Goal: Task Accomplishment & Management: Manage account settings

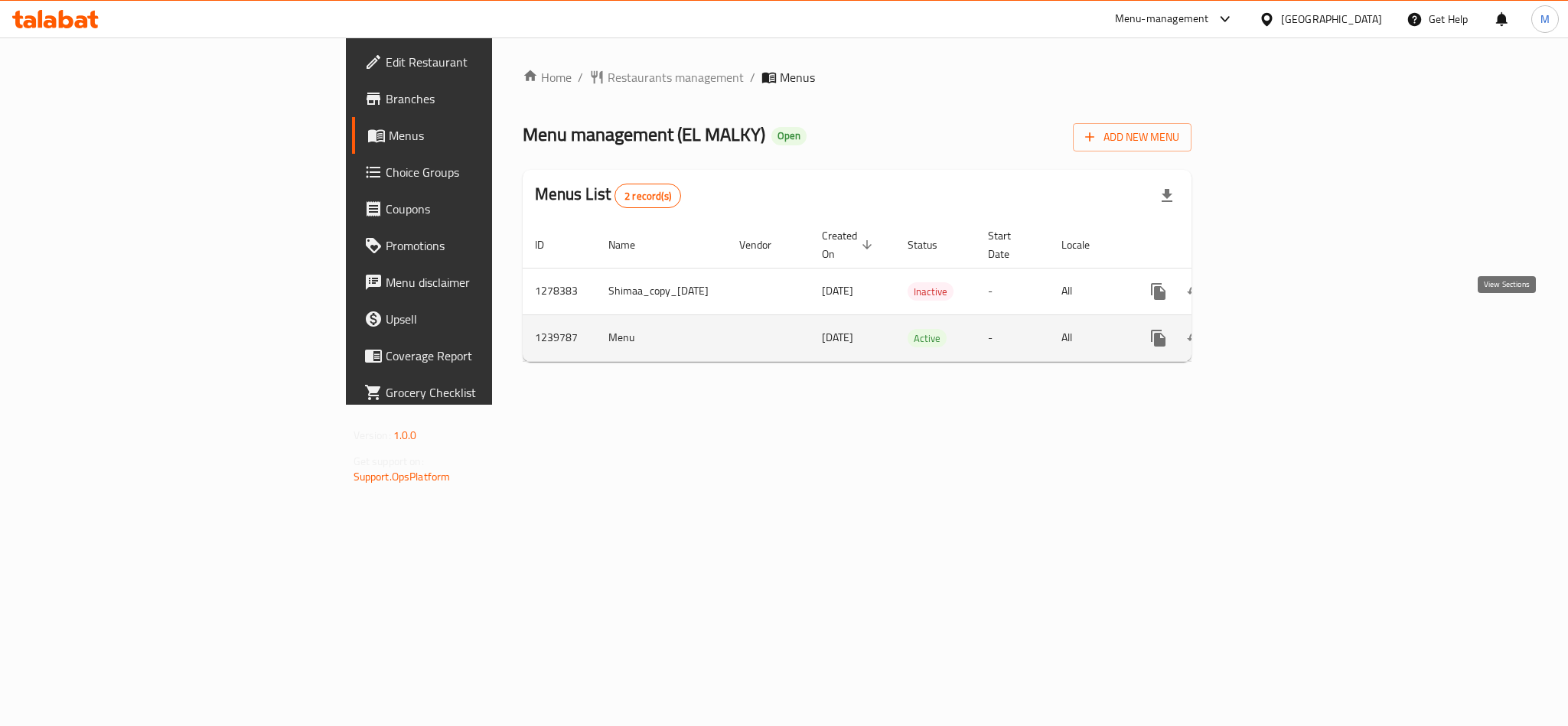
click at [1278, 329] on icon "enhanced table" at bounding box center [1269, 338] width 18 height 18
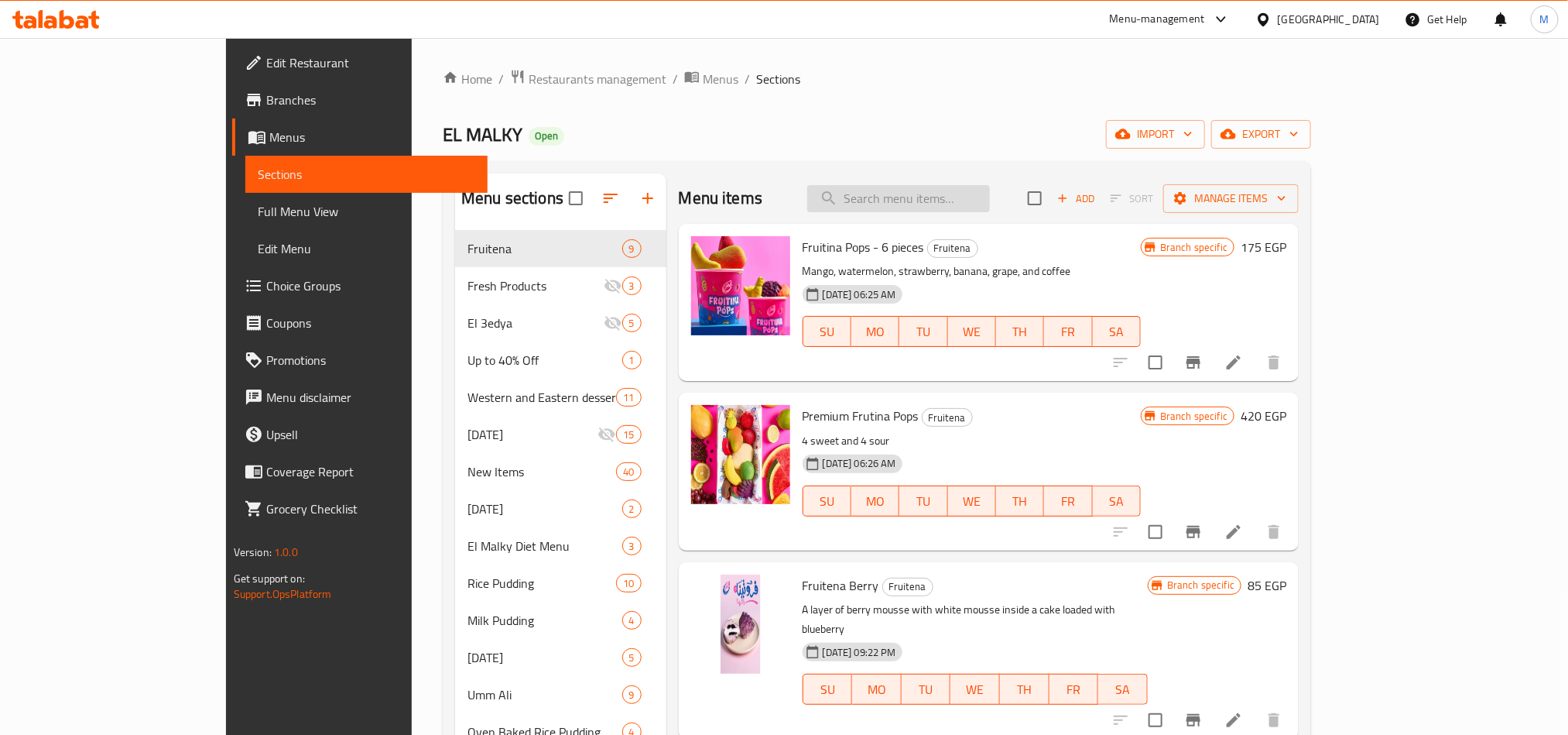
click at [959, 202] on input "search" at bounding box center [898, 199] width 183 height 27
paste input "آيس كريم صوص بوريو"
type input "آيس كريم صوص بوريو"
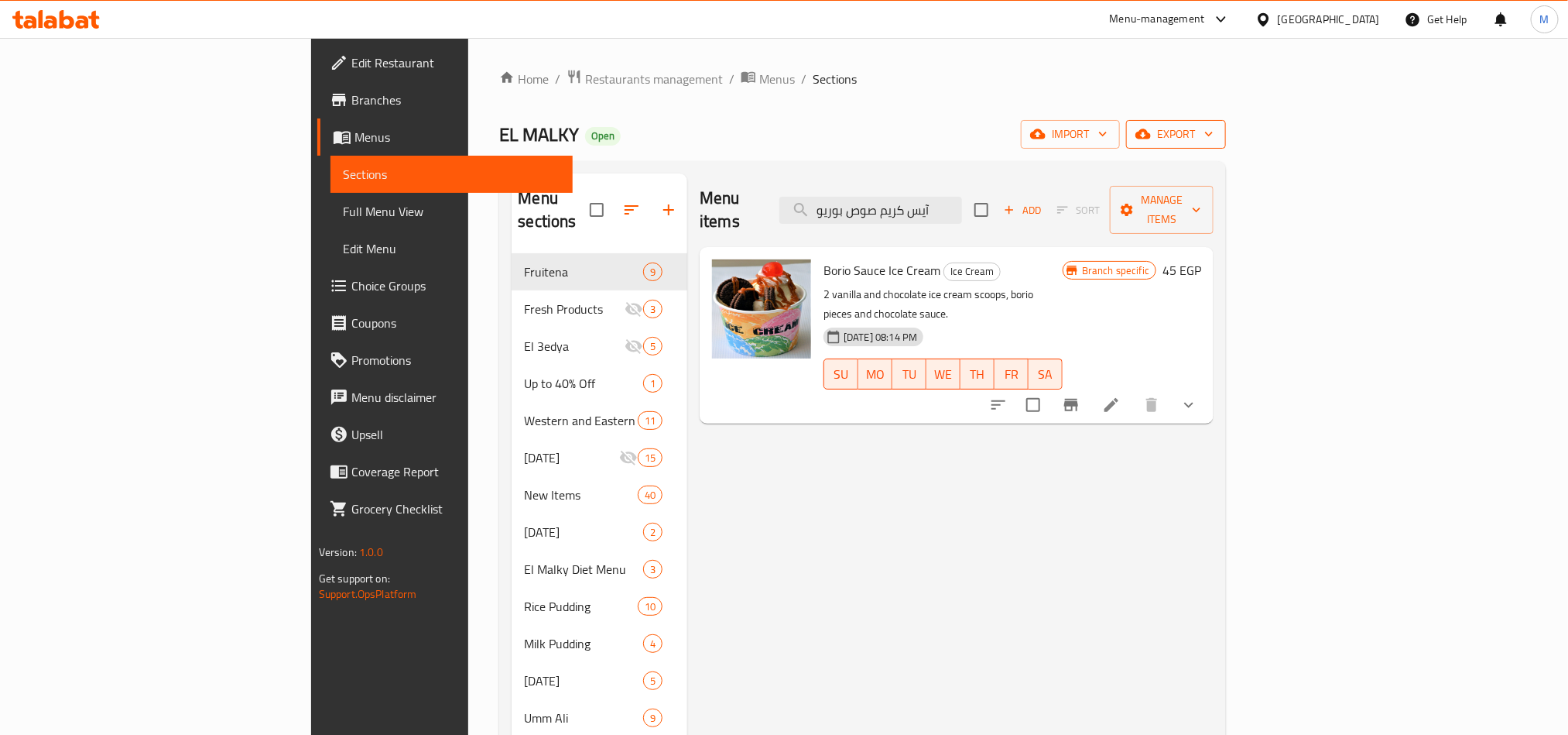
click at [1226, 147] on button "export" at bounding box center [1175, 134] width 99 height 29
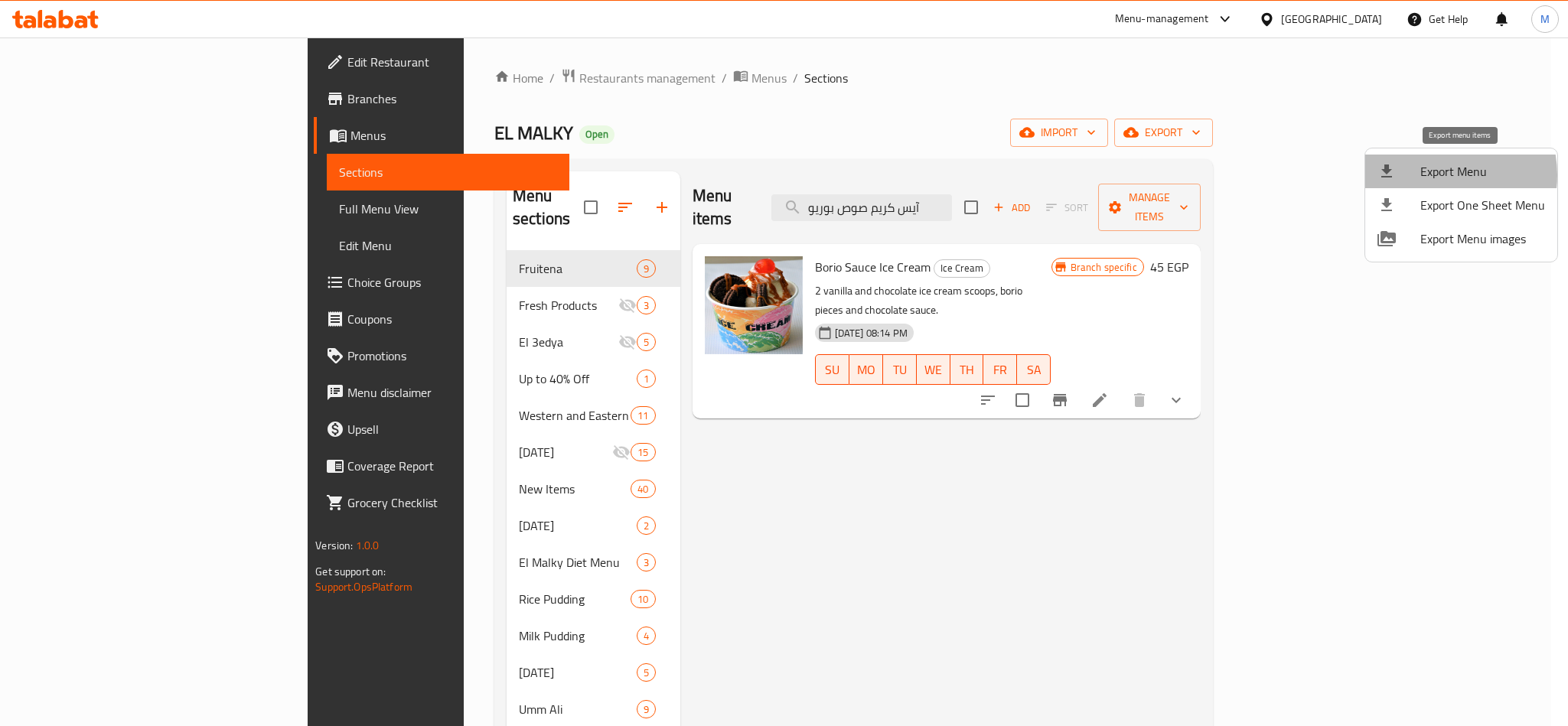
click at [1438, 175] on span "Export Menu" at bounding box center [1483, 171] width 124 height 18
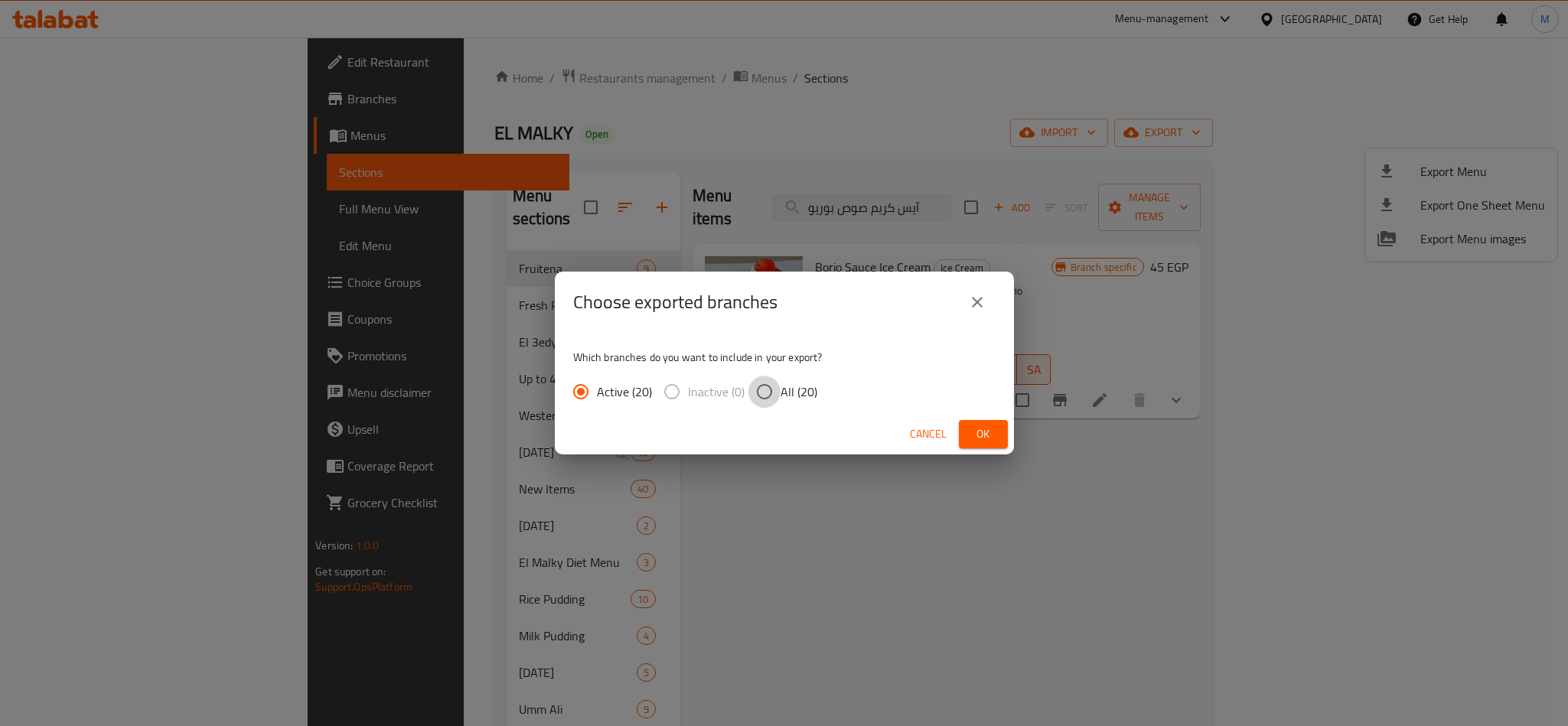
click at [758, 393] on input "All (20)" at bounding box center [764, 392] width 32 height 32
radio input "true"
click at [985, 439] on span "Ok" at bounding box center [983, 434] width 24 height 19
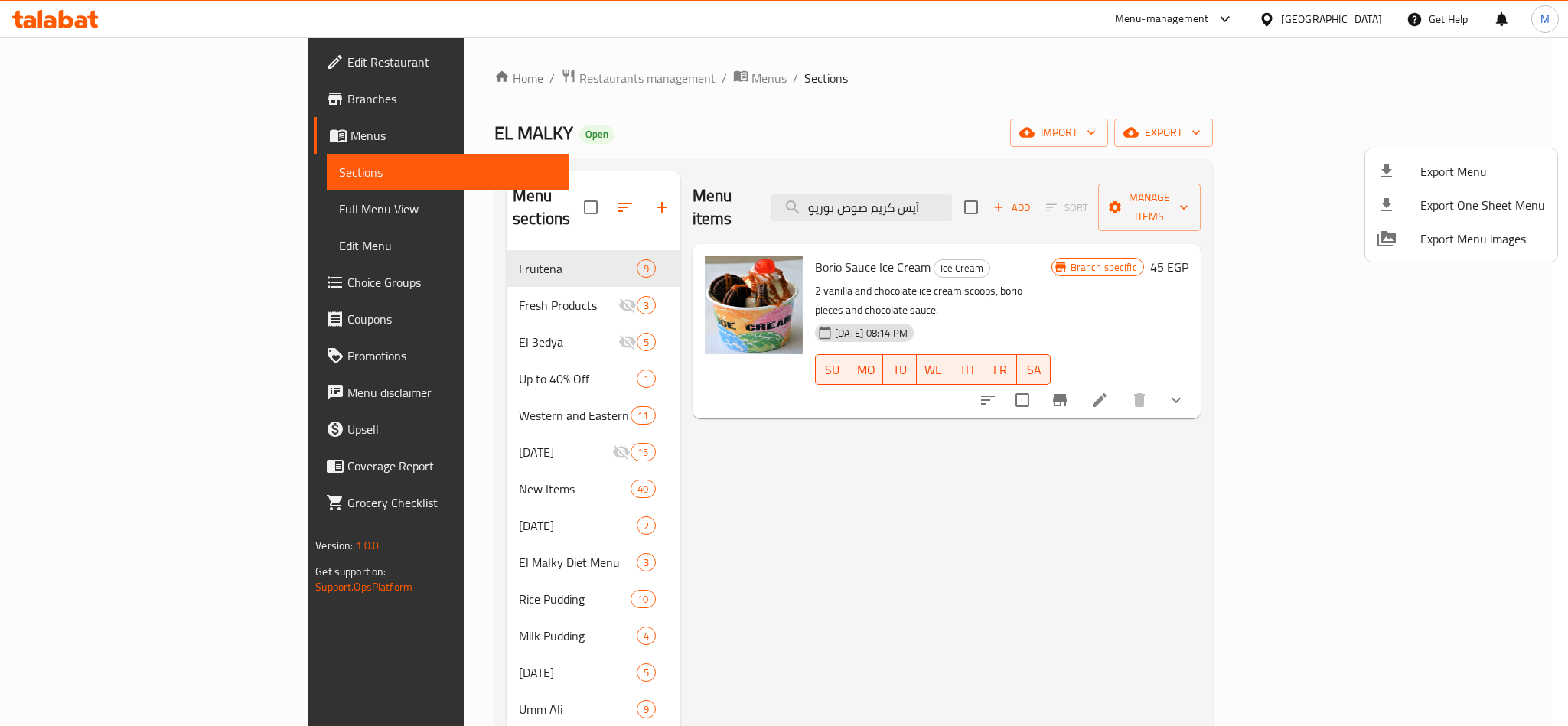
click at [818, 524] on div at bounding box center [784, 363] width 1568 height 726
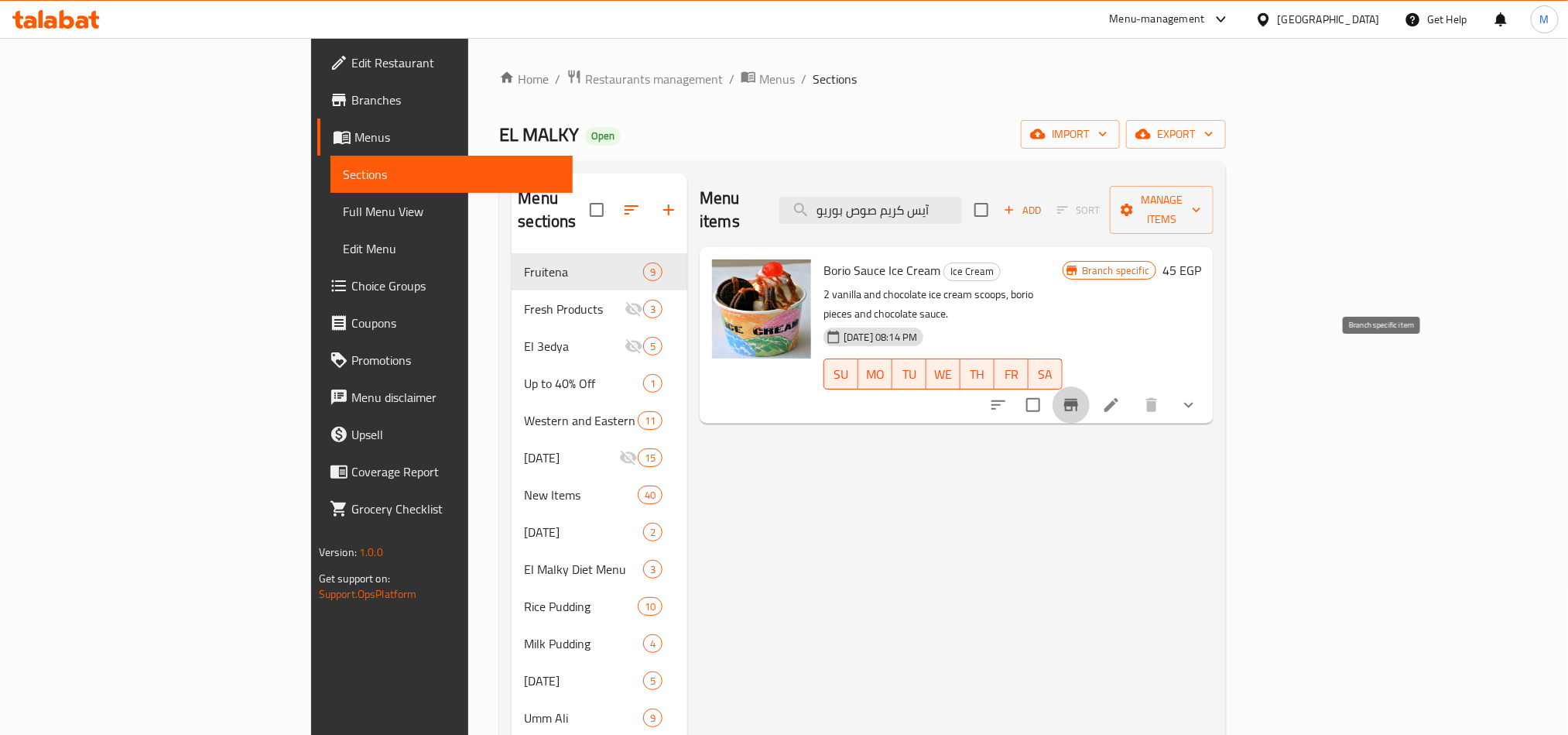
click at [1090, 386] on button "Branch-specific-item" at bounding box center [1071, 405] width 37 height 37
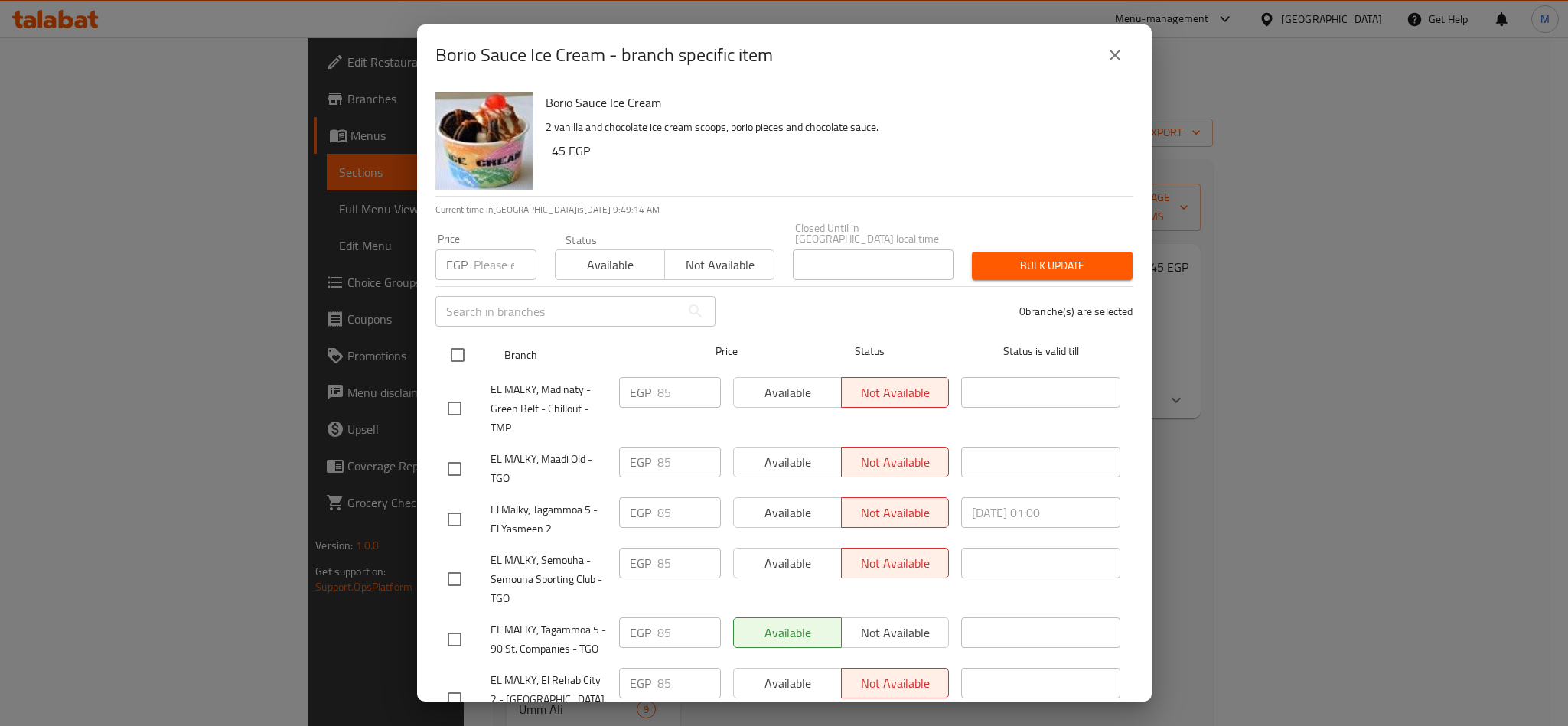
click at [465, 339] on input "checkbox" at bounding box center [457, 355] width 32 height 32
checkbox input "true"
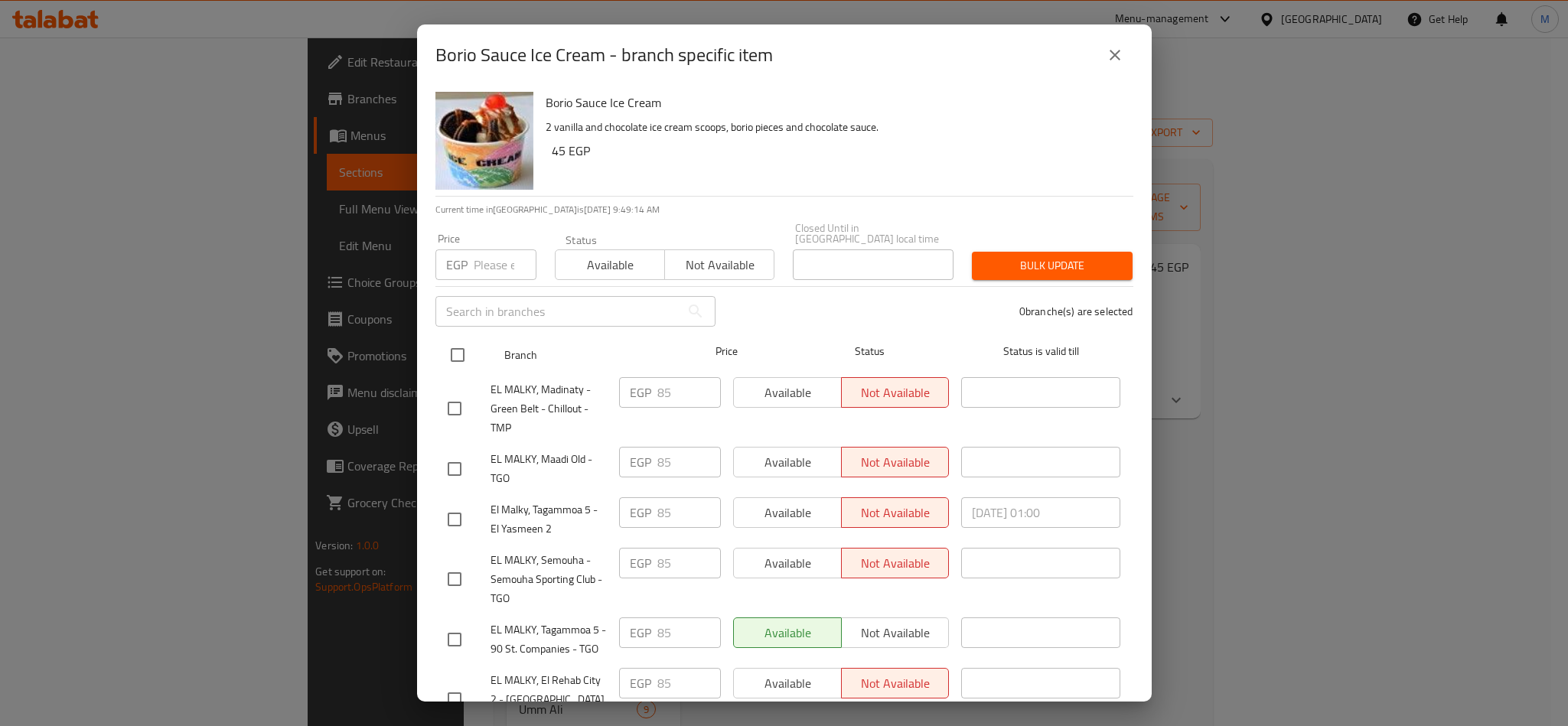
checkbox input "true"
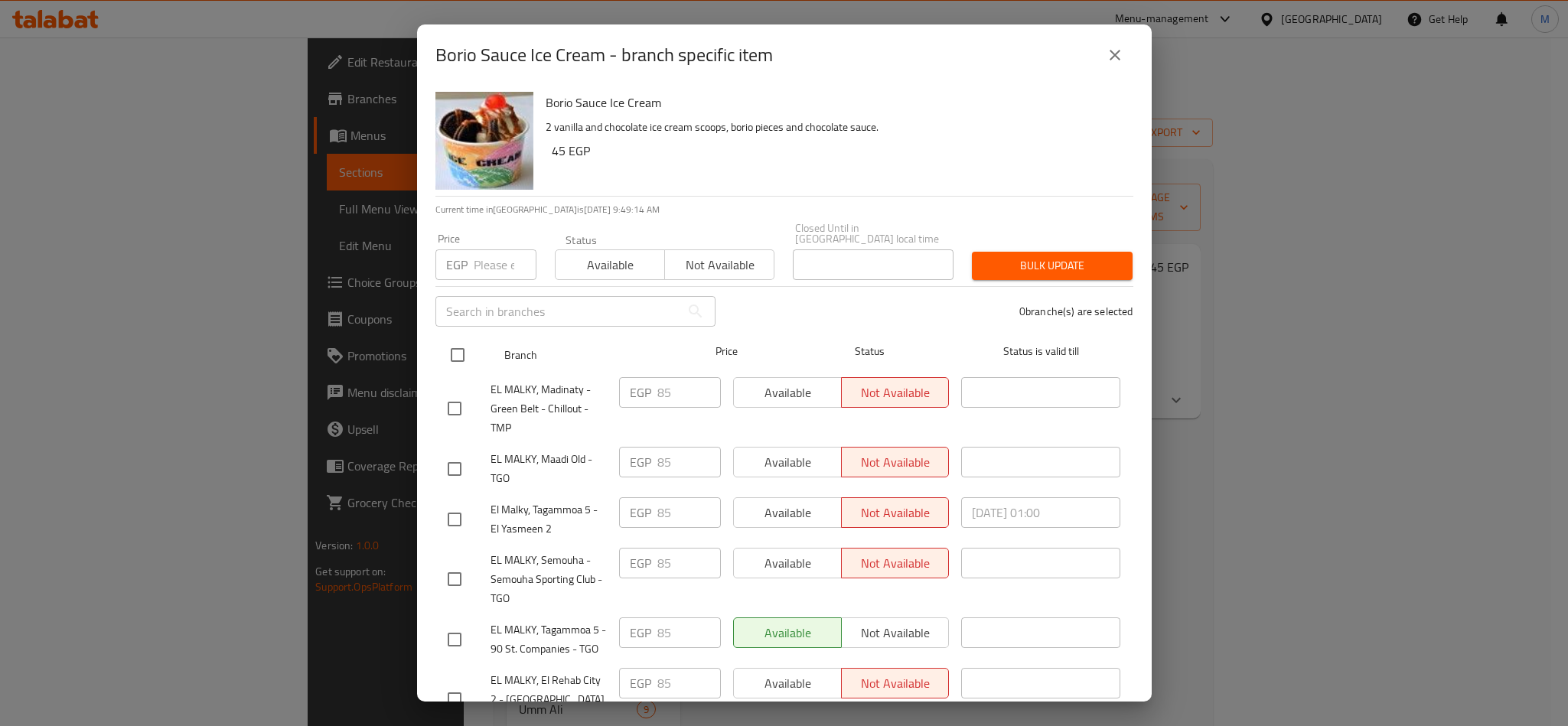
checkbox input "true"
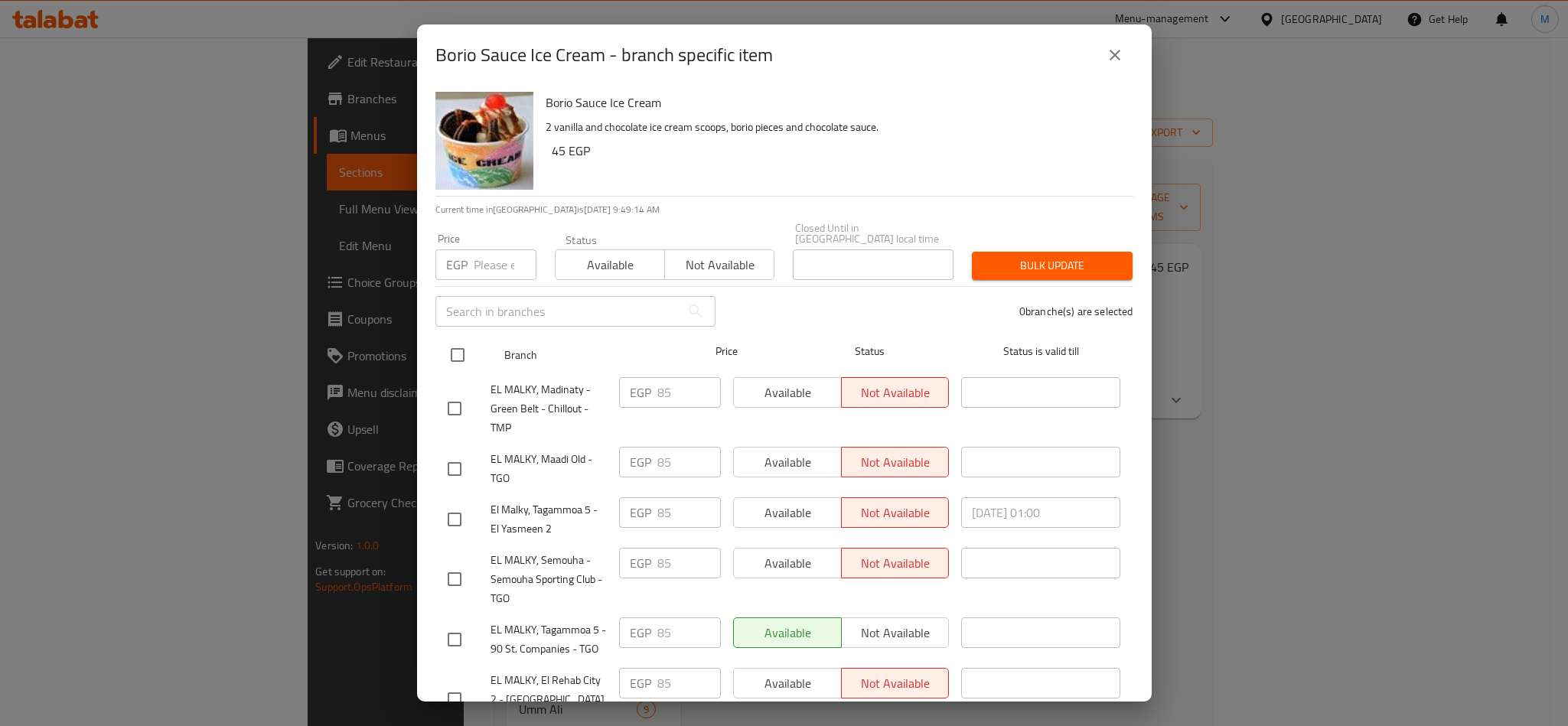
checkbox input "true"
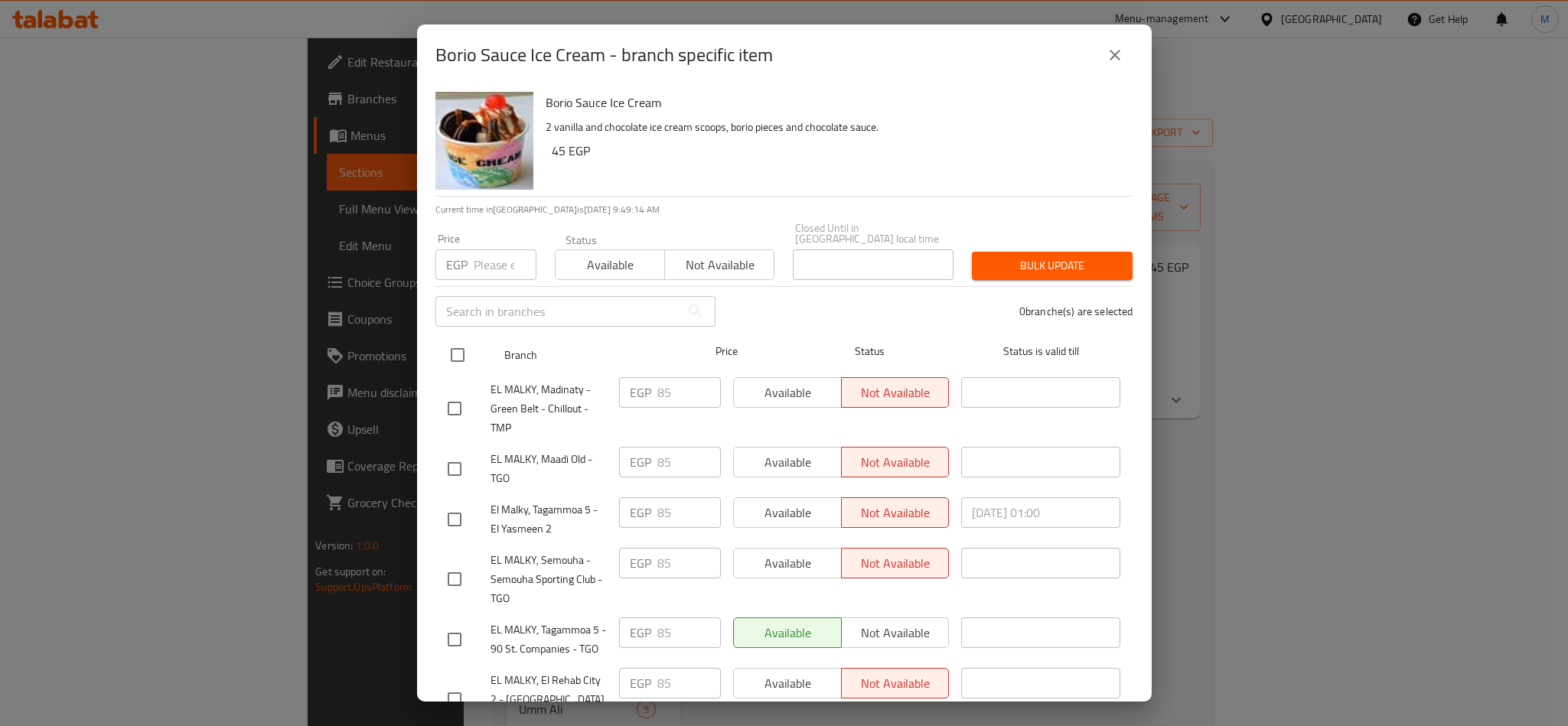
checkbox input "true"
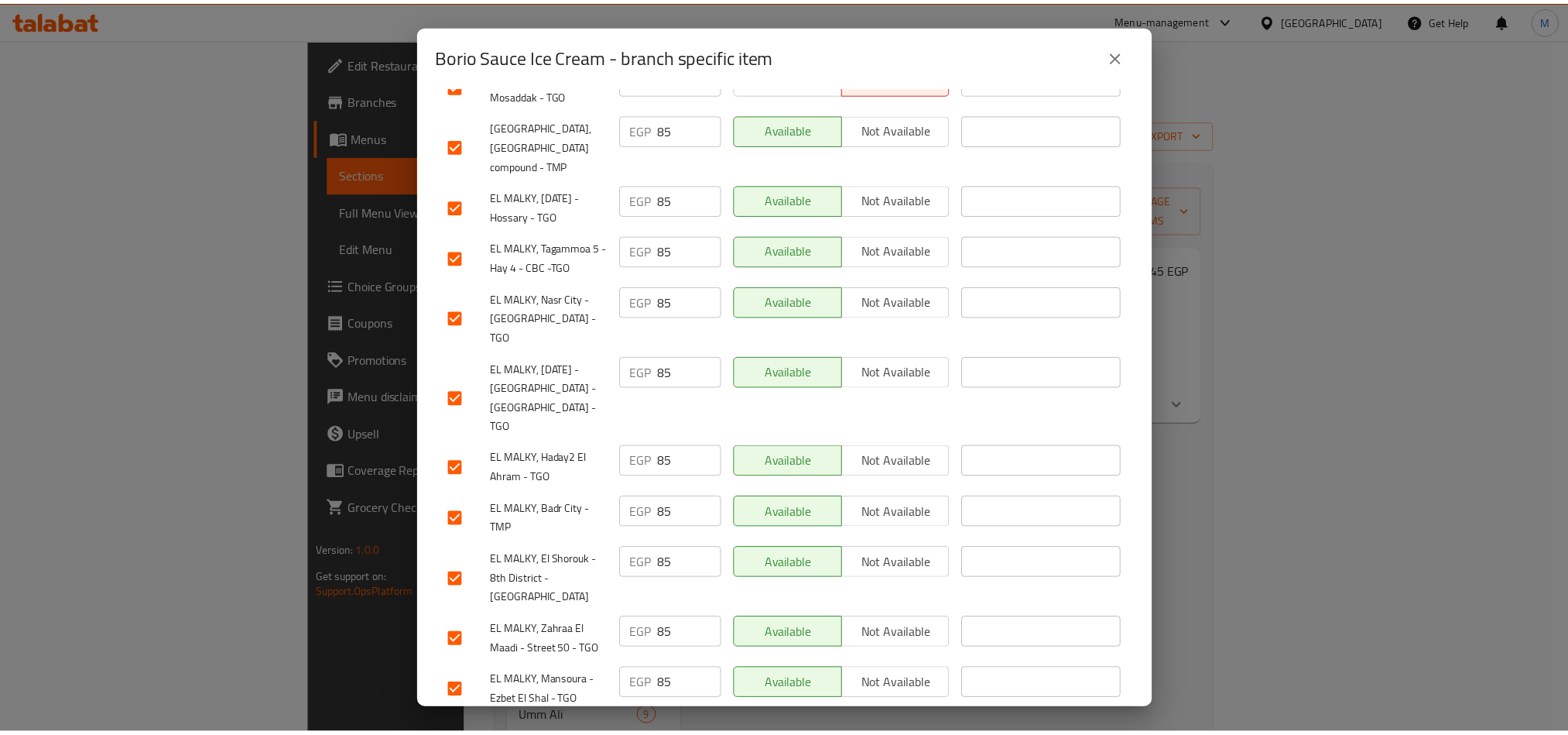
scroll to position [834, 0]
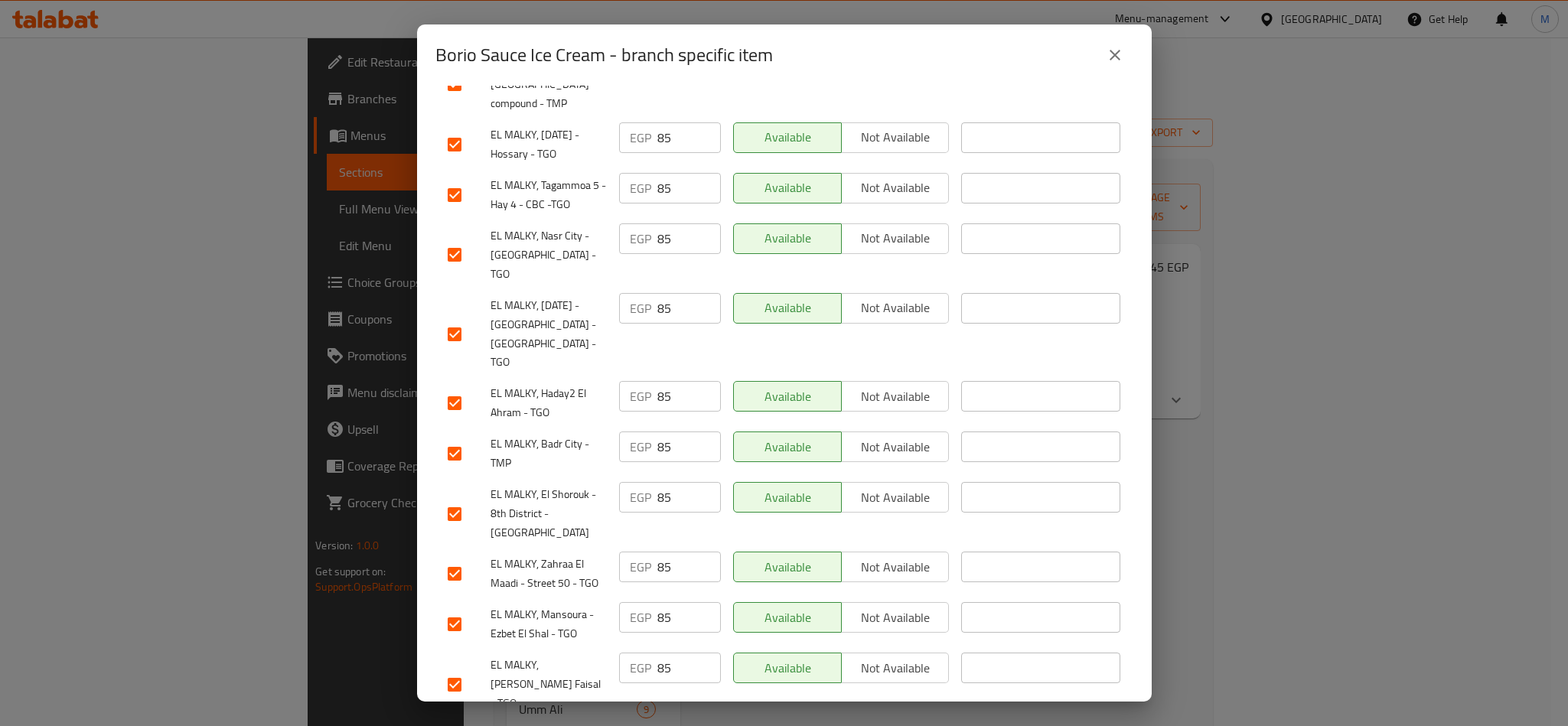
click at [1109, 54] on icon "close" at bounding box center [1115, 55] width 18 height 18
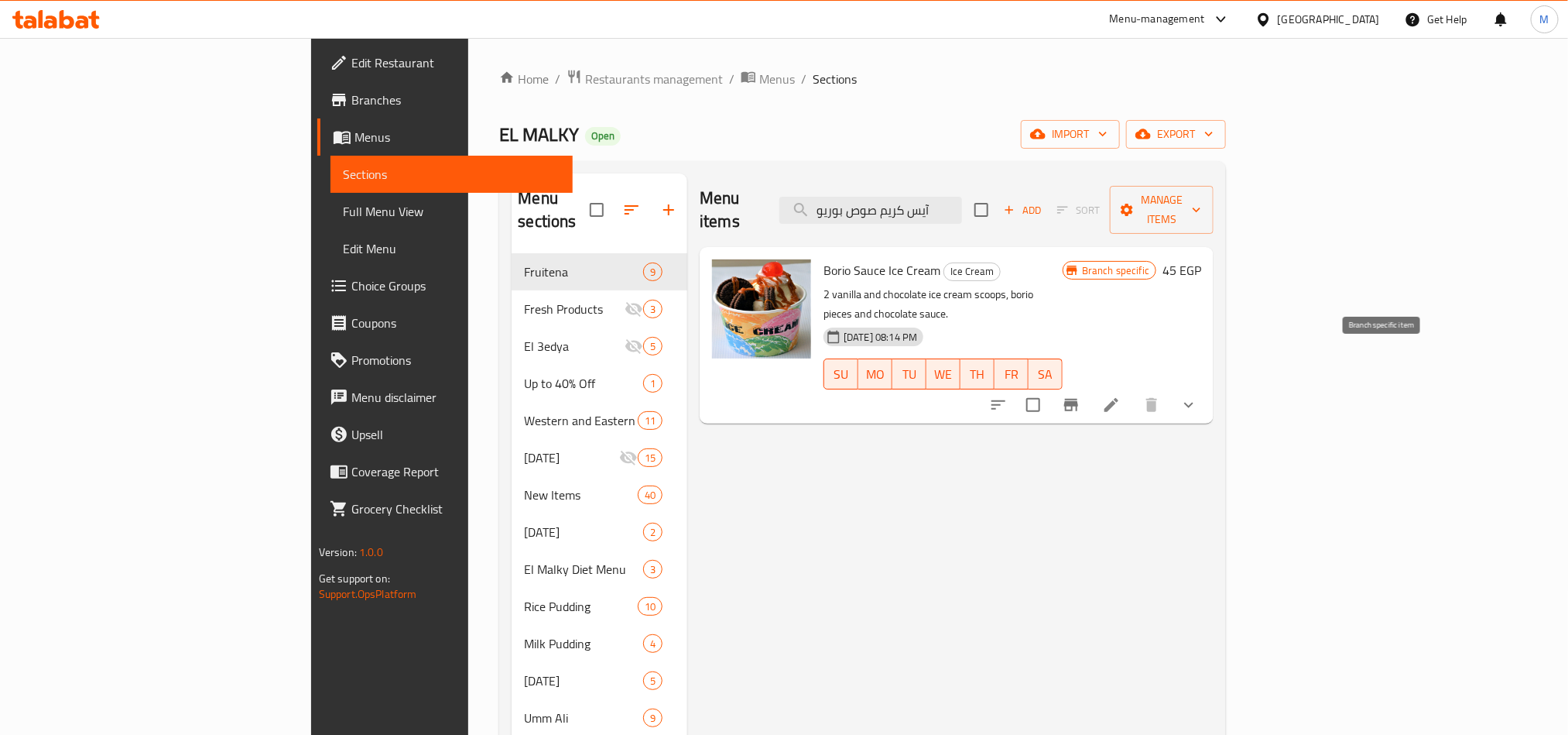
click at [1078, 399] on icon "Branch-specific-item" at bounding box center [1071, 405] width 14 height 13
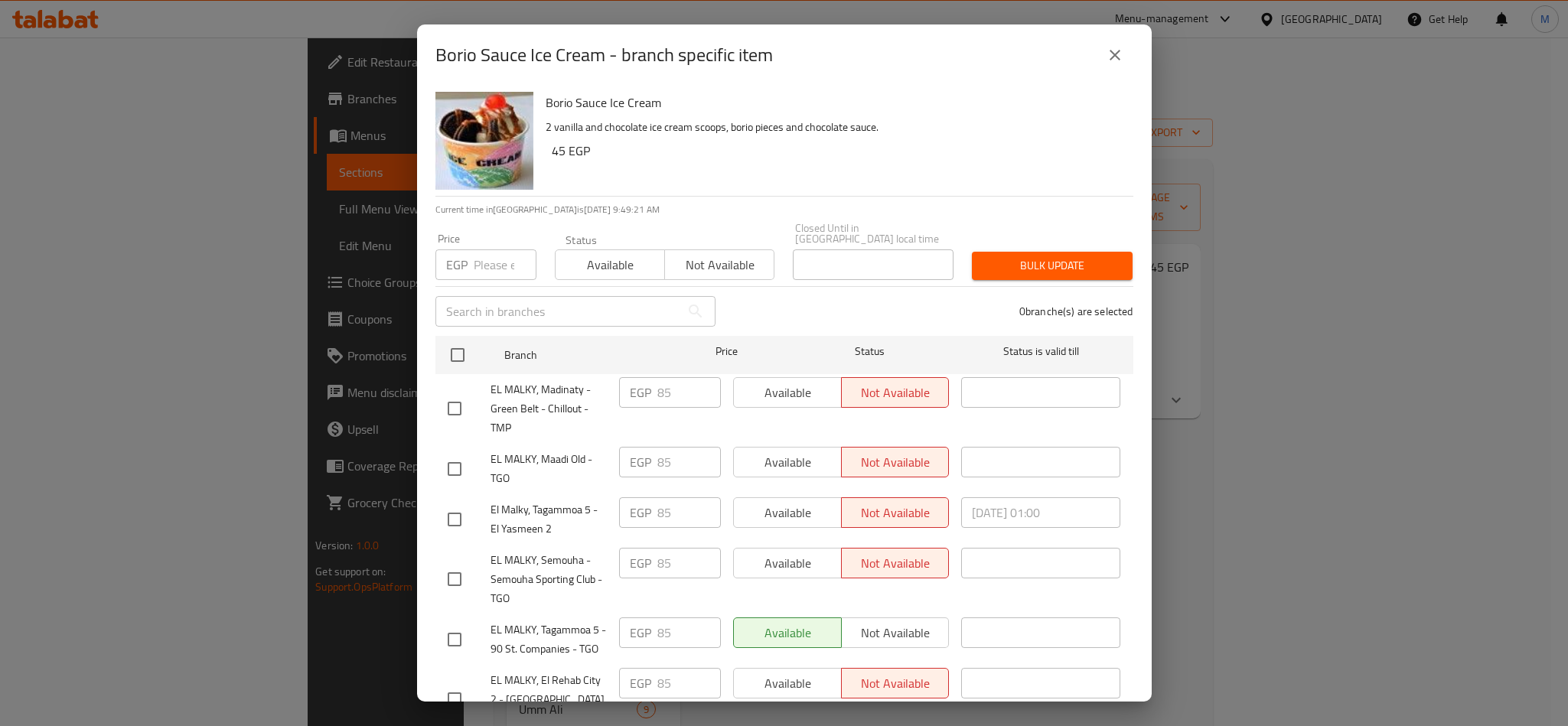
click at [1126, 51] on button "close" at bounding box center [1115, 55] width 37 height 37
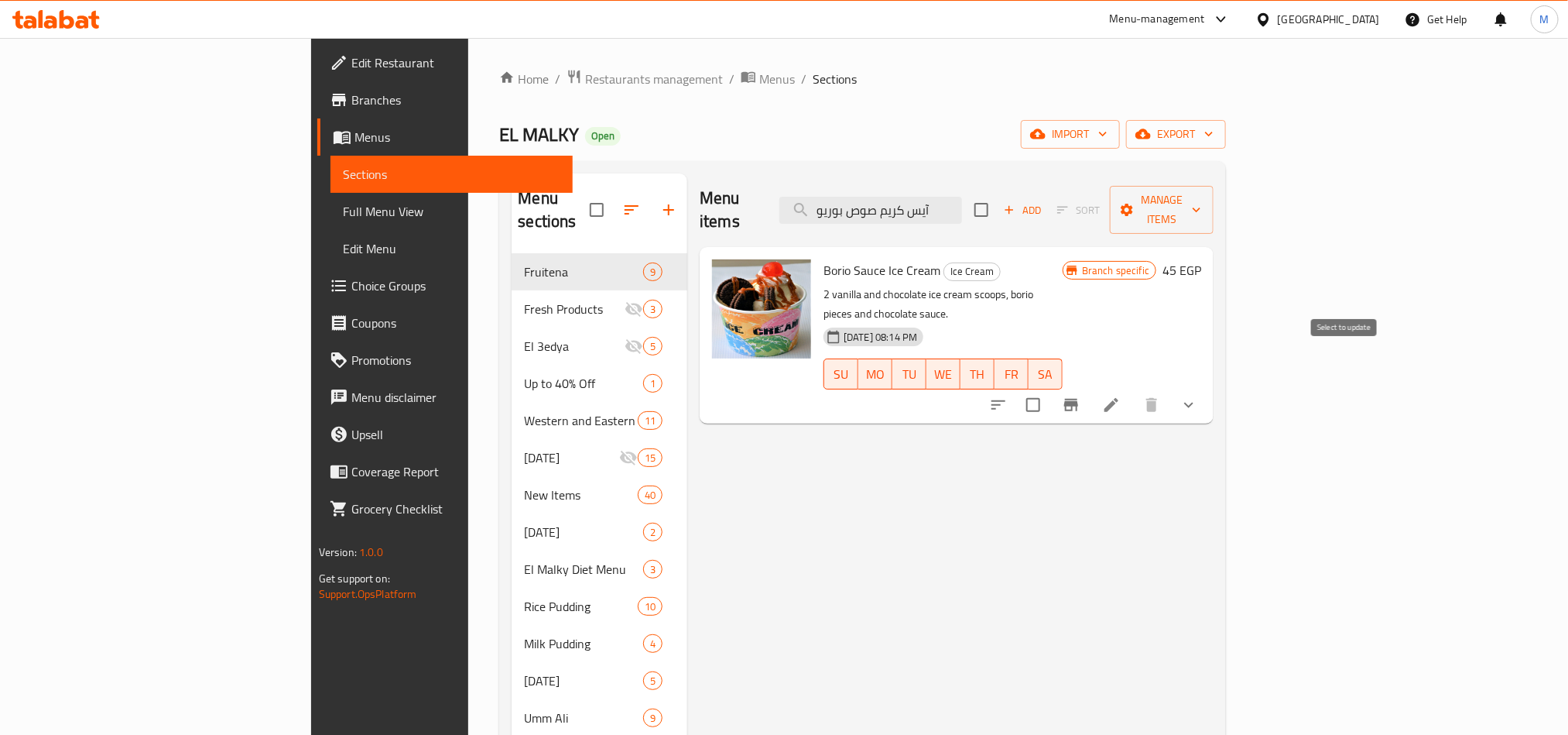
click at [1049, 389] on input "checkbox" at bounding box center [1033, 405] width 32 height 32
checkbox input "true"
click at [1204, 202] on icon "button" at bounding box center [1196, 210] width 15 height 15
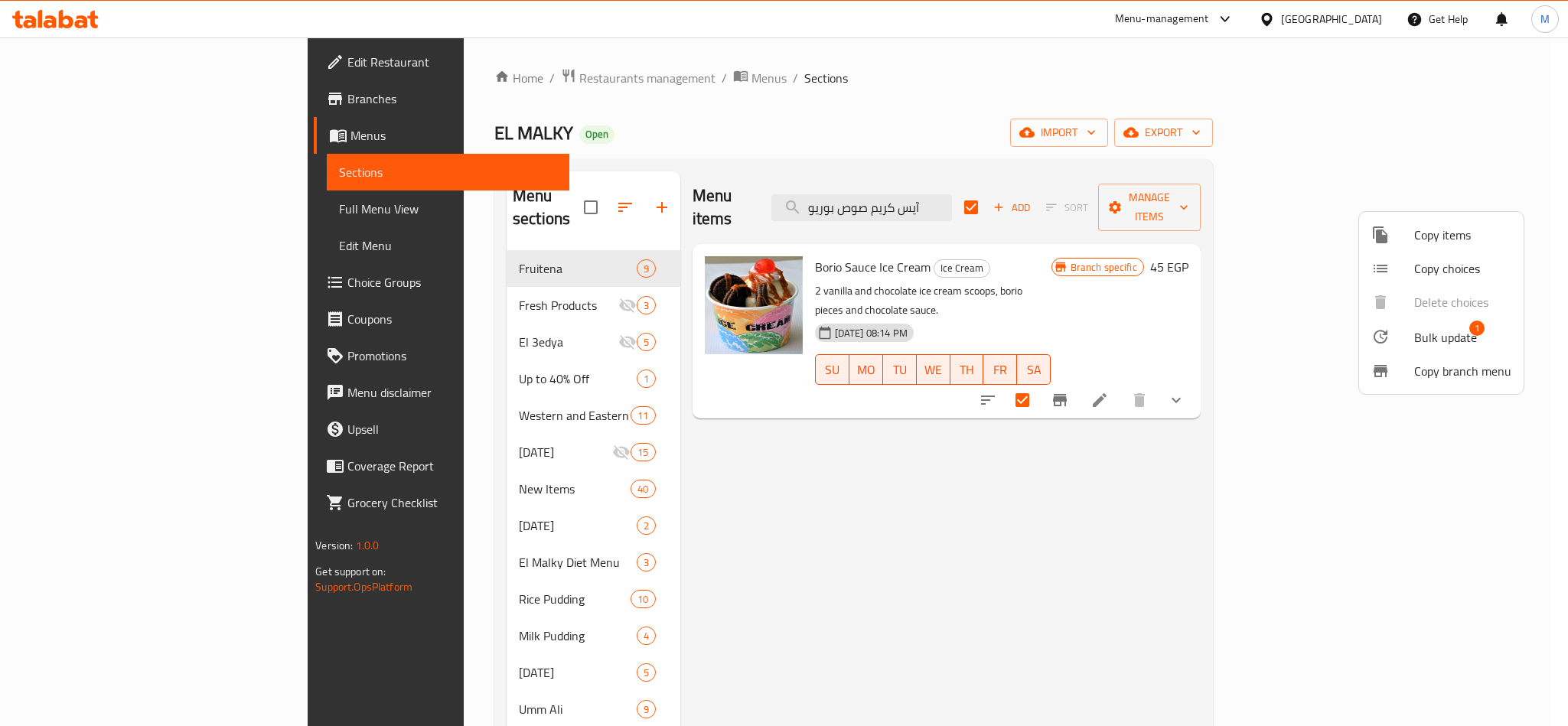
click at [1440, 334] on span "Bulk update" at bounding box center [1445, 338] width 63 height 18
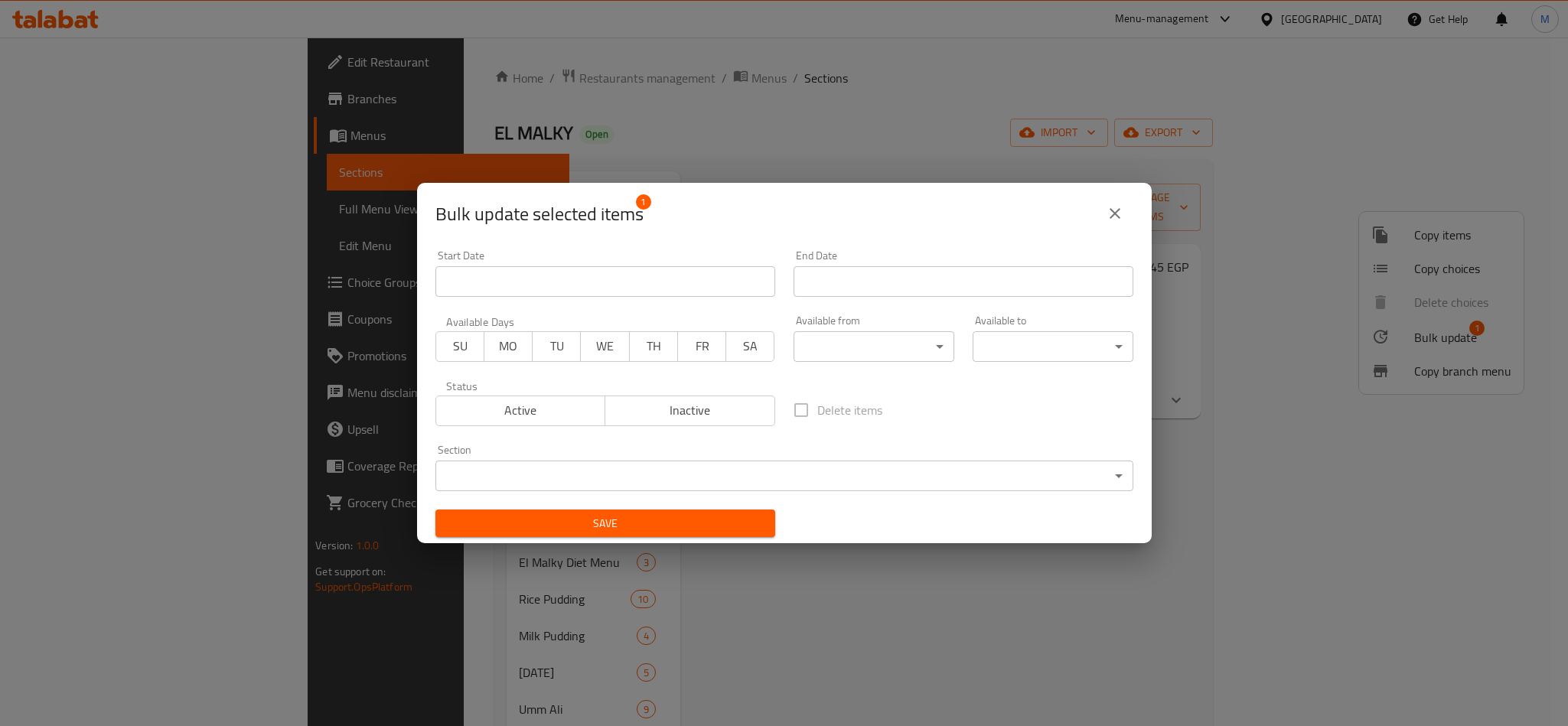
click at [729, 413] on span "Inactive" at bounding box center [690, 410] width 158 height 22
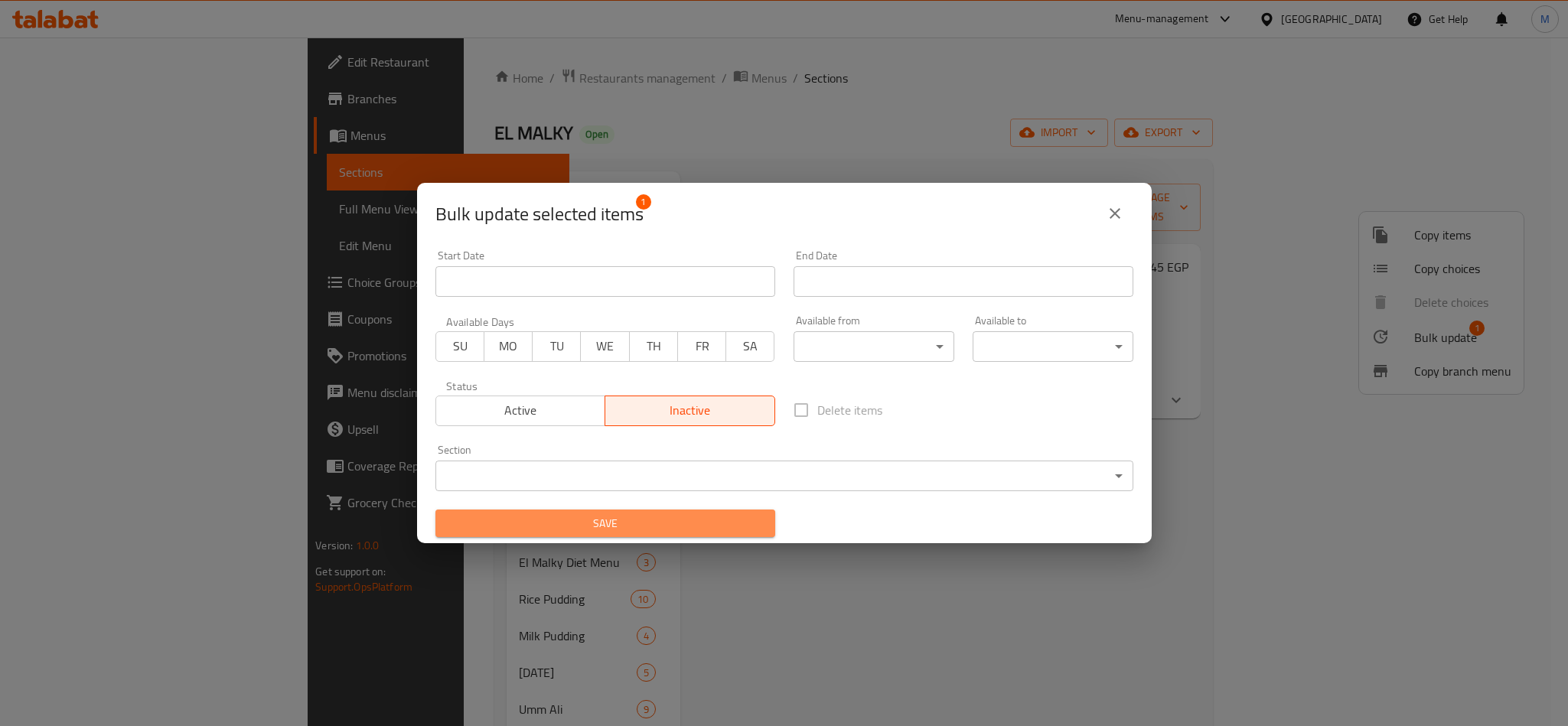
click at [654, 523] on span "Save" at bounding box center [605, 523] width 315 height 19
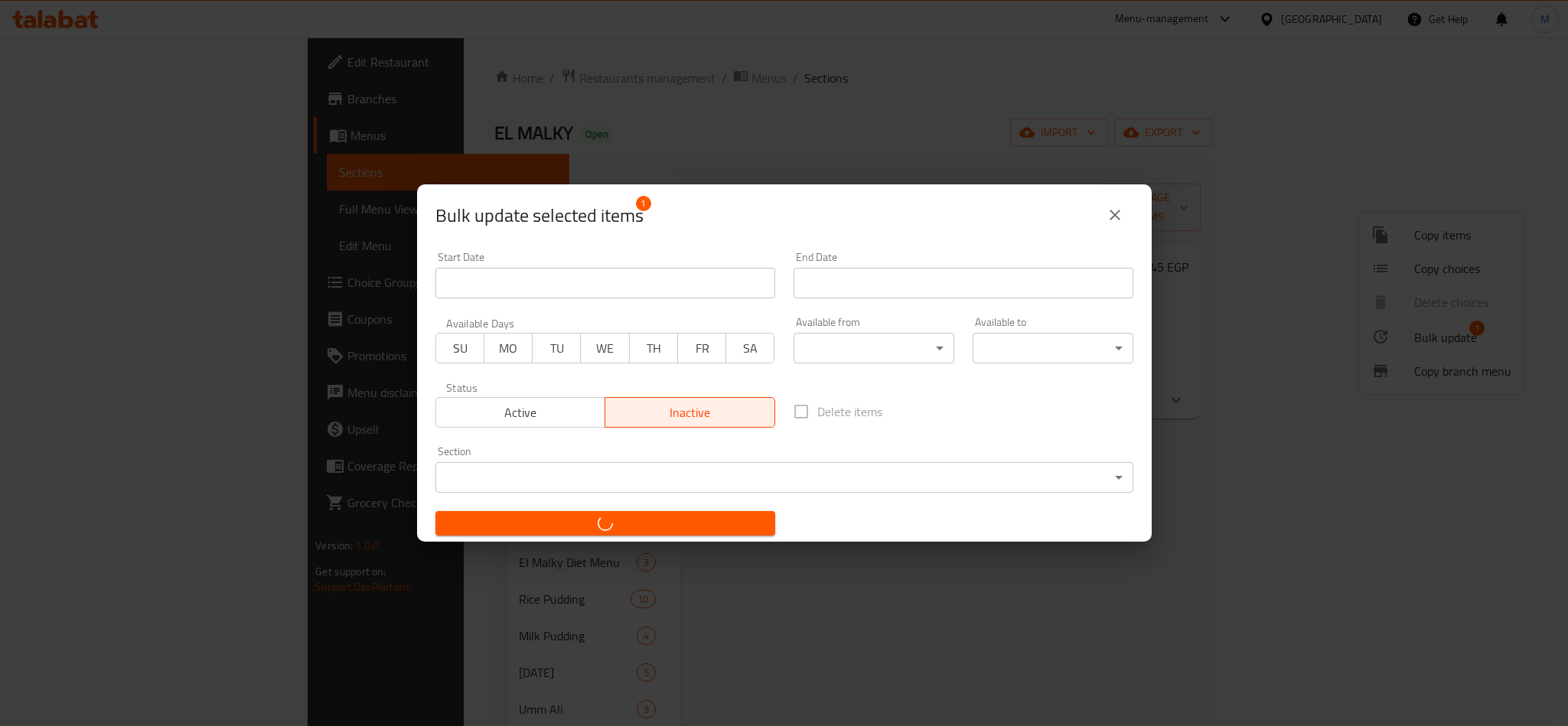
checkbox input "false"
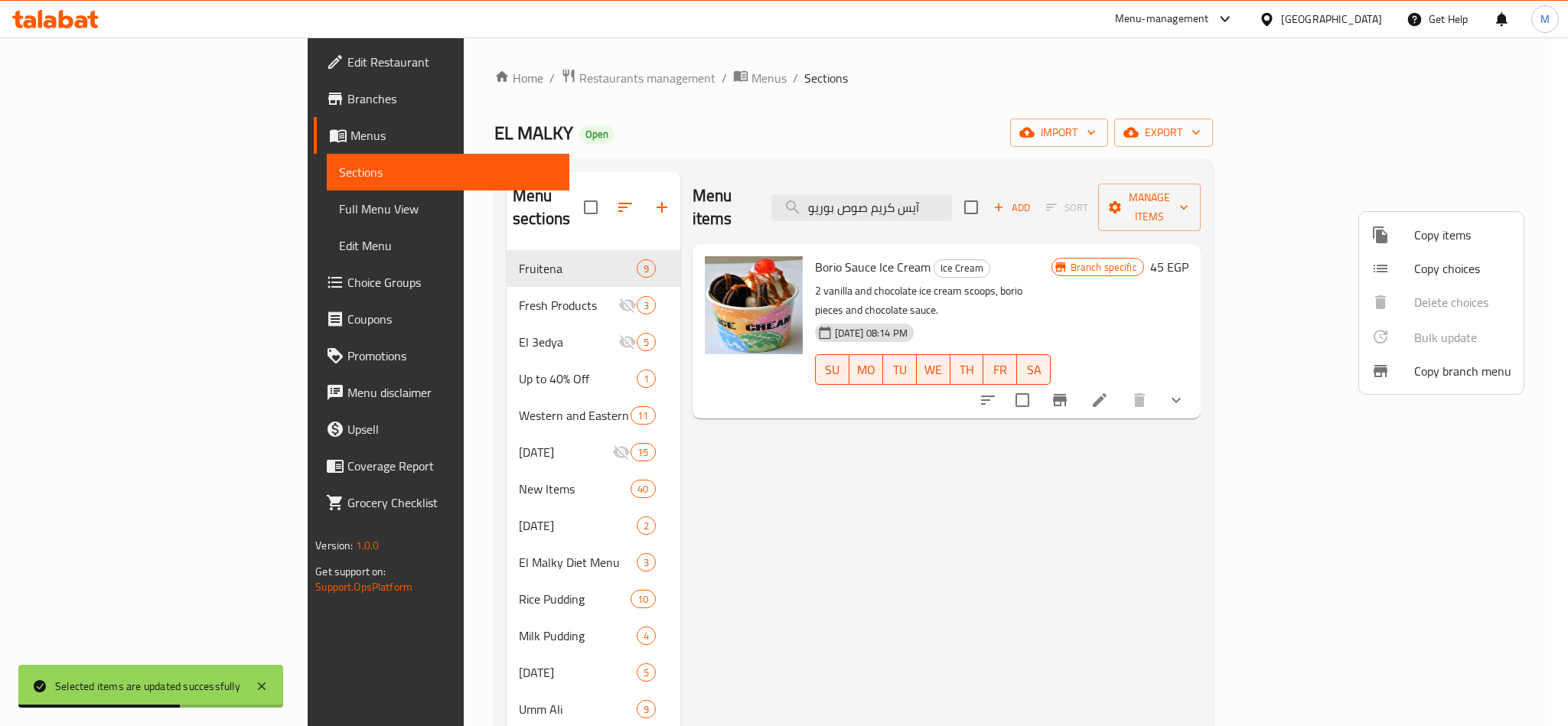
click at [951, 193] on div at bounding box center [784, 363] width 1568 height 726
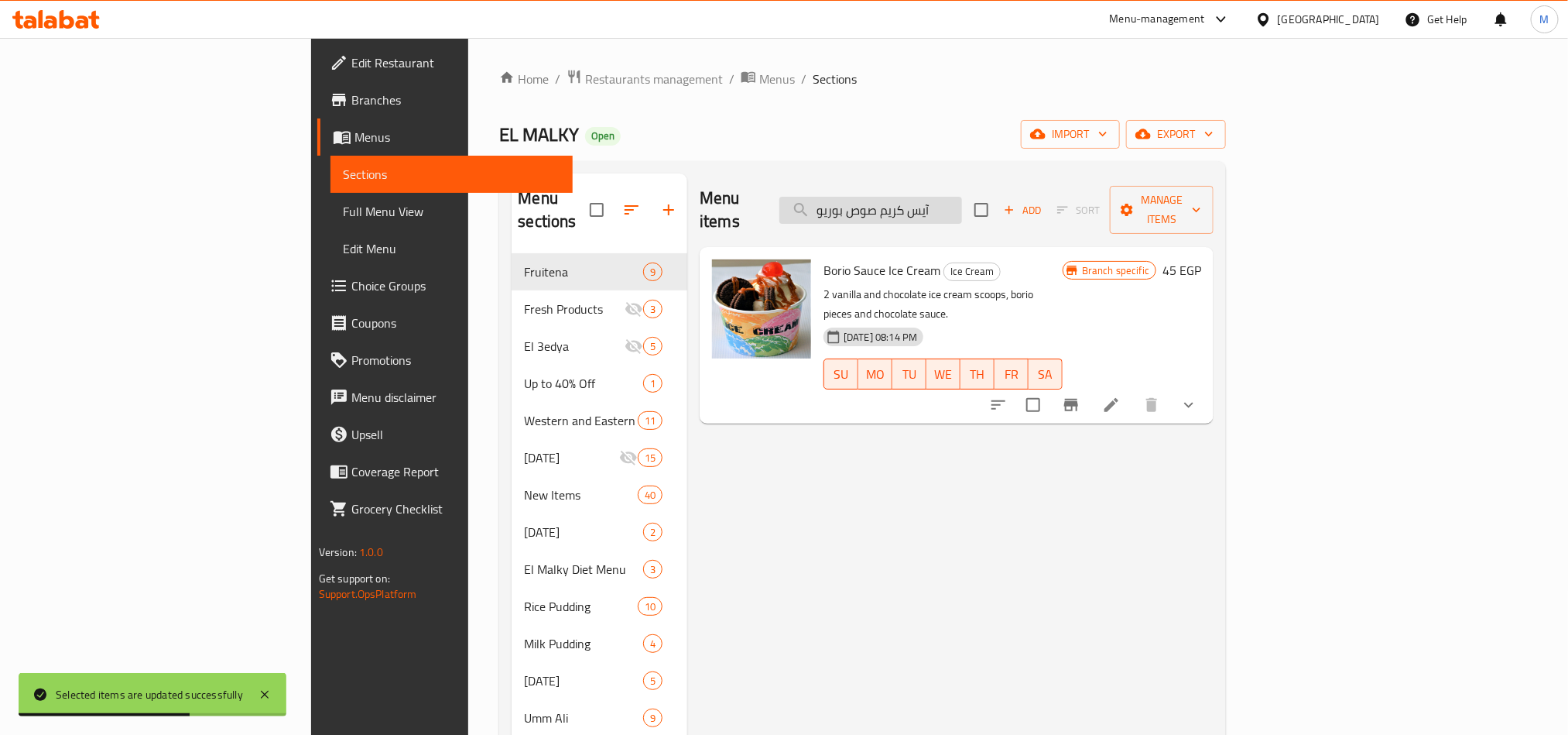
click at [962, 197] on input "آيس كريم صوص بوريو" at bounding box center [871, 210] width 183 height 27
paste input "لوز"
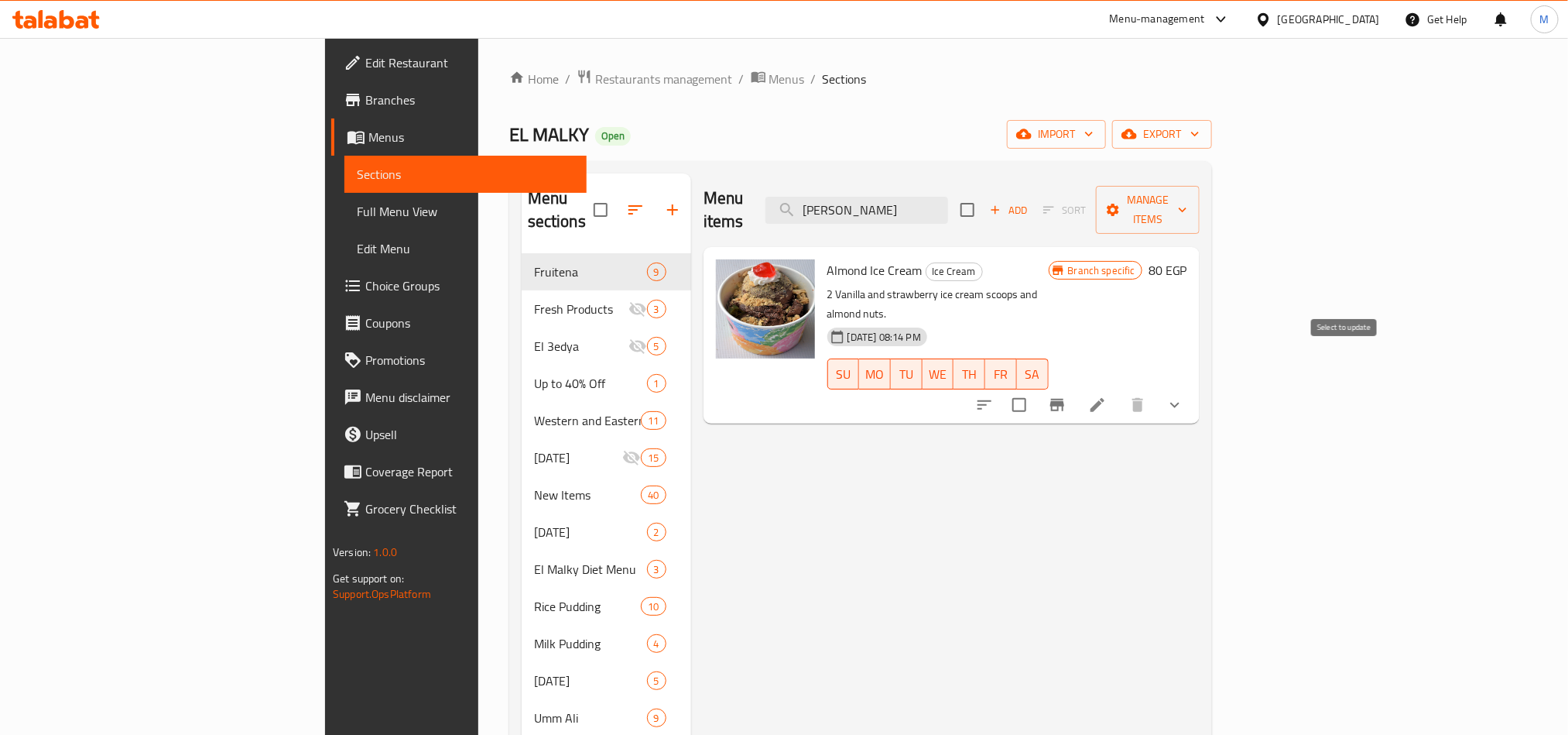
type input "آيس كريم لوز"
click at [1036, 389] on input "checkbox" at bounding box center [1020, 405] width 32 height 32
checkbox input "true"
click at [1187, 196] on span "Manage items" at bounding box center [1148, 210] width 79 height 39
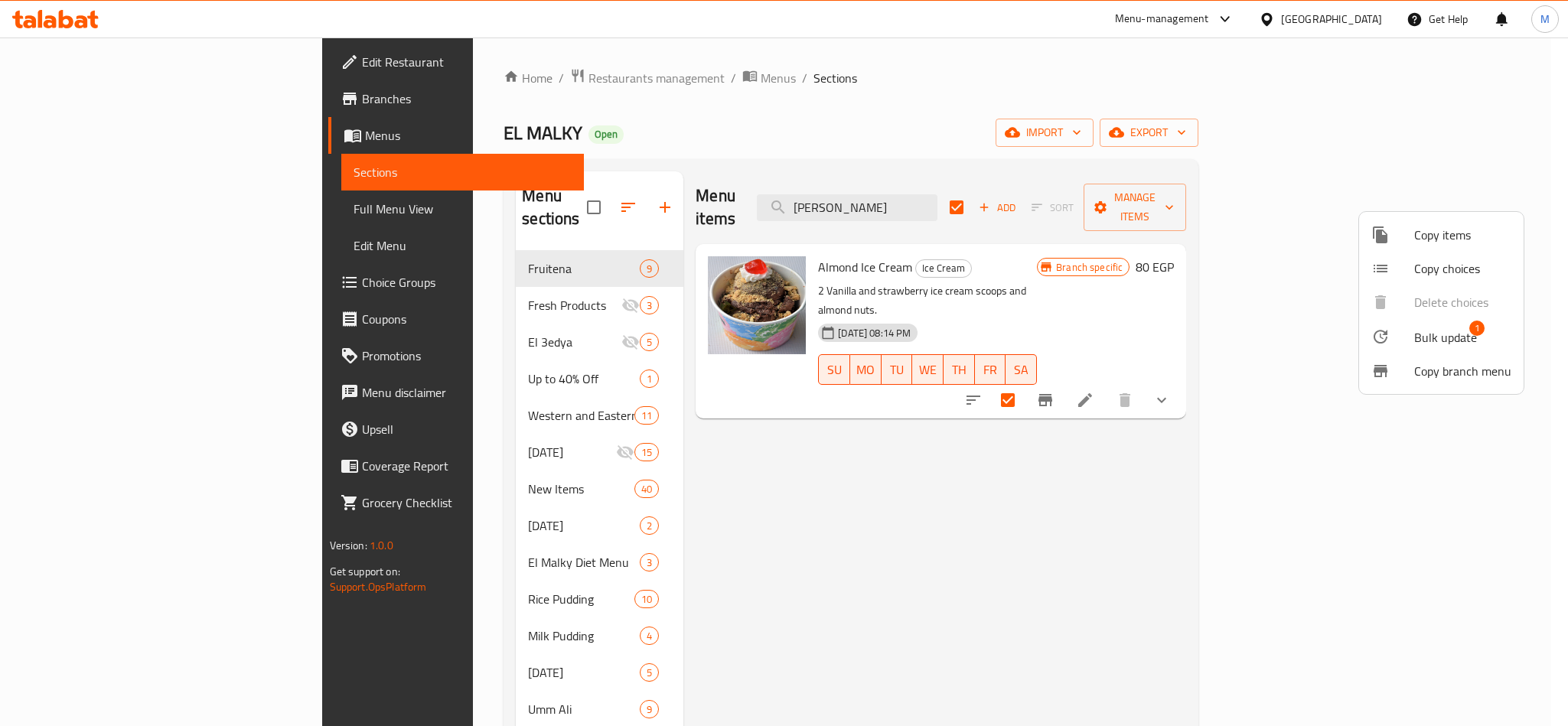
click at [1438, 337] on span "Bulk update" at bounding box center [1445, 338] width 63 height 18
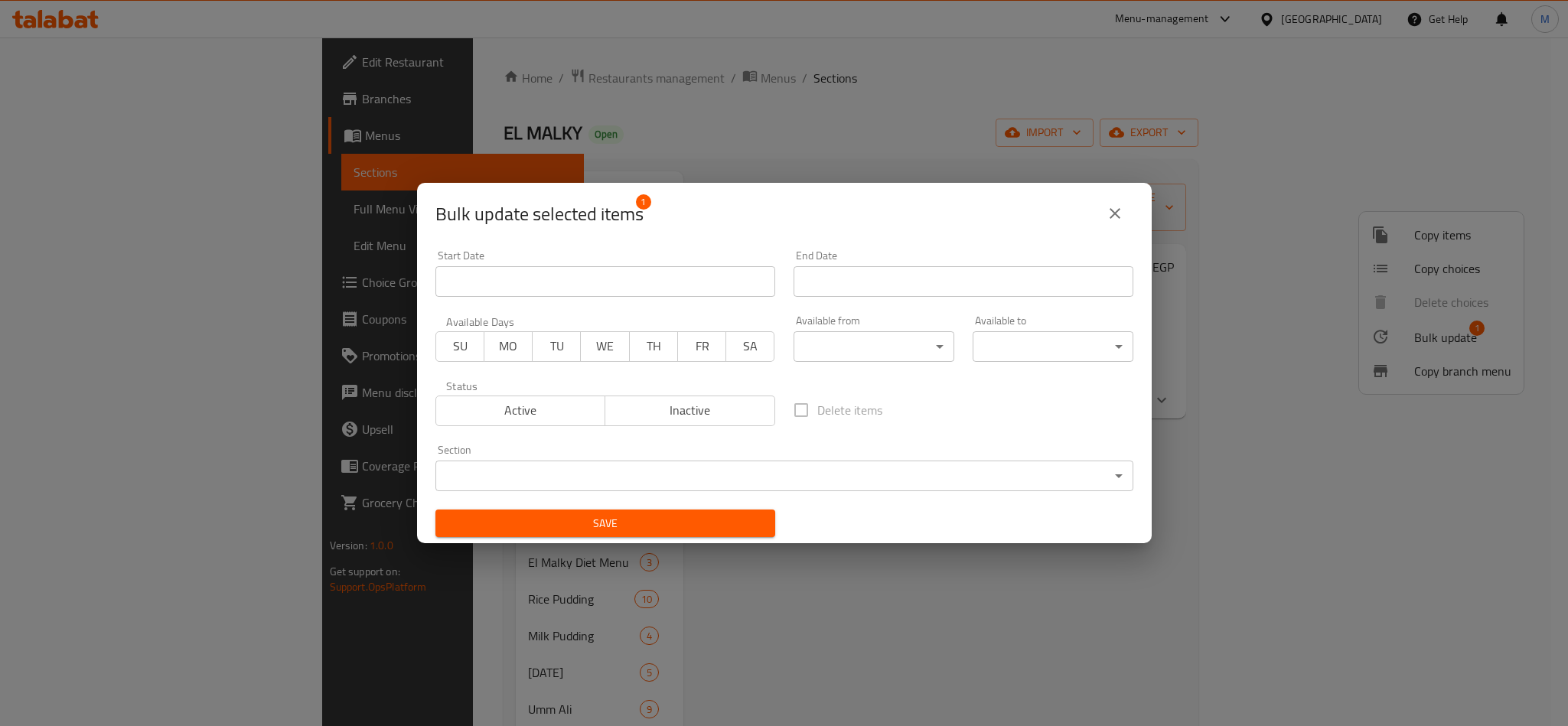
click at [678, 408] on span "Inactive" at bounding box center [690, 410] width 158 height 22
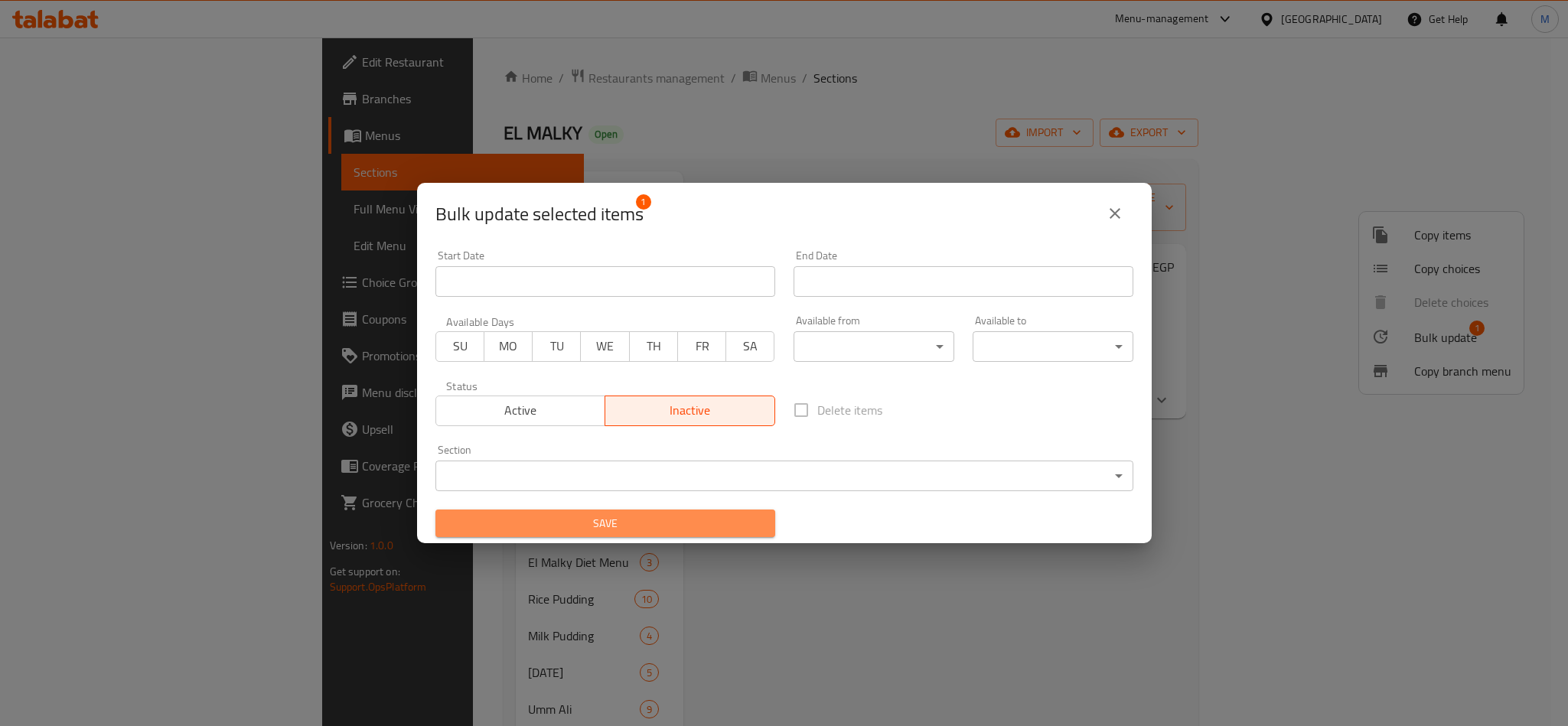
click at [644, 522] on span "Save" at bounding box center [605, 523] width 315 height 19
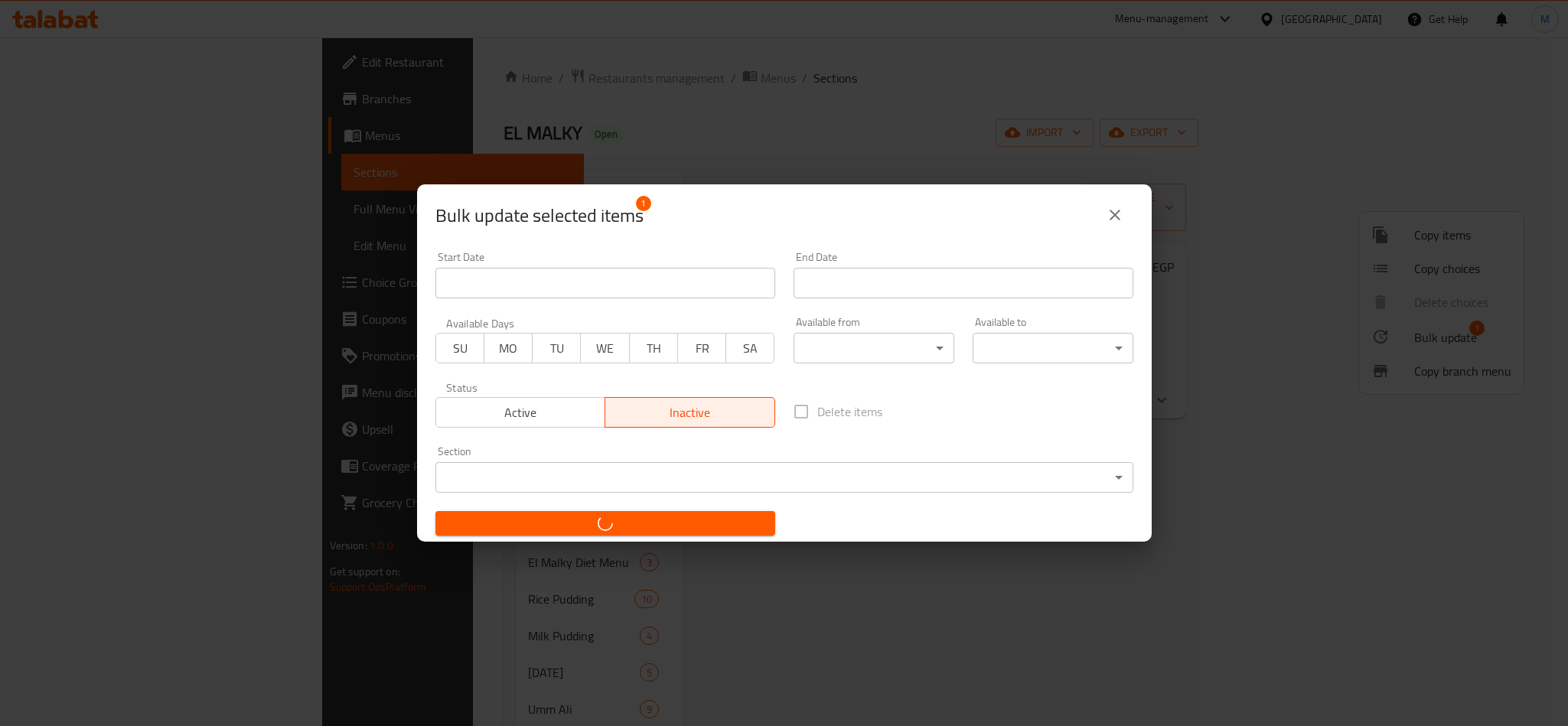
checkbox input "false"
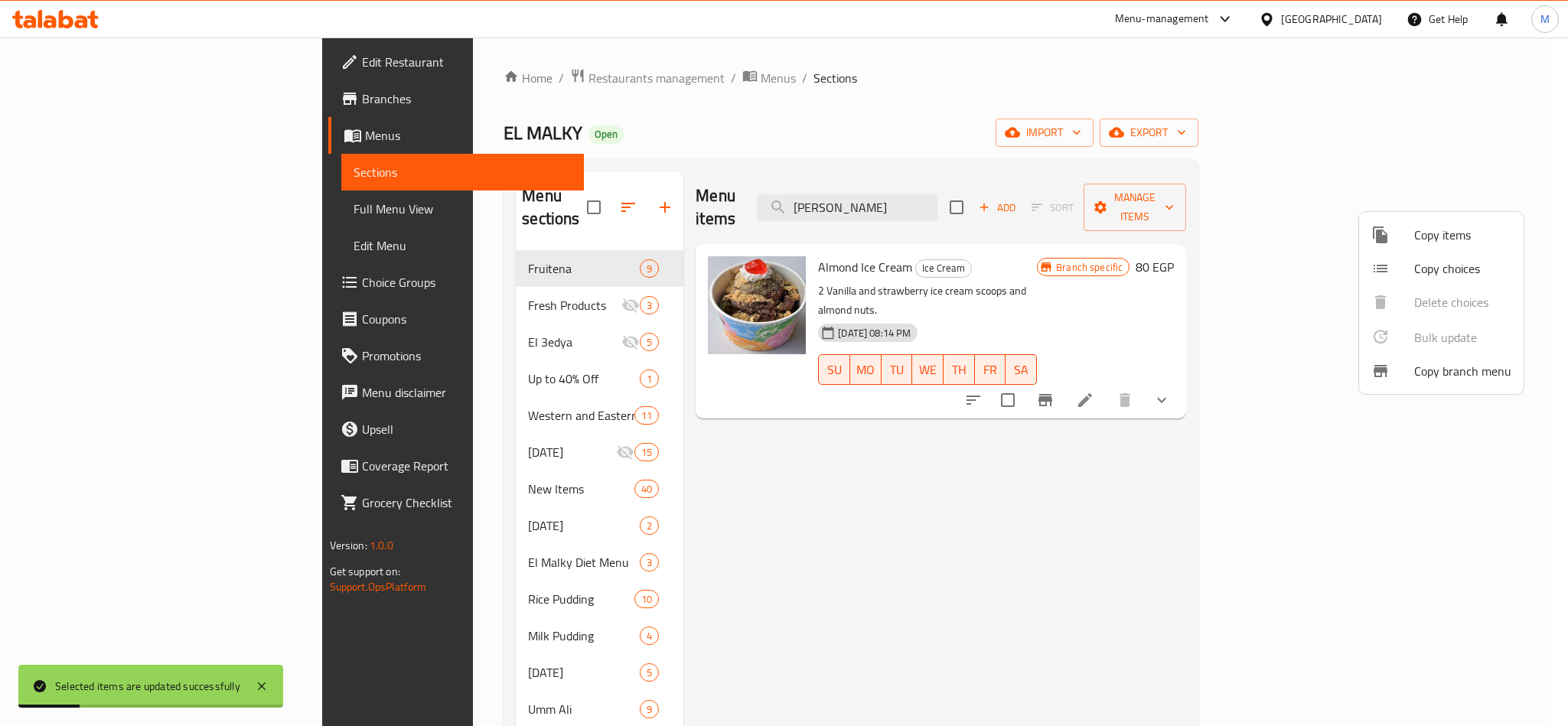
click at [947, 188] on div at bounding box center [784, 363] width 1568 height 726
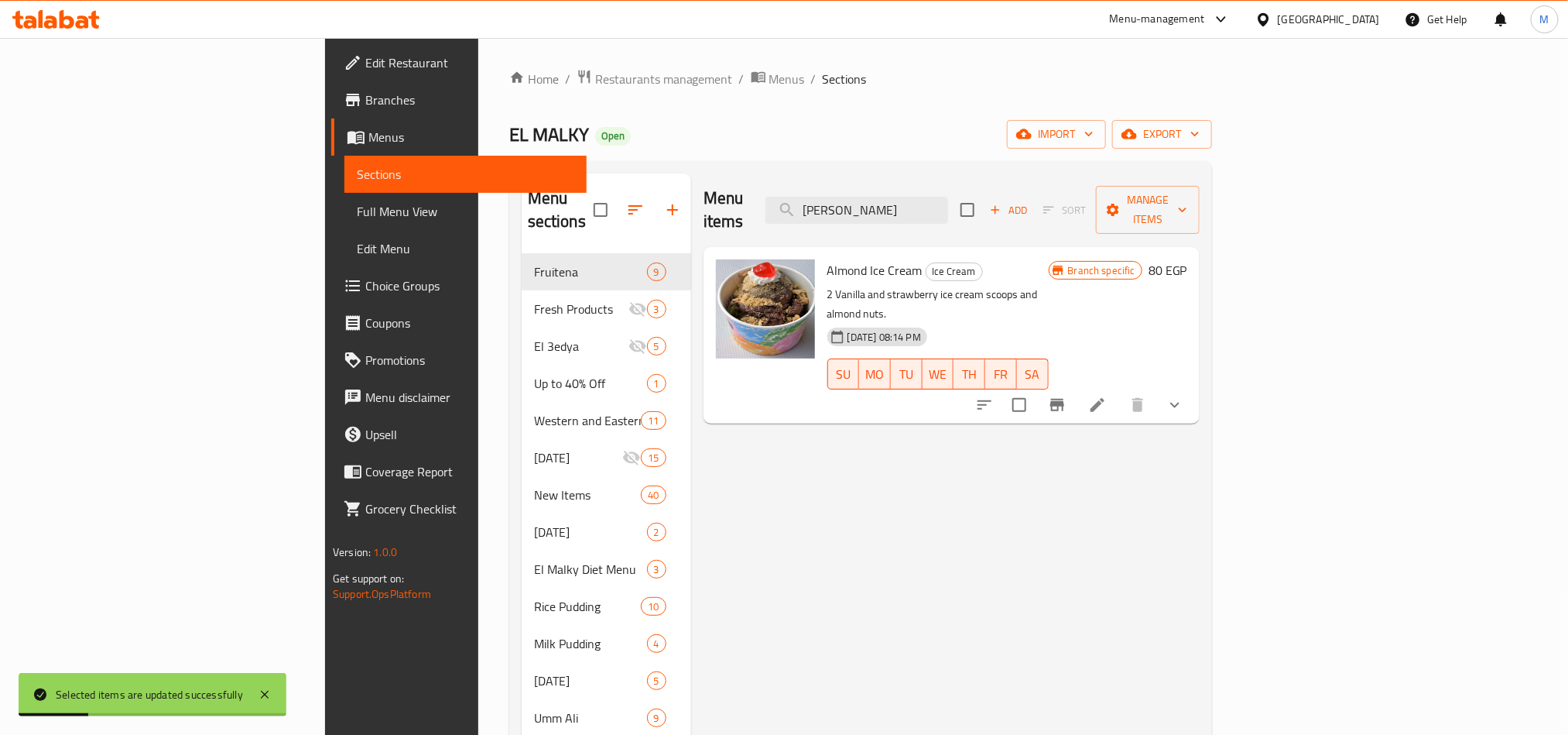
click at [948, 197] on input "آيس كريم لوز" at bounding box center [856, 210] width 183 height 27
paste input "انيليا مع فراولة بصوص كراميل"
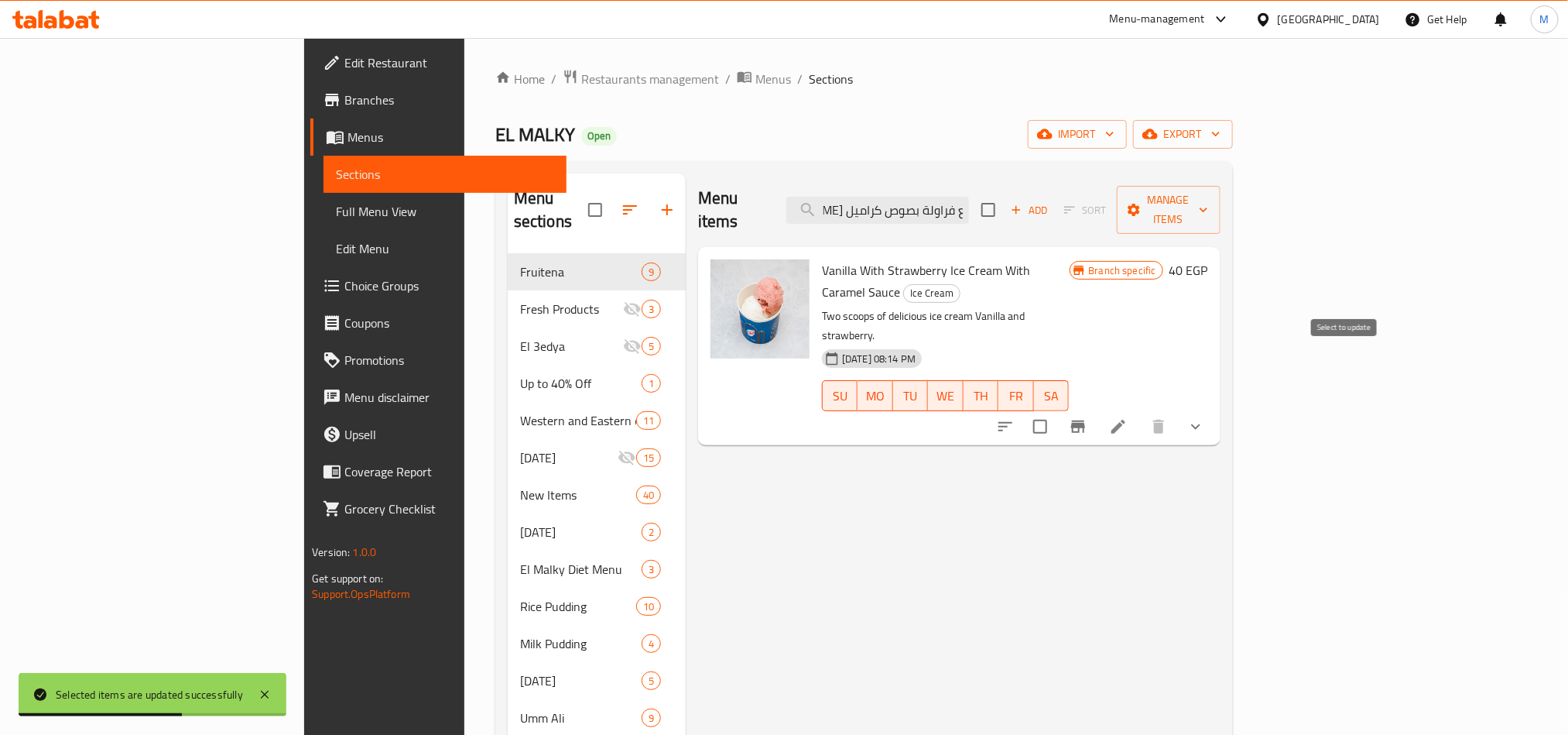
type input "آيس كريم فانيليا مع فراولة بصوص كراميل"
click at [1057, 410] on input "checkbox" at bounding box center [1040, 426] width 32 height 32
checkbox input "true"
click at [1208, 200] on span "Manage items" at bounding box center [1168, 210] width 79 height 39
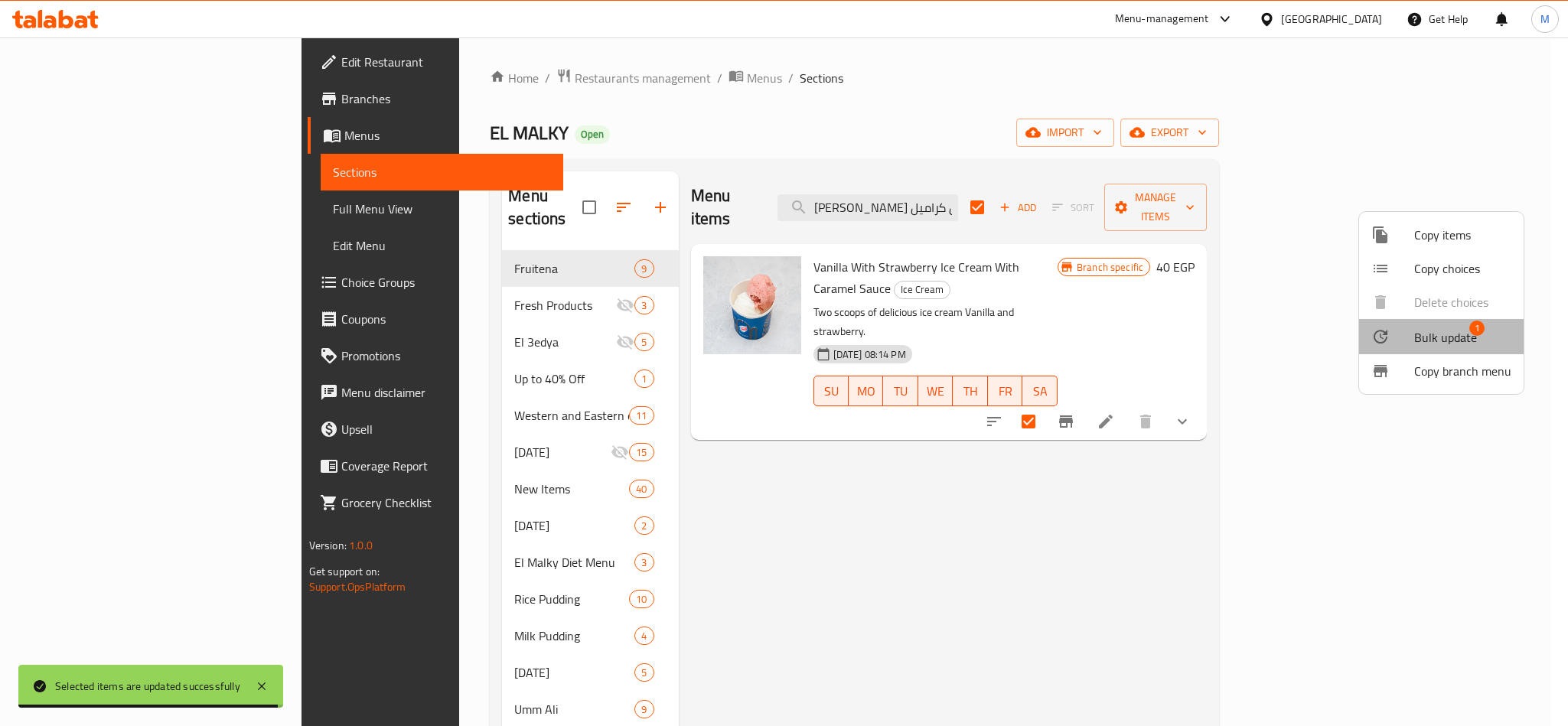
click at [1463, 336] on span "Bulk update" at bounding box center [1445, 338] width 63 height 18
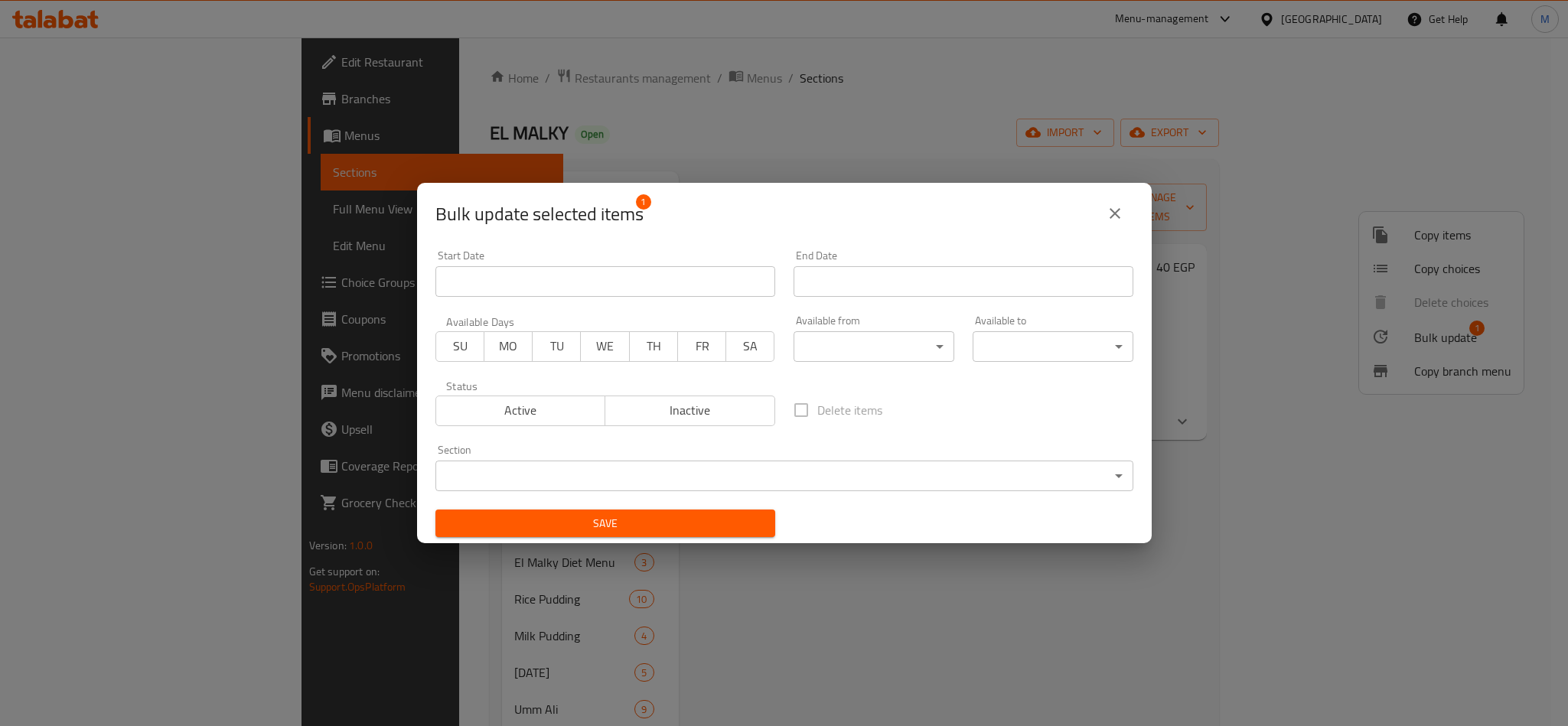
click at [703, 397] on button "Inactive" at bounding box center [689, 411] width 171 height 30
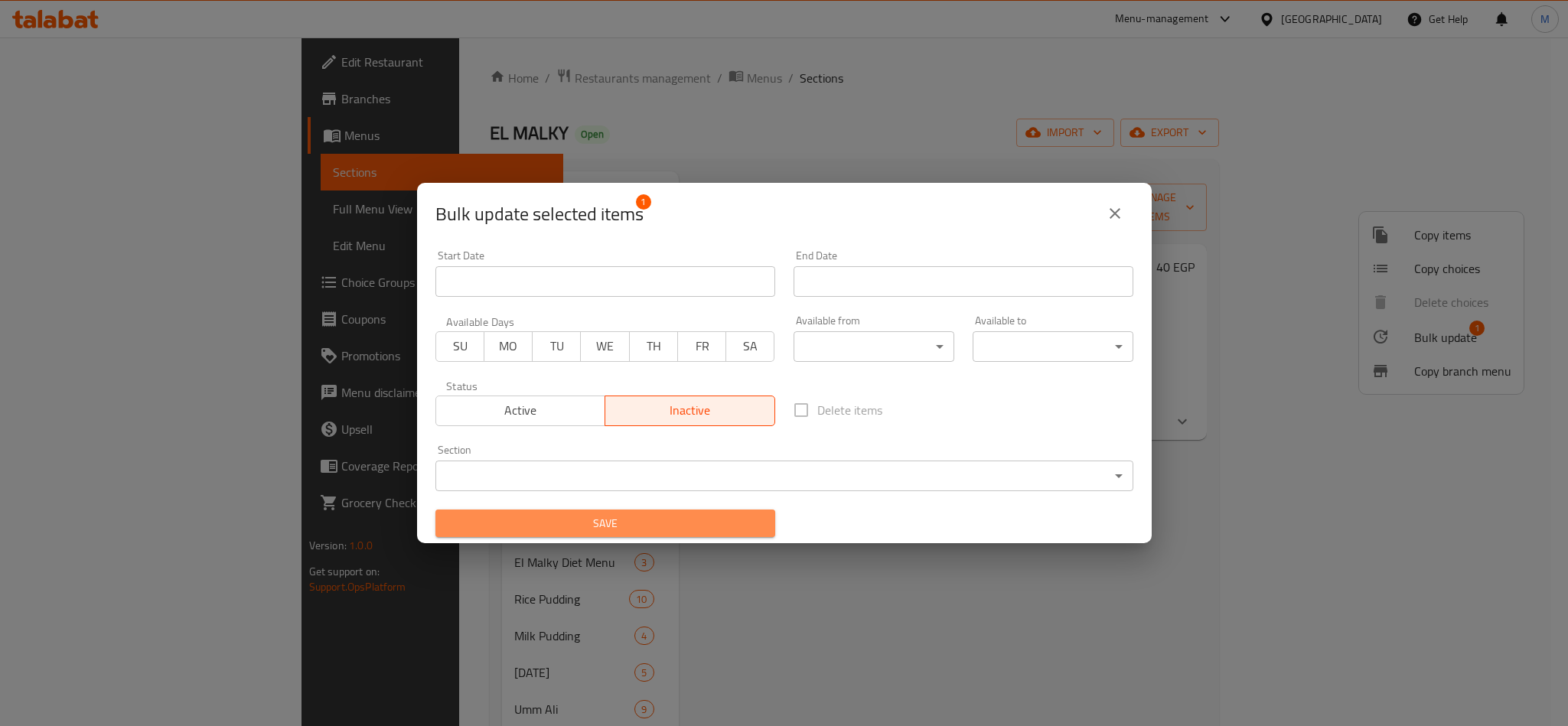
click at [626, 533] on button "Save" at bounding box center [605, 523] width 340 height 29
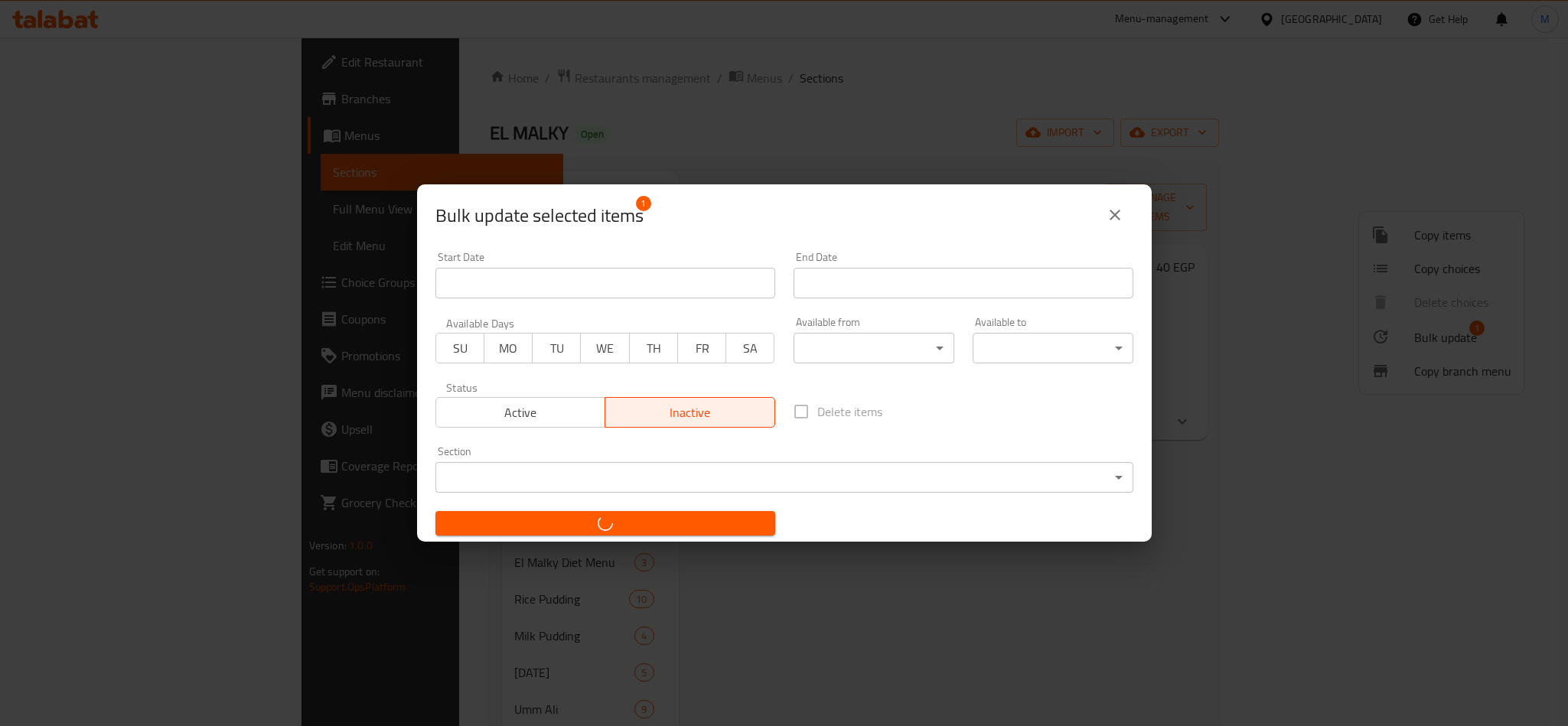
checkbox input "false"
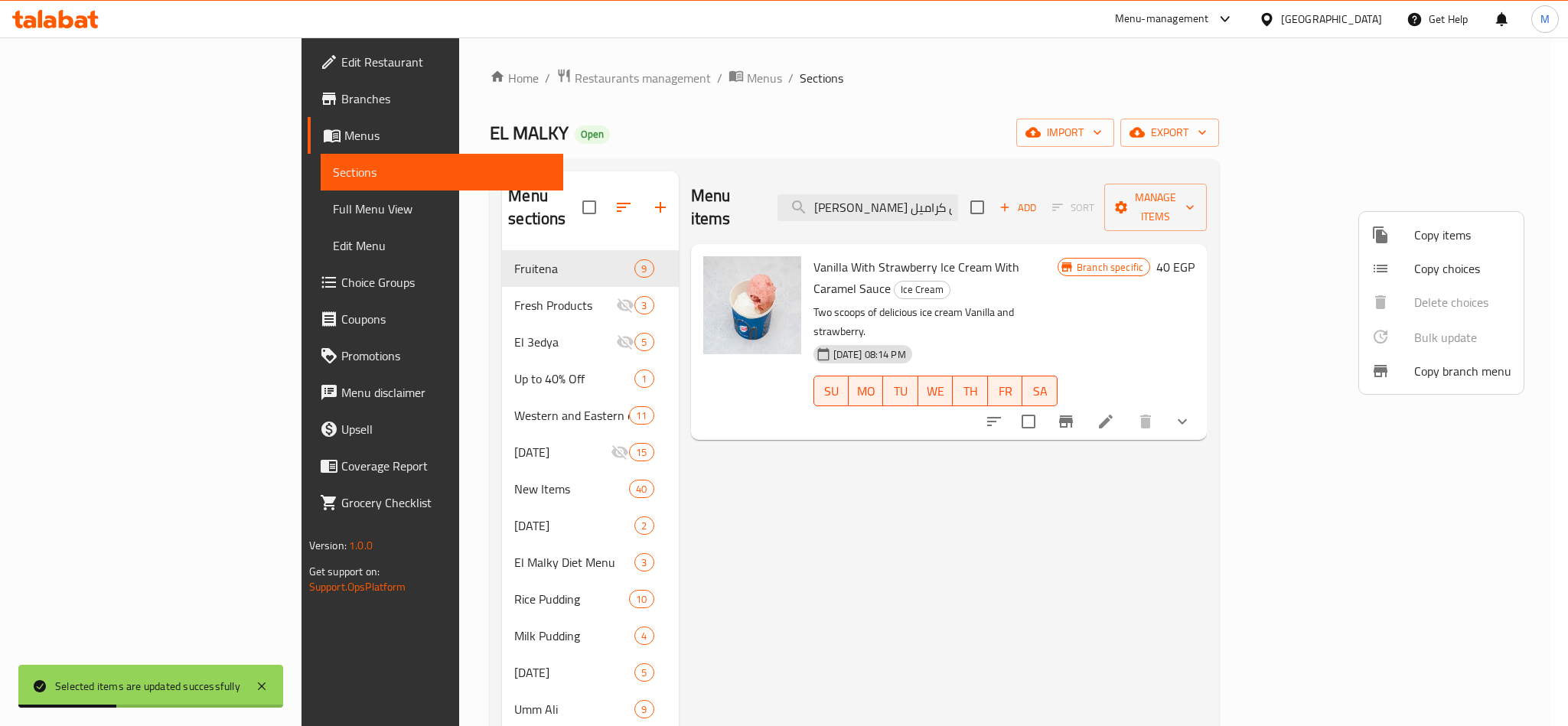
click at [985, 202] on div at bounding box center [784, 363] width 1568 height 726
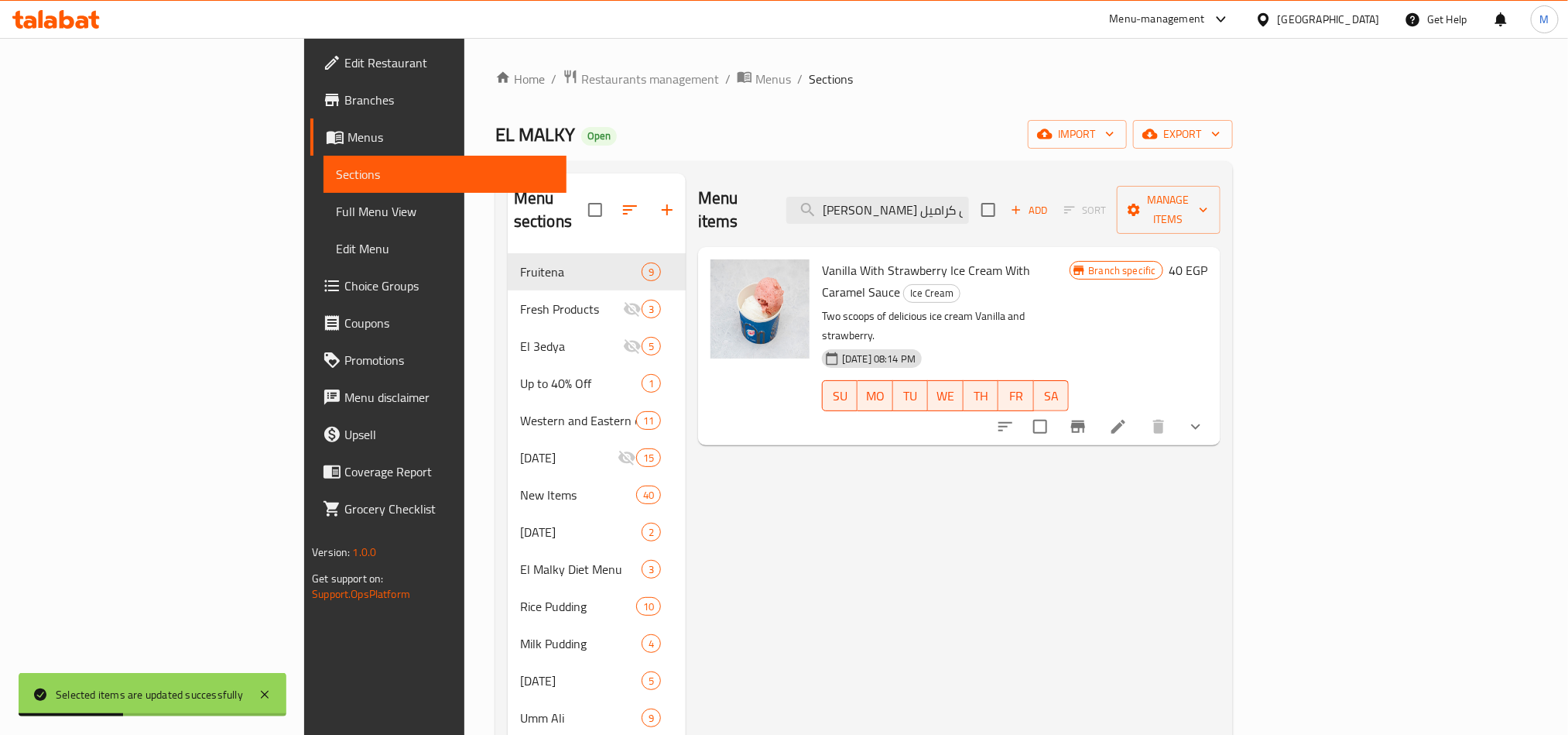
click at [969, 204] on input "آيس كريم فانيليا مع فراولة بصوص كراميل" at bounding box center [878, 210] width 183 height 27
paste input "شيكولاتة مع مانجو"
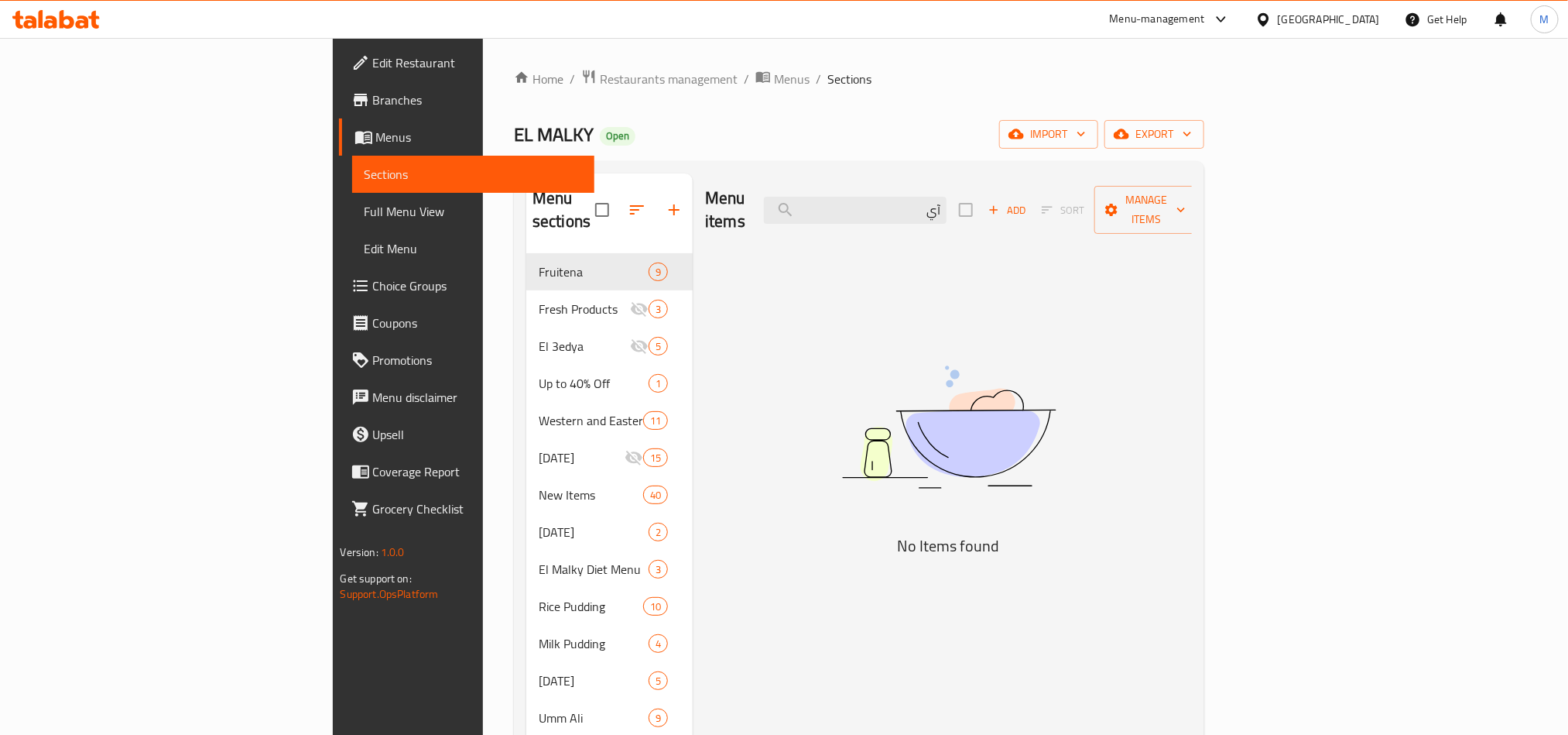
type input "آ"
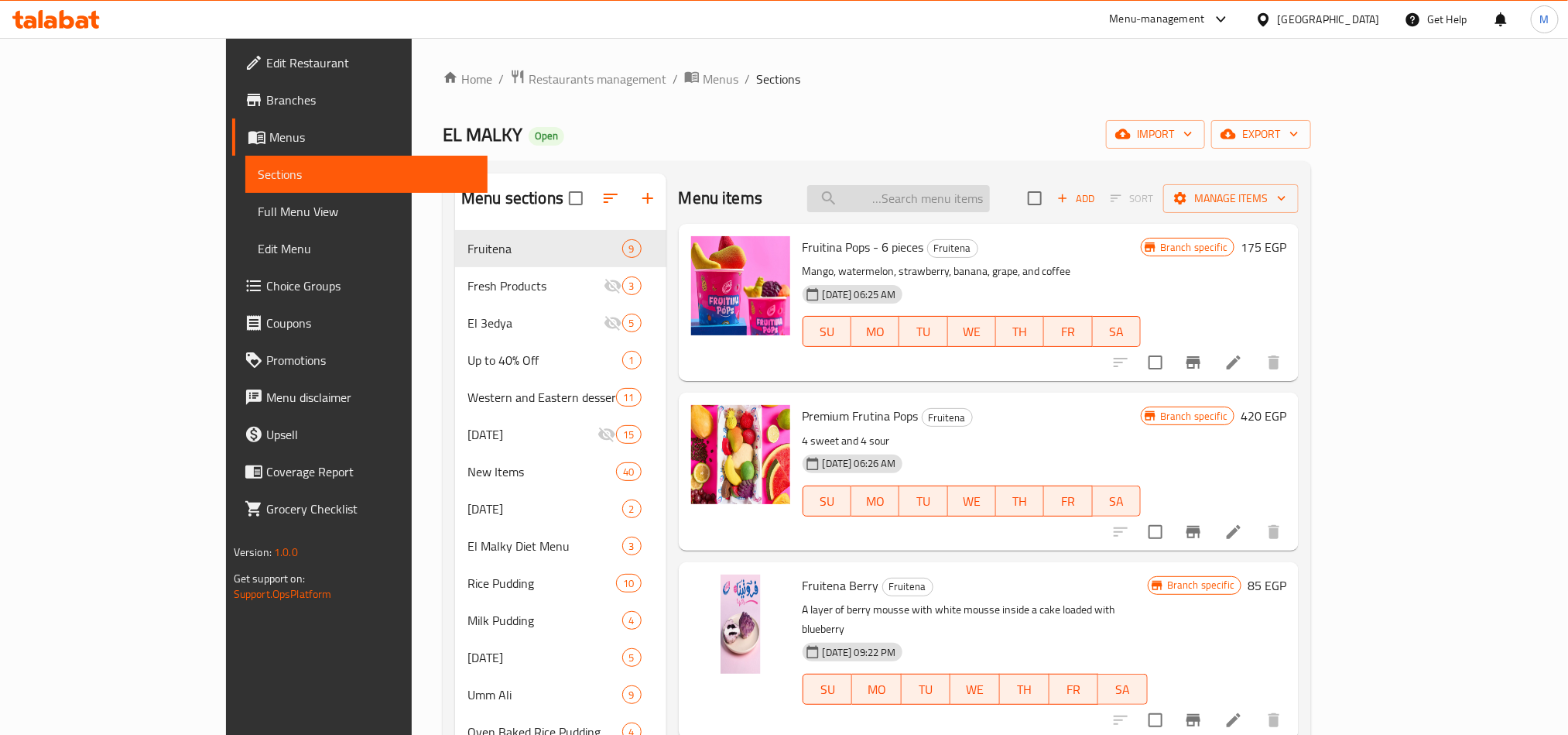
click at [990, 202] on input "search" at bounding box center [898, 199] width 183 height 27
paste input "آيس كريم شيكولاتة مع مانجو بصوص كراميل"
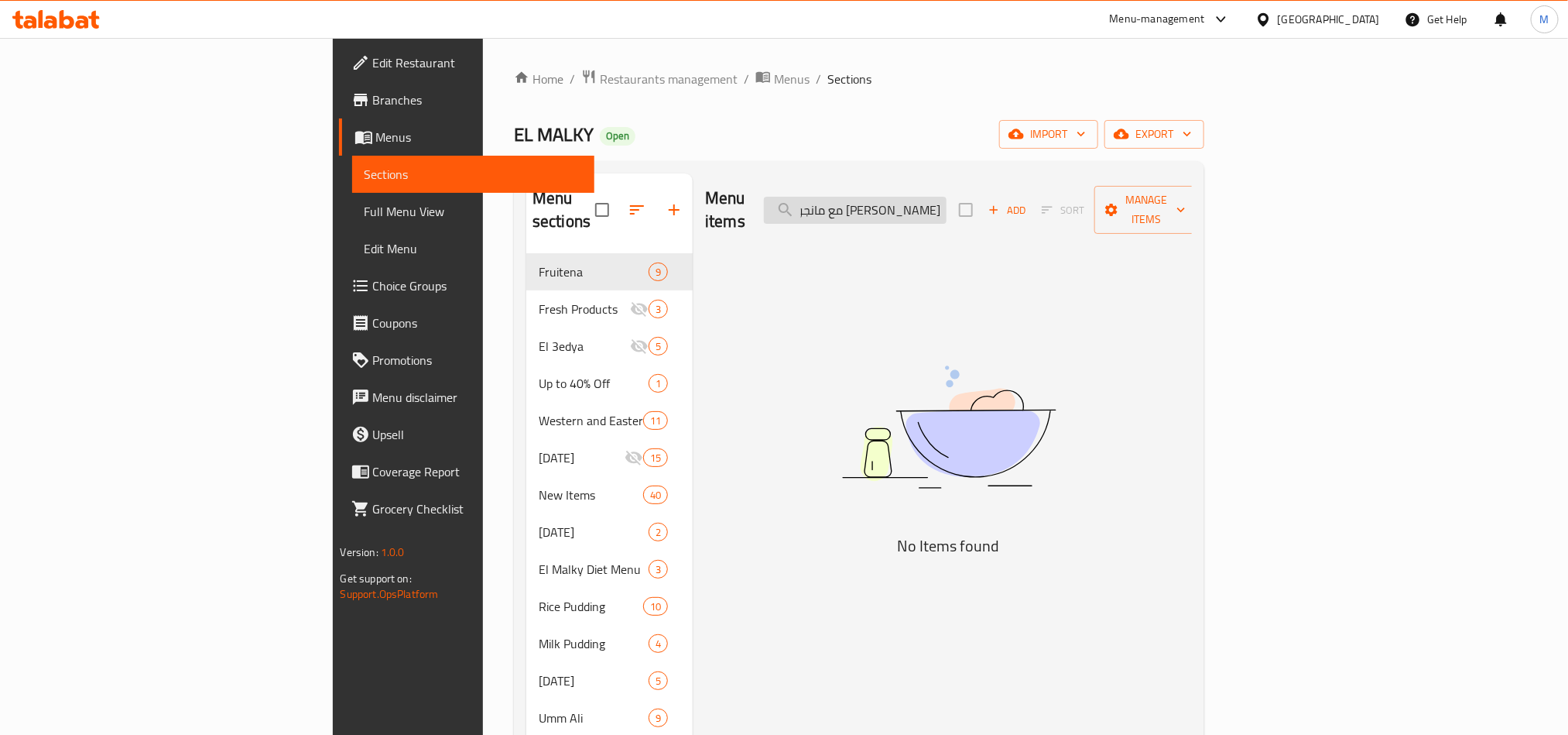
click at [946, 202] on input "كريم شيكولاتة مع مانجو بصوص كراميل" at bounding box center [855, 210] width 183 height 27
paste input "آيس"
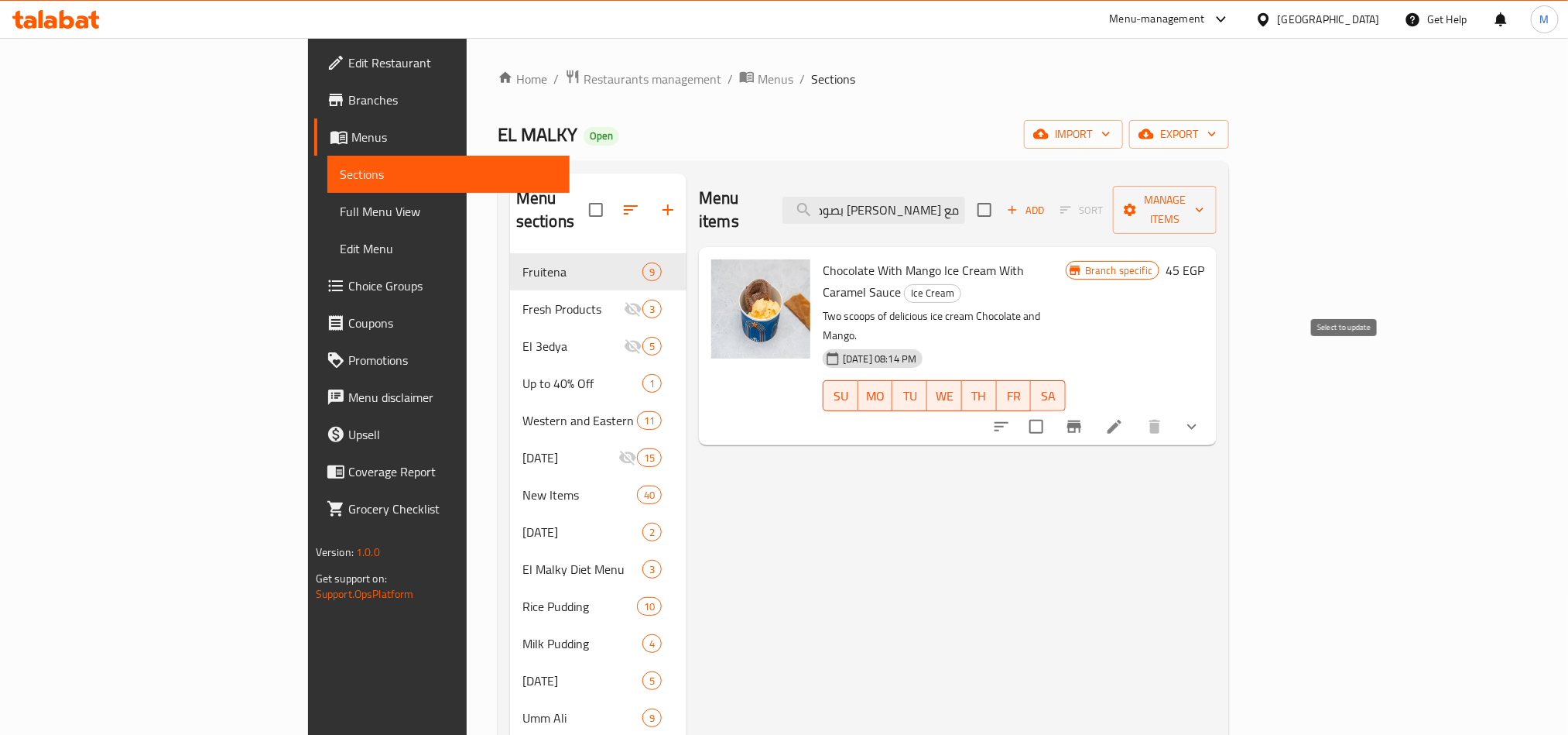
type input "مع مانجو بصوص كراميل"
click at [1053, 410] on input "checkbox" at bounding box center [1037, 426] width 32 height 32
checkbox input "true"
click at [1217, 186] on button "Manage items" at bounding box center [1165, 209] width 104 height 48
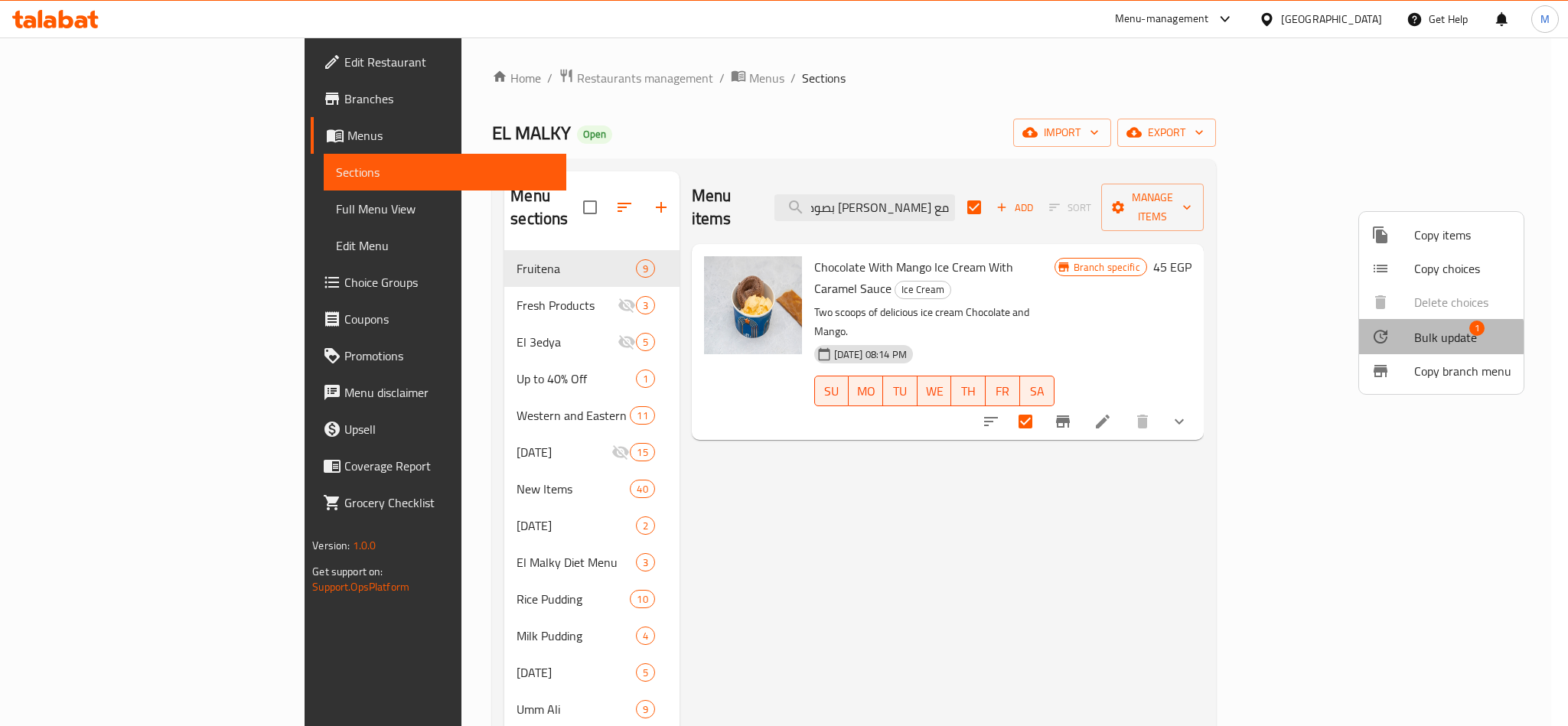
click at [1440, 337] on span "Bulk update" at bounding box center [1445, 338] width 63 height 18
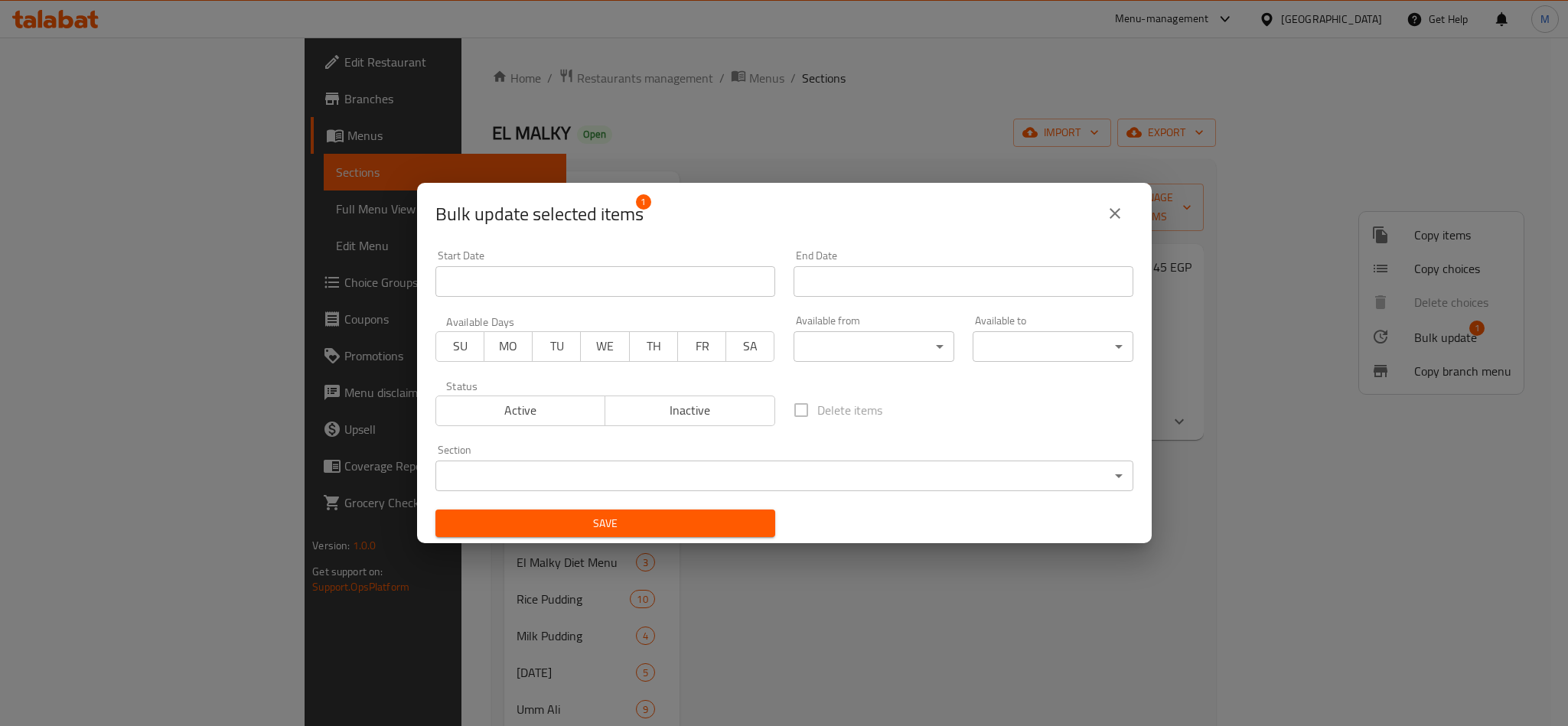
click at [644, 428] on div "Status Active Inactive" at bounding box center [605, 402] width 358 height 64
click at [651, 421] on span "Inactive" at bounding box center [690, 410] width 158 height 22
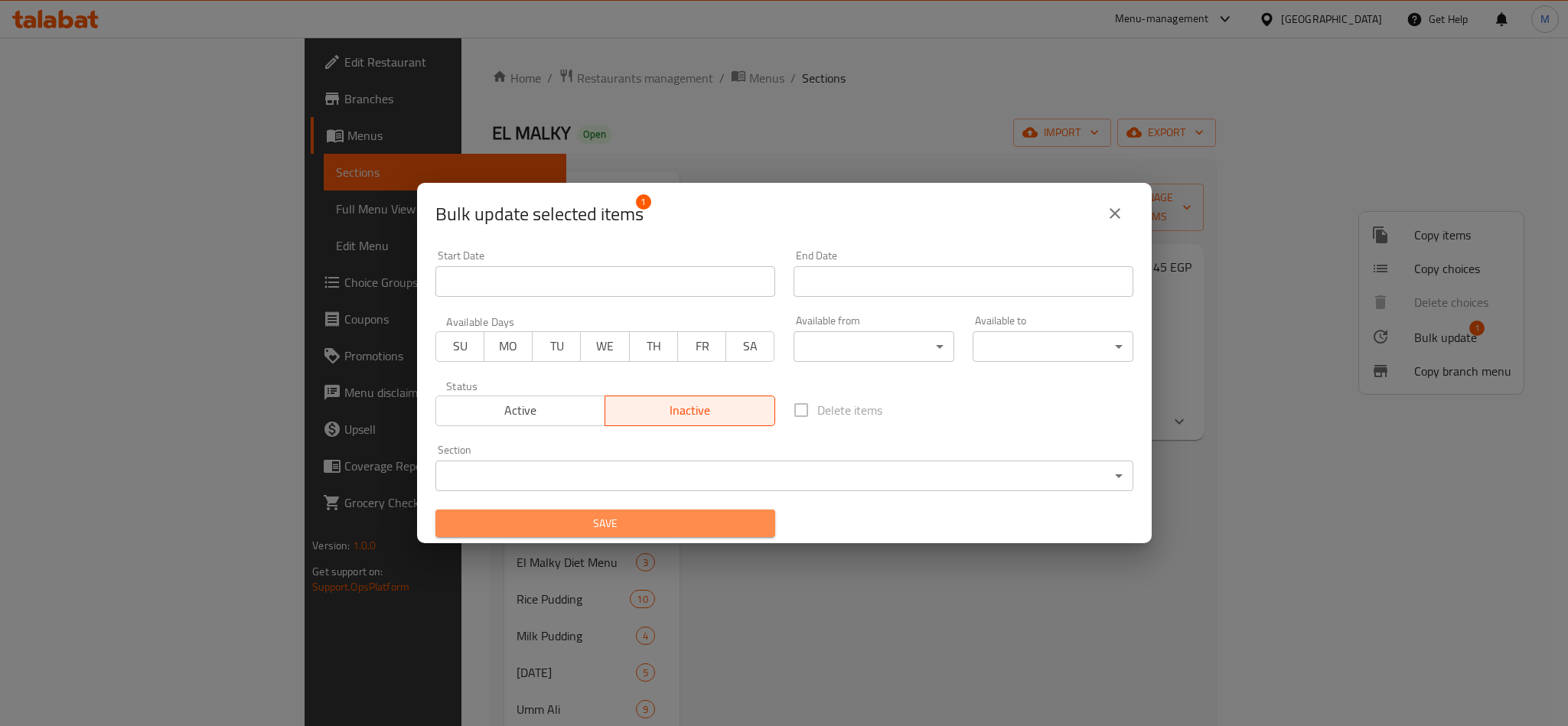
click at [647, 525] on span "Save" at bounding box center [605, 523] width 315 height 19
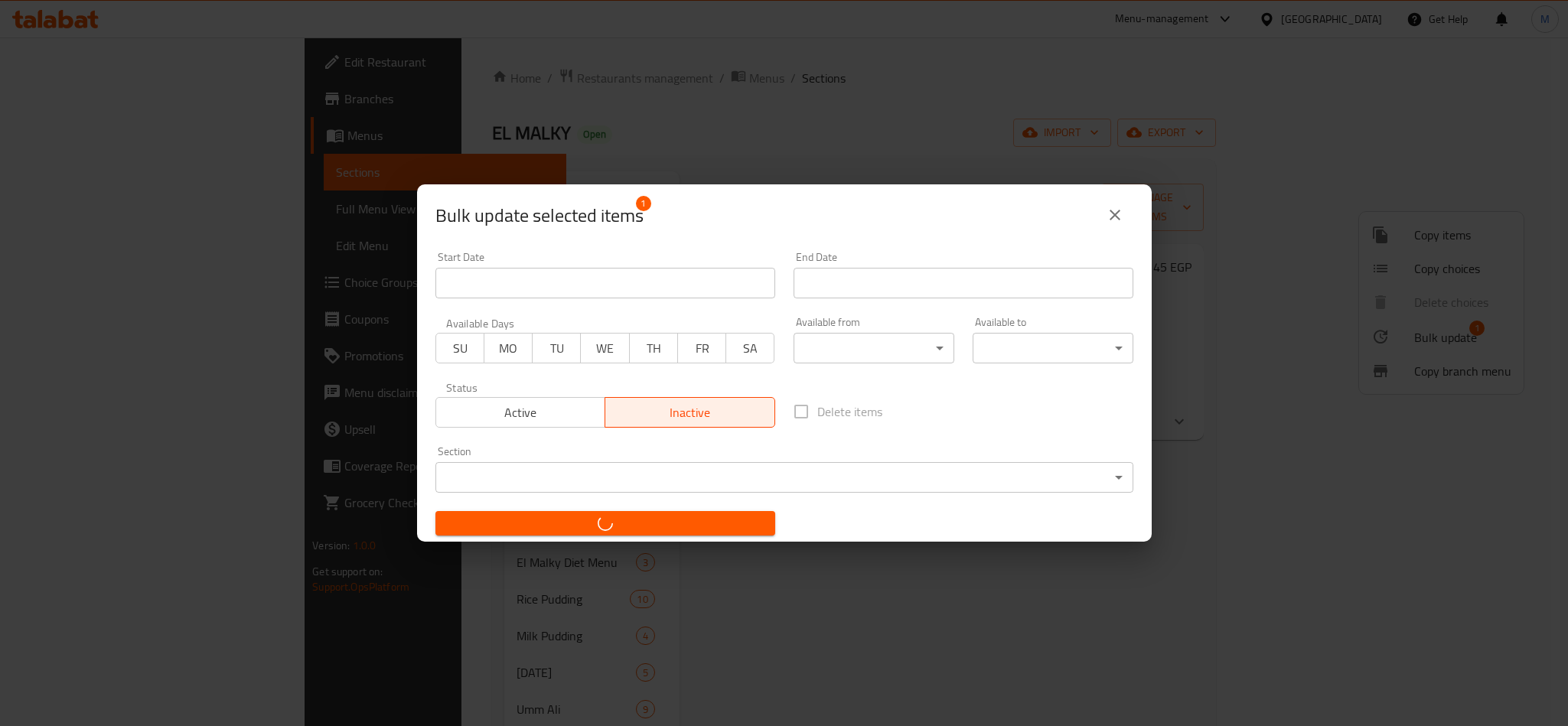
checkbox input "false"
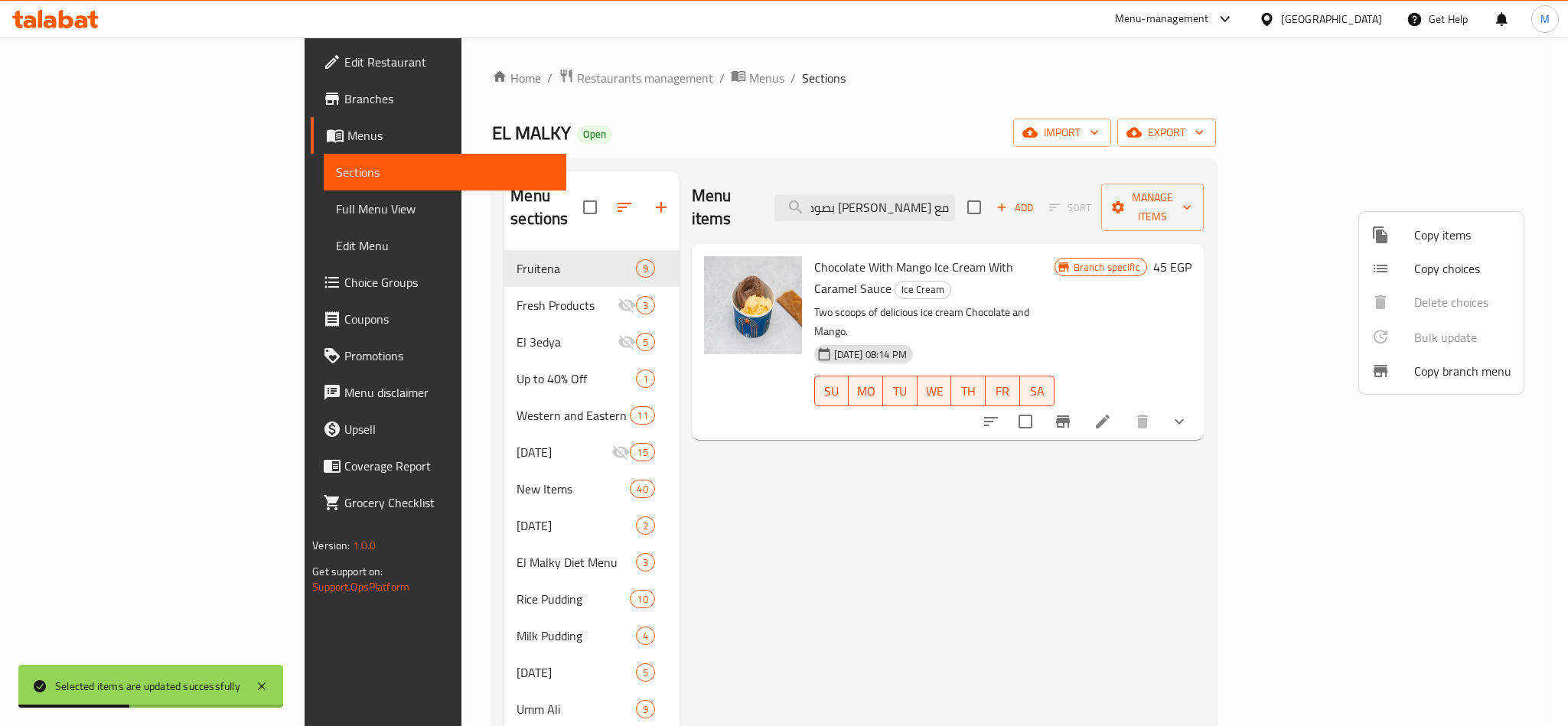
click at [768, 592] on div at bounding box center [784, 363] width 1568 height 726
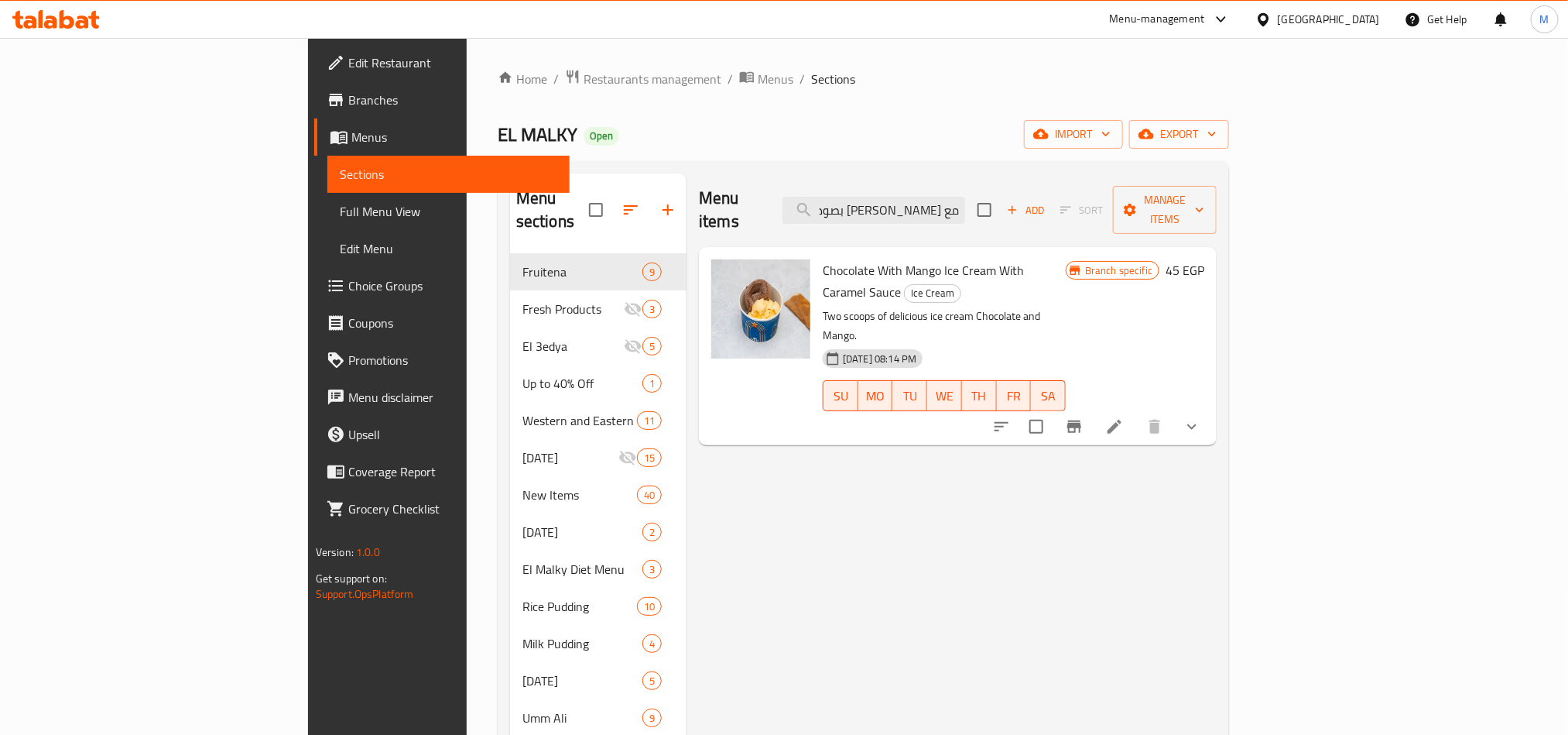
click at [881, 452] on div "Menu items مع مانجو بصوص كراميل Add Sort Manage items Chocolate With Mango Ice …" at bounding box center [952, 699] width 531 height 1052
click at [583, 70] on span "Restaurants management" at bounding box center [652, 79] width 138 height 19
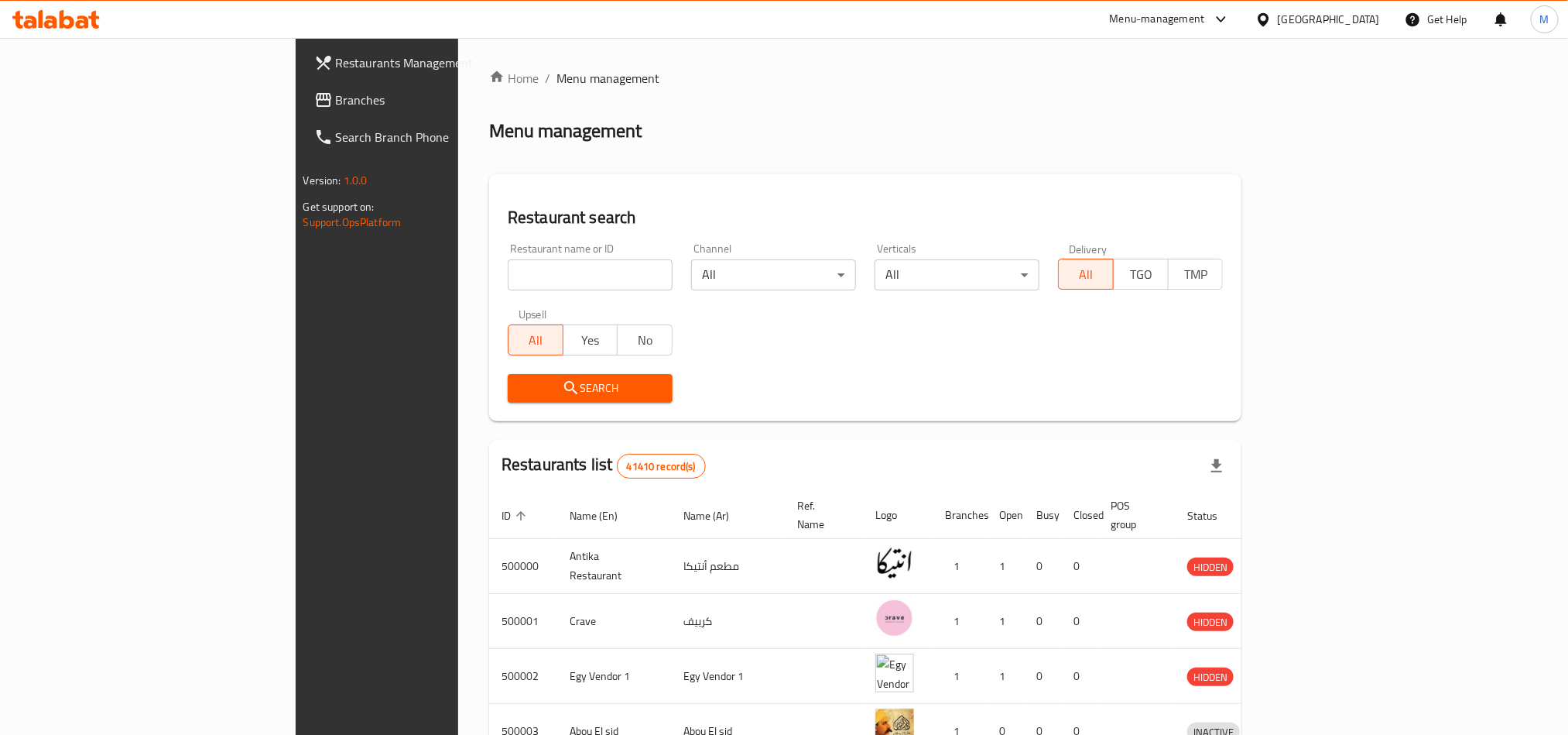
click at [508, 283] on input "search" at bounding box center [590, 275] width 165 height 31
paste input "680017"
type input "680017"
click at [520, 384] on span "Search" at bounding box center [590, 388] width 140 height 20
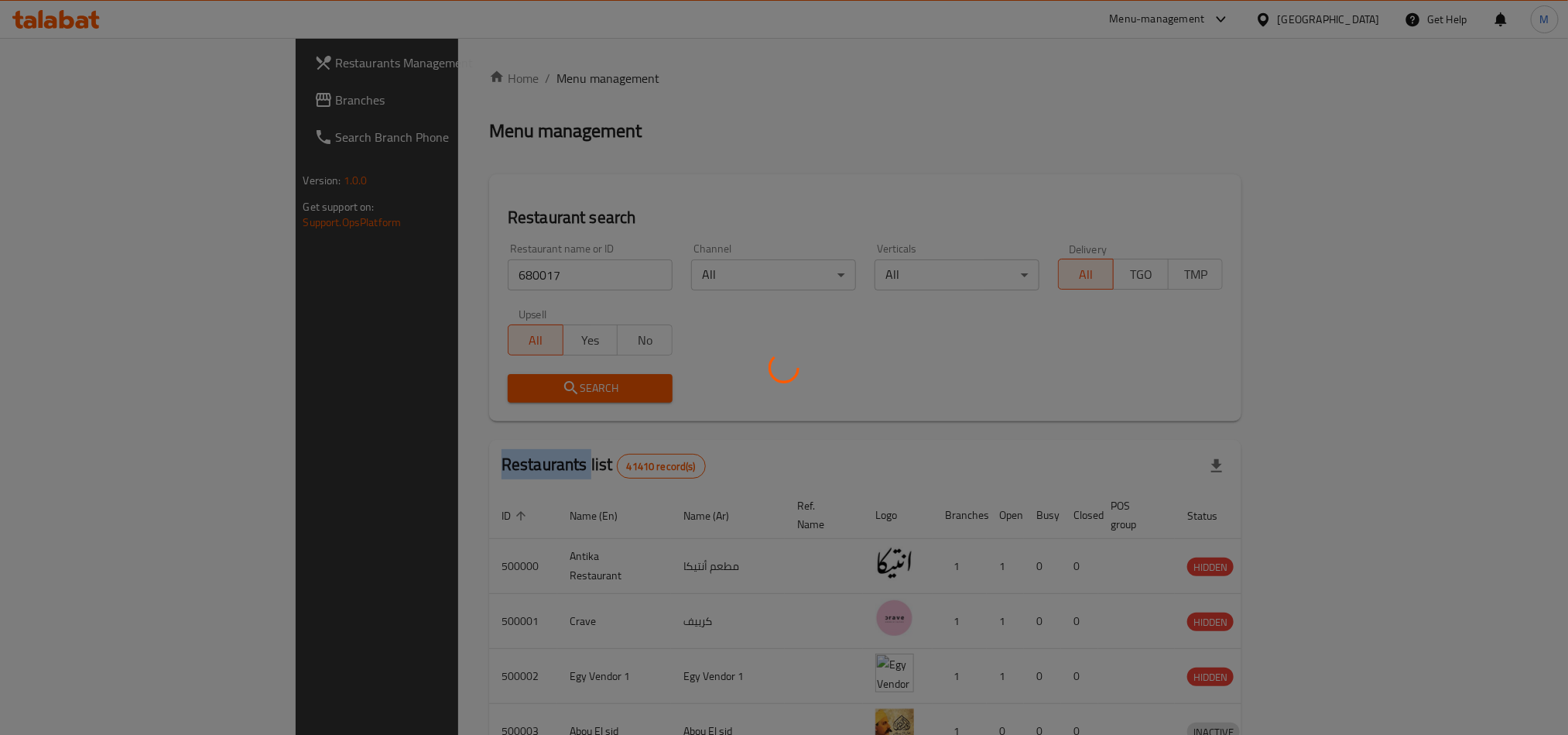
click at [395, 384] on div at bounding box center [784, 368] width 1568 height 735
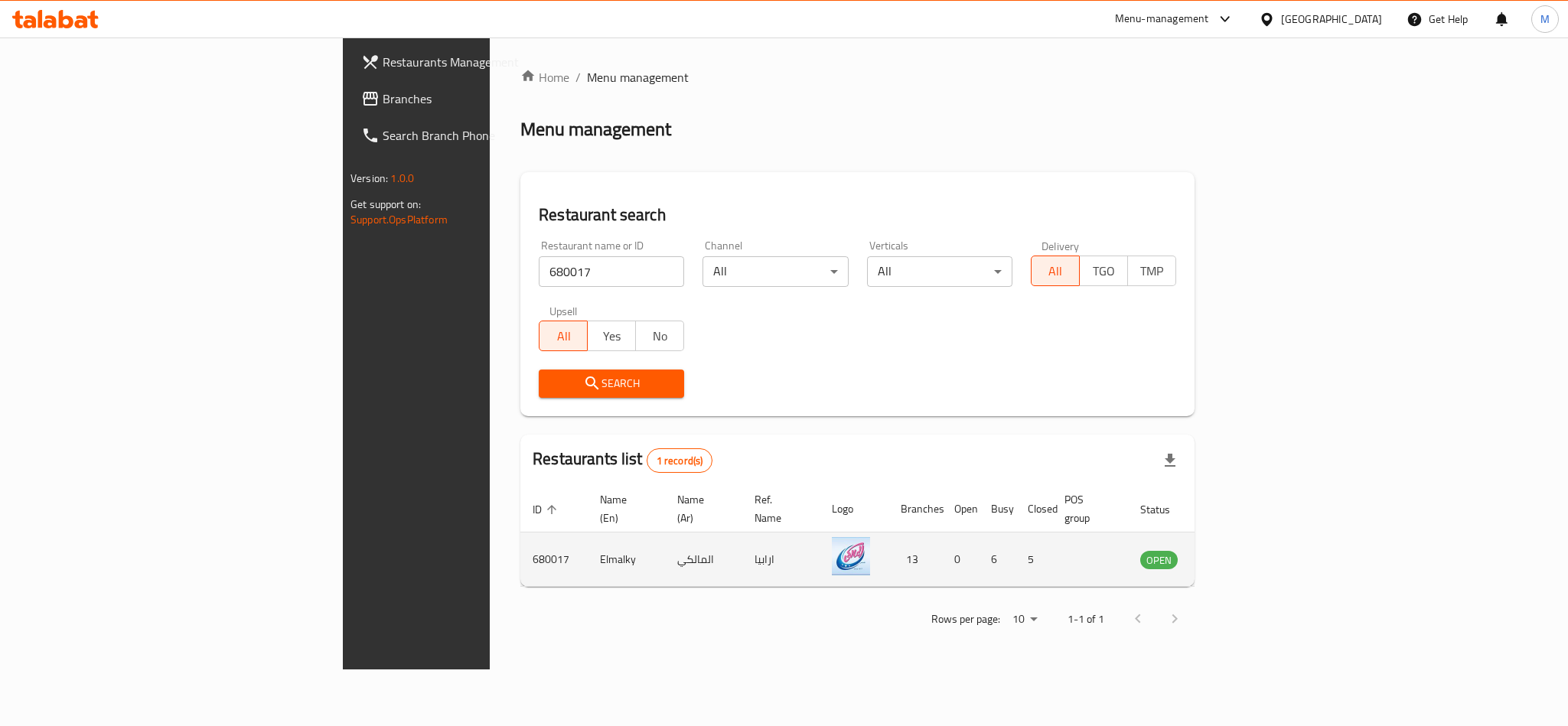
click at [1261, 551] on td "enhanced table" at bounding box center [1234, 560] width 53 height 55
click at [1261, 533] on td "enhanced table" at bounding box center [1234, 560] width 53 height 55
click at [1239, 550] on icon "enhanced table" at bounding box center [1230, 560] width 18 height 18
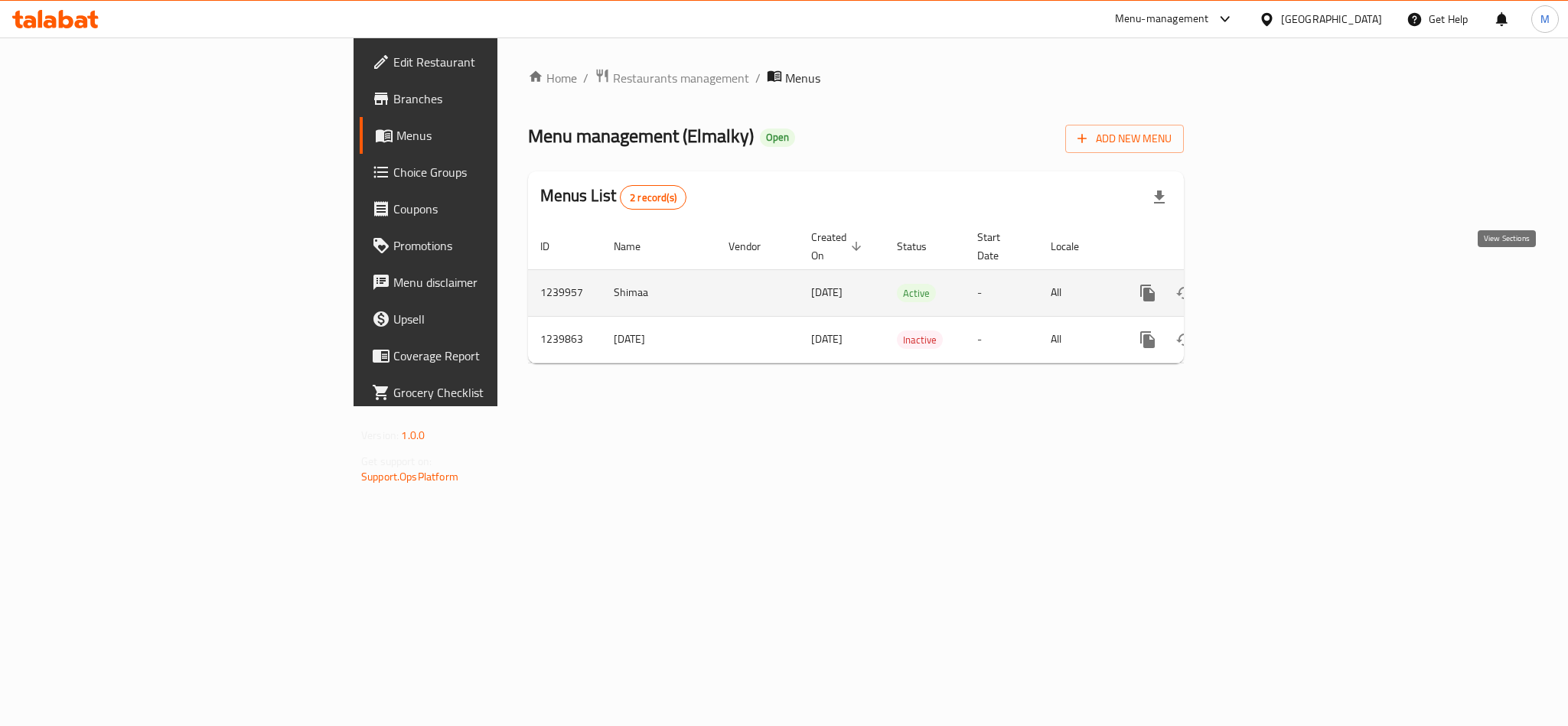
click at [1267, 284] on icon "enhanced table" at bounding box center [1259, 293] width 18 height 18
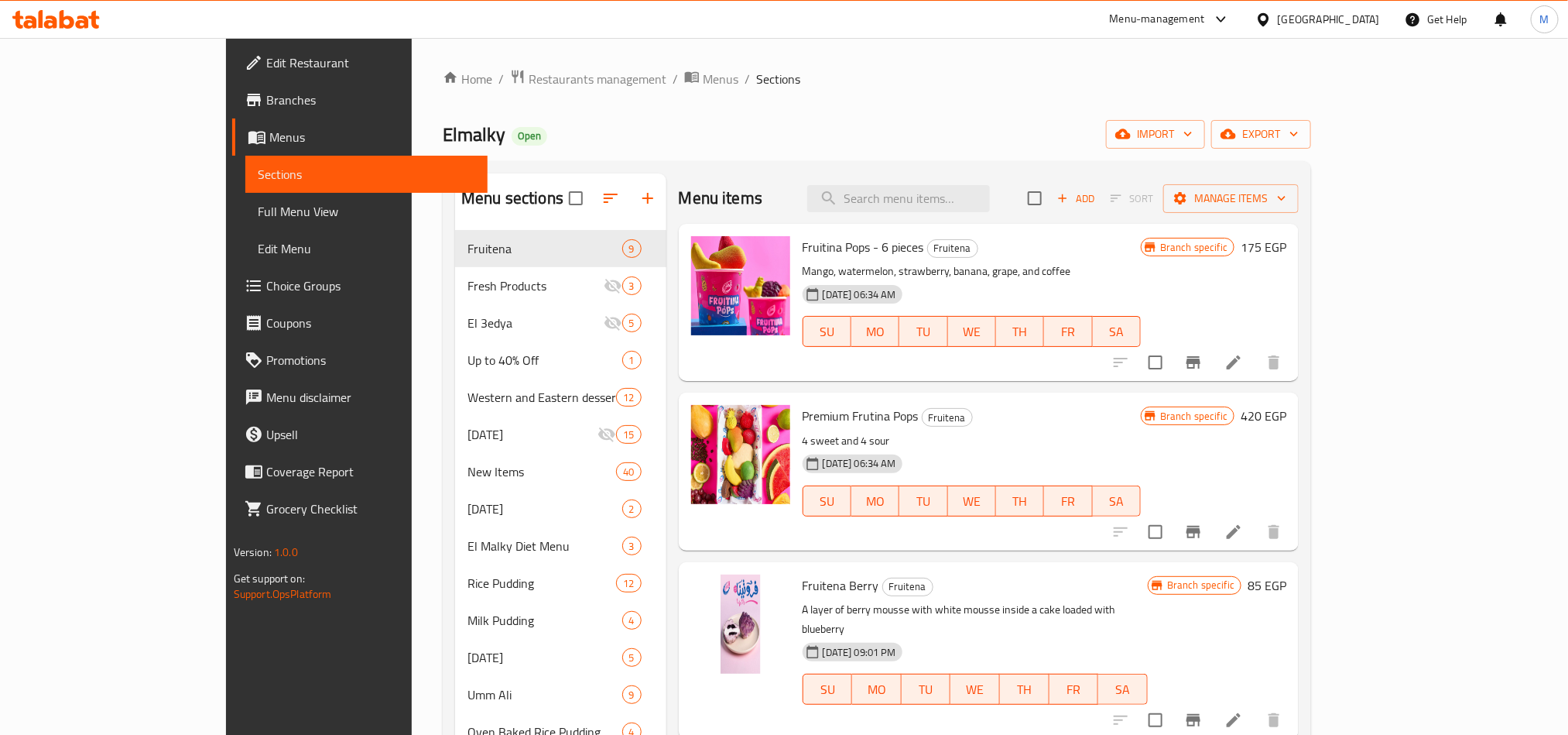
click at [938, 184] on div "Menu items Add Sort Manage items" at bounding box center [989, 198] width 621 height 50
click at [944, 195] on input "search" at bounding box center [898, 199] width 183 height 27
paste input "آيس كريم صوص بوريو"
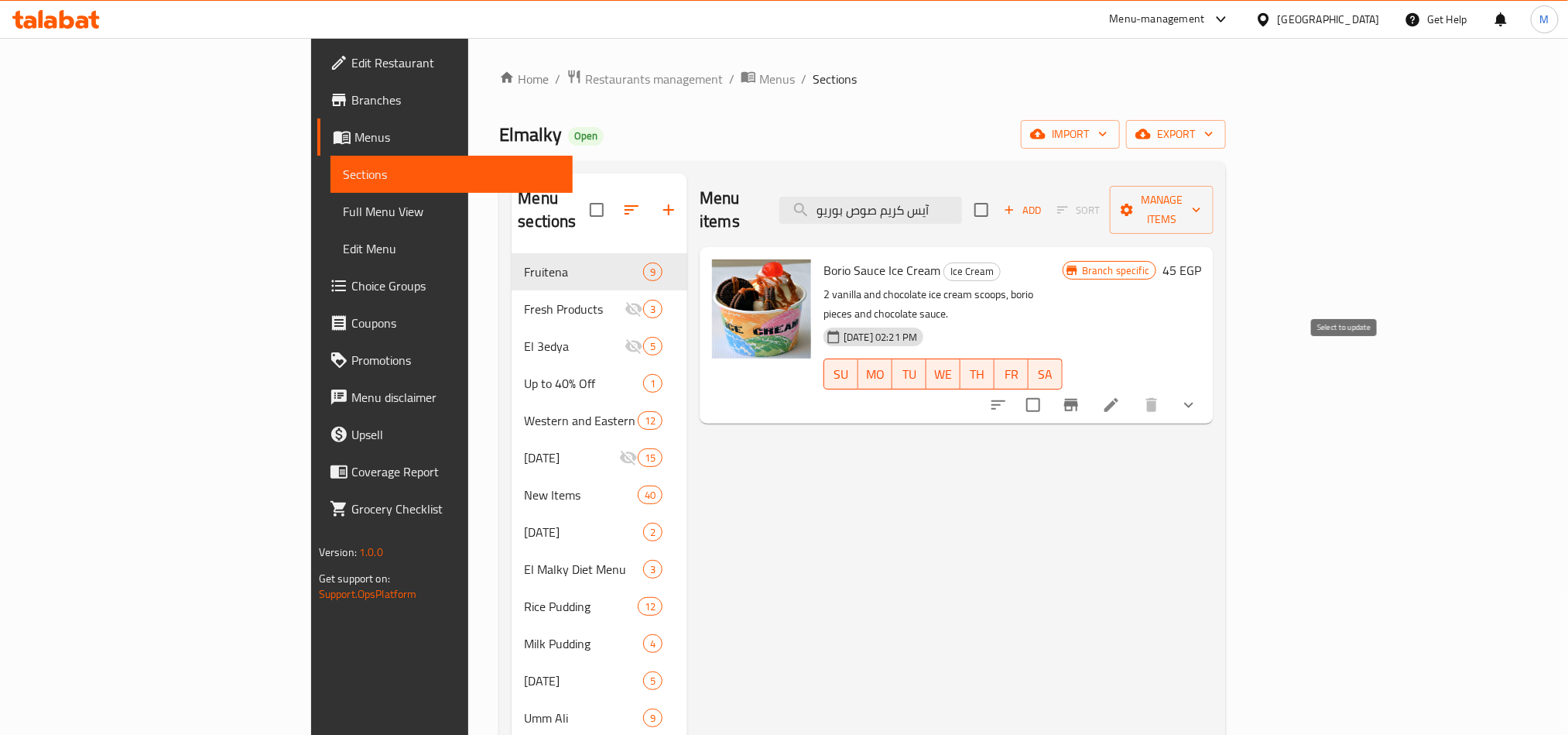
type input "آيس كريم صوص بوريو"
click at [1049, 389] on input "checkbox" at bounding box center [1033, 405] width 32 height 32
checkbox input "true"
click at [1217, 131] on icon "button" at bounding box center [1209, 134] width 15 height 15
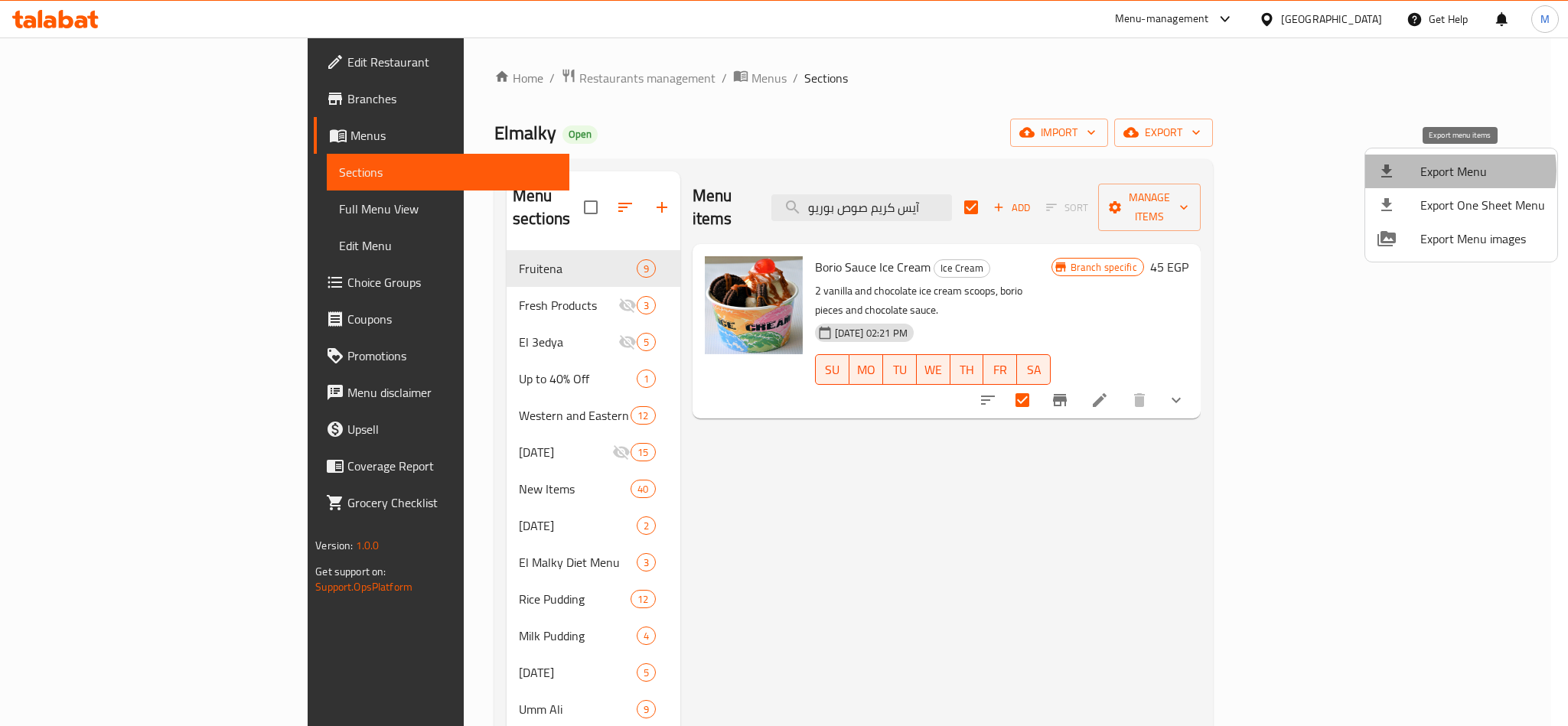
click at [1454, 171] on span "Export Menu" at bounding box center [1483, 171] width 124 height 18
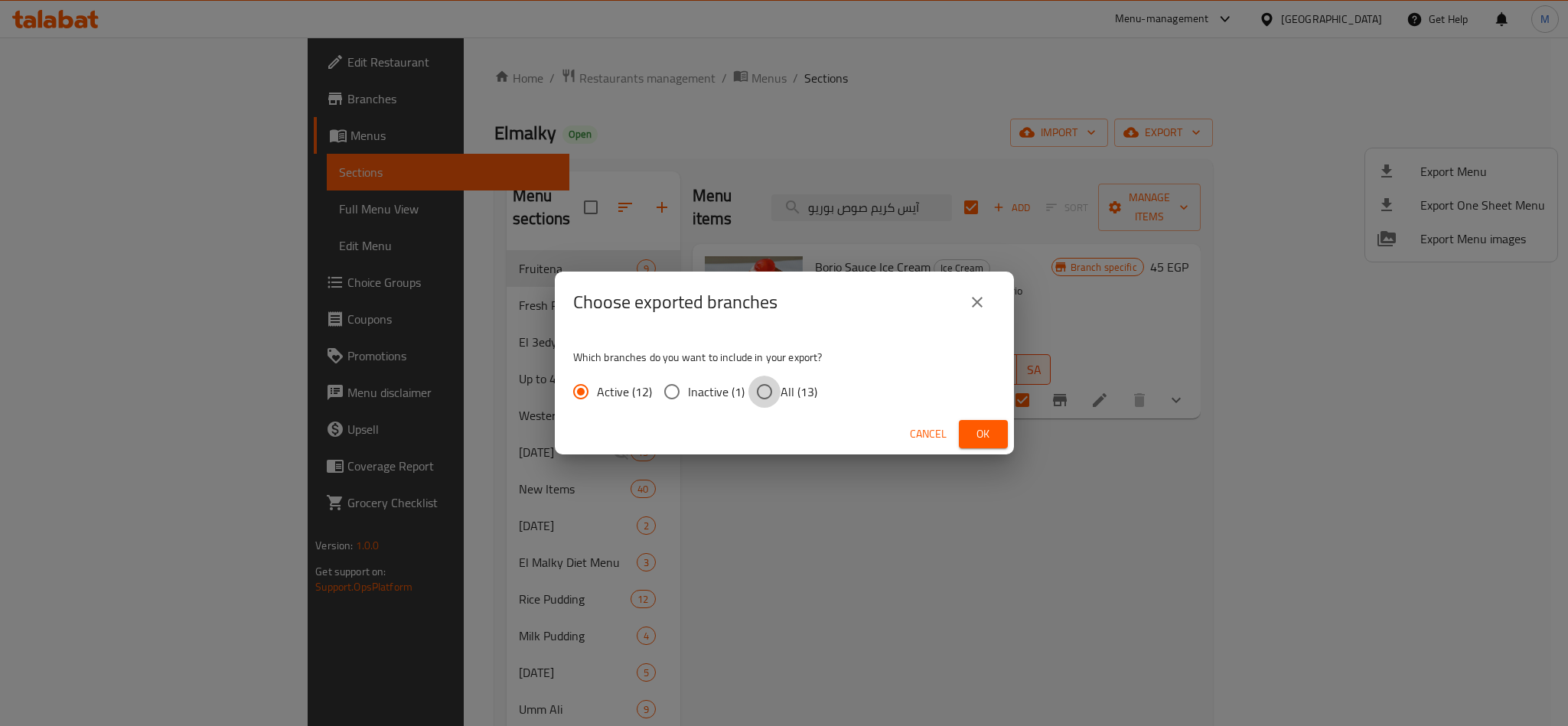
click at [754, 387] on input "All (13)" at bounding box center [764, 392] width 32 height 32
radio input "true"
click at [999, 431] on button "Ok" at bounding box center [984, 434] width 49 height 29
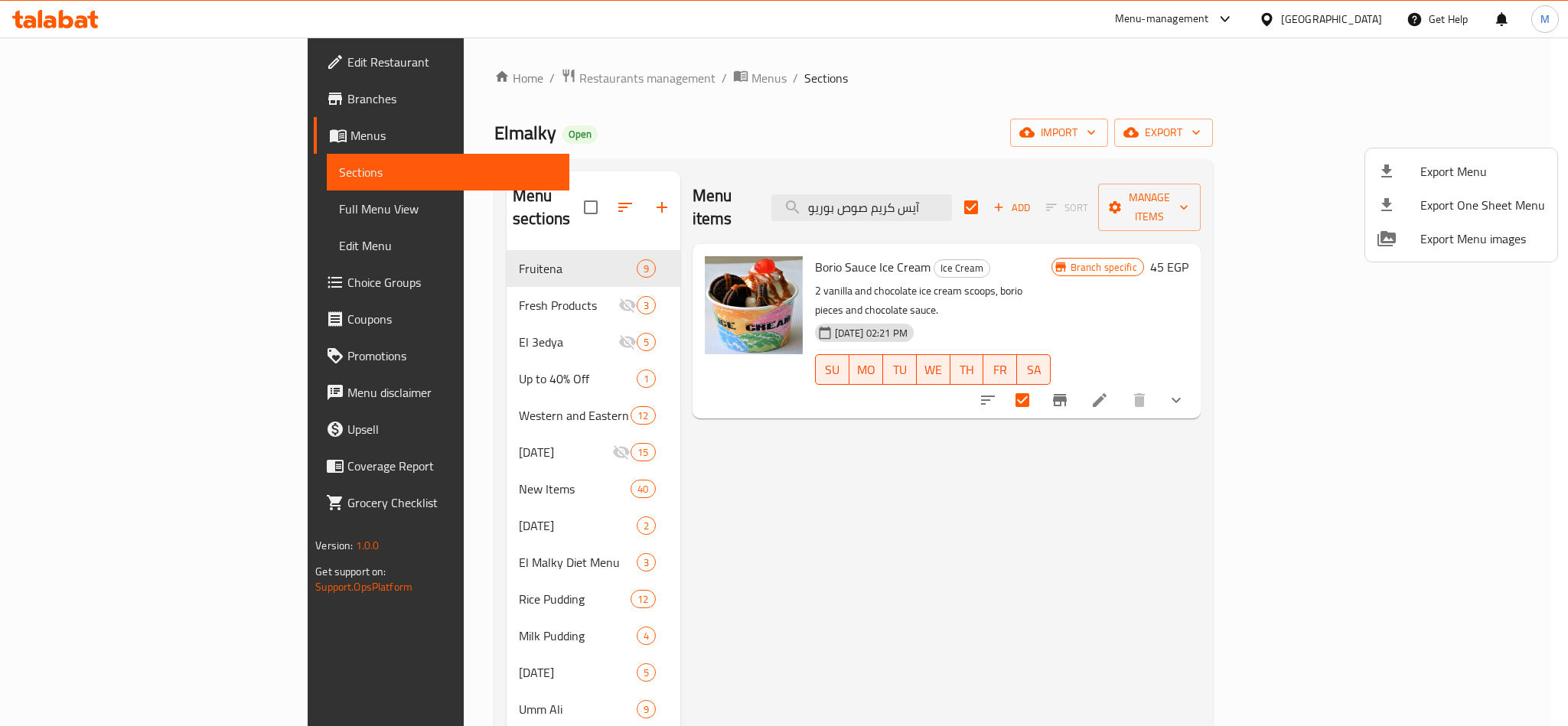
click at [1013, 475] on div at bounding box center [784, 363] width 1568 height 726
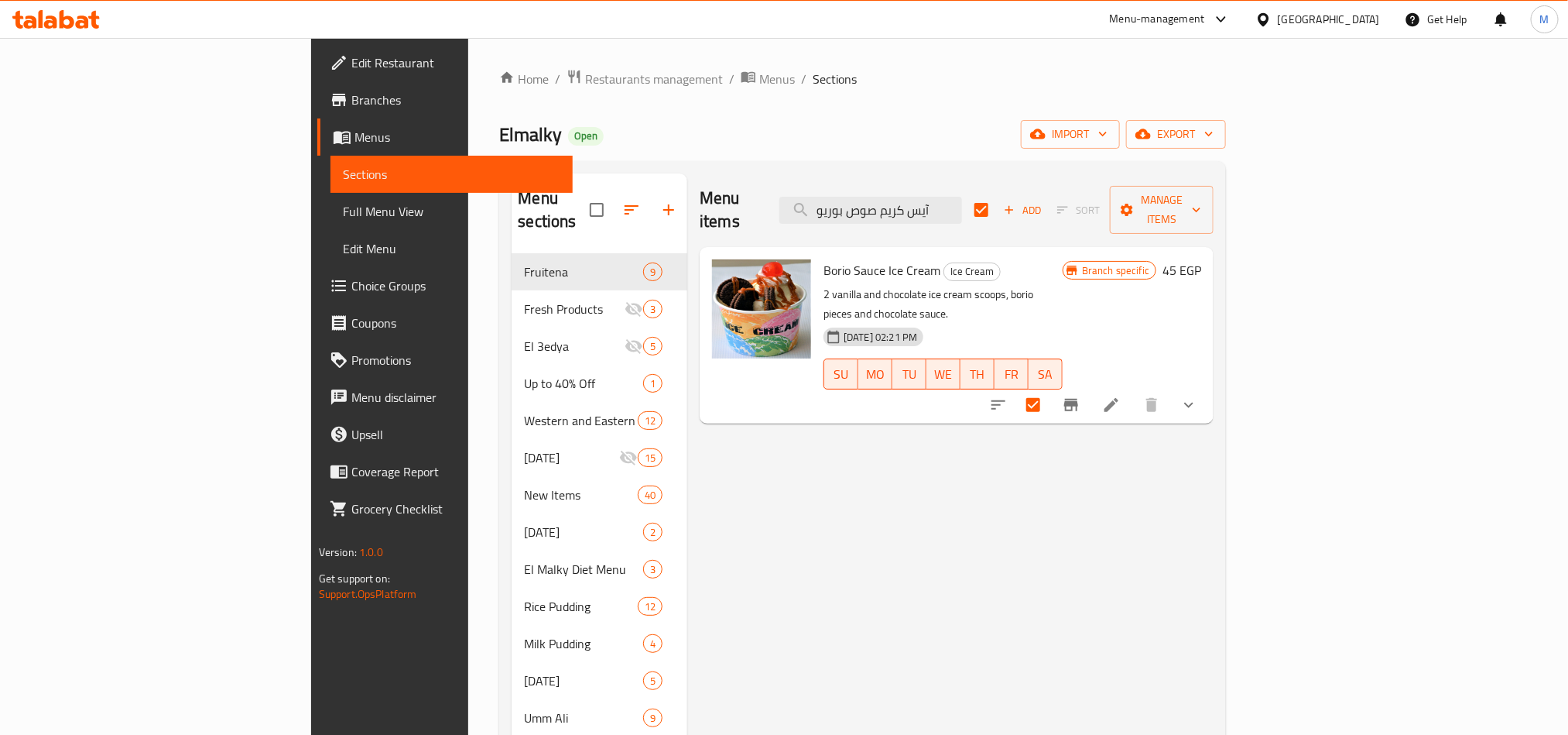
drag, startPoint x: 1254, startPoint y: 461, endPoint x: 1308, endPoint y: 401, distance: 80.7
click at [1213, 461] on div "Menu items آيس كريم صوص بوريو Add Sort Manage items Borio Sauce Ice Cream Ice C…" at bounding box center [950, 699] width 526 height 1052
click at [1213, 209] on button "Manage items" at bounding box center [1162, 209] width 104 height 48
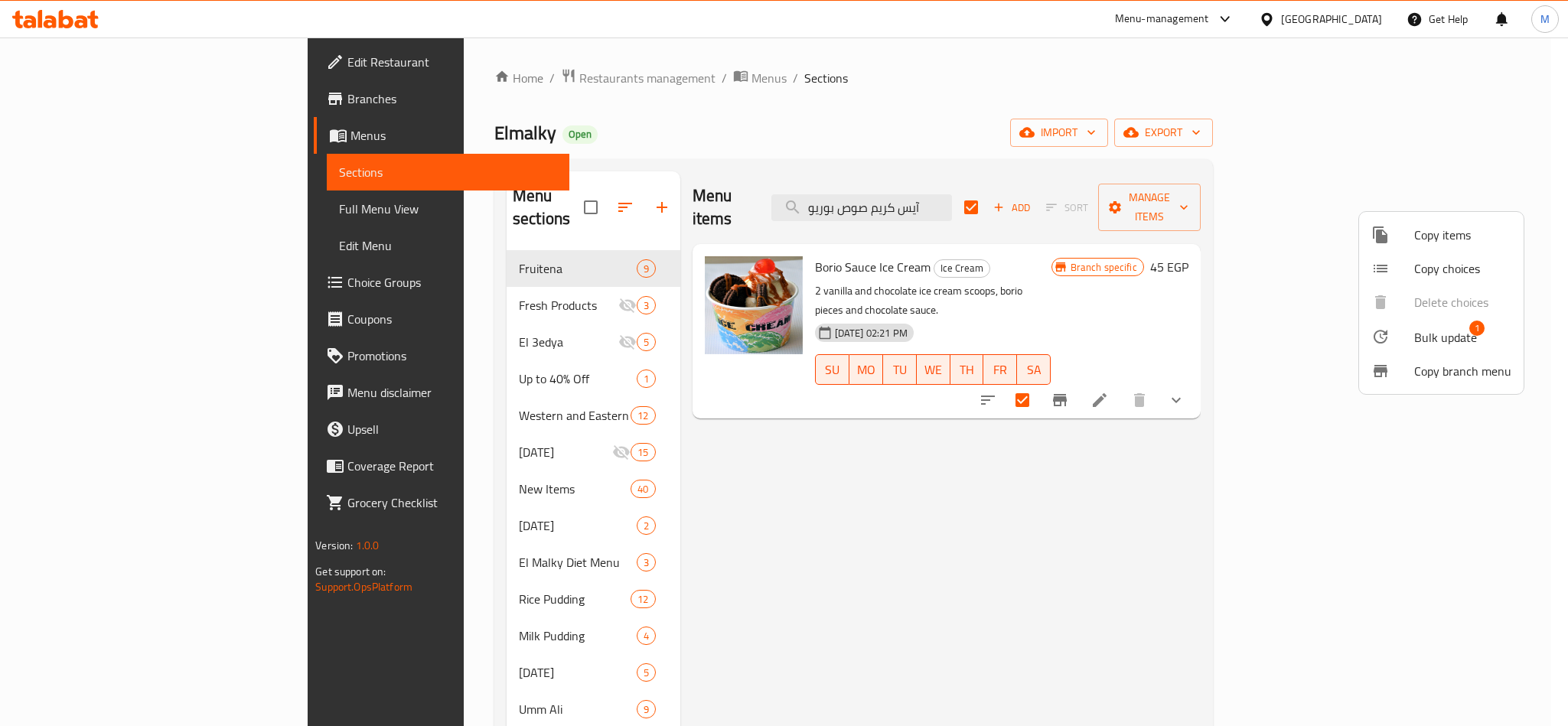
click at [1430, 343] on span "Bulk update" at bounding box center [1445, 338] width 63 height 18
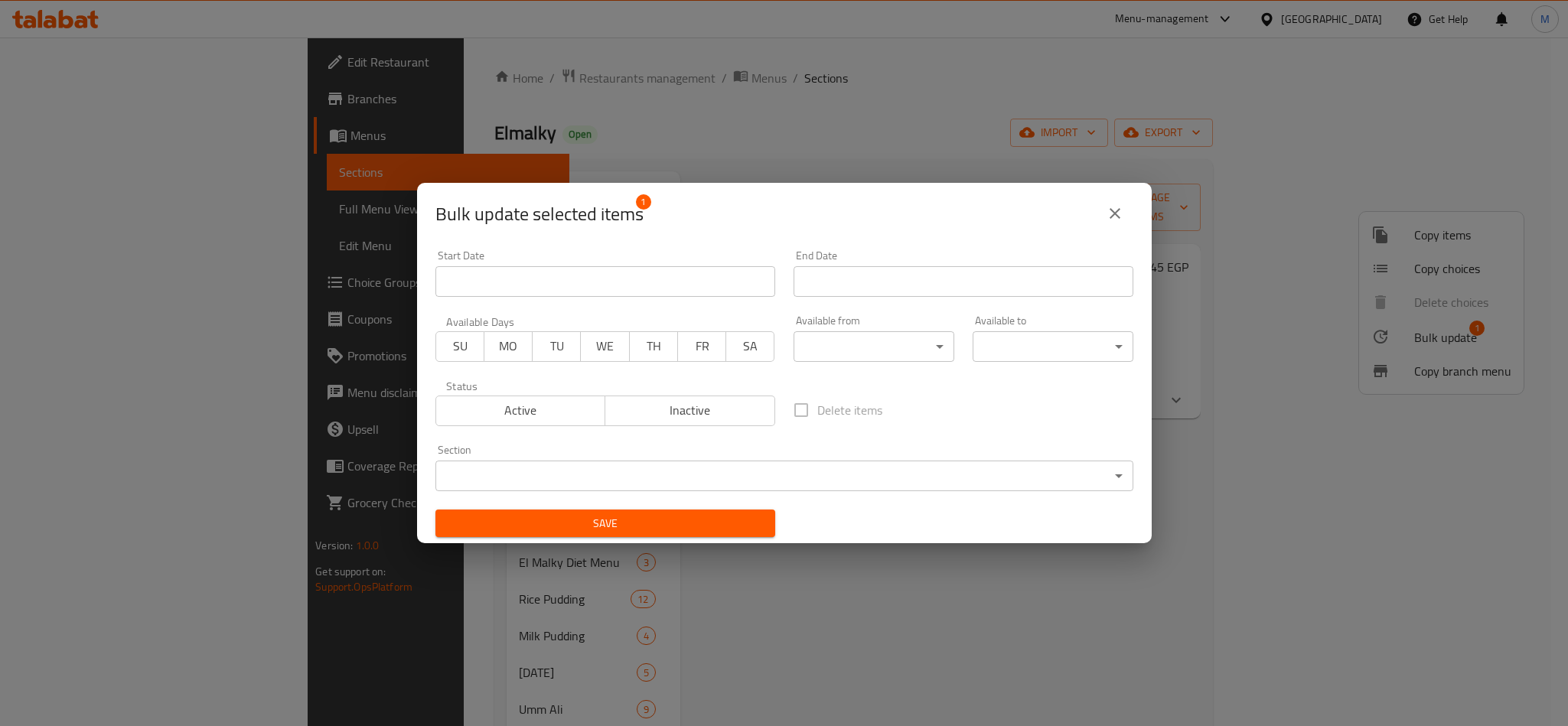
click at [695, 397] on button "Inactive" at bounding box center [689, 411] width 171 height 30
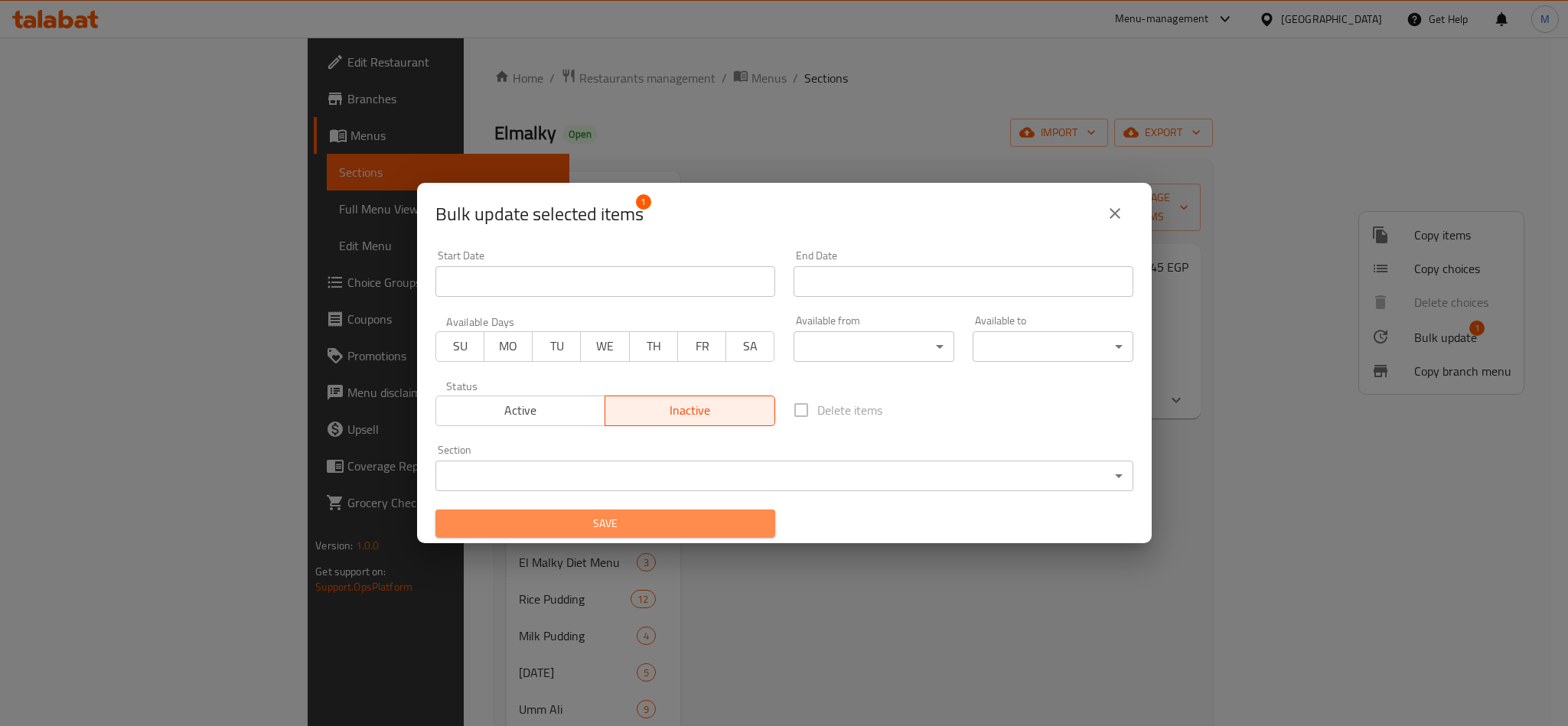
click at [684, 521] on span "Save" at bounding box center [605, 523] width 315 height 19
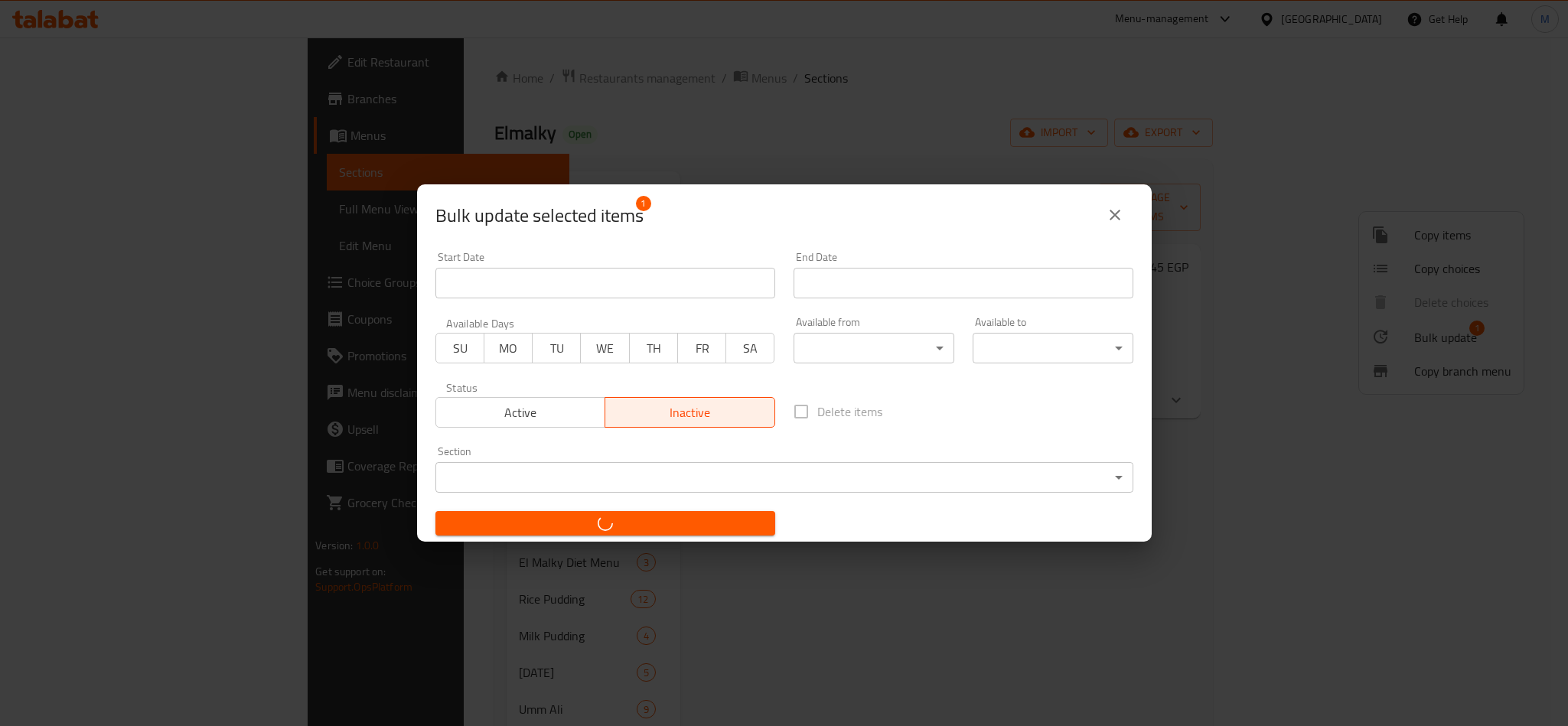
checkbox input "false"
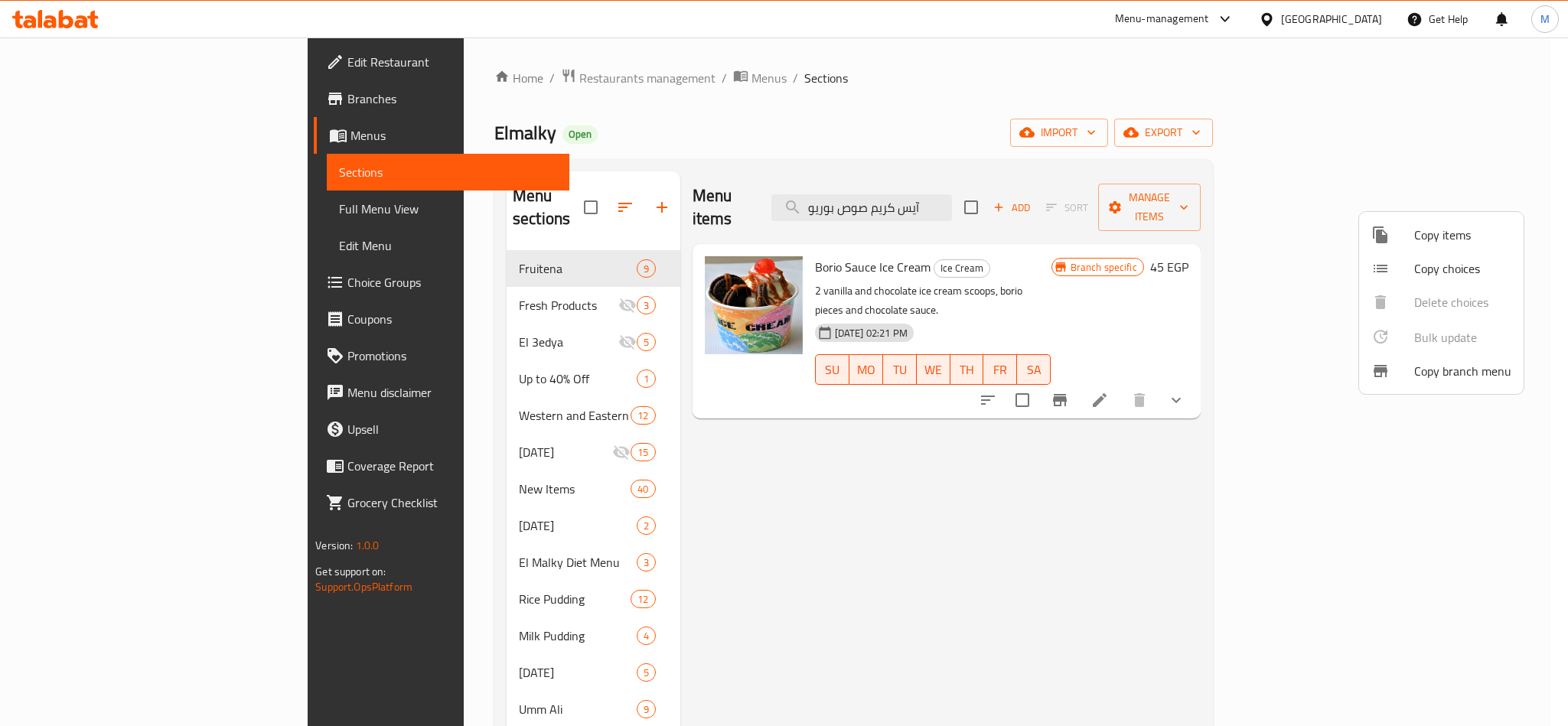
click at [997, 195] on div at bounding box center [784, 363] width 1568 height 726
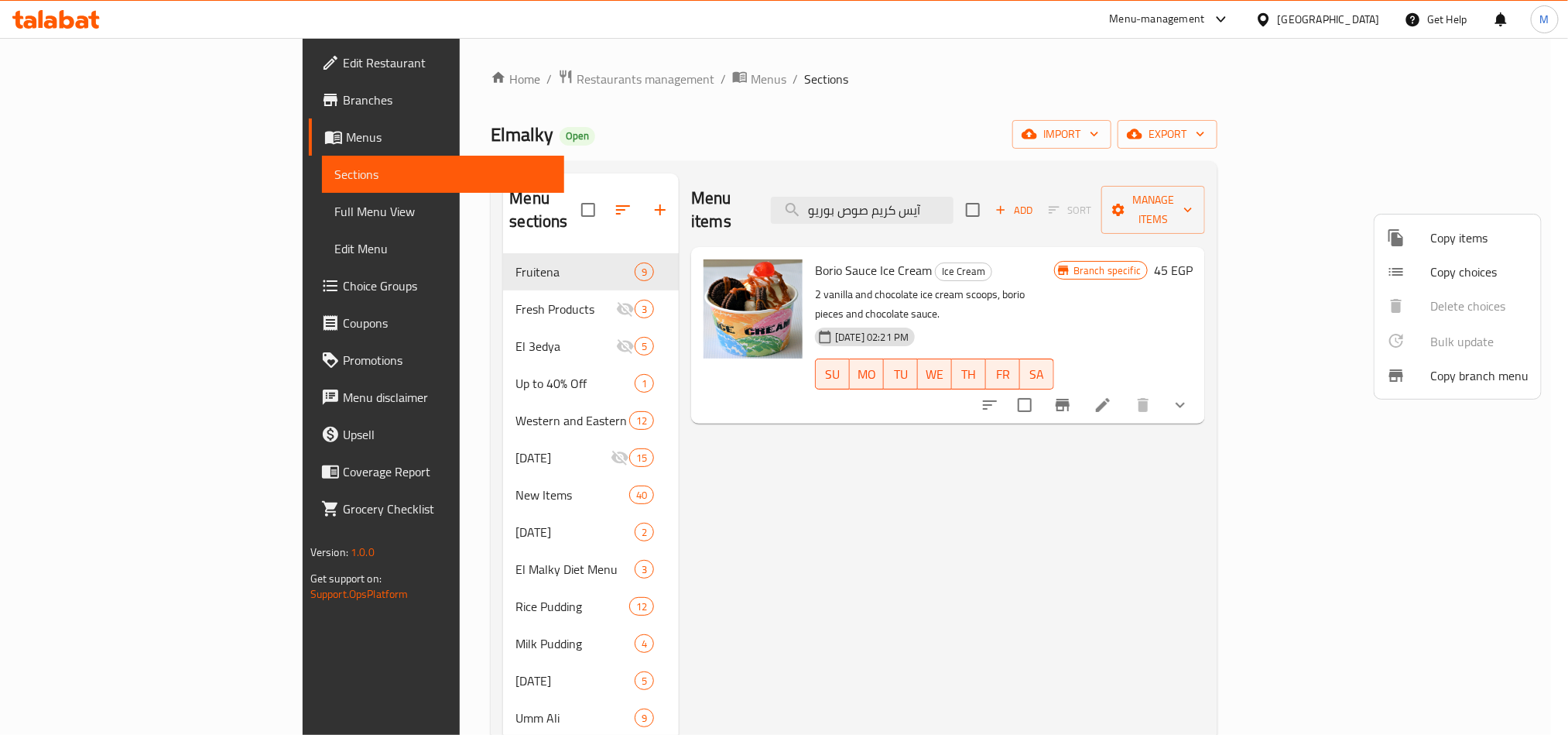
click at [953, 197] on input "آيس كريم صوص بوريو" at bounding box center [862, 210] width 183 height 27
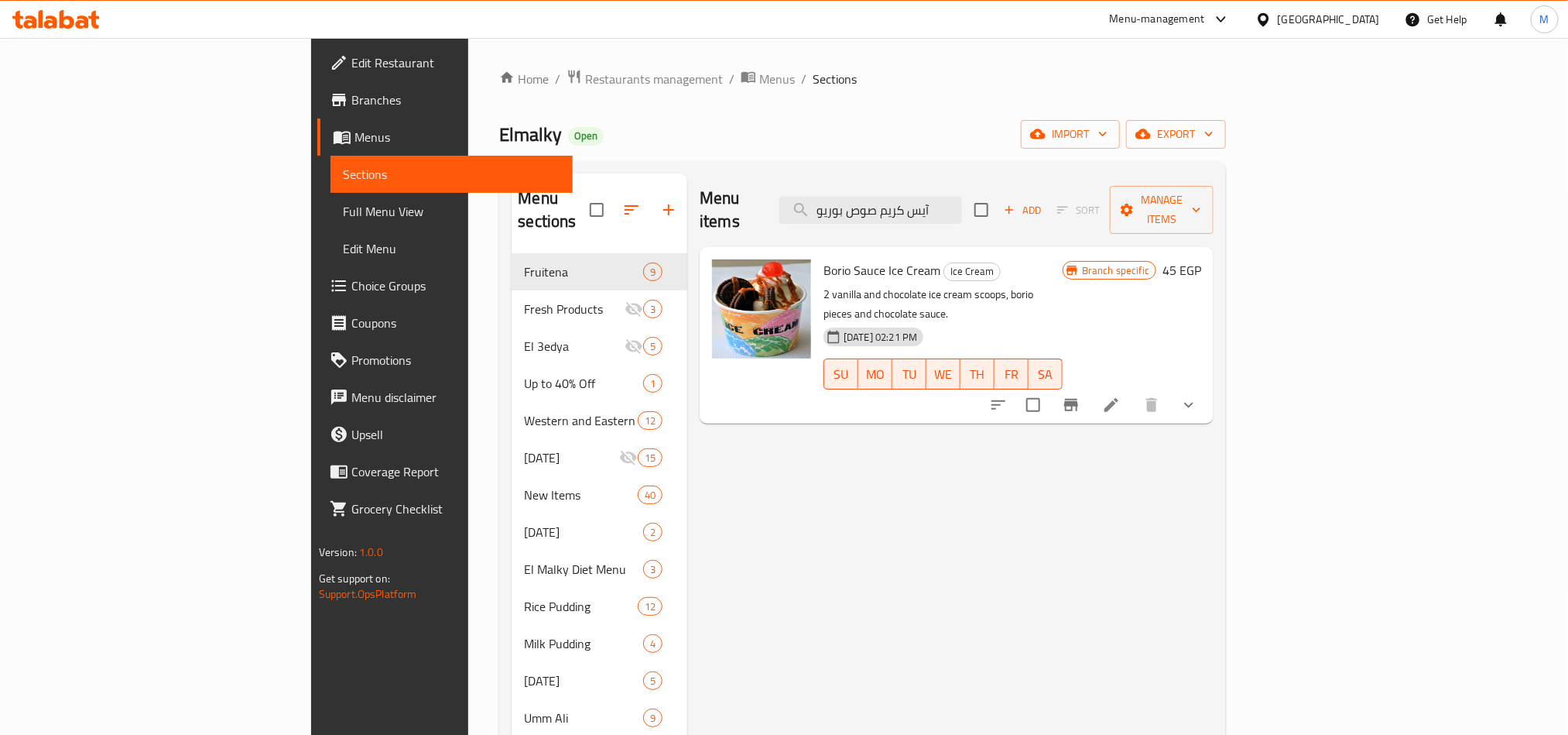
click at [962, 197] on input "آيس كريم صوص بوريو" at bounding box center [871, 210] width 183 height 27
paste input "لوز"
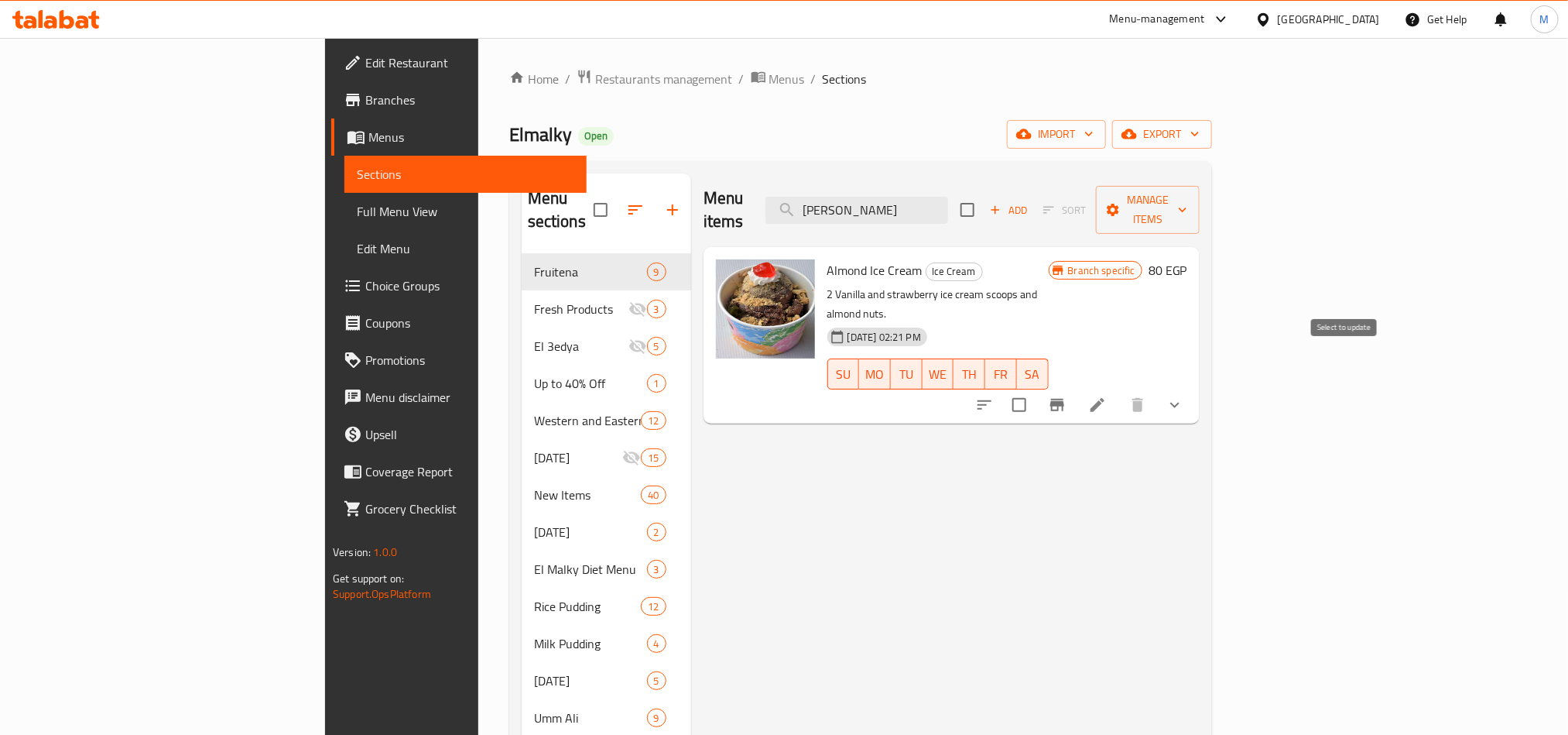
type input "آيس كريم لوز"
click at [1036, 389] on input "checkbox" at bounding box center [1020, 405] width 32 height 32
checkbox input "true"
click at [1187, 196] on span "Manage items" at bounding box center [1148, 210] width 79 height 39
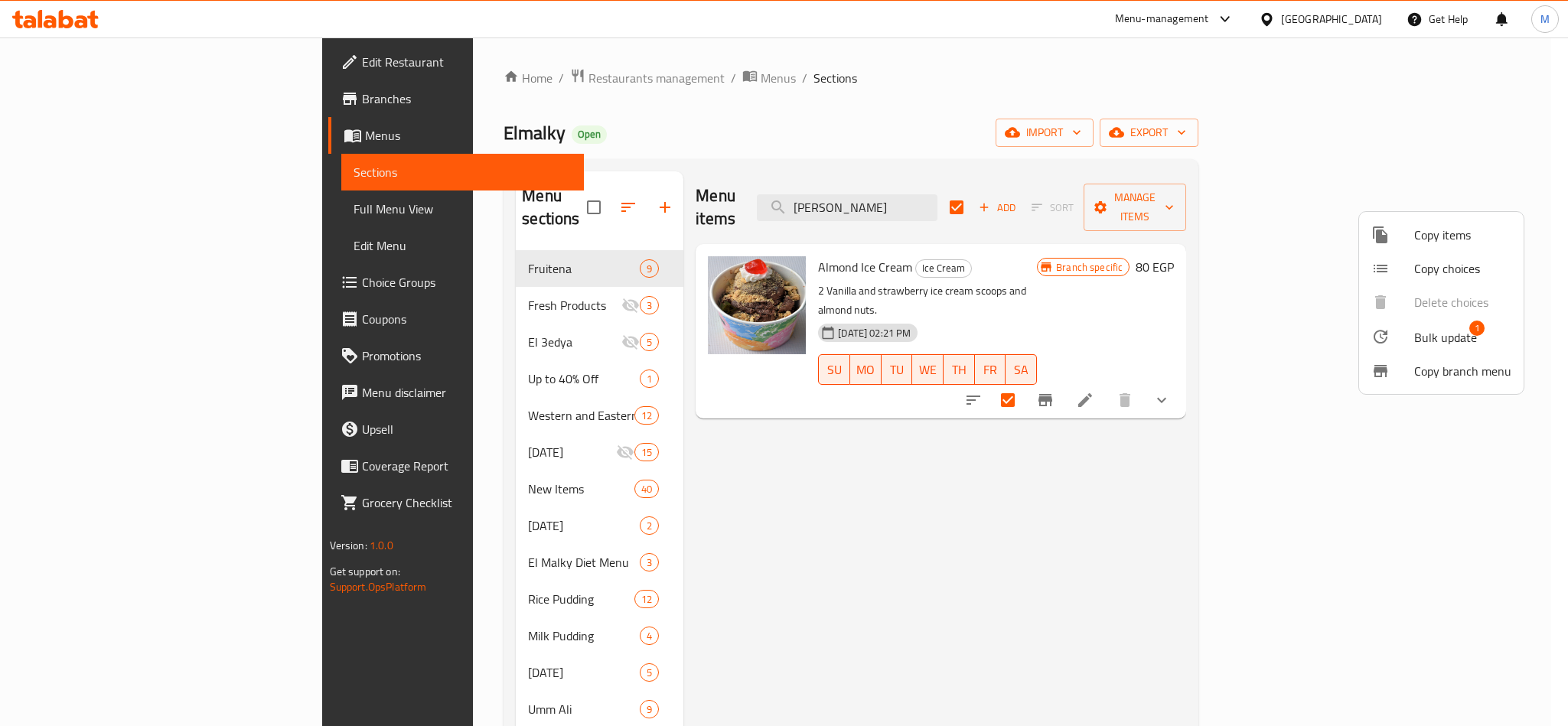
click at [1426, 334] on span "Bulk update" at bounding box center [1445, 338] width 63 height 18
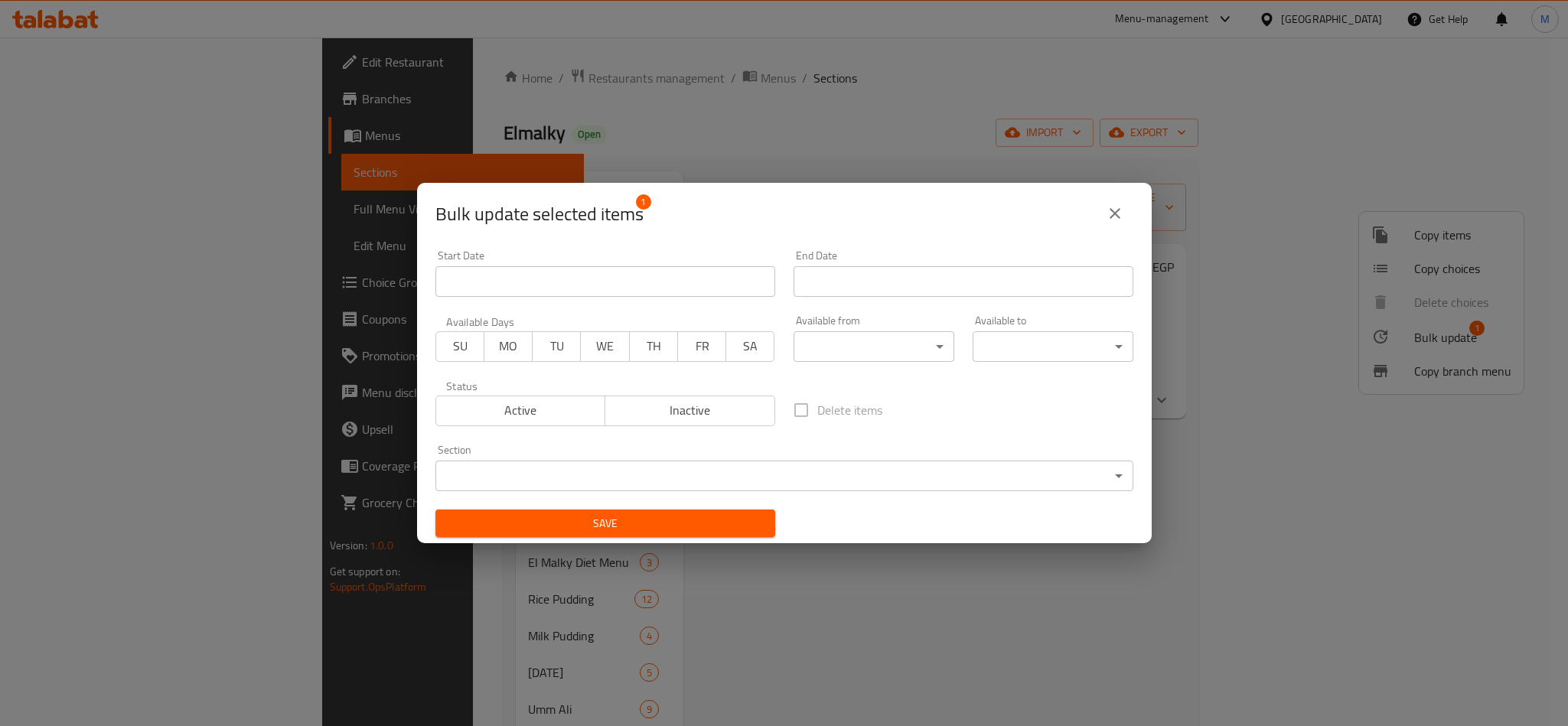
click at [704, 399] on span "Inactive" at bounding box center [690, 410] width 158 height 22
click at [667, 530] on span "Save" at bounding box center [605, 523] width 315 height 19
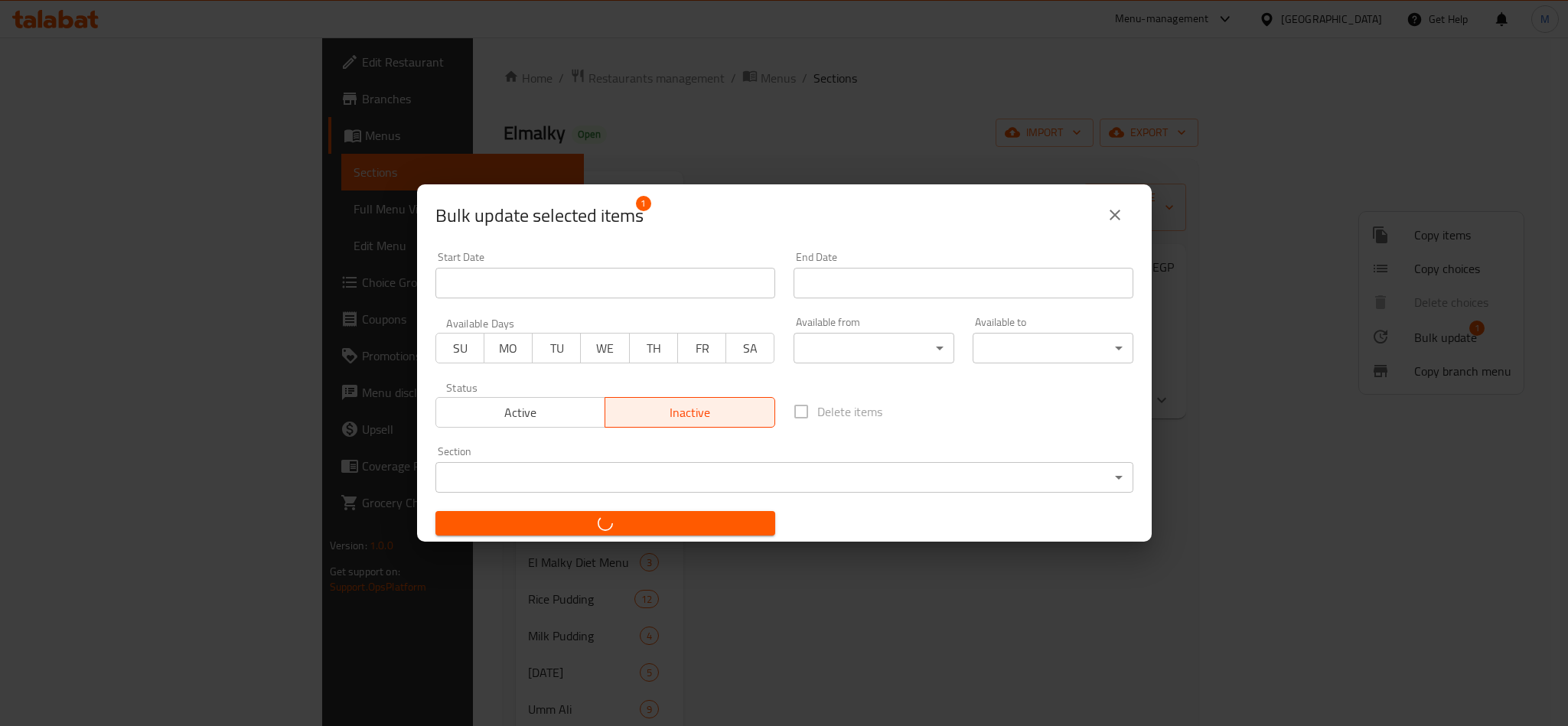
checkbox input "false"
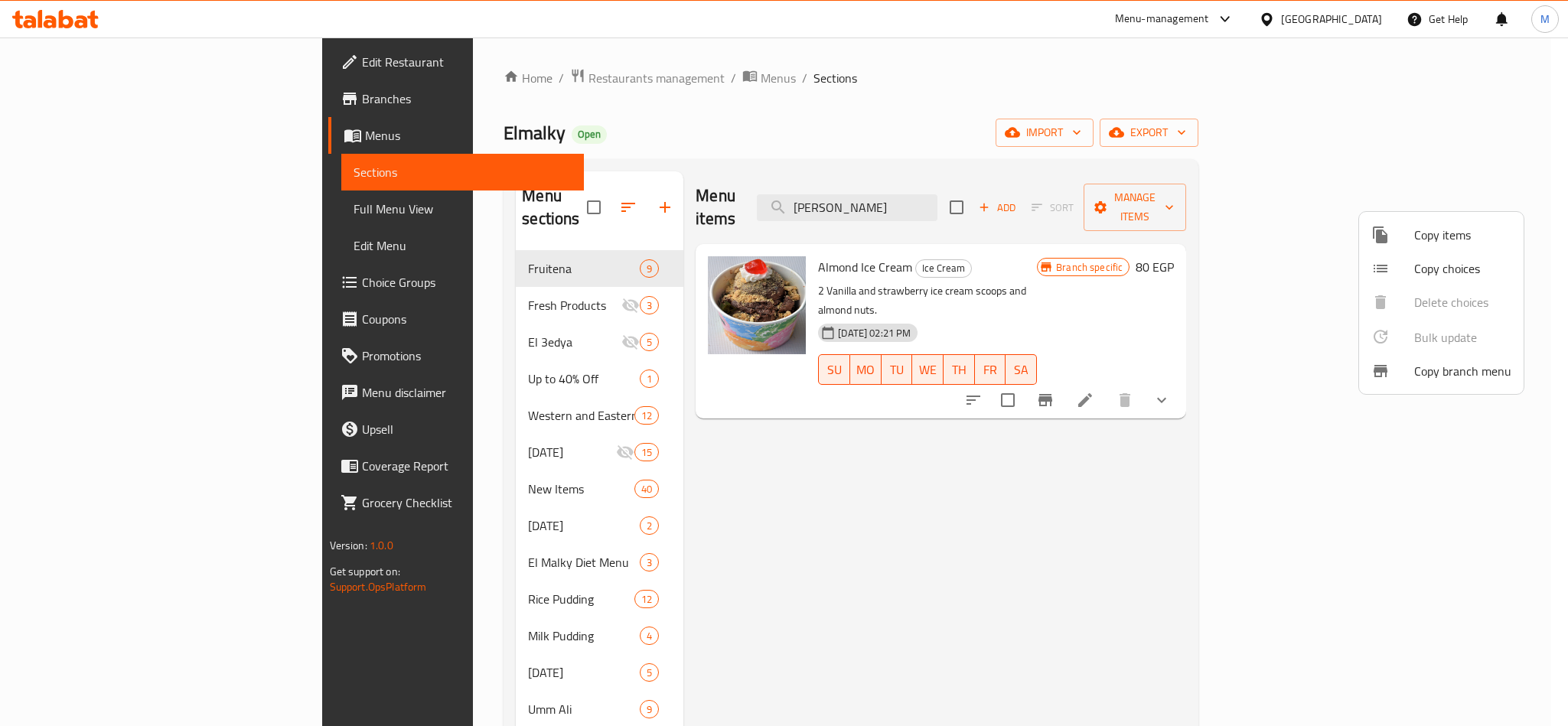
click at [1264, 529] on div at bounding box center [784, 363] width 1568 height 726
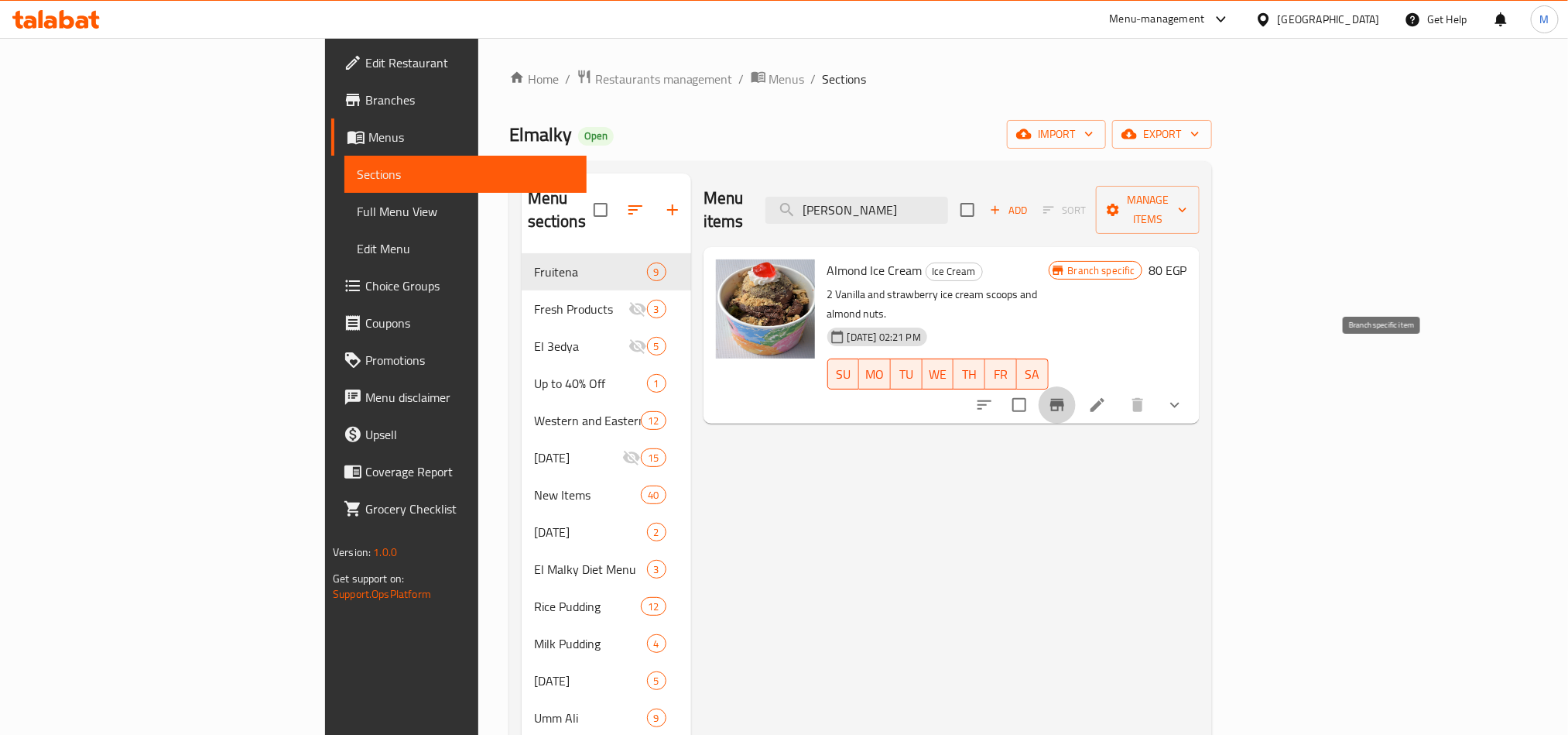
click at [1065, 399] on icon "Branch-specific-item" at bounding box center [1057, 405] width 14 height 13
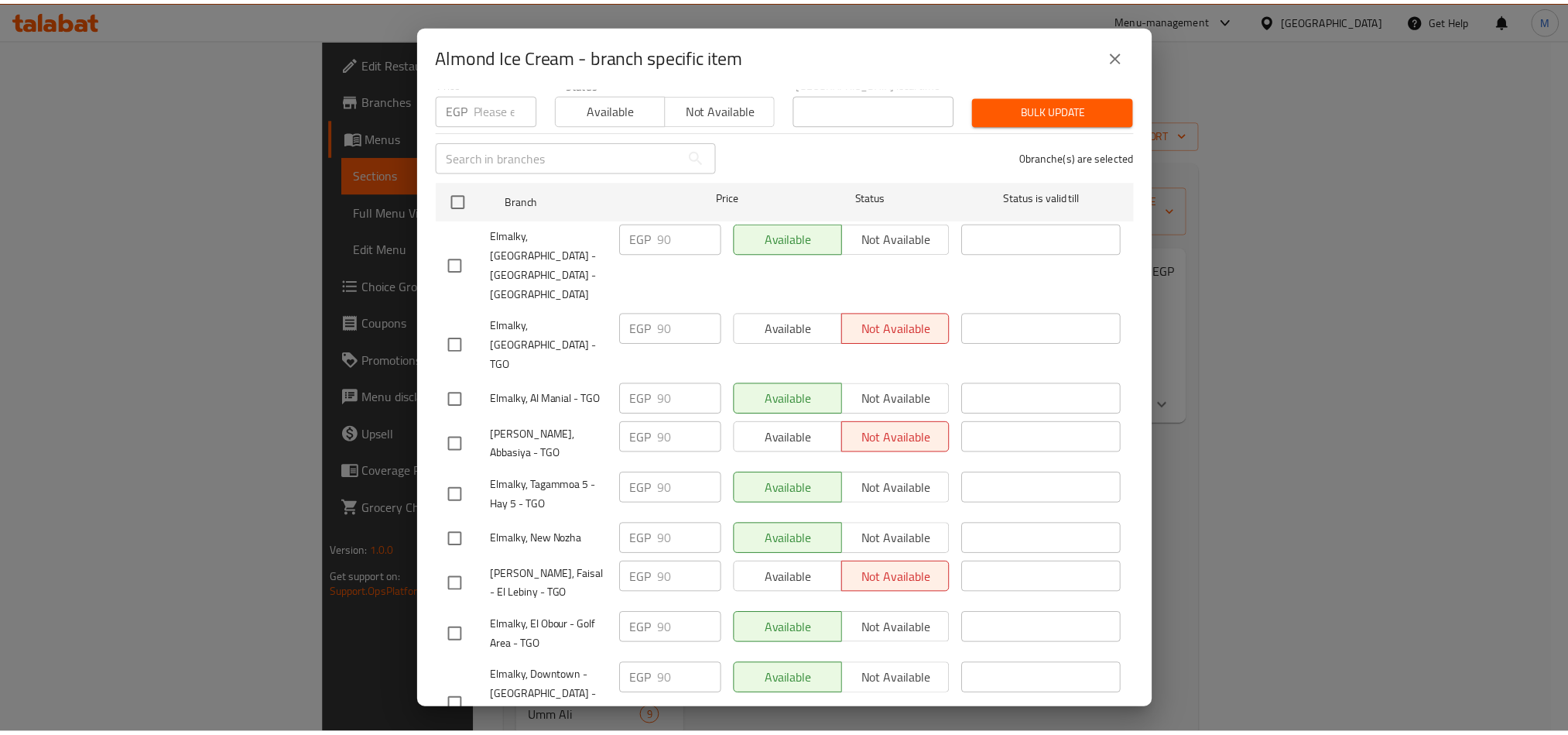
scroll to position [318, 0]
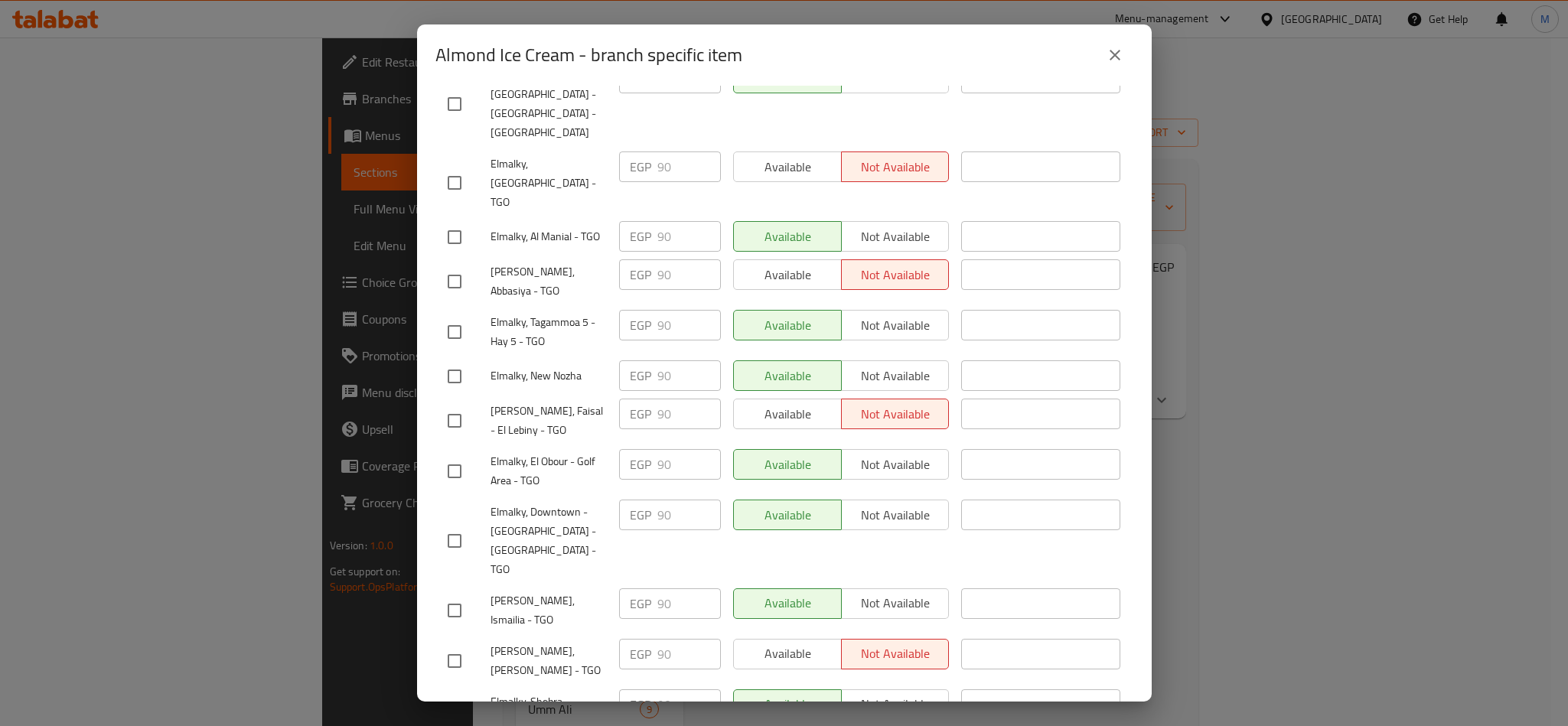
click at [1128, 53] on button "close" at bounding box center [1115, 55] width 37 height 37
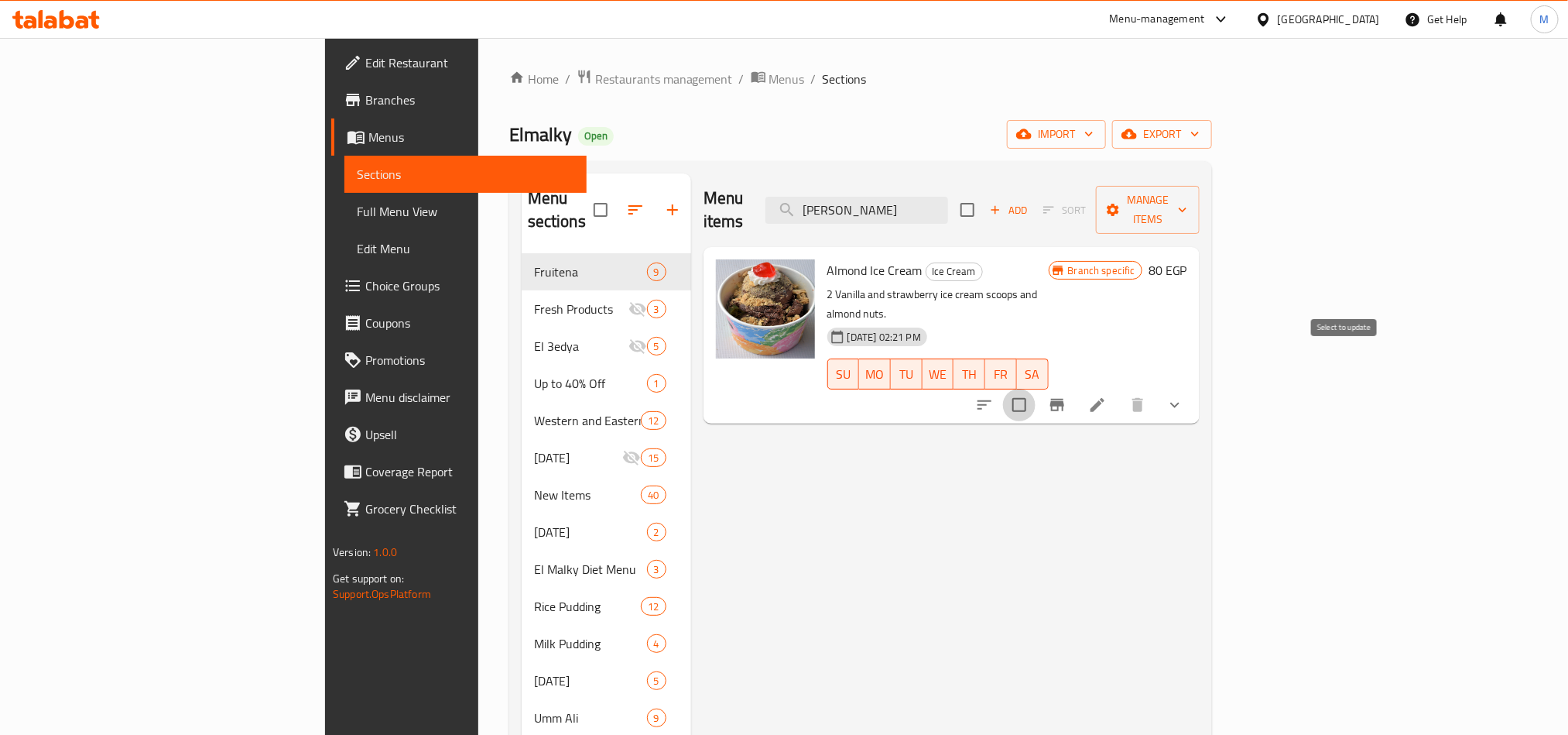
click at [1036, 389] on input "checkbox" at bounding box center [1020, 405] width 32 height 32
checkbox input "true"
click at [1187, 191] on span "Manage items" at bounding box center [1148, 210] width 79 height 39
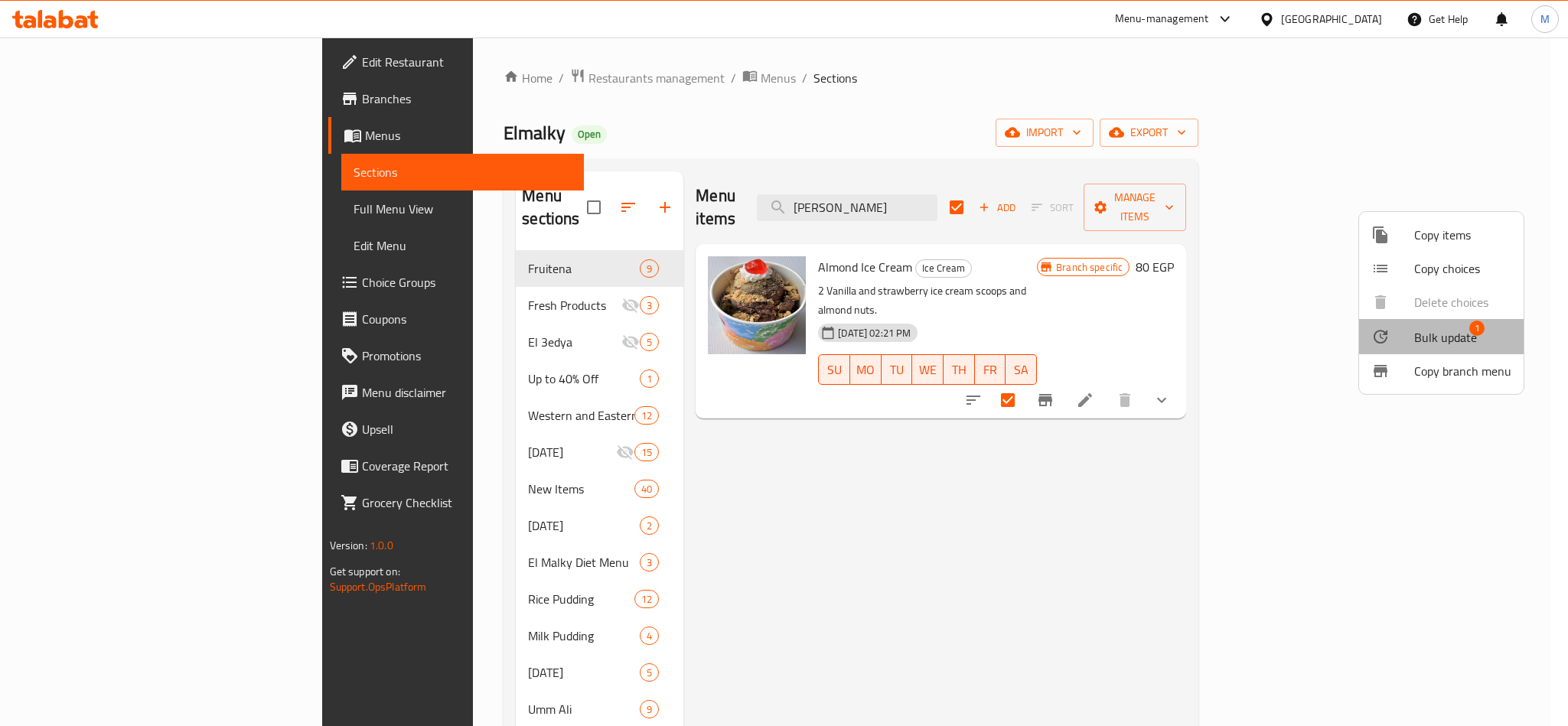
click at [1447, 342] on span "Bulk update" at bounding box center [1445, 338] width 63 height 18
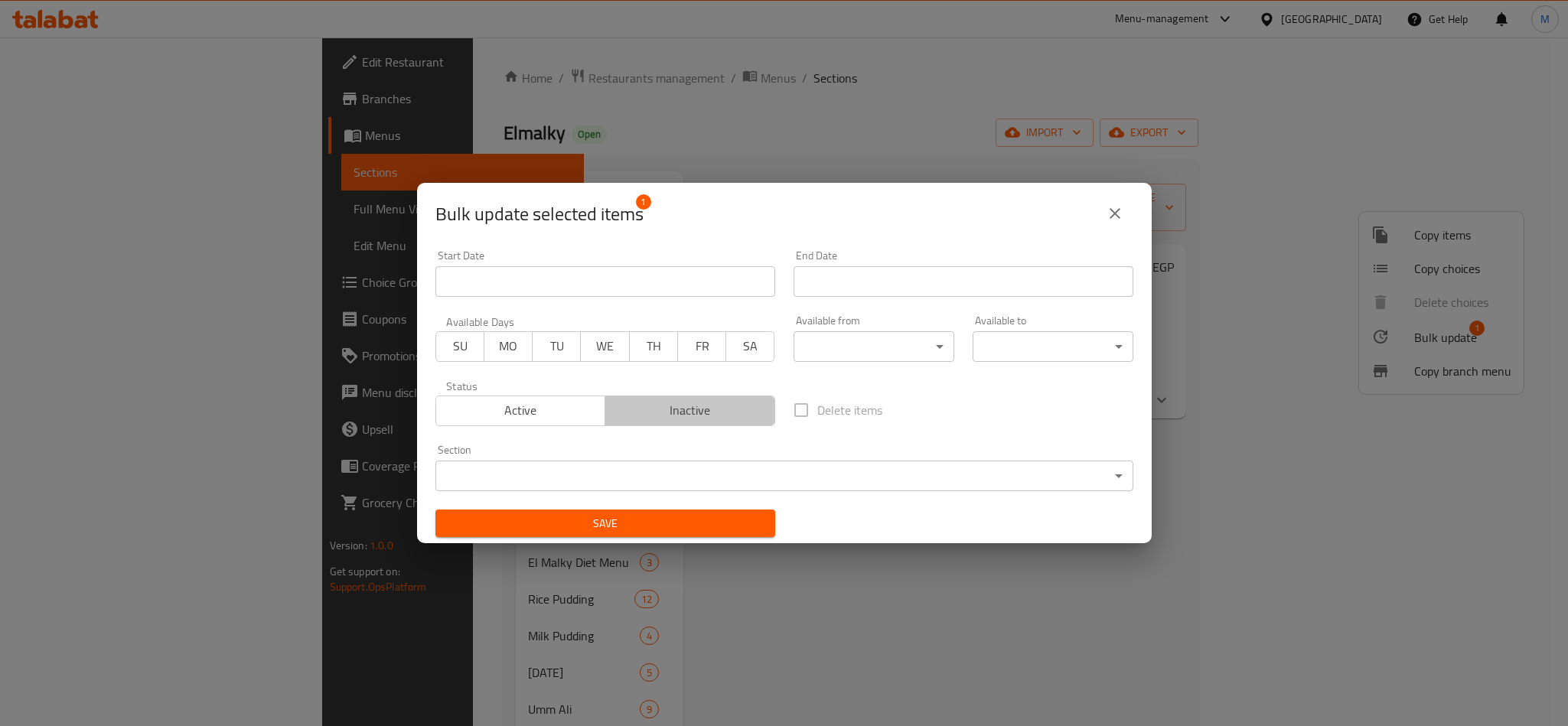
click at [687, 413] on span "Inactive" at bounding box center [690, 410] width 158 height 22
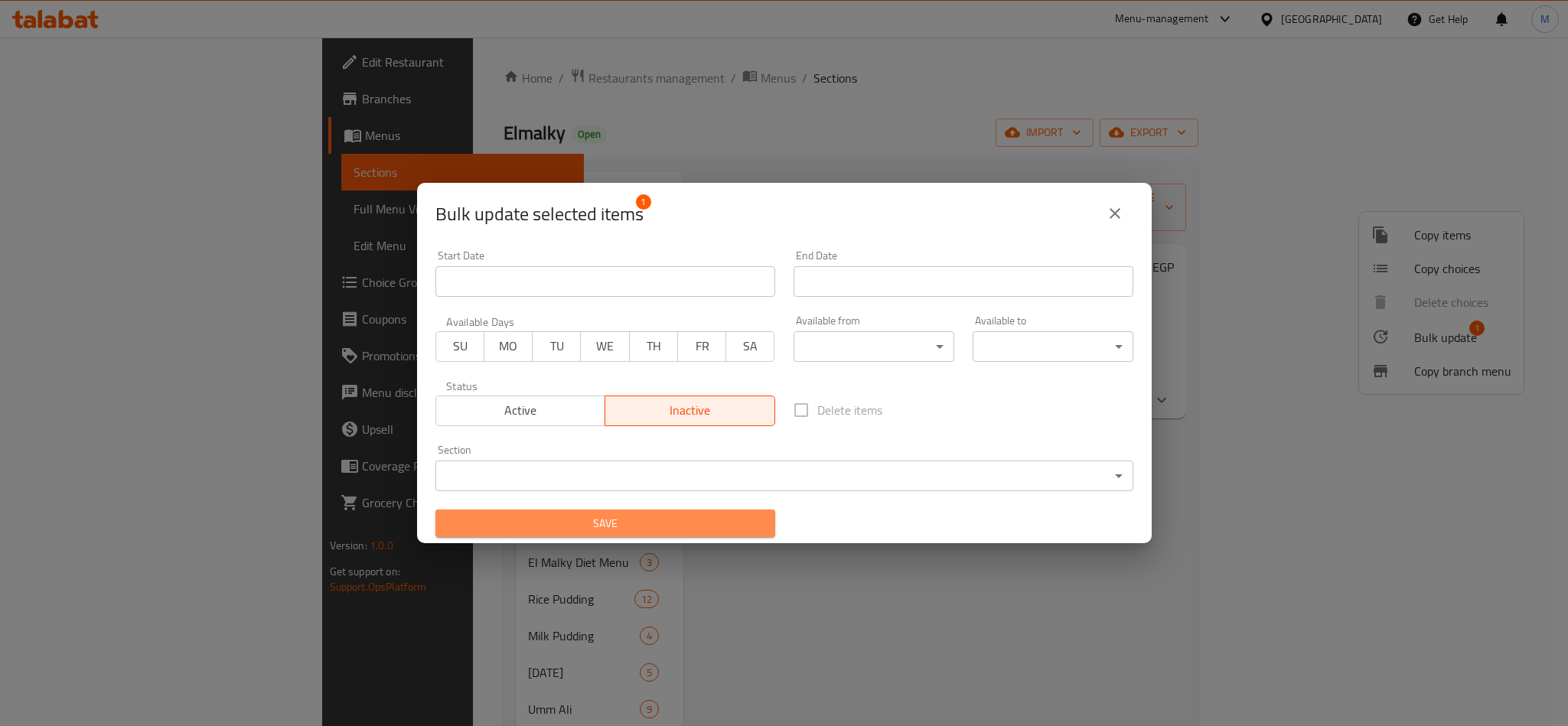
click at [645, 525] on span "Save" at bounding box center [605, 523] width 315 height 19
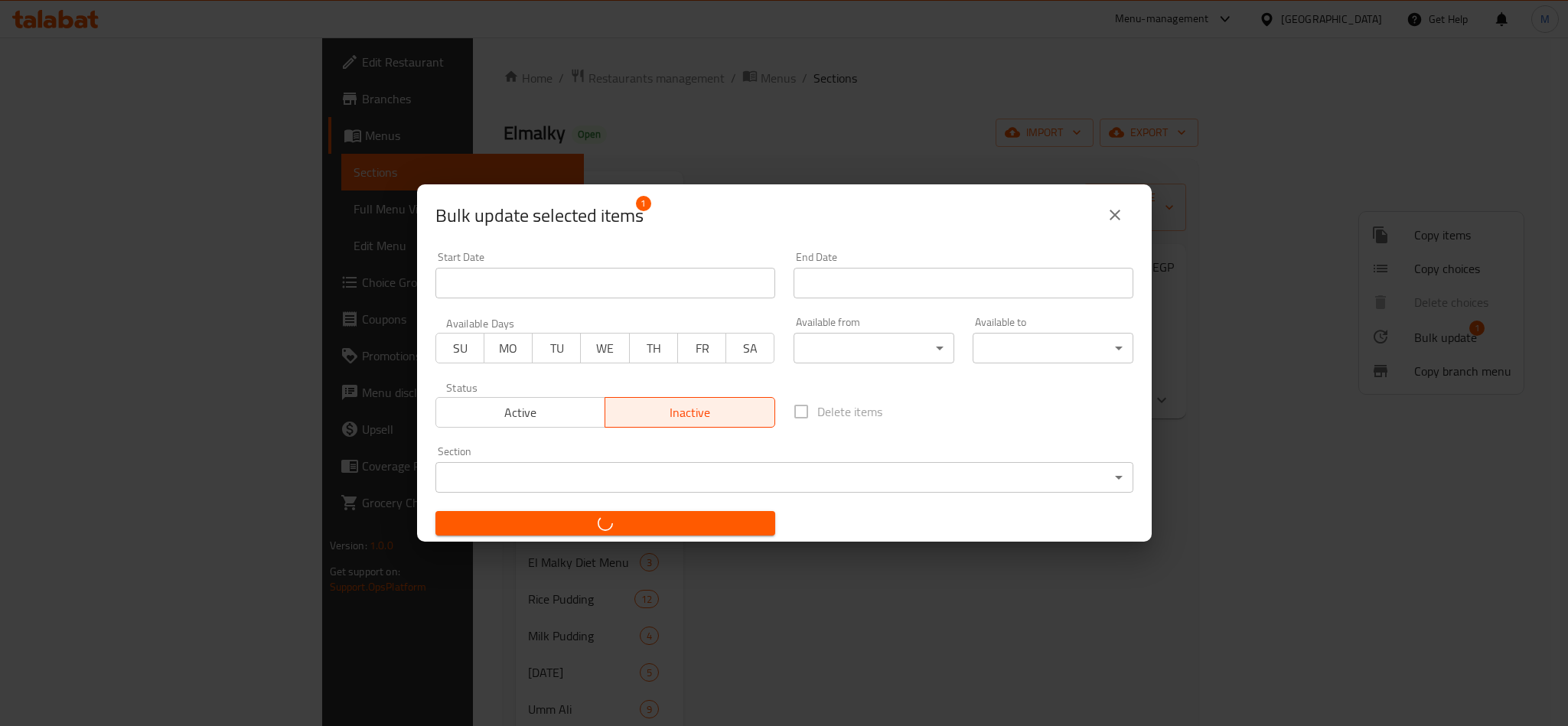
checkbox input "false"
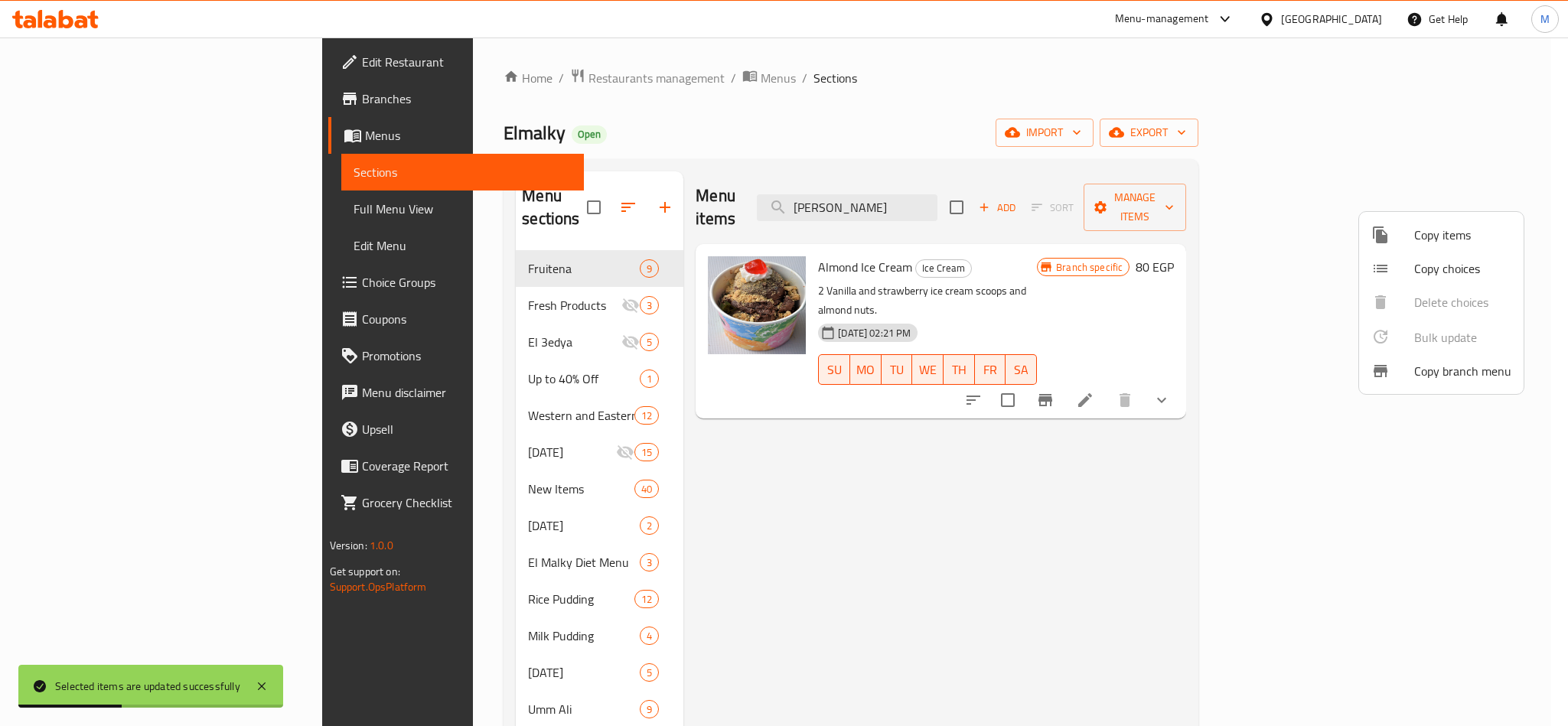
click at [967, 196] on div at bounding box center [784, 363] width 1568 height 726
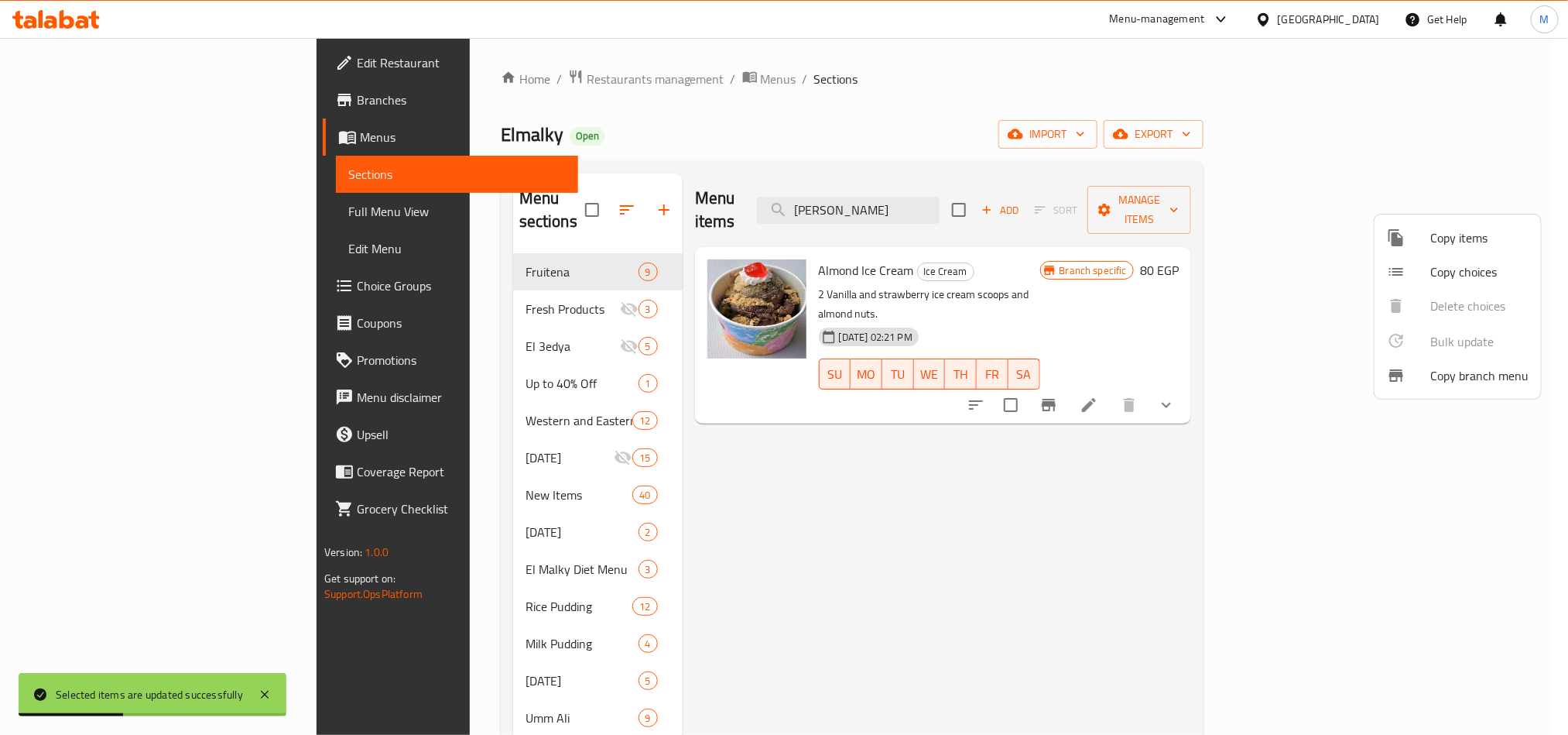
click at [940, 198] on input "آيس كريم لوز" at bounding box center [848, 210] width 183 height 27
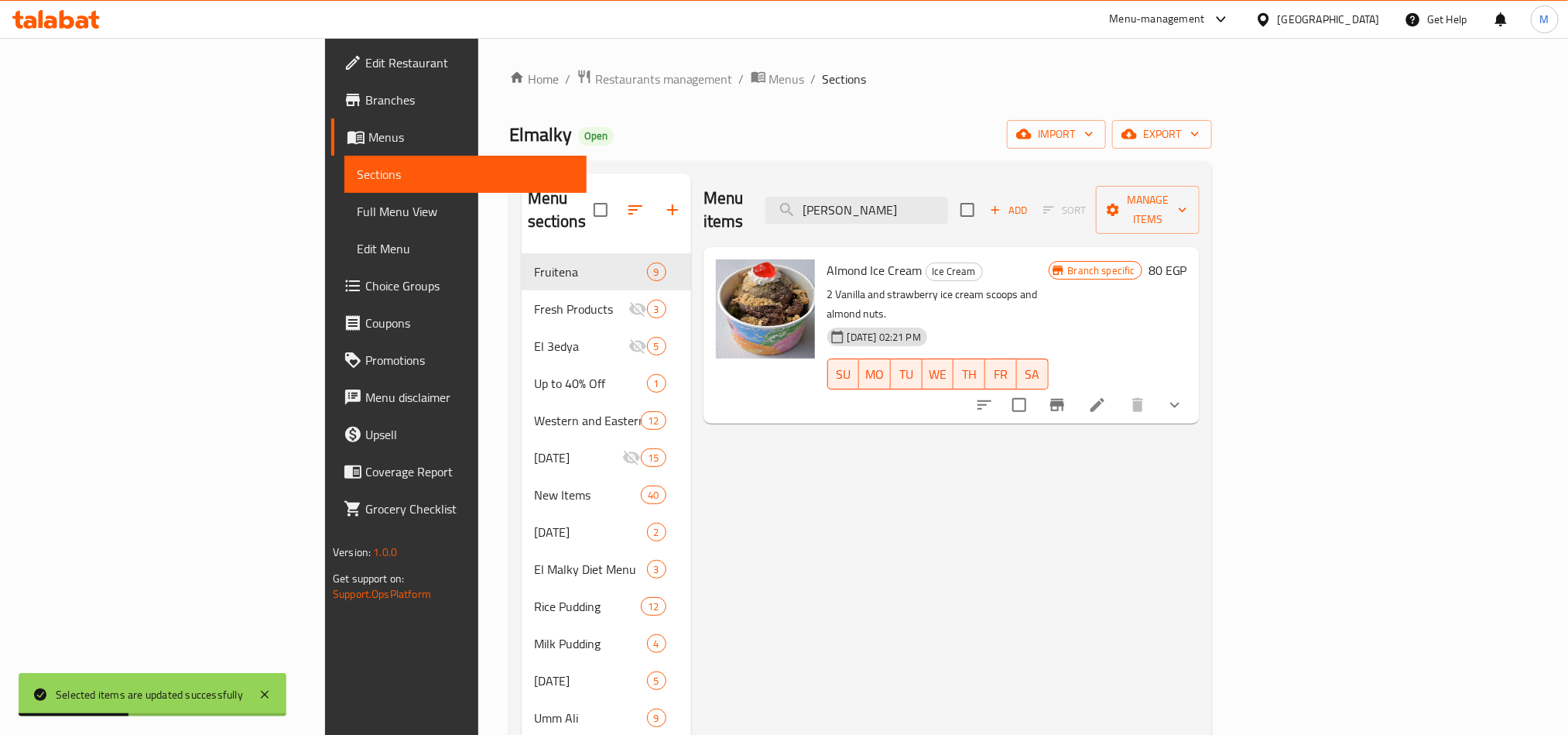
click at [948, 198] on input "آيس كريم لوز" at bounding box center [856, 210] width 183 height 27
paste input "انيليا مع فراولة بصوص كراميل"
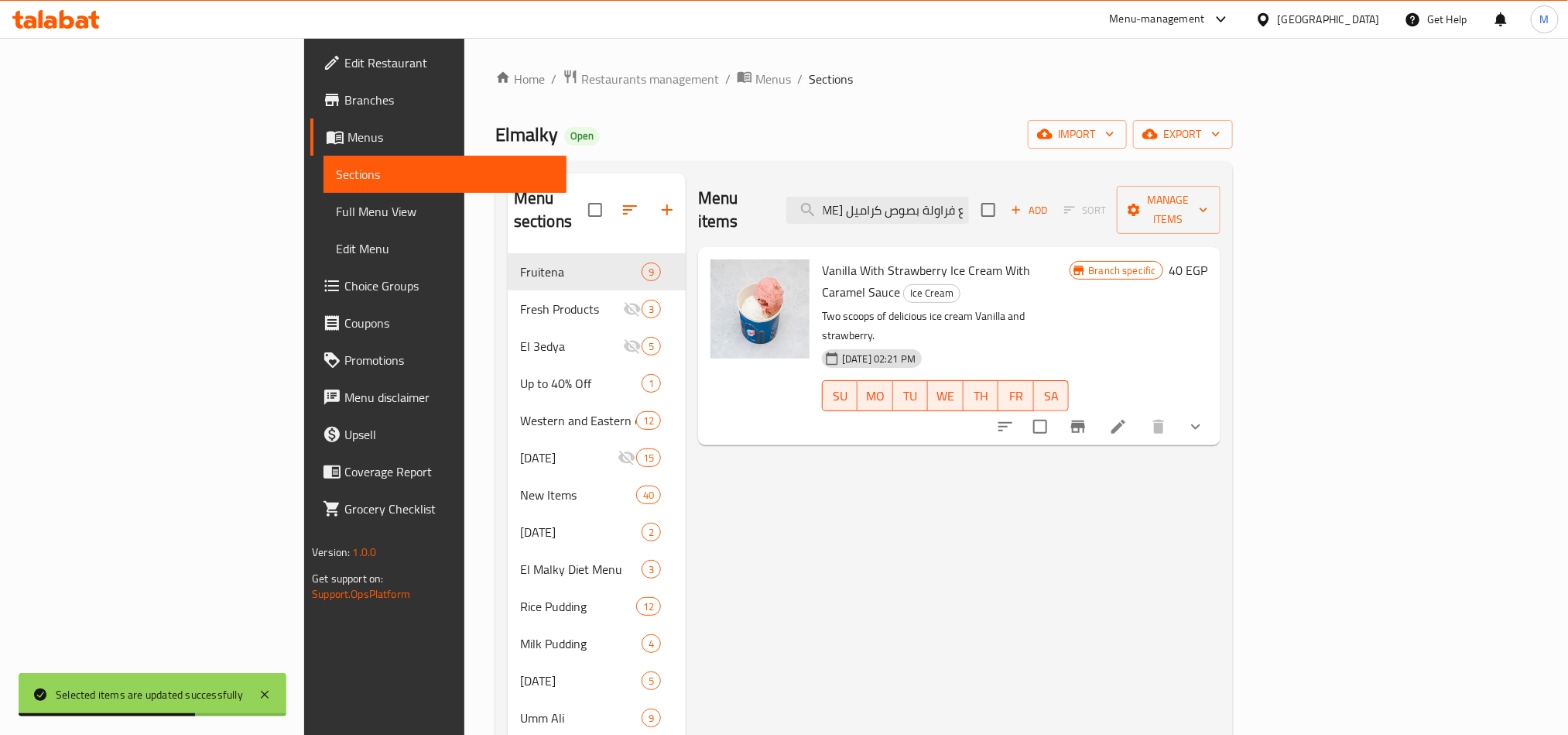
type input "آيس كريم فانيليا مع فراولة بصوص كراميل"
click at [1057, 410] on input "checkbox" at bounding box center [1040, 426] width 32 height 32
checkbox input "true"
click at [1221, 210] on button "Manage items" at bounding box center [1169, 209] width 104 height 48
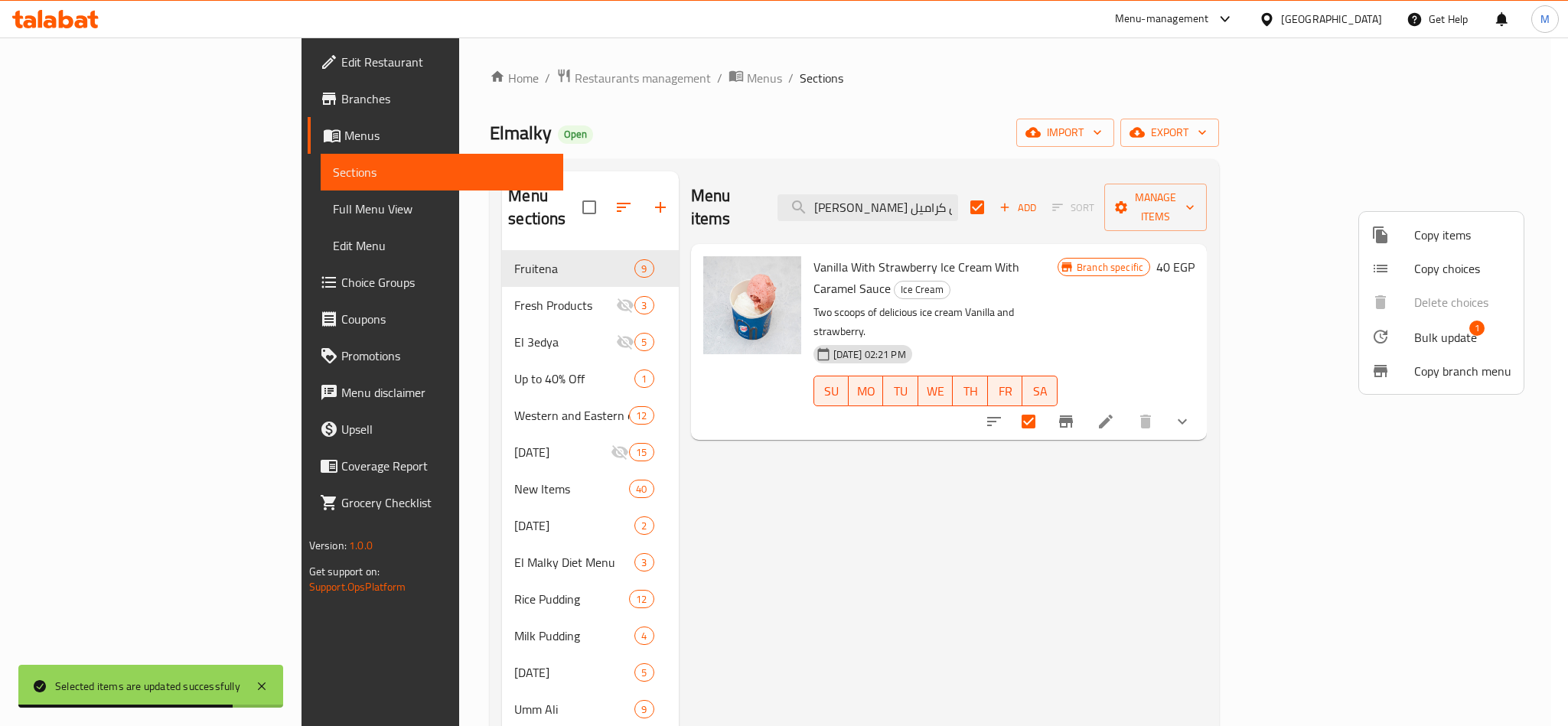
click at [1429, 339] on span "Bulk update" at bounding box center [1445, 338] width 63 height 18
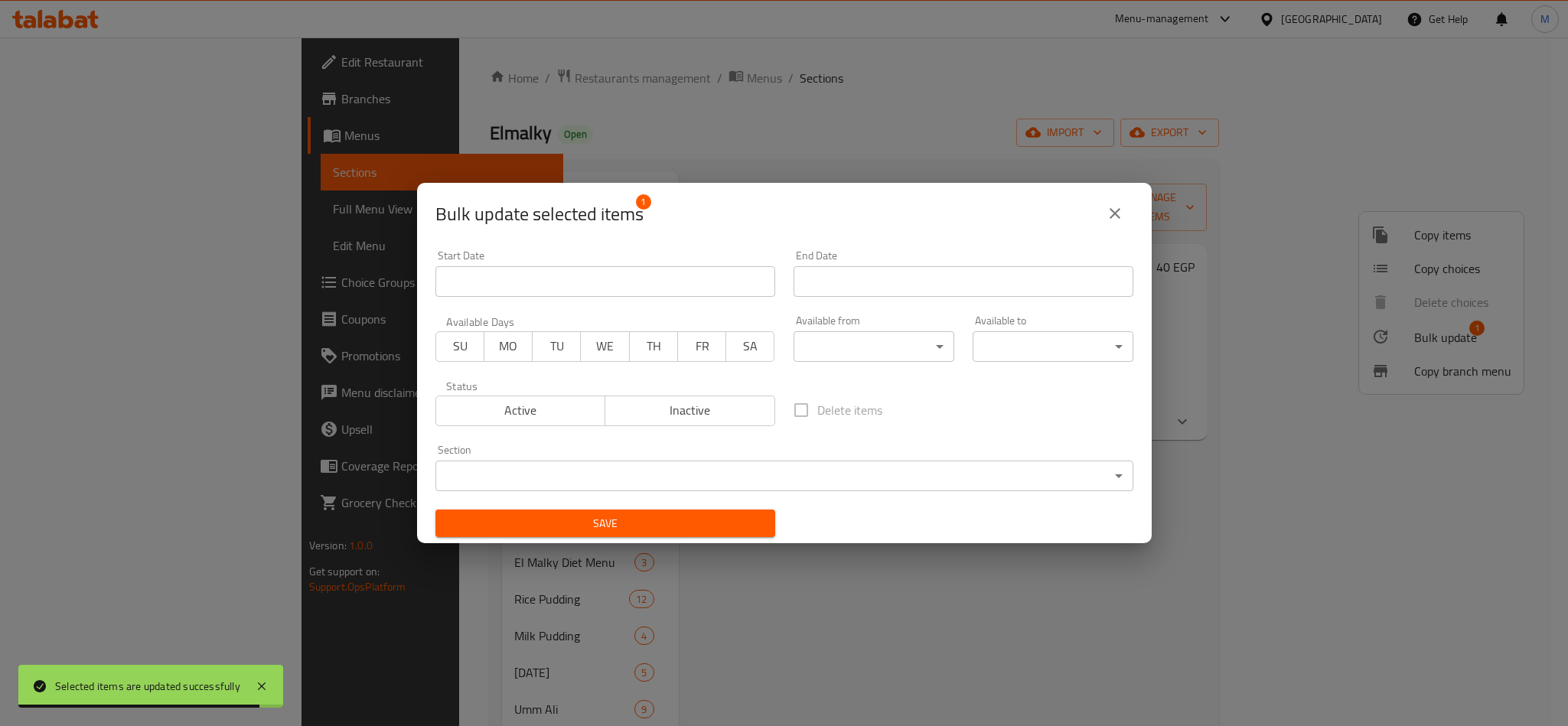
click at [724, 408] on span "Inactive" at bounding box center [690, 410] width 158 height 22
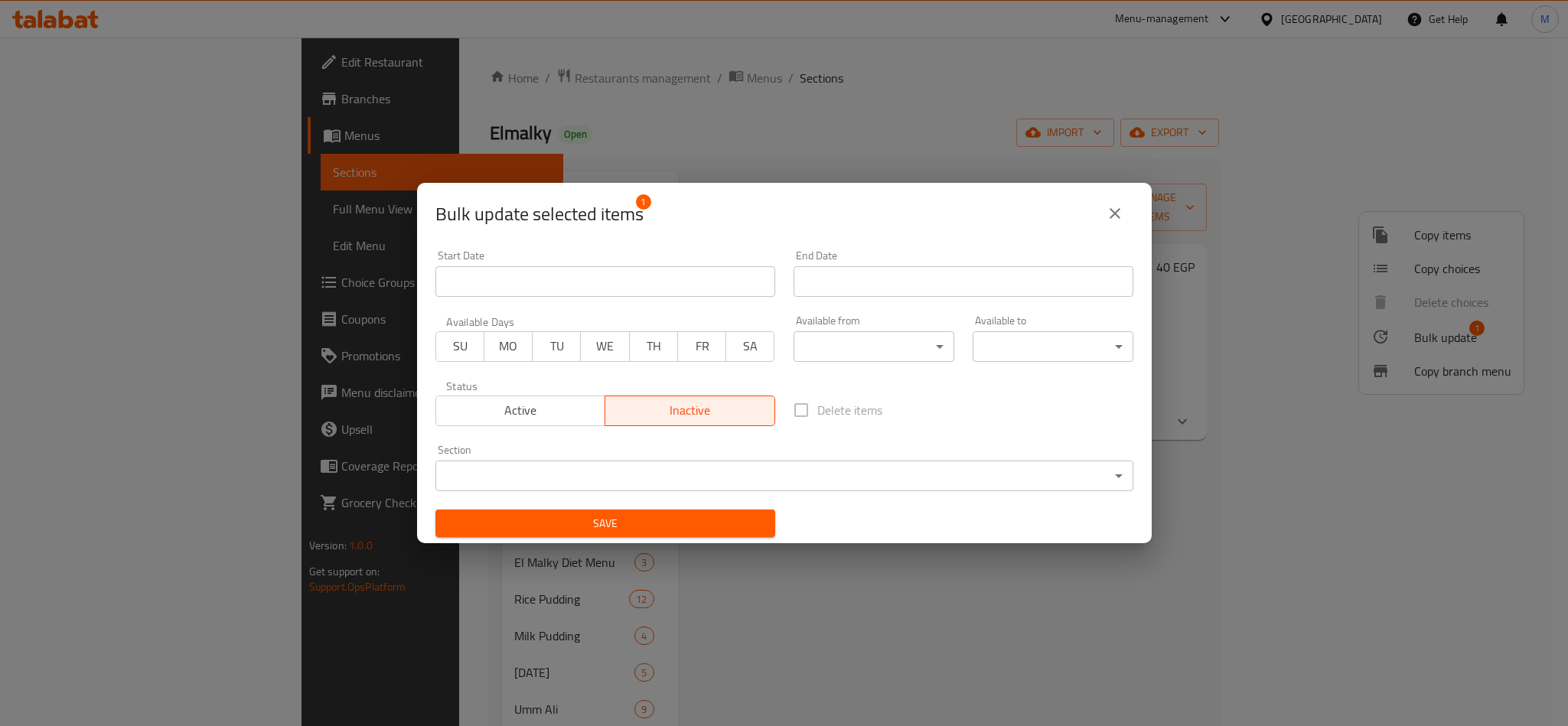
click at [644, 524] on span "Save" at bounding box center [605, 523] width 315 height 19
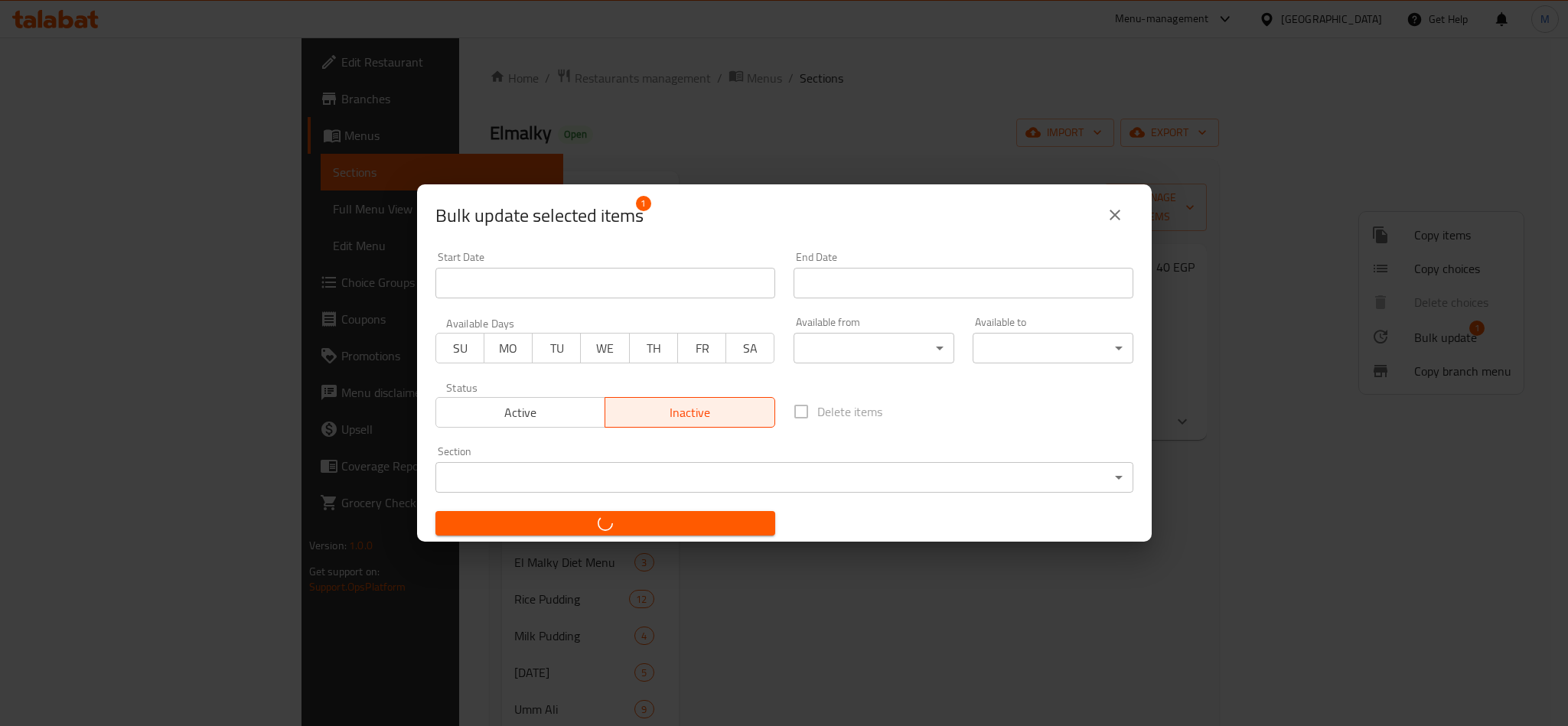
checkbox input "false"
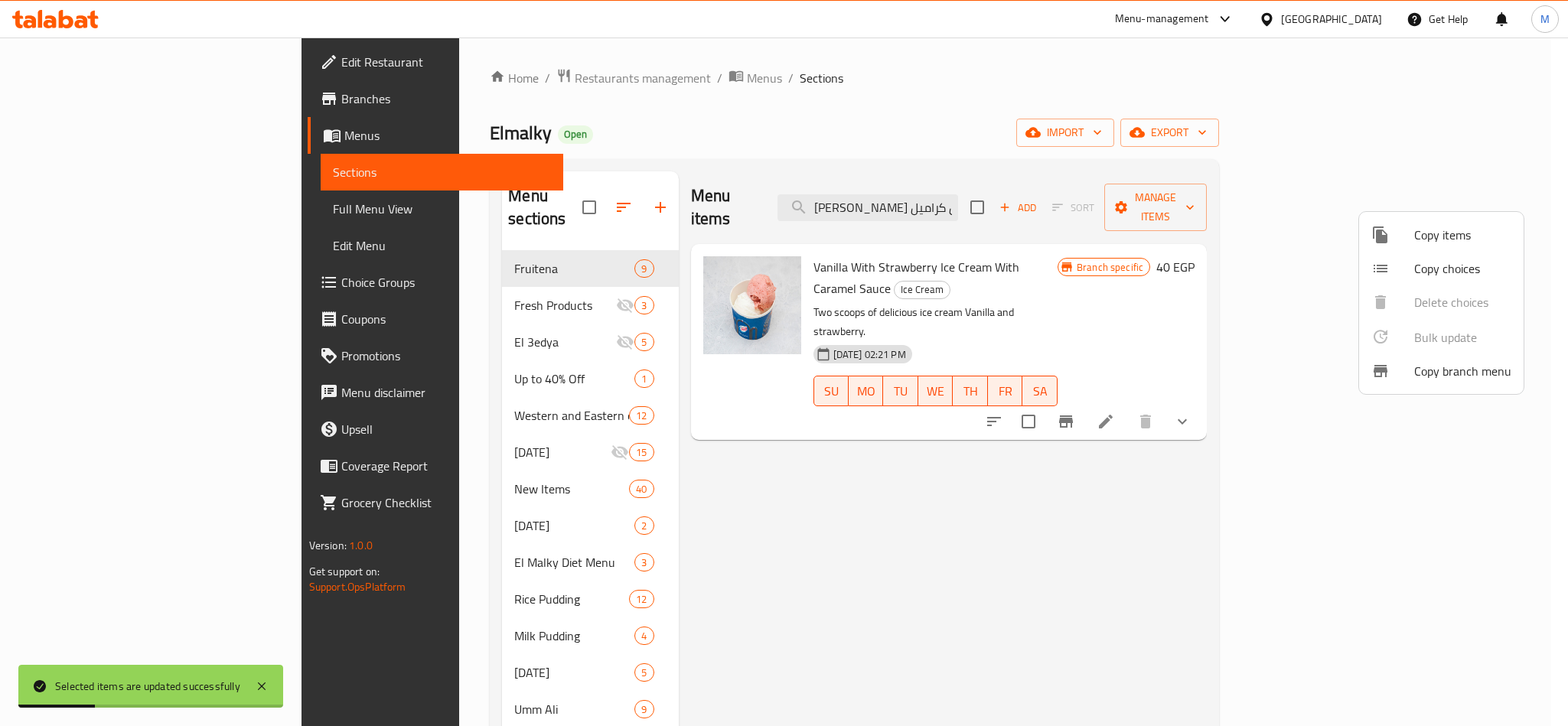
click at [990, 203] on div at bounding box center [784, 363] width 1568 height 726
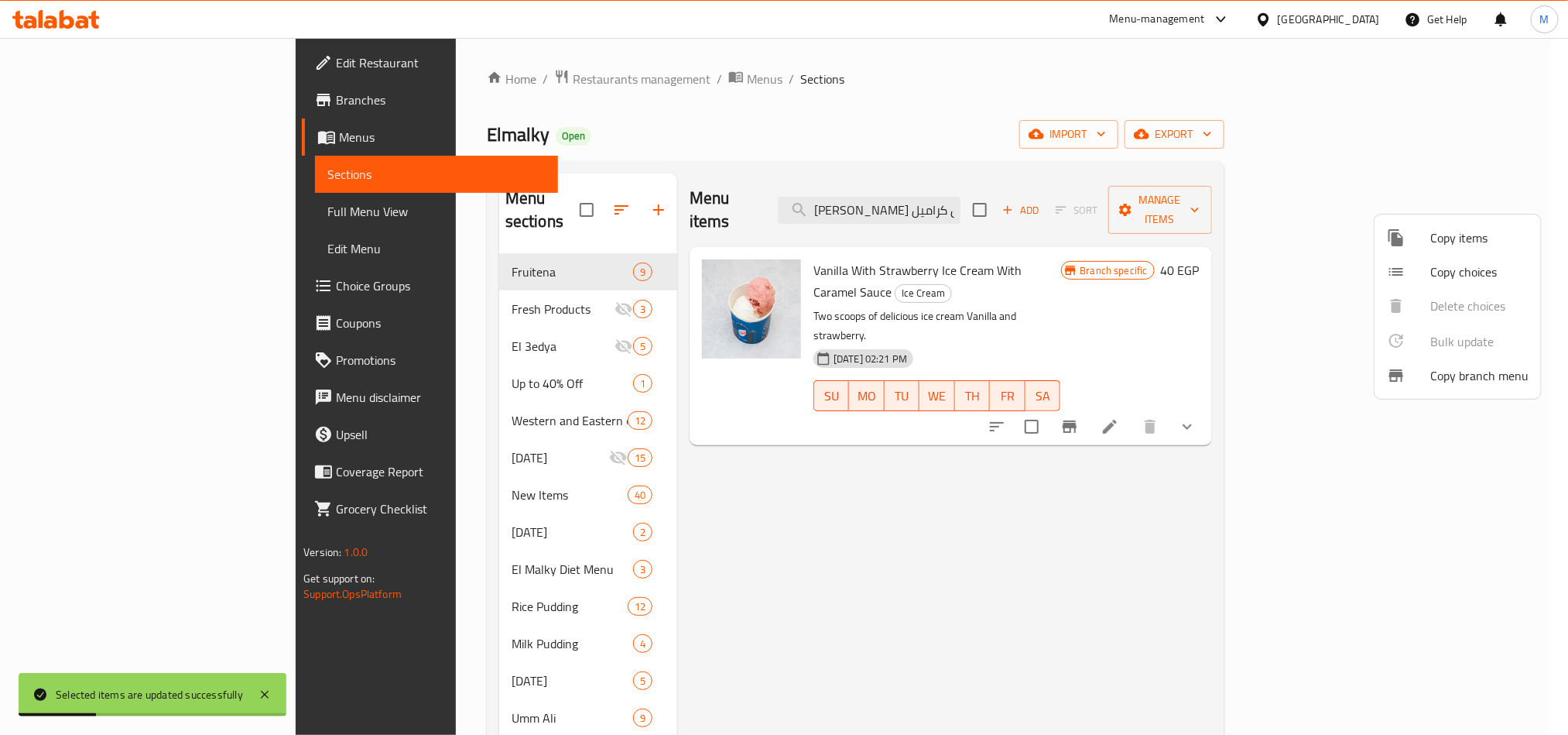
click at [961, 205] on input "آيس كريم فانيليا مع فراولة بصوص كراميل" at bounding box center [869, 210] width 183 height 27
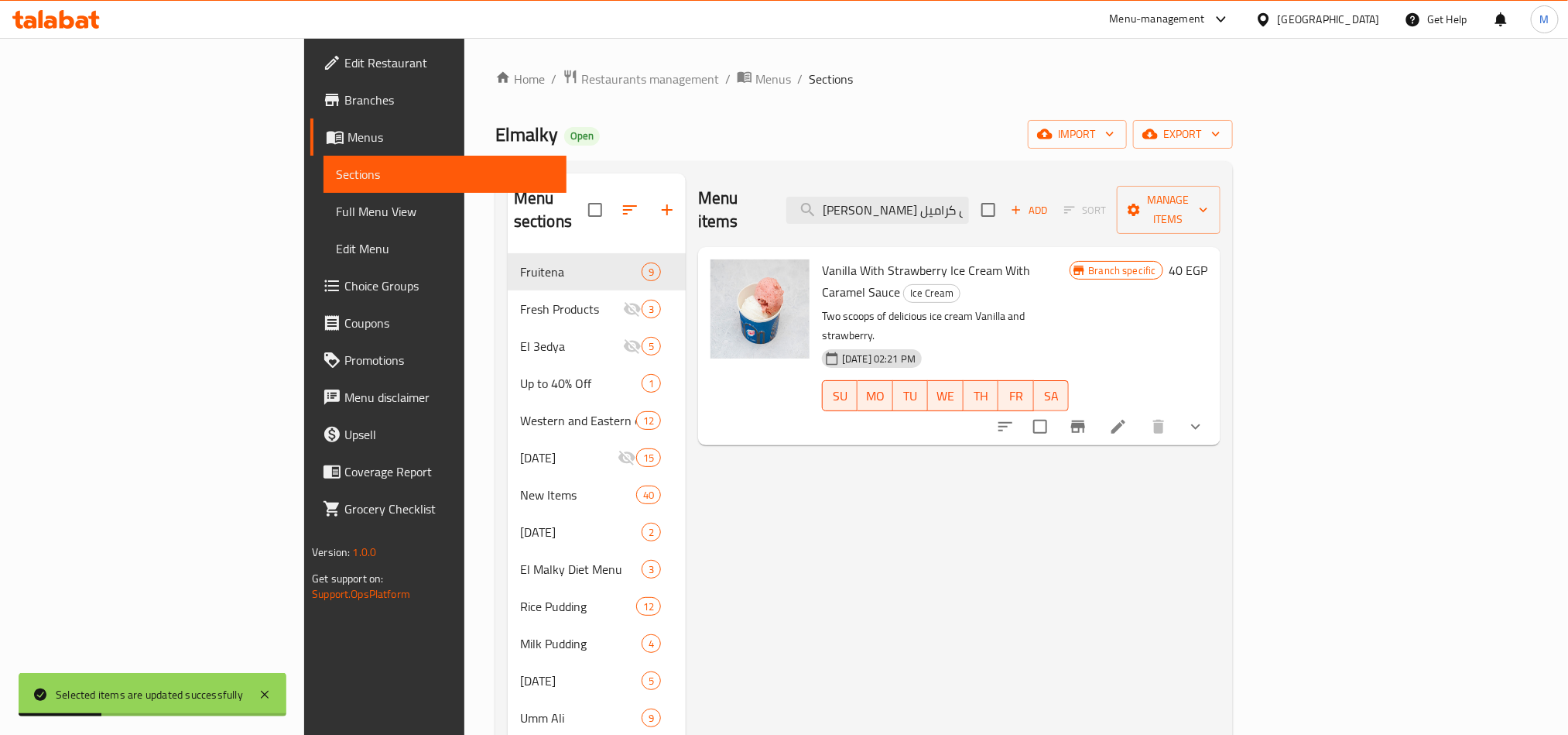
click at [969, 205] on input "آيس كريم فانيليا مع فراولة بصوص كراميل" at bounding box center [878, 210] width 183 height 27
paste input "شيكولاتة مع مانجو"
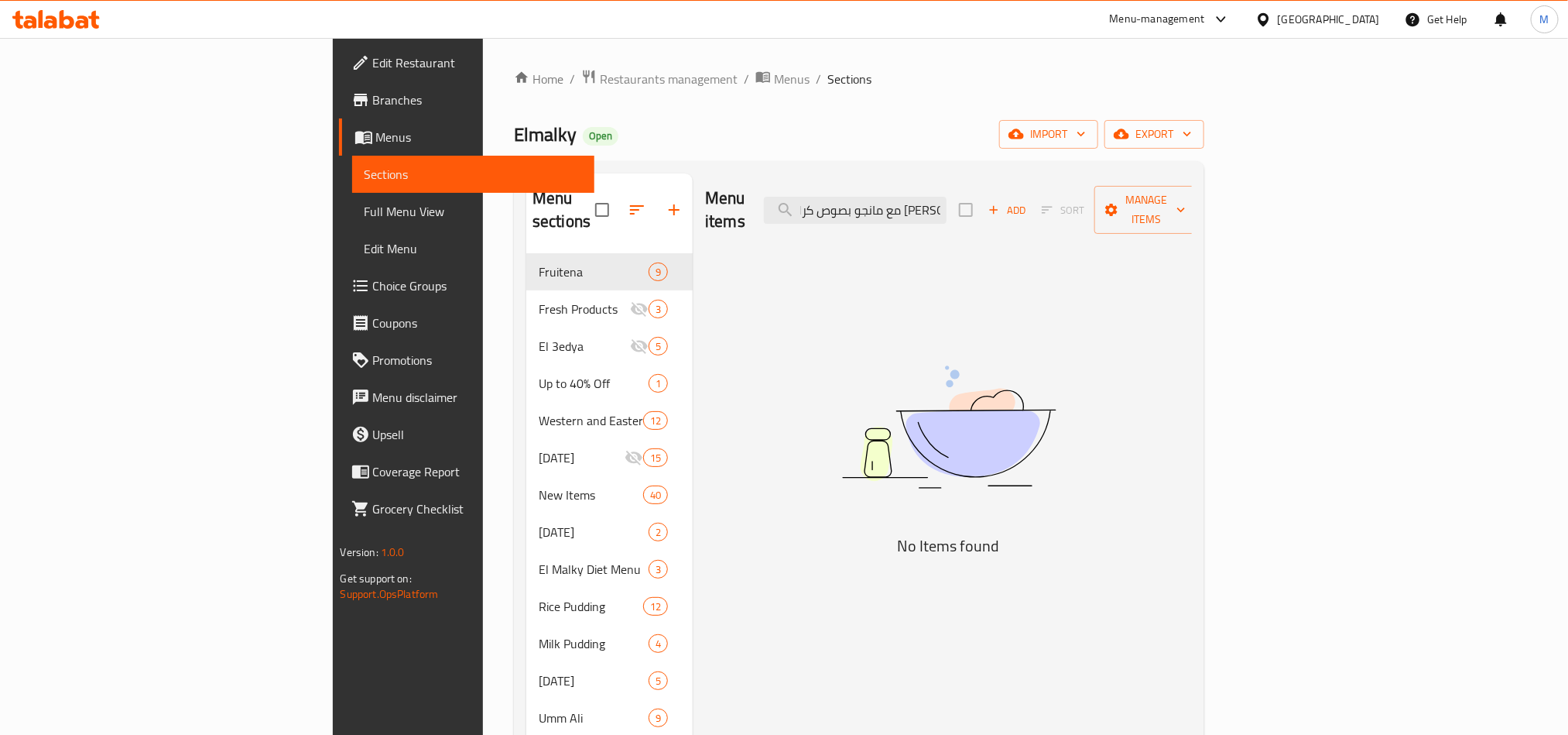
scroll to position [0, 1]
drag, startPoint x: 1141, startPoint y: 208, endPoint x: 1355, endPoint y: 219, distance: 214.3
click at [1192, 219] on div "Menu items آيس كريم شيكولاتة مع مانجو بصوص كراميل Add Sort Manage items" at bounding box center [948, 210] width 487 height 73
click at [946, 201] on input "آيس كريم شيكولاتة مع مانجو بصوص كراميل" at bounding box center [855, 210] width 183 height 27
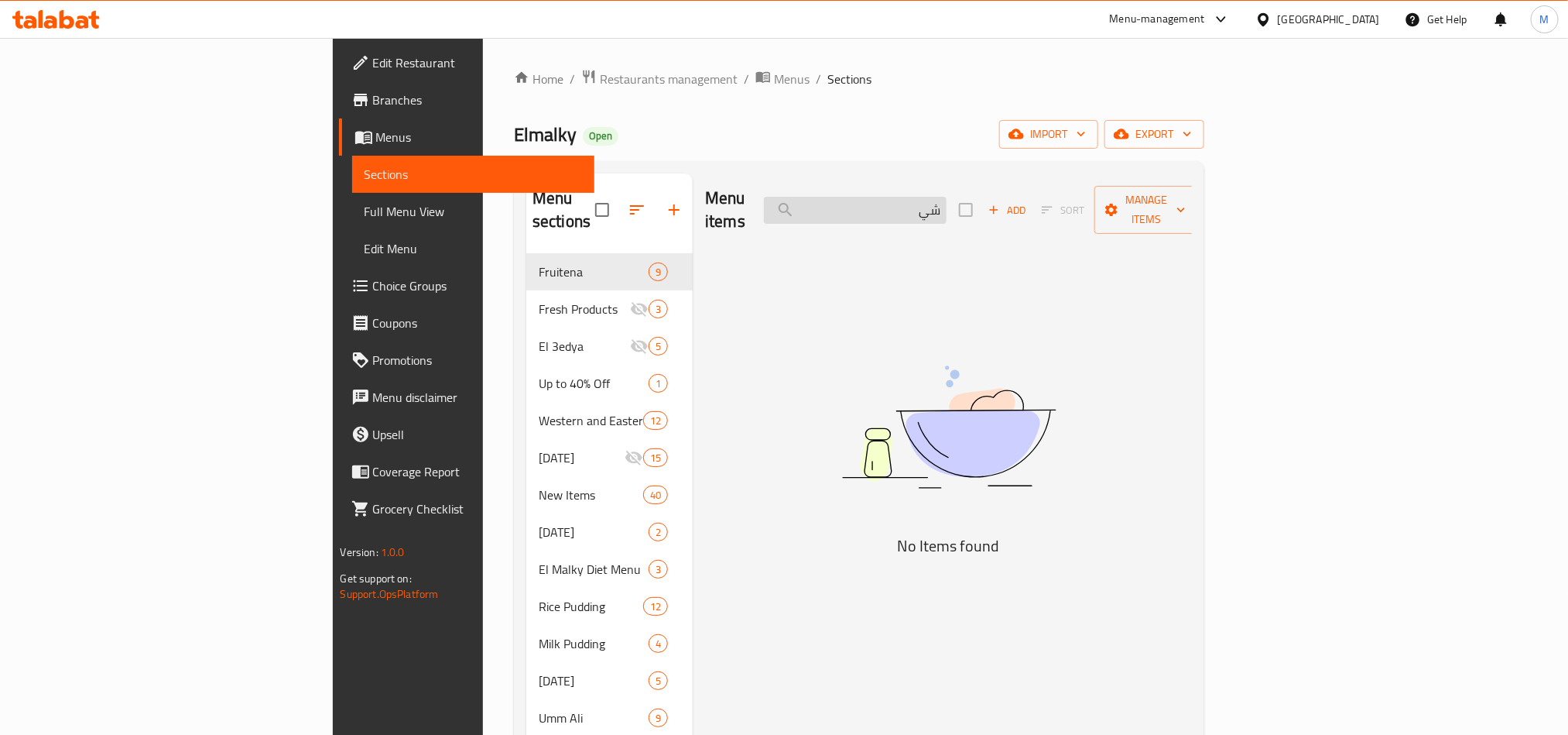
type input "ش"
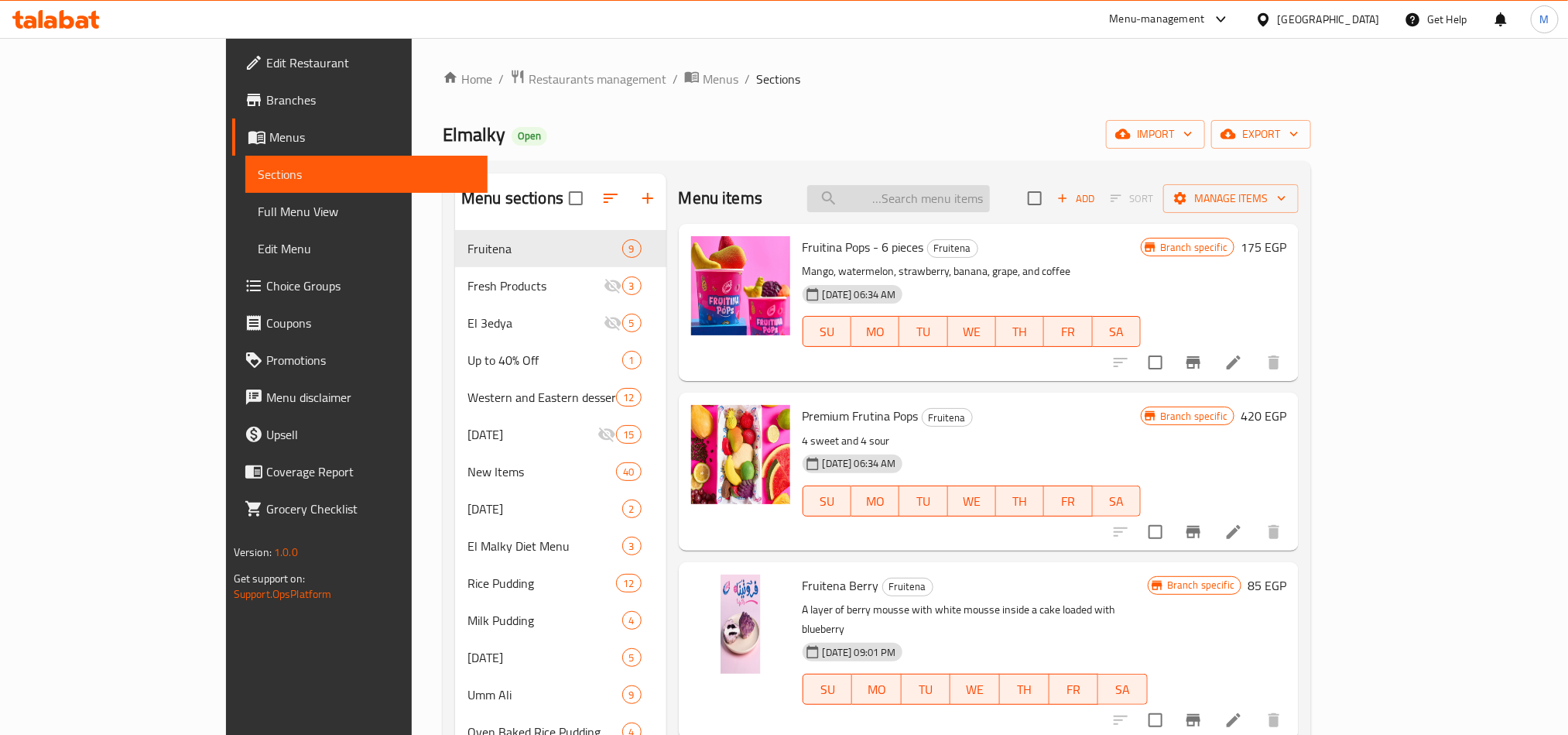
type input "c"
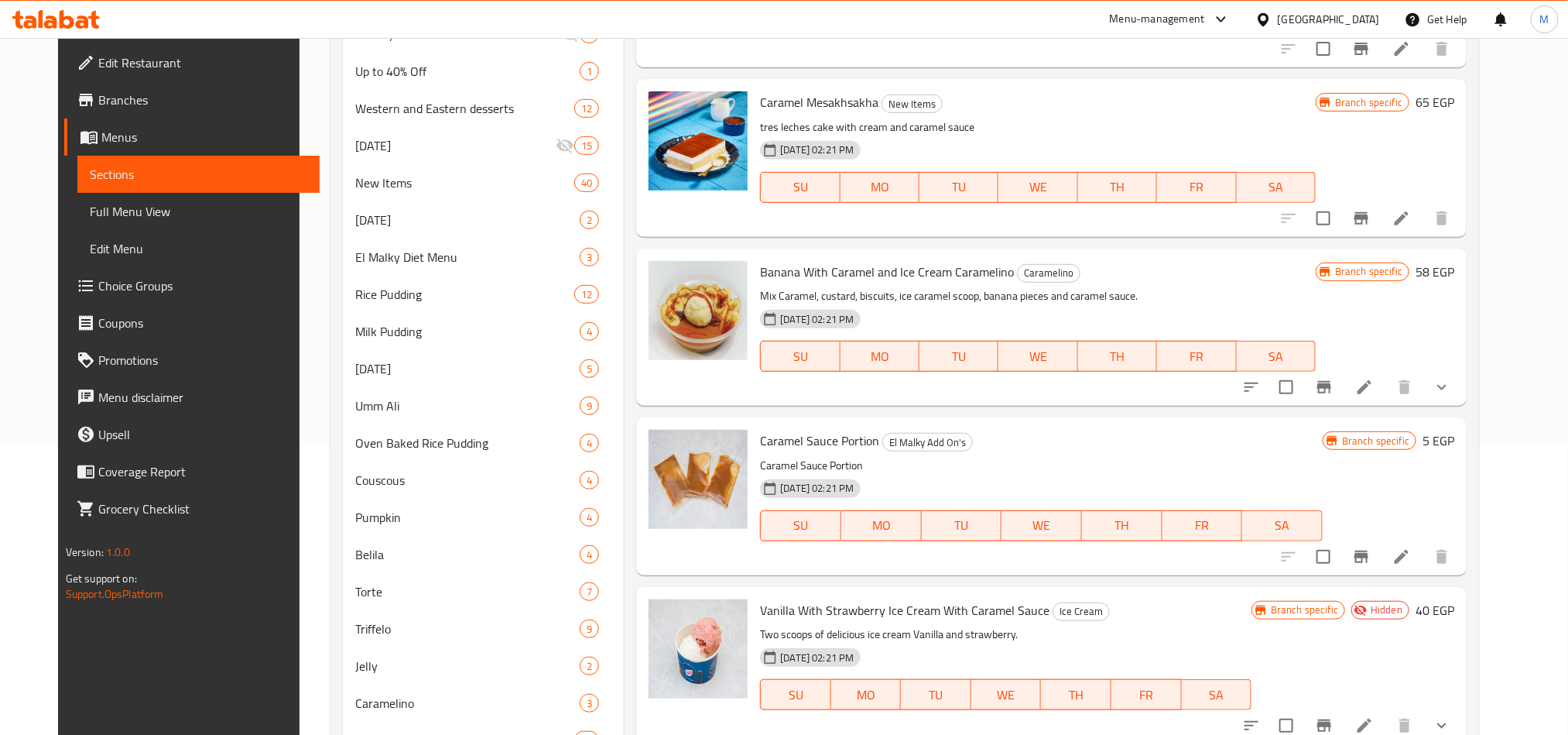
scroll to position [510, 0]
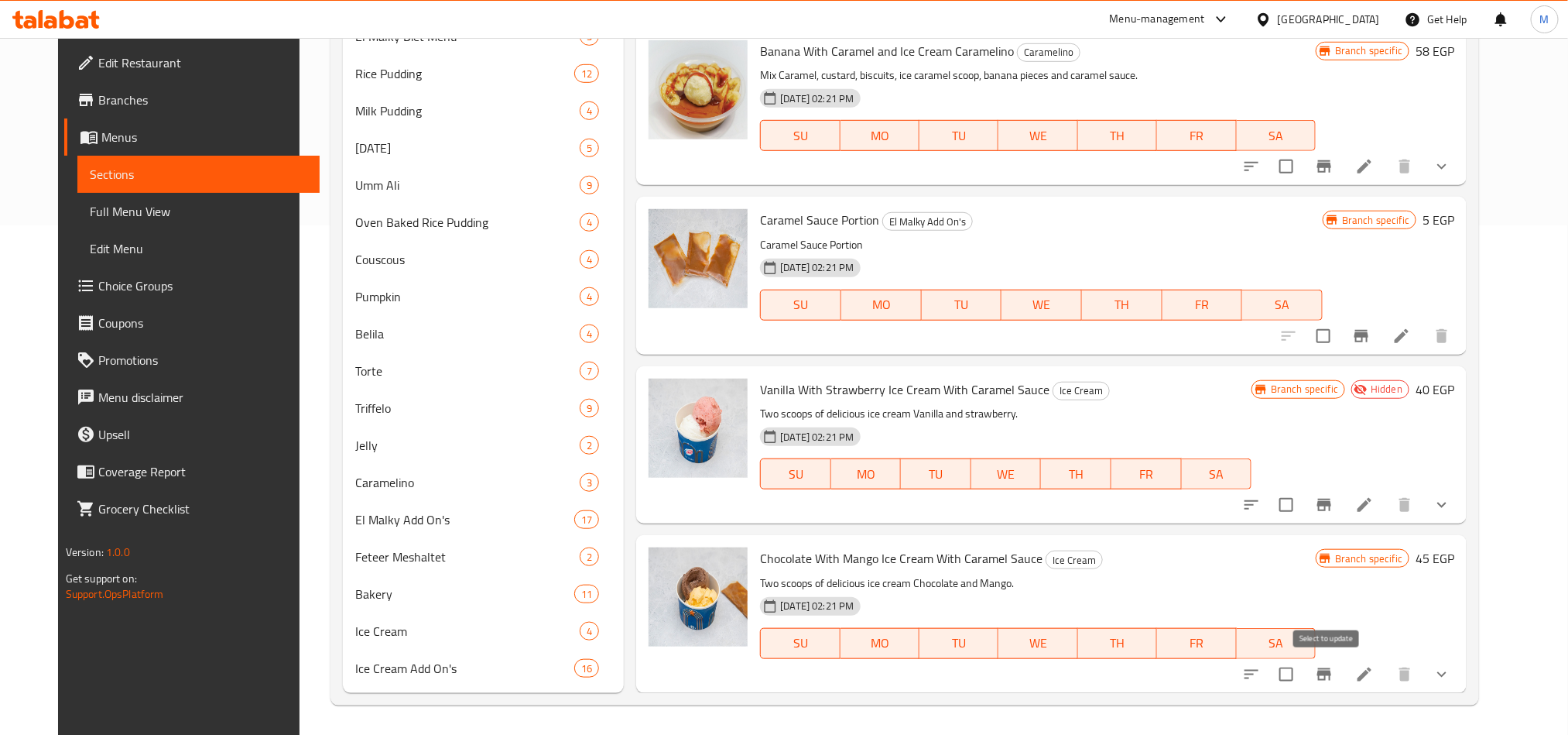
type input "Caramel Sauce"
click at [1303, 669] on input "checkbox" at bounding box center [1287, 675] width 32 height 32
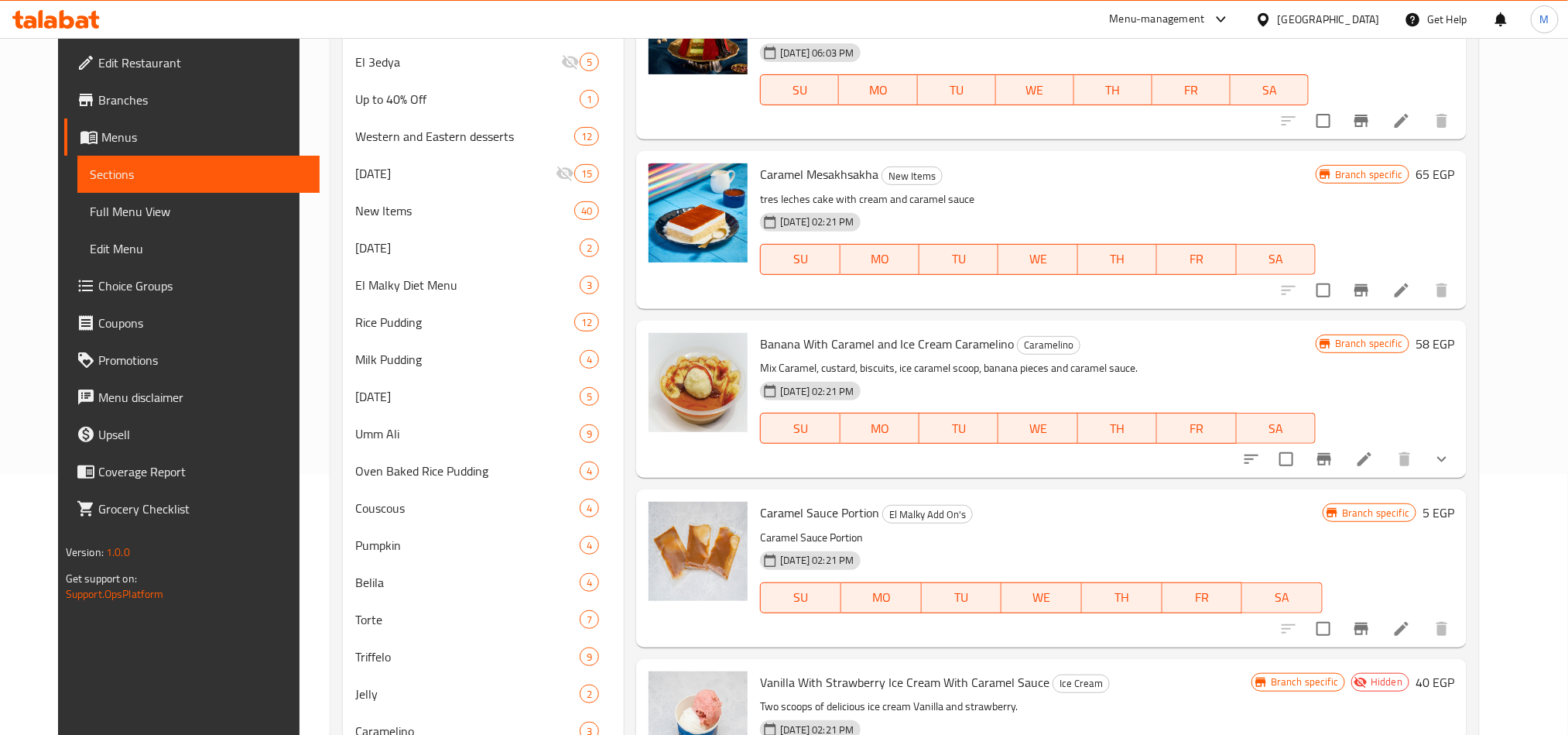
scroll to position [0, 0]
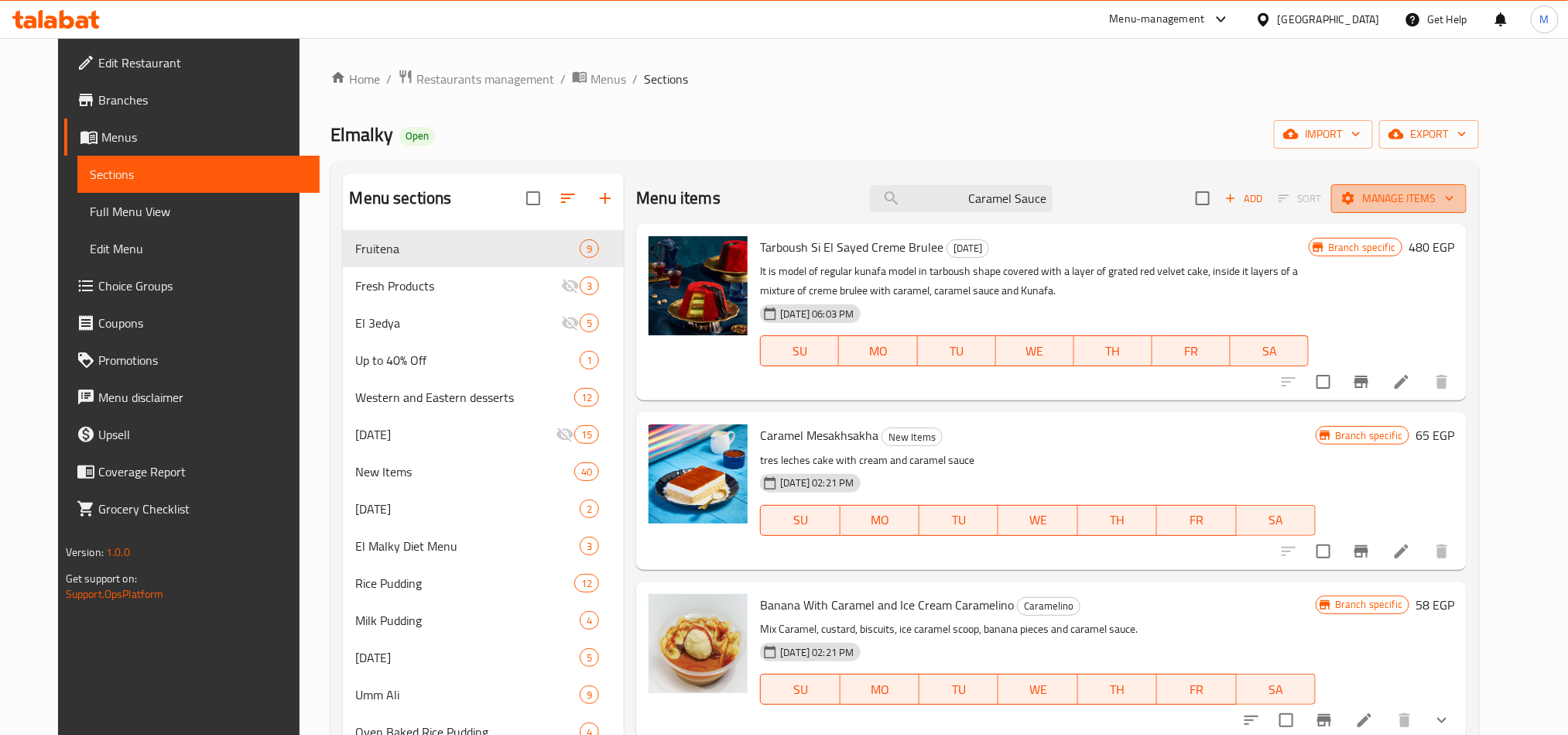
click at [1446, 210] on button "Manage items" at bounding box center [1399, 199] width 135 height 29
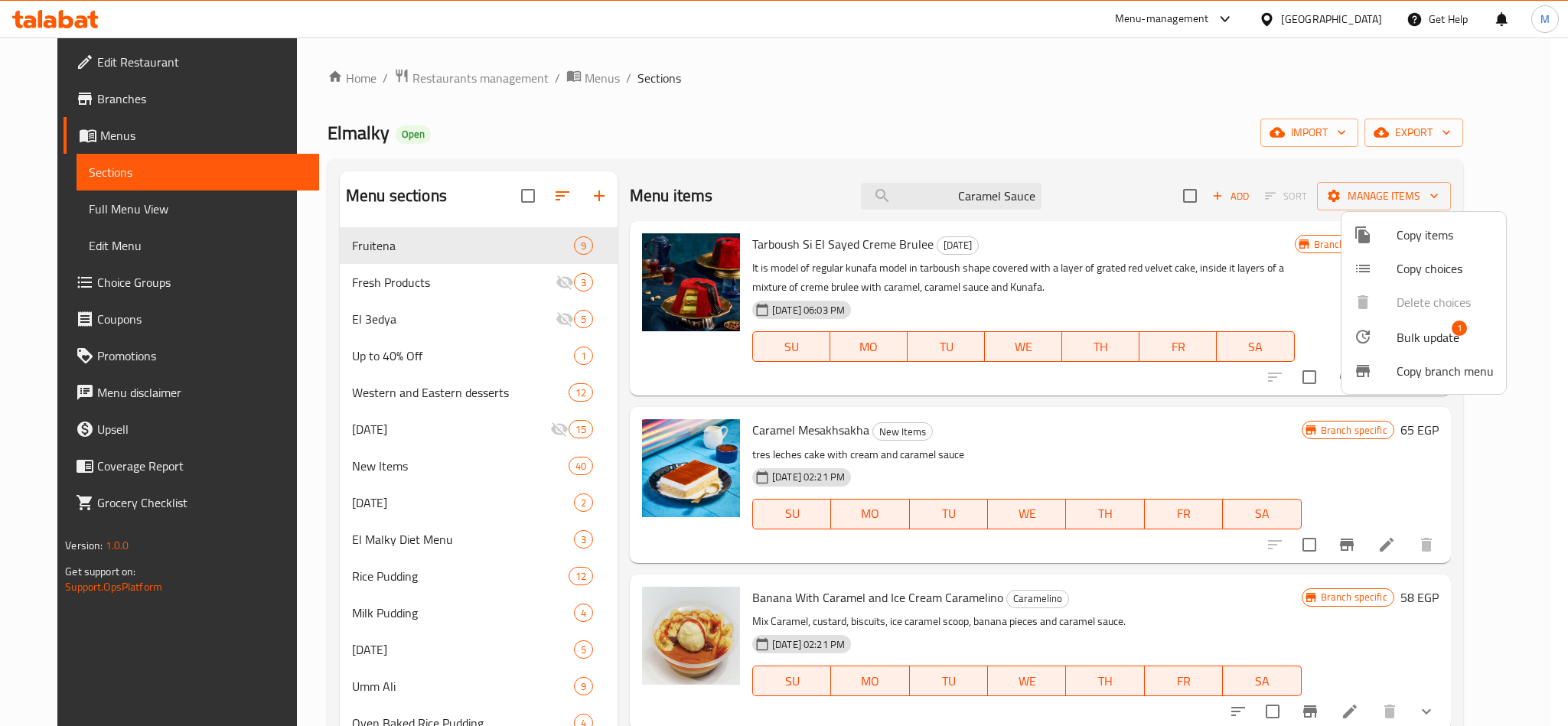
click at [1419, 333] on span "Bulk update" at bounding box center [1428, 338] width 63 height 18
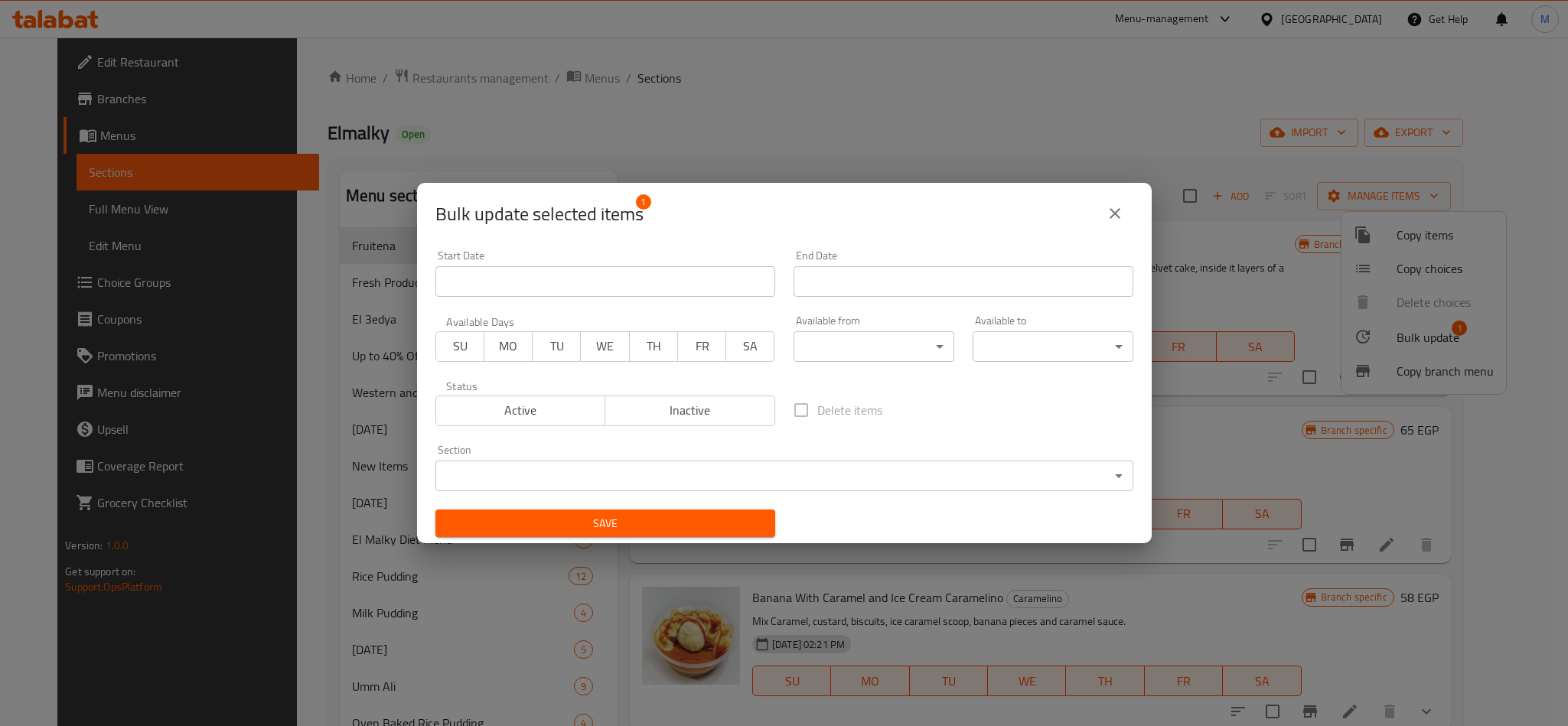
click at [651, 407] on span "Inactive" at bounding box center [690, 410] width 158 height 22
click at [604, 524] on span "Save" at bounding box center [605, 523] width 315 height 19
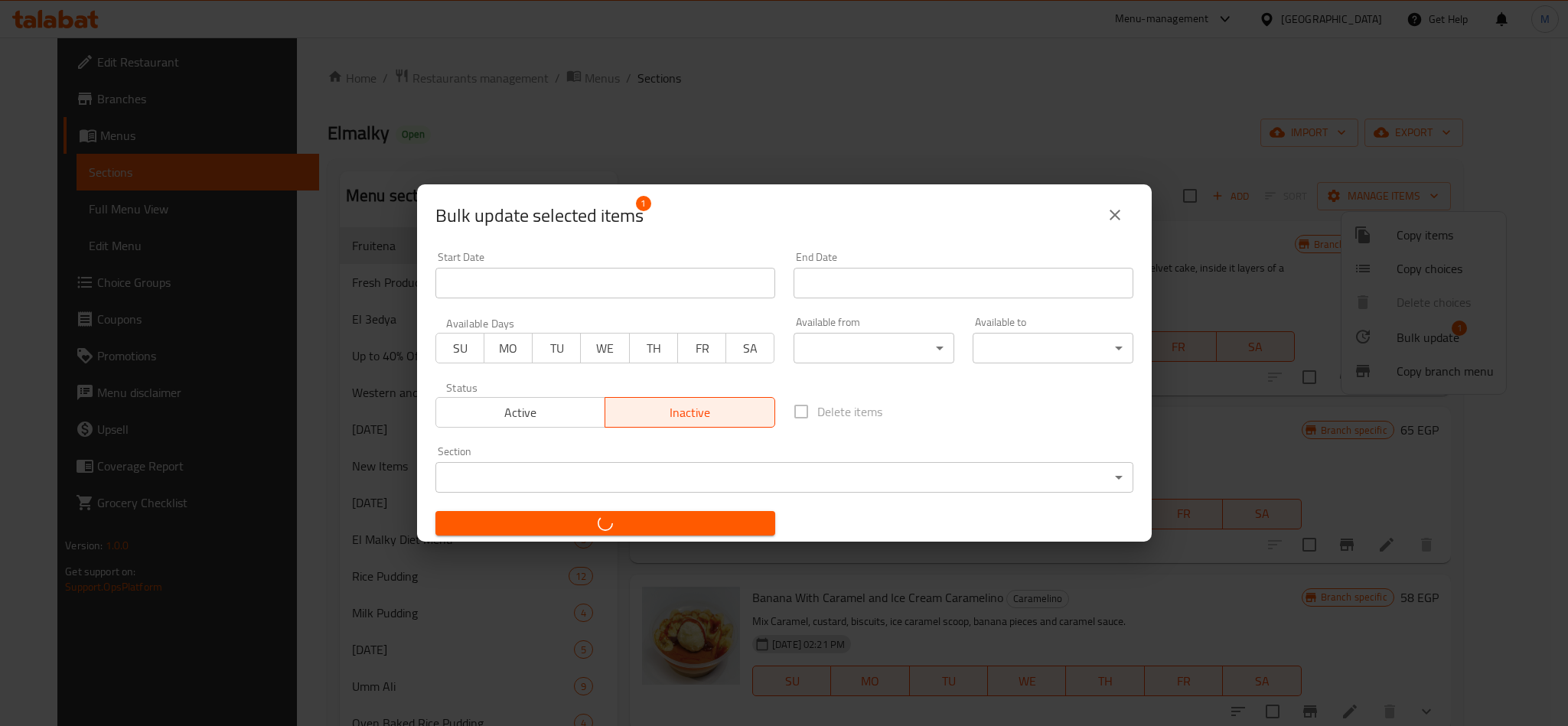
checkbox input "false"
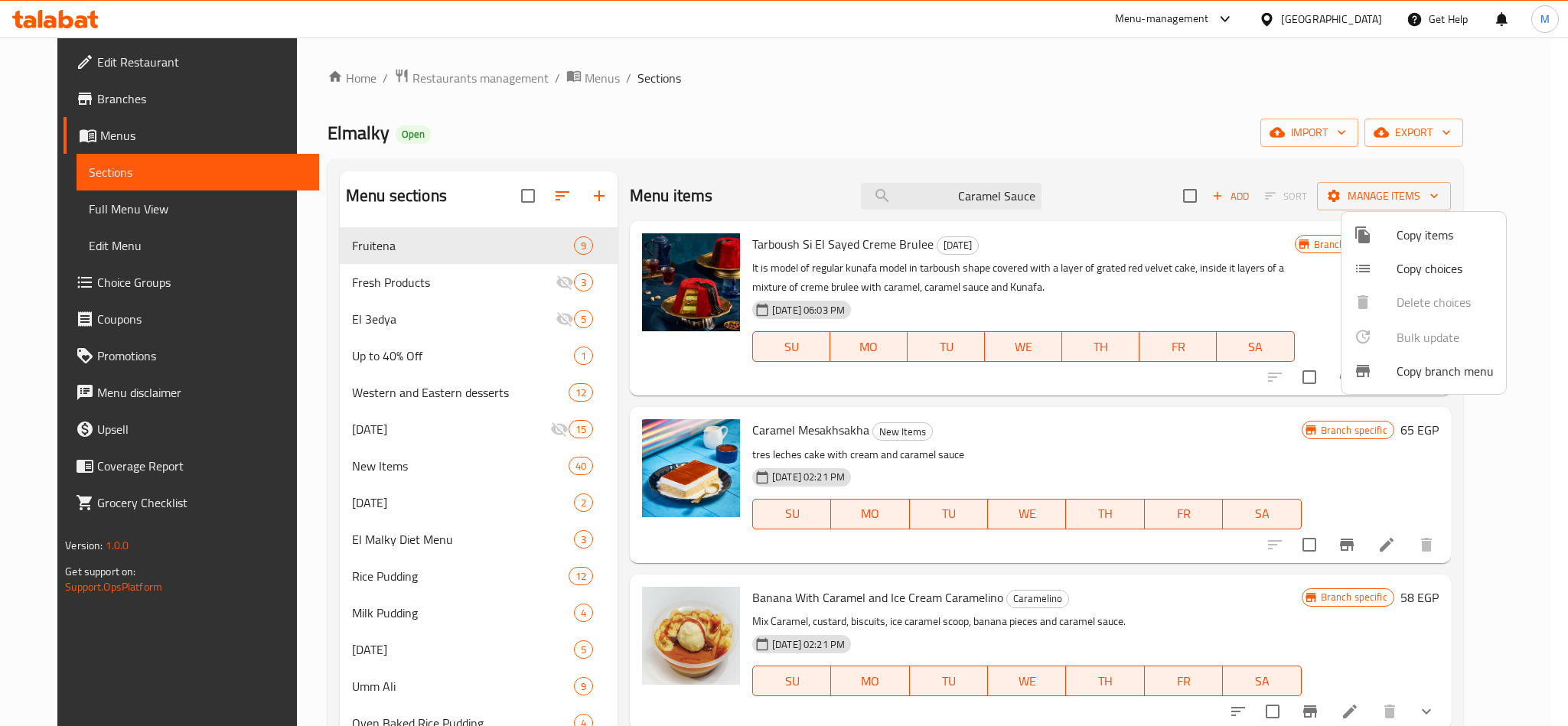
click at [1208, 613] on div at bounding box center [784, 363] width 1568 height 726
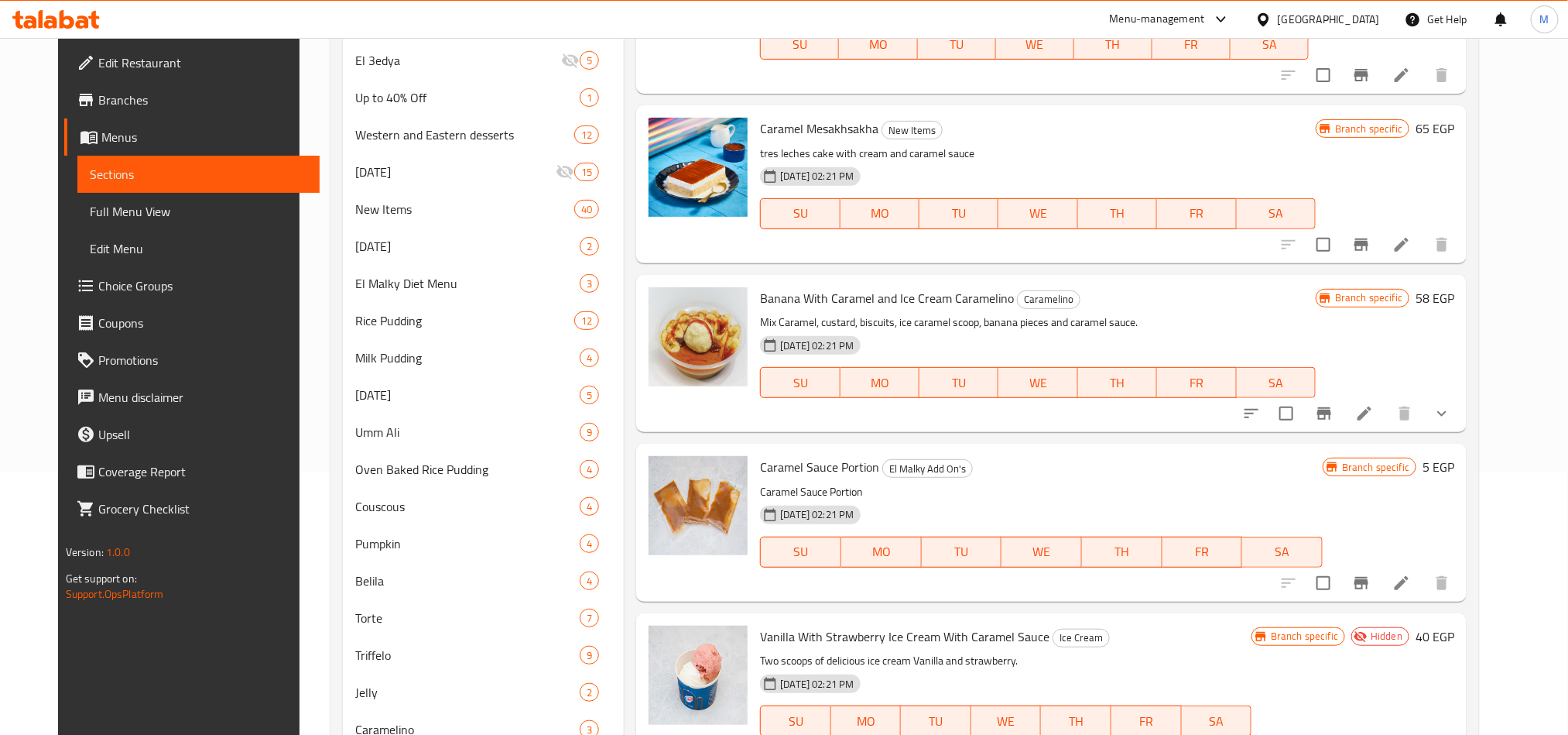
scroll to position [510, 0]
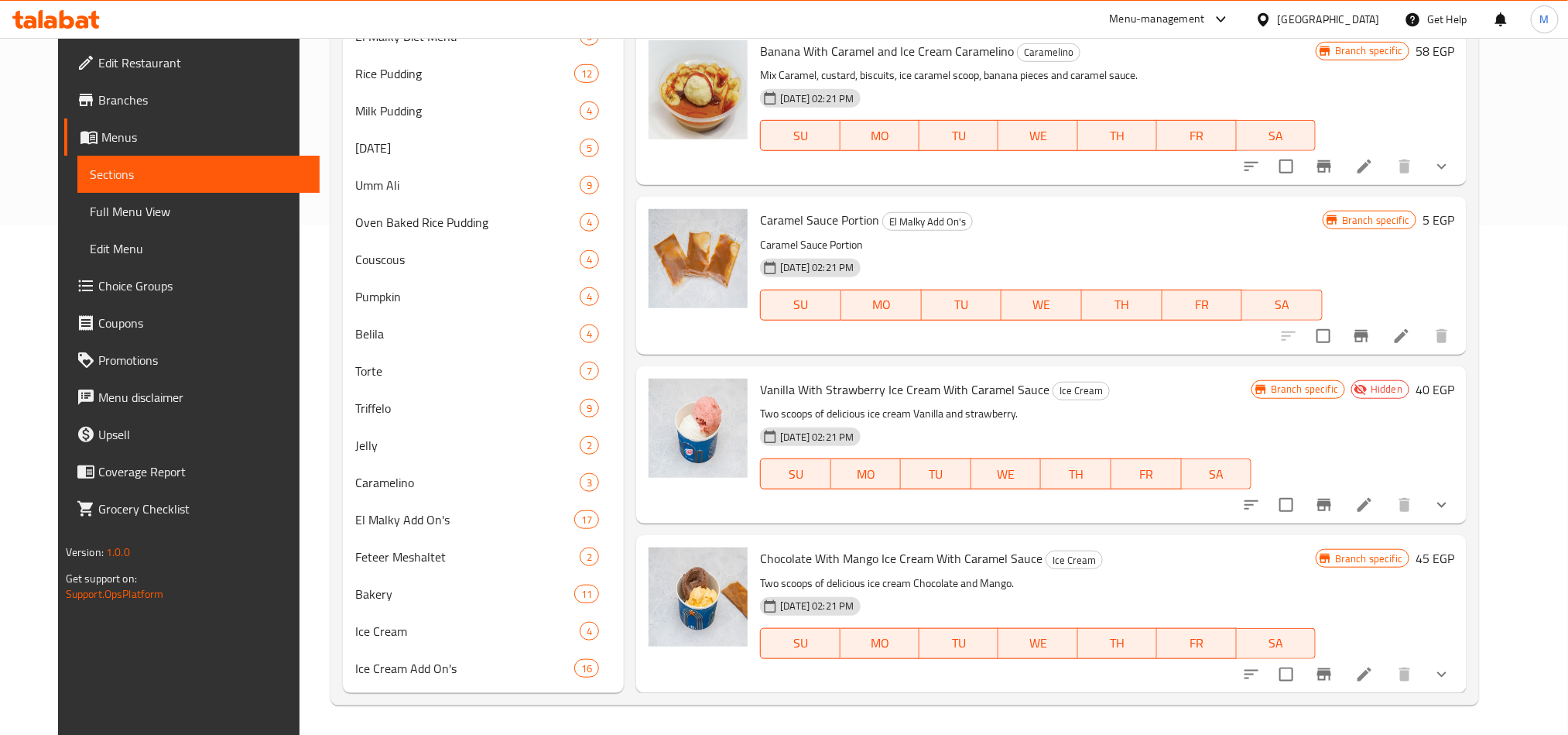
click at [849, 561] on span "Chocolate With Mango Ice Cream With Caramel Sauce" at bounding box center [901, 558] width 282 height 23
copy h6 "Chocolate With Mango Ice Cream With Caramel Sauce"
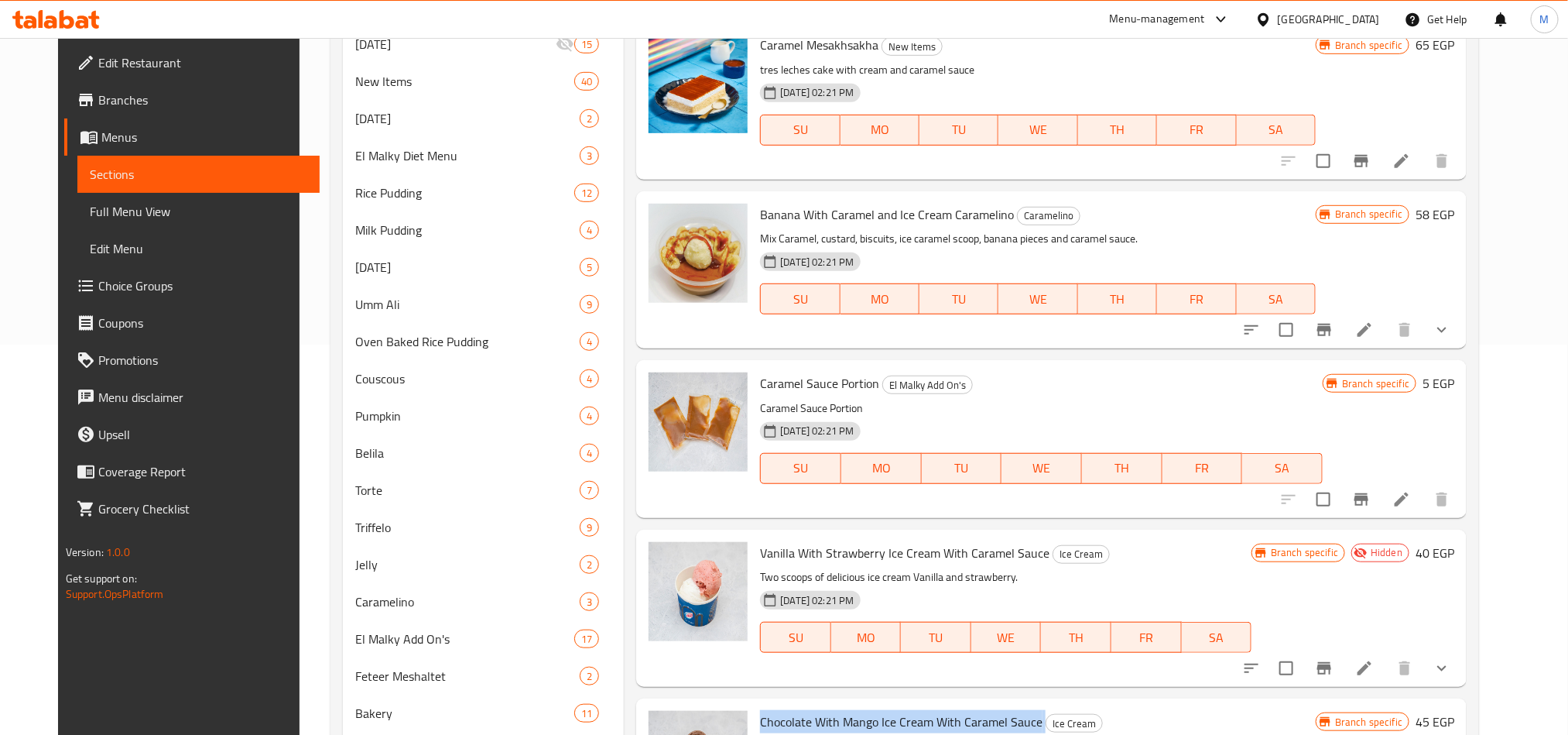
scroll to position [0, 0]
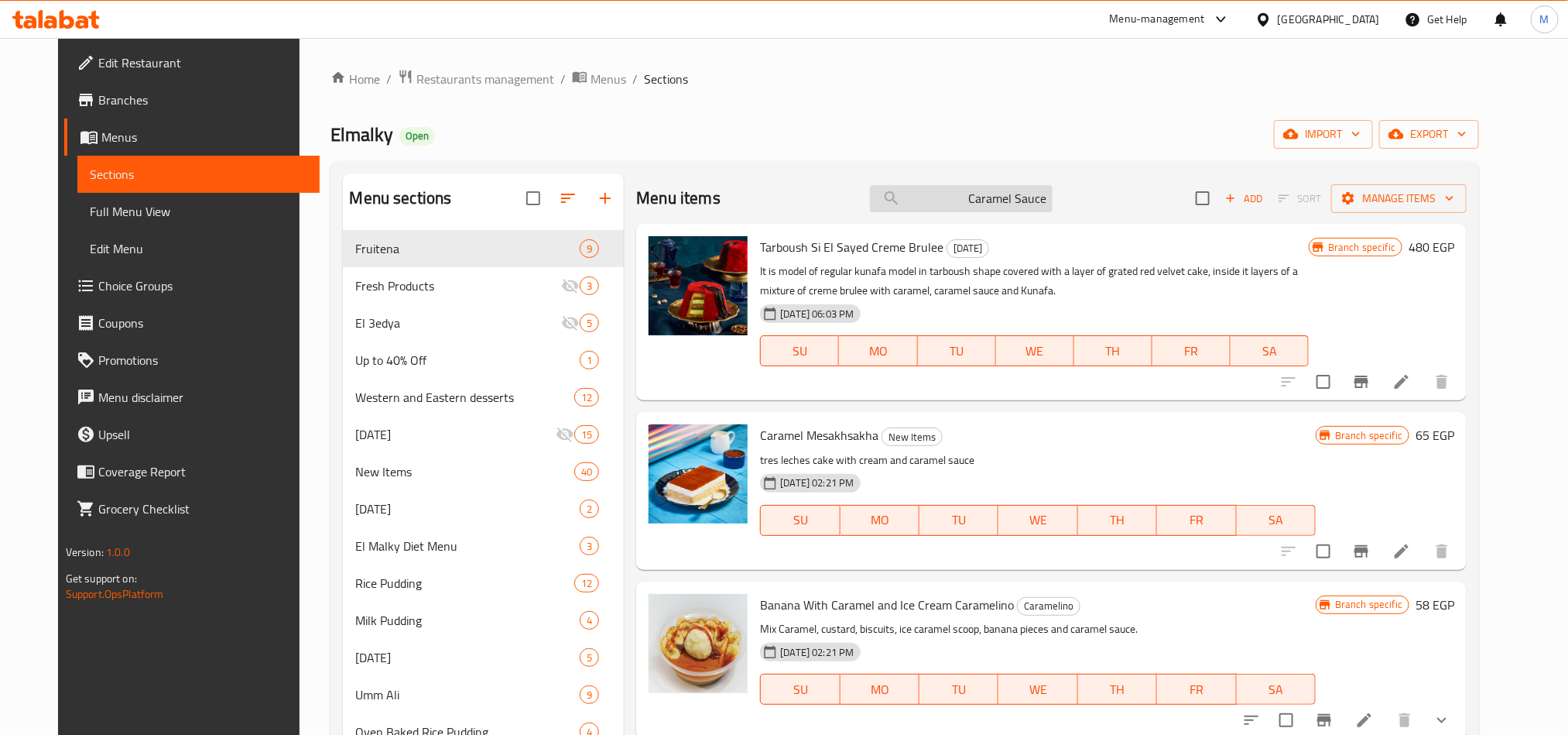
click at [1005, 207] on input "Caramel Sauce" at bounding box center [961, 199] width 183 height 27
paste input "hocolate With Mango Ice Cream With Caramel Sauce"
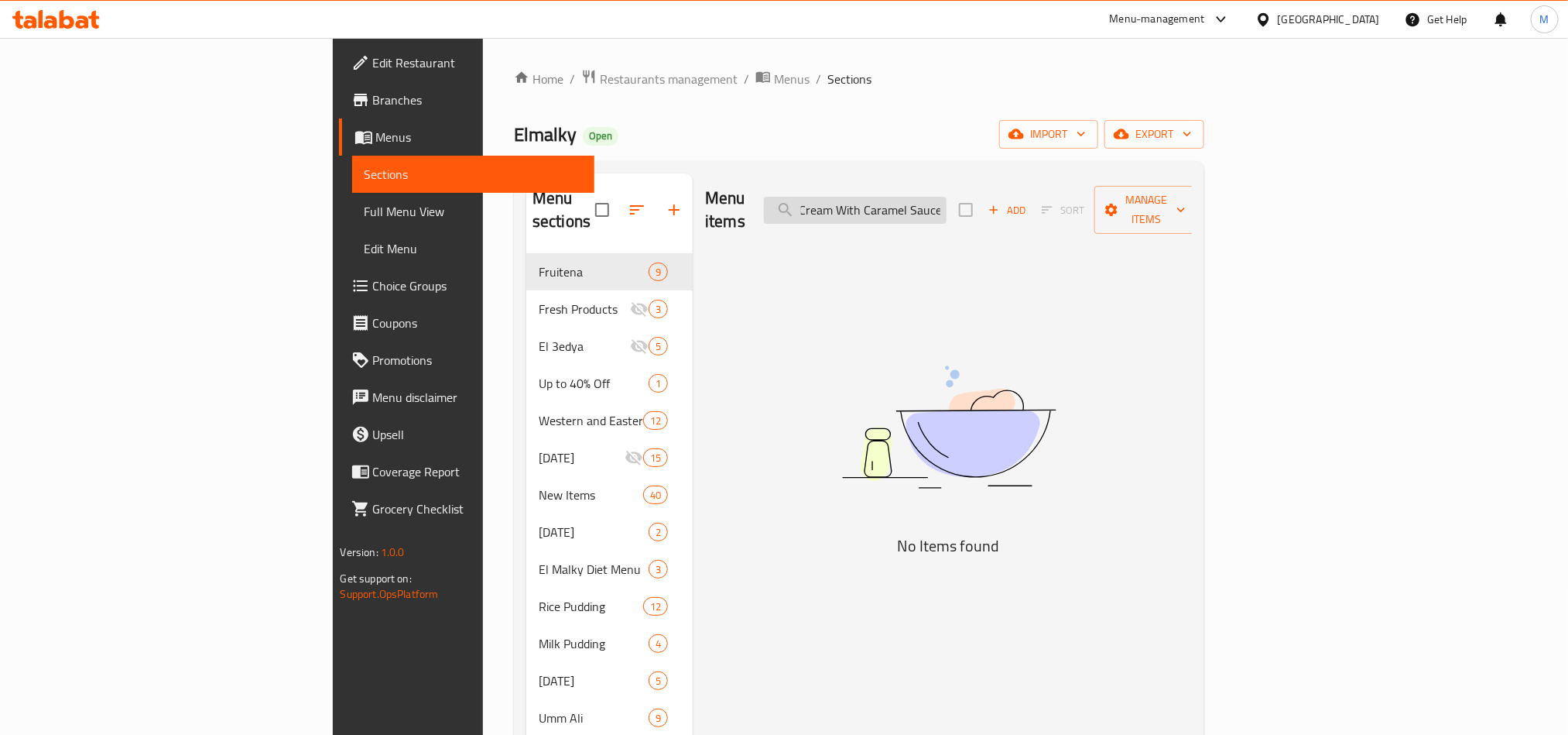
scroll to position [0, 139]
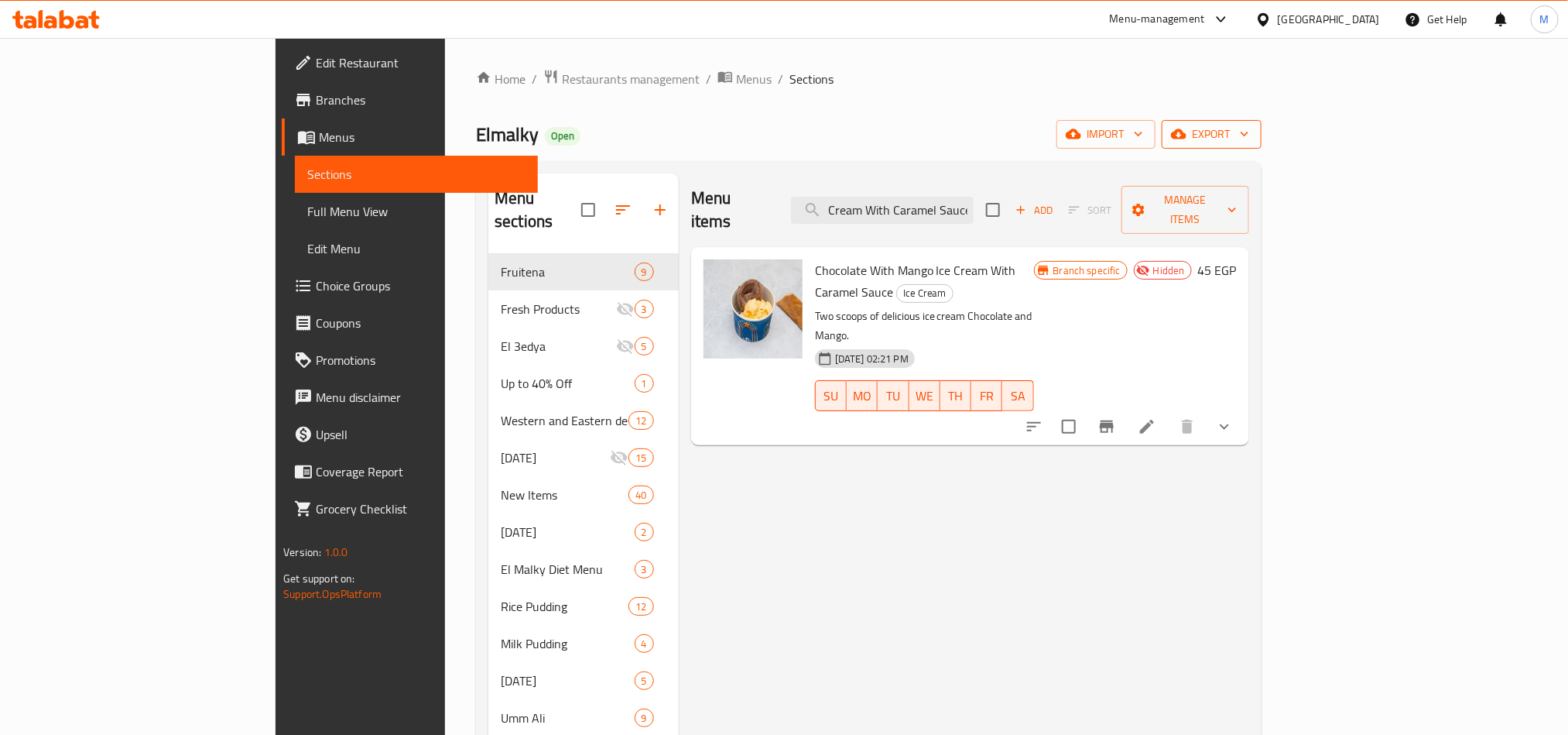
type input "Chocolate With Mango Ice Cream With Caramel Sauce"
click at [1249, 134] on span "export" at bounding box center [1212, 134] width 75 height 20
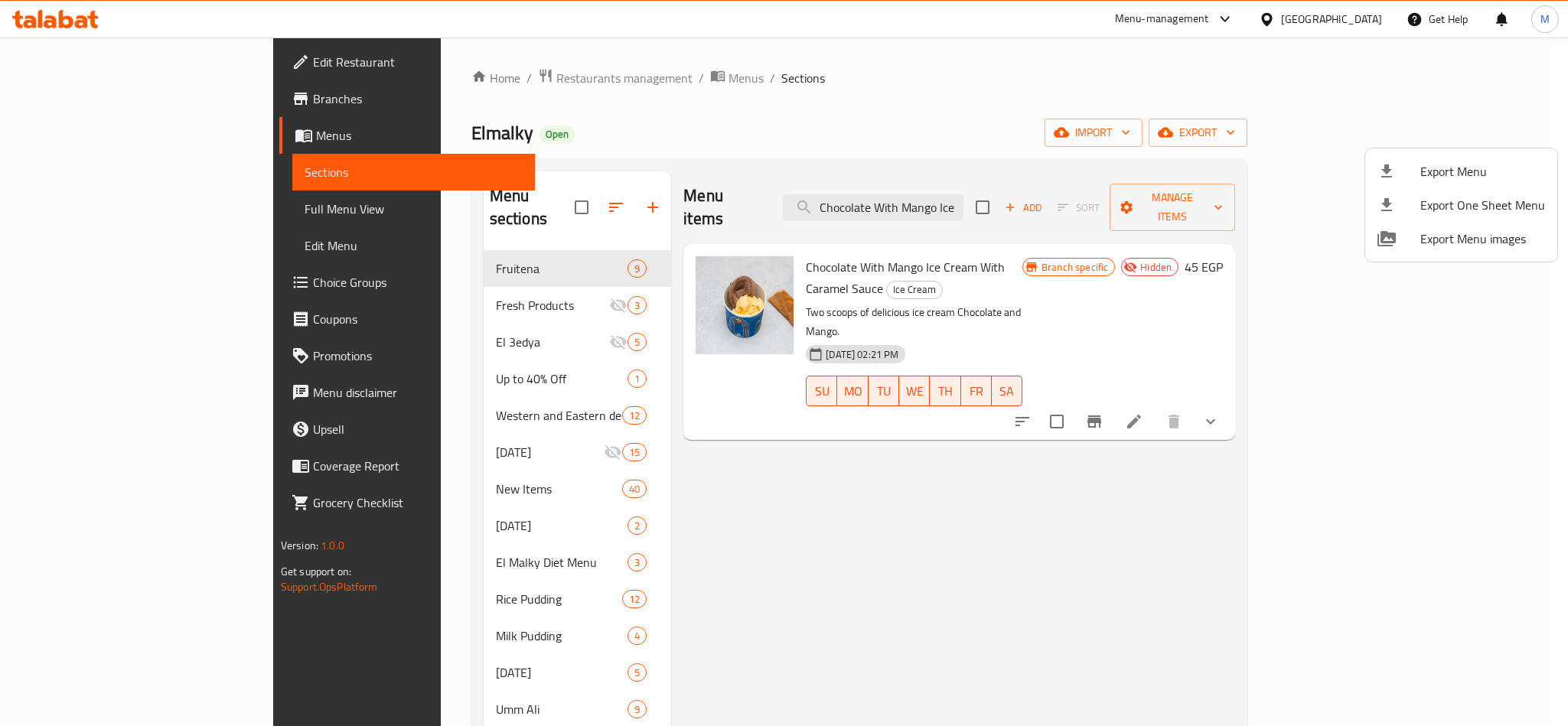
click at [1163, 579] on div at bounding box center [784, 363] width 1568 height 726
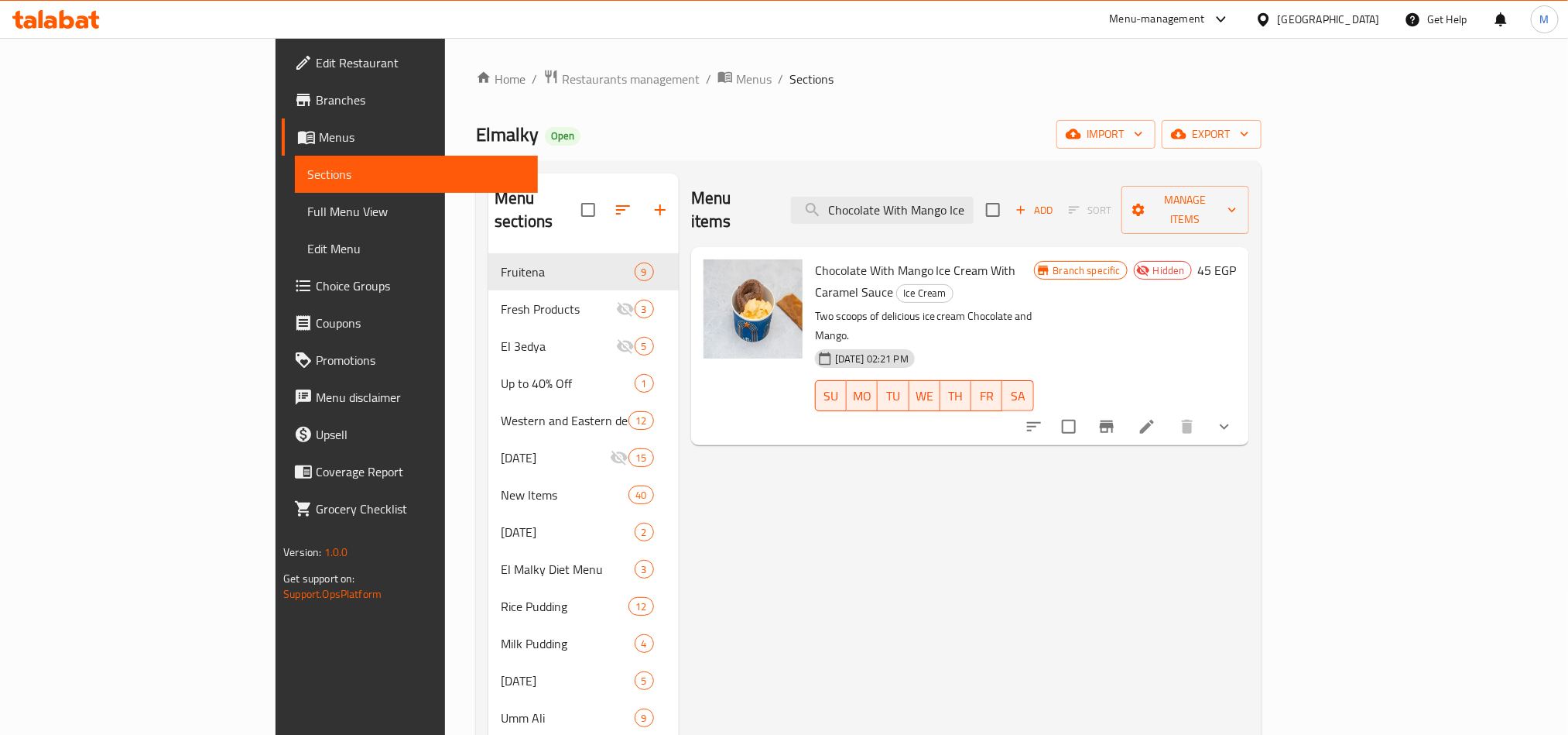
click at [476, 91] on div "Home / Restaurants management / Menus / Sections Elmalky Open import export Men…" at bounding box center [869, 653] width 786 height 1170
click at [562, 79] on span "Restaurants management" at bounding box center [631, 79] width 138 height 19
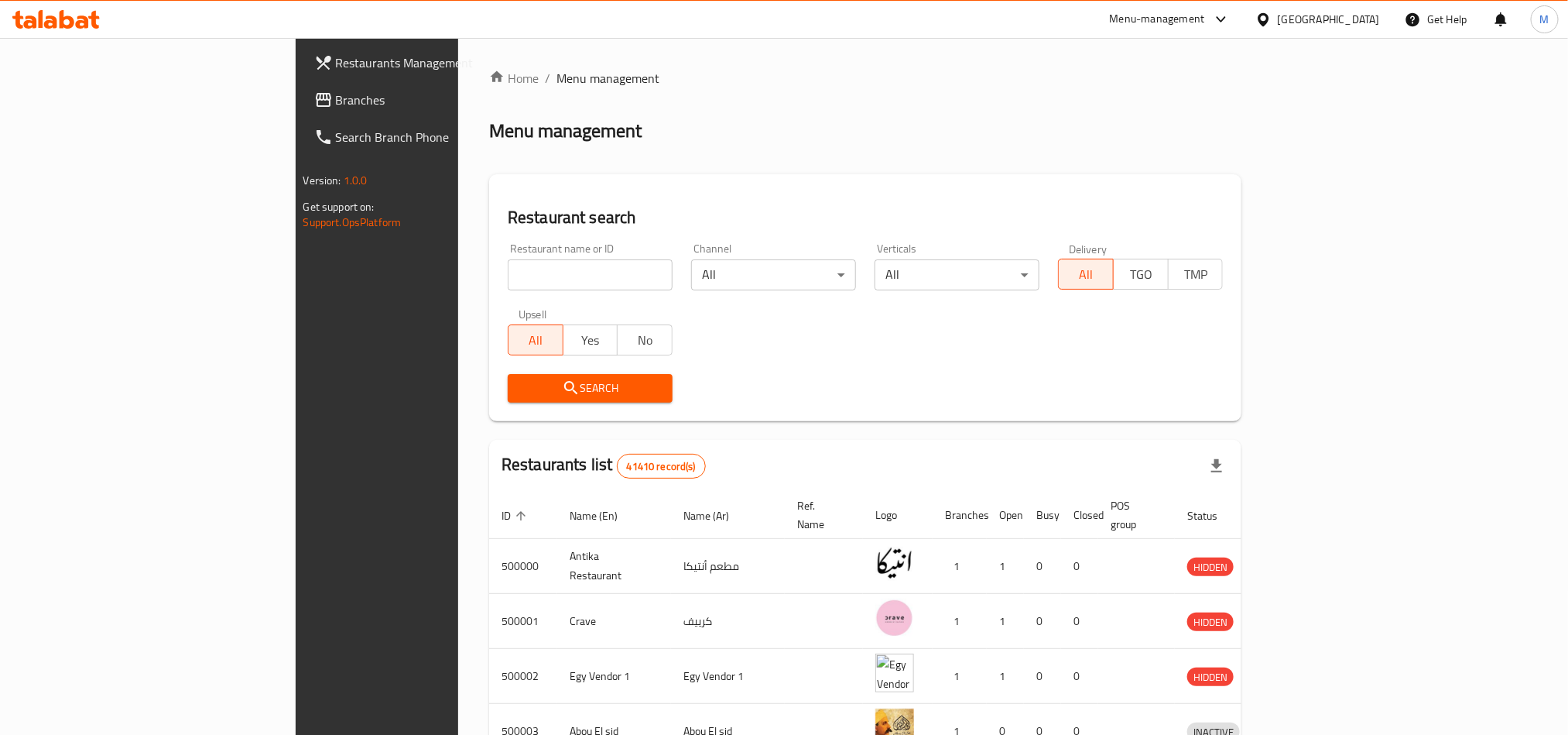
click at [498, 293] on div "Restaurant name or ID Restaurant name or ID" at bounding box center [590, 266] width 184 height 66
click at [498, 290] on div "Restaurant name or ID Restaurant name or ID" at bounding box center [590, 266] width 184 height 66
click at [508, 280] on input "search" at bounding box center [590, 275] width 165 height 31
paste input "684749"
type input "684749"
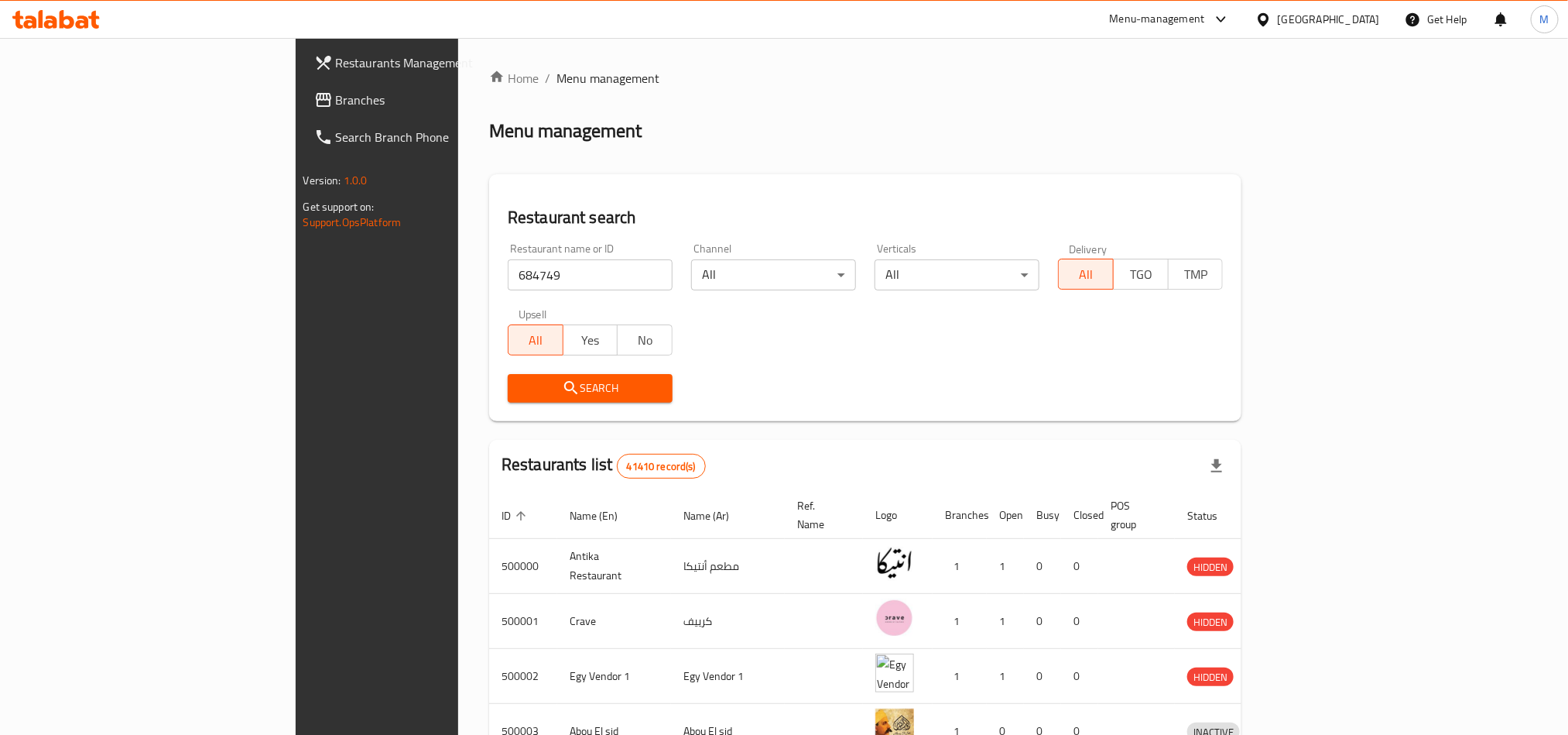
click at [520, 390] on span "Search" at bounding box center [590, 388] width 140 height 20
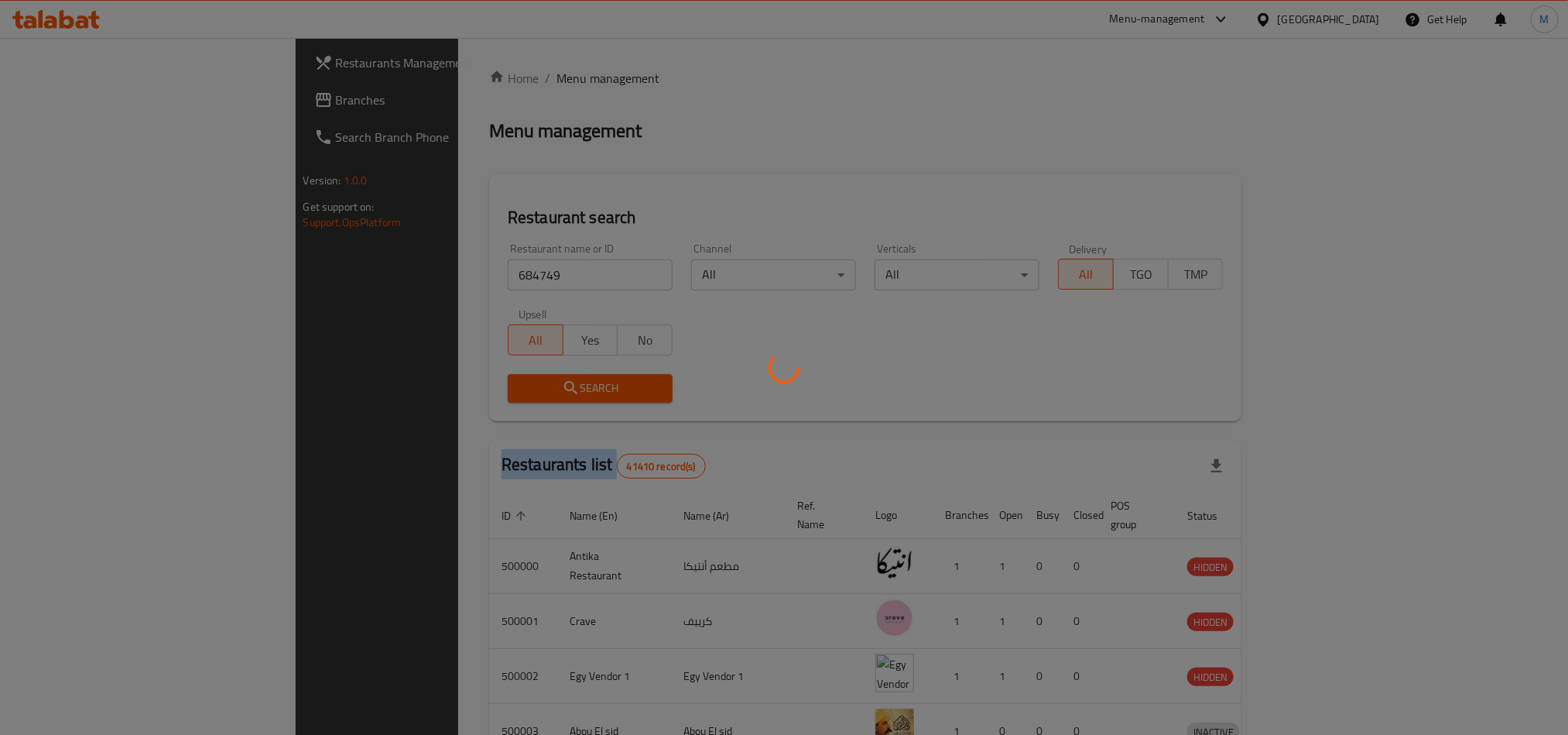
click at [366, 390] on div at bounding box center [784, 368] width 1568 height 735
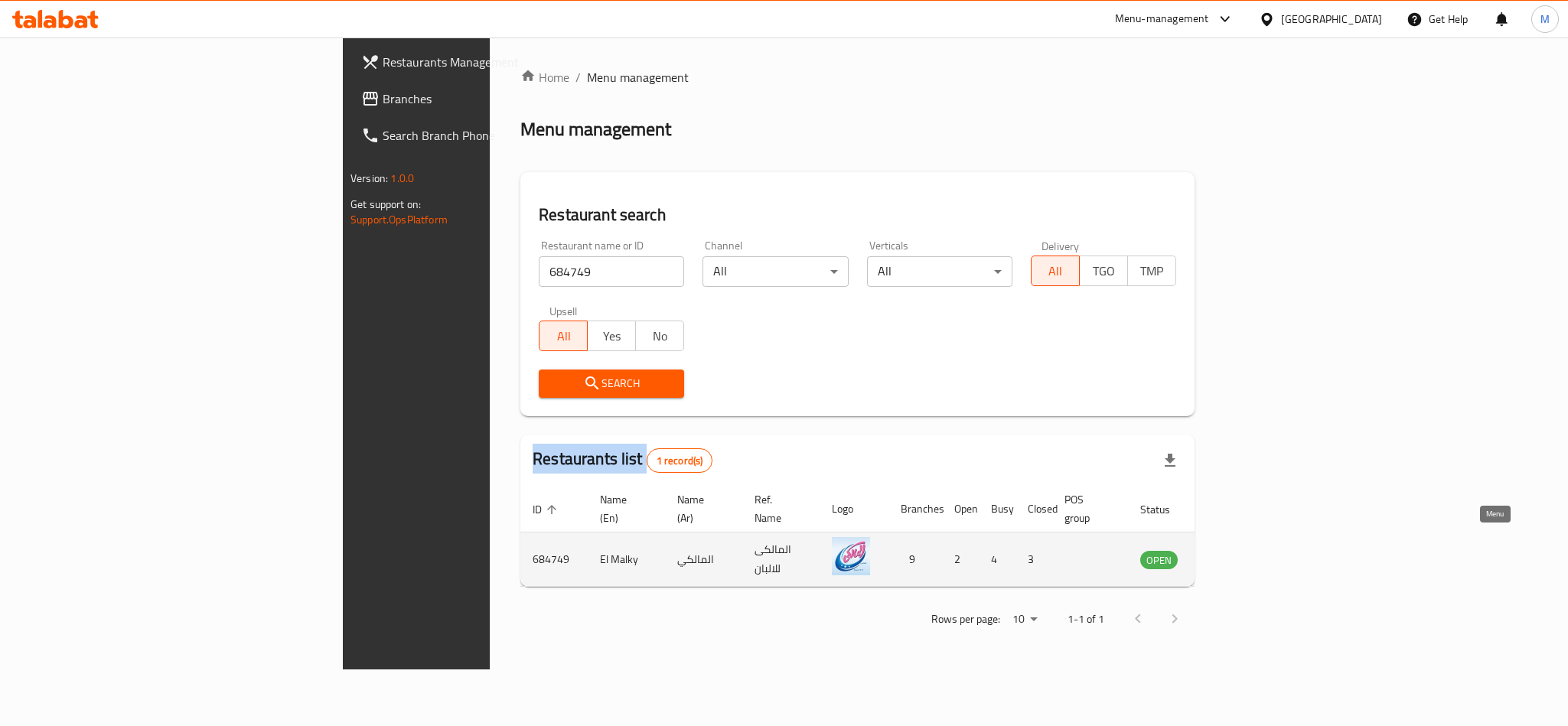
click at [1238, 554] on icon "enhanced table" at bounding box center [1230, 560] width 17 height 13
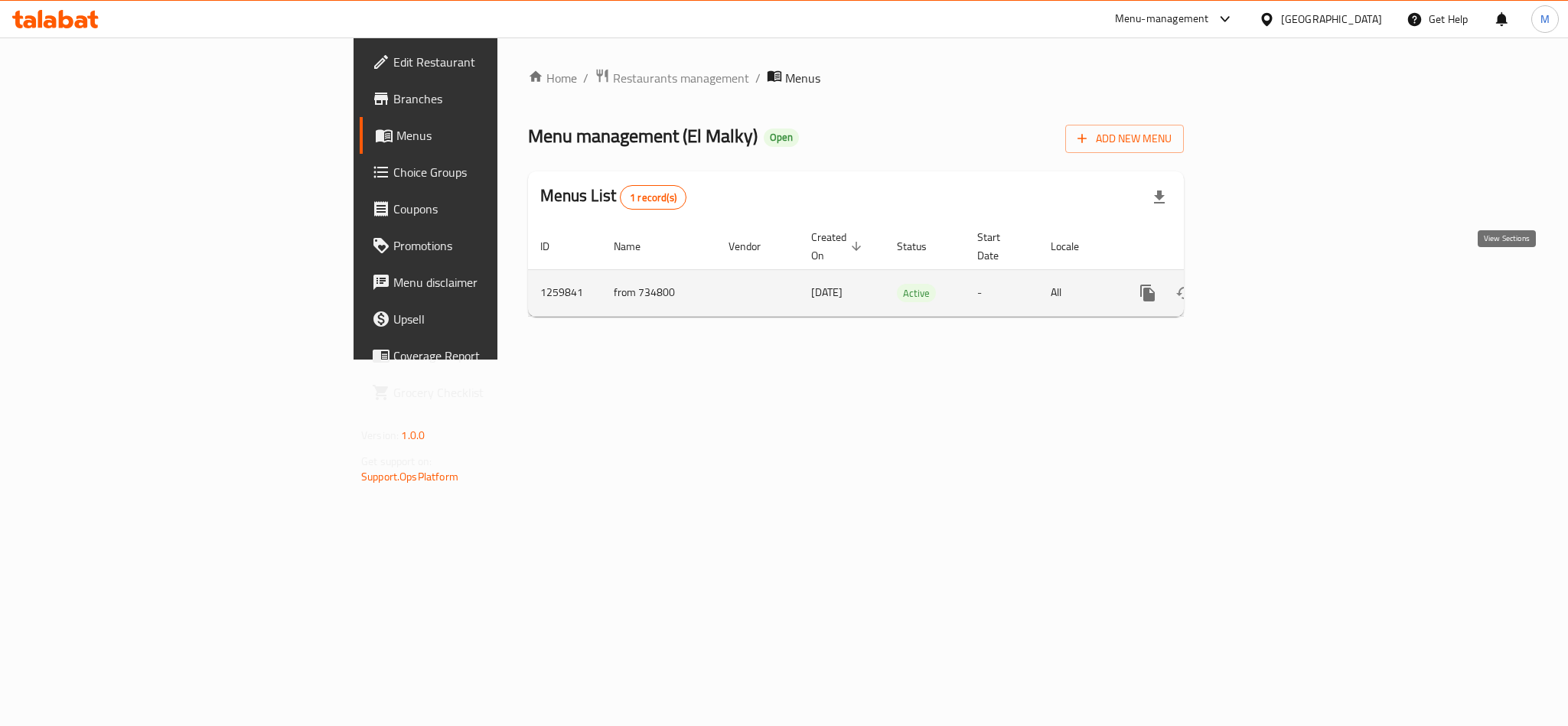
click at [1267, 284] on icon "enhanced table" at bounding box center [1259, 293] width 18 height 18
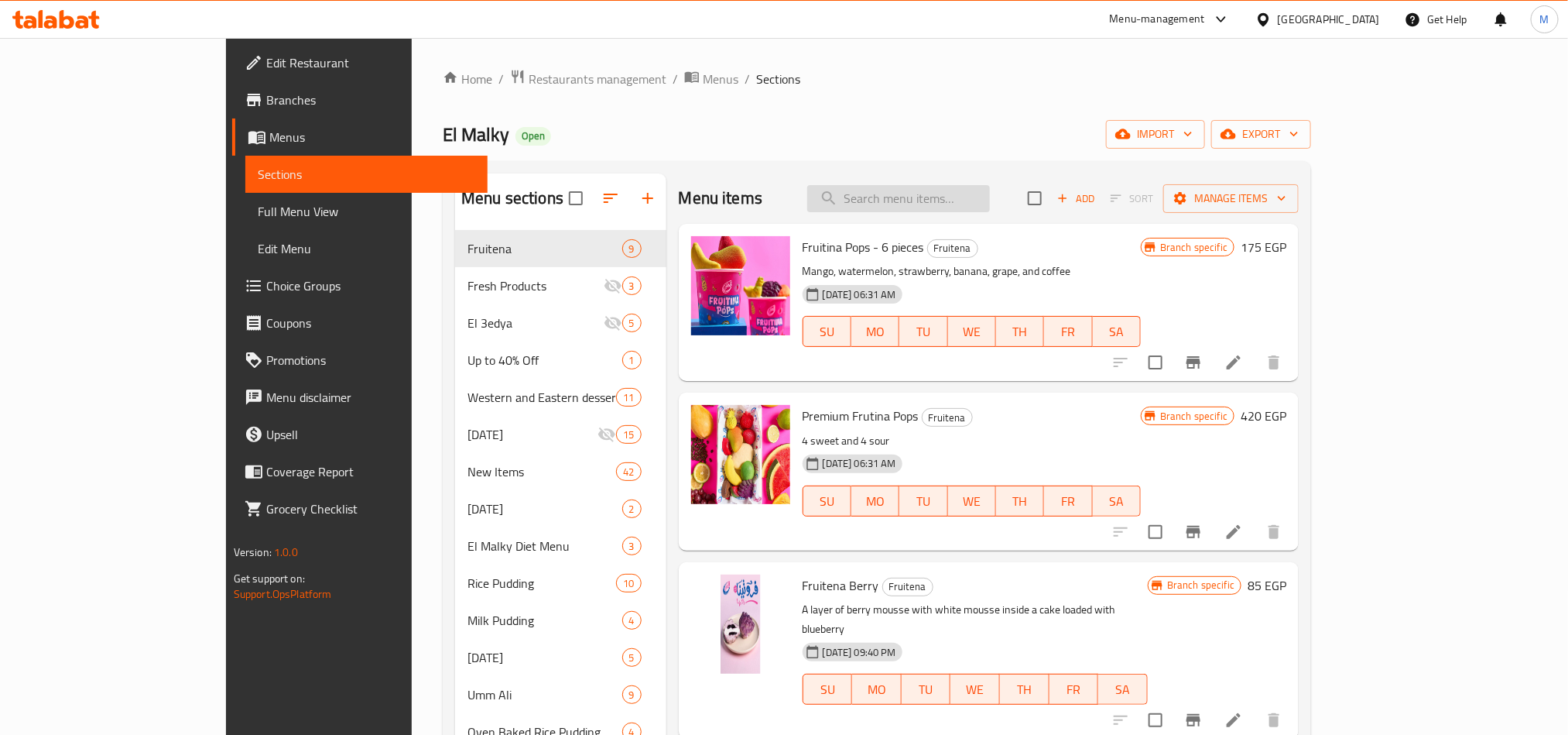
click at [975, 202] on input "search" at bounding box center [898, 199] width 183 height 27
paste input "آيس كريم صوص بوريو"
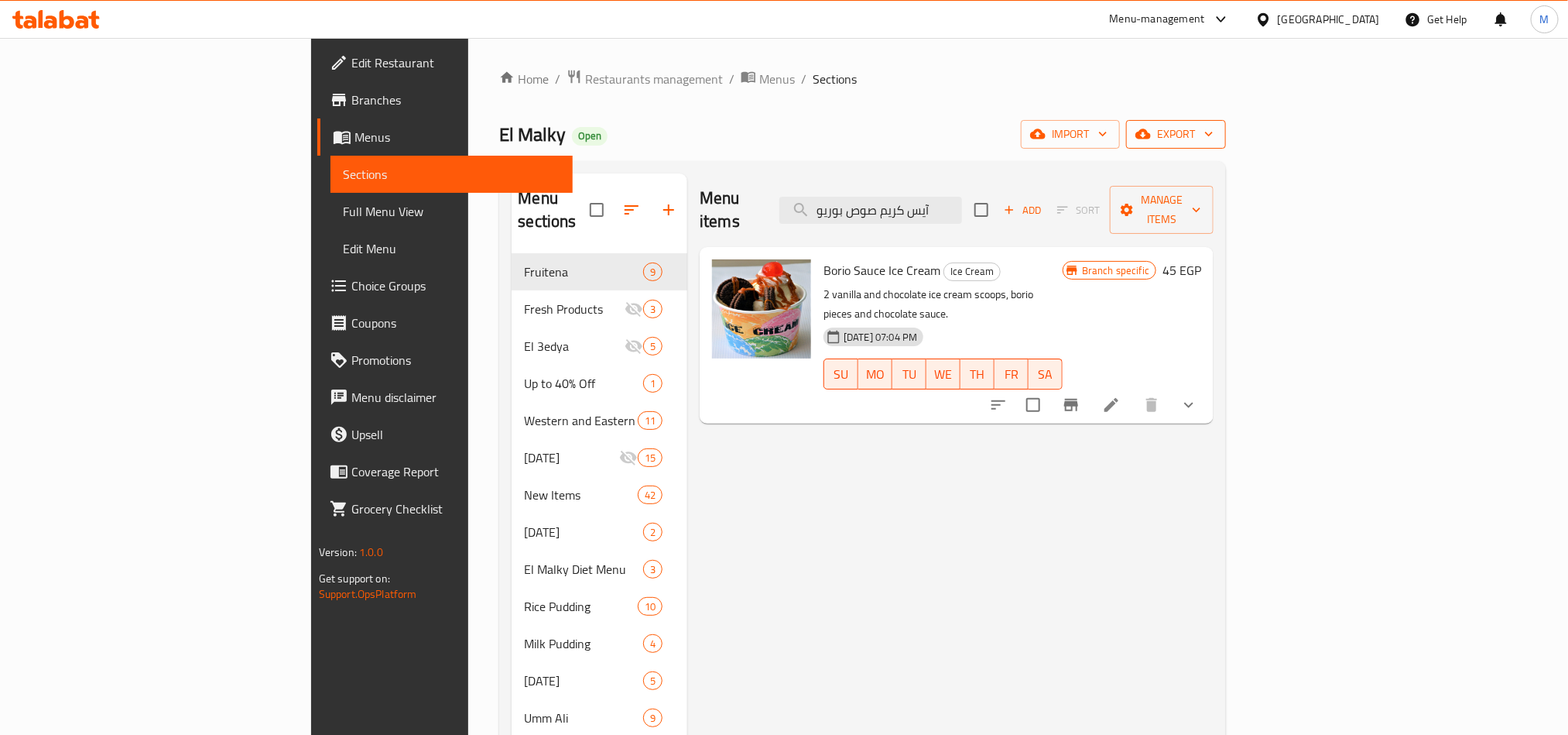
type input "آيس كريم صوص بوريو"
click at [1213, 140] on span "export" at bounding box center [1176, 134] width 75 height 20
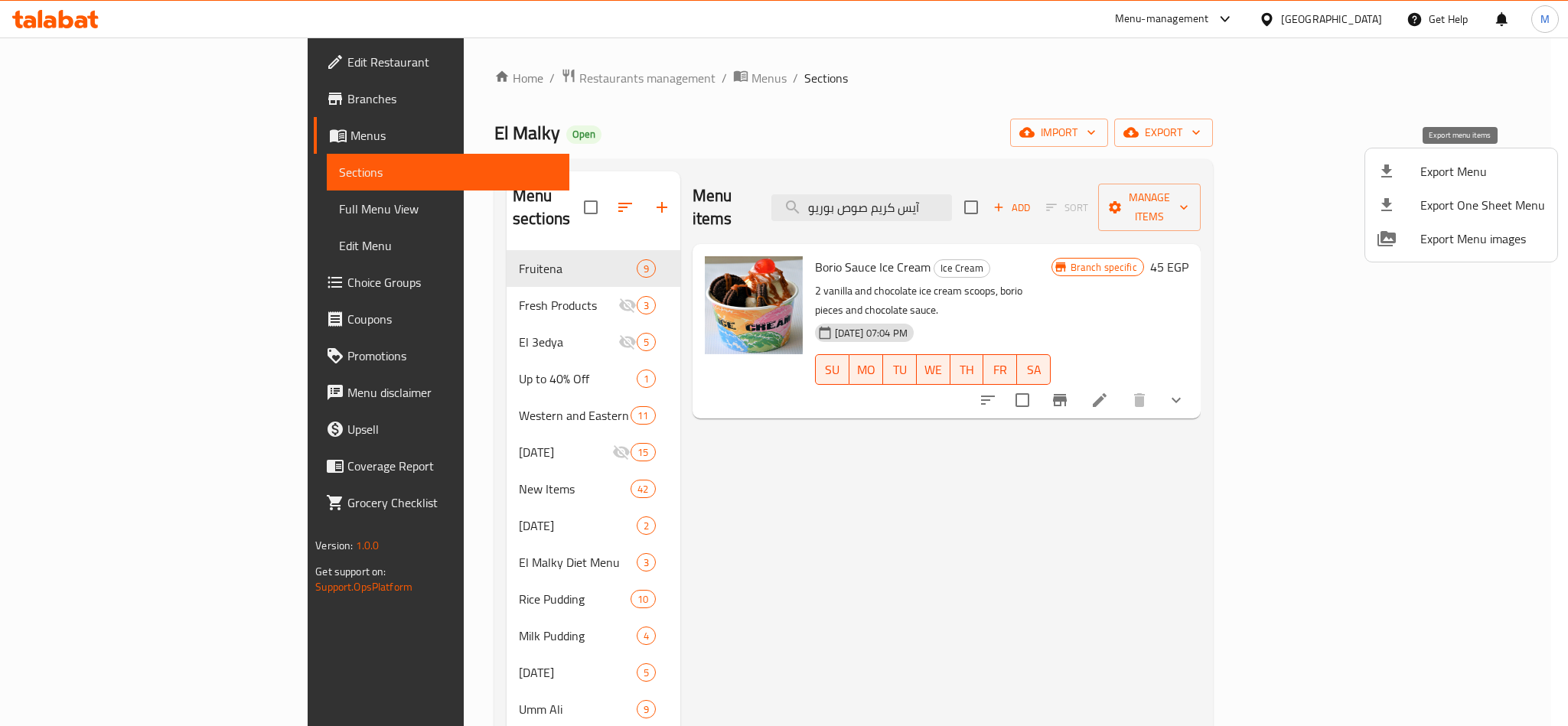
click at [1463, 167] on span "Export Menu" at bounding box center [1483, 171] width 124 height 18
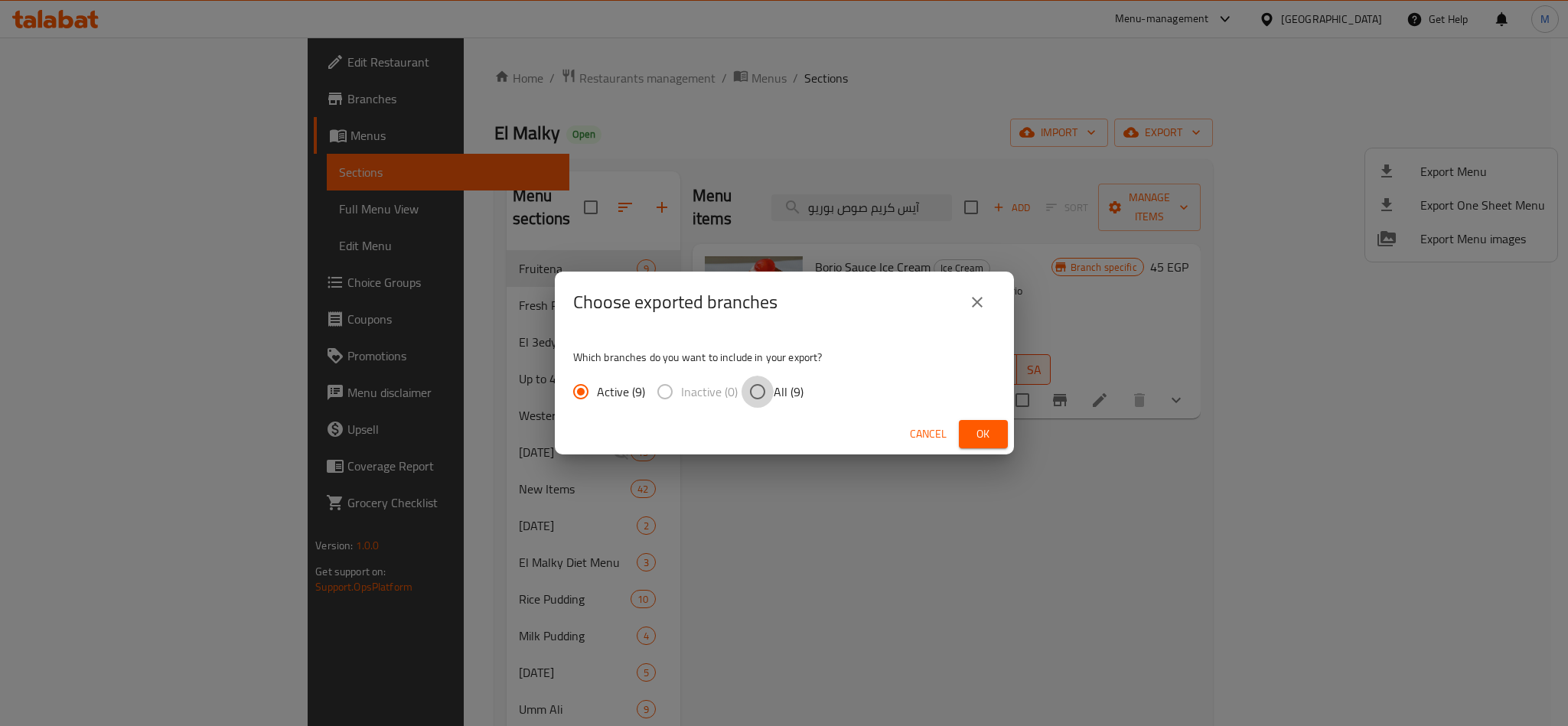
click at [761, 386] on input "All (9)" at bounding box center [758, 392] width 32 height 32
radio input "true"
click at [1004, 428] on button "Ok" at bounding box center [984, 434] width 49 height 29
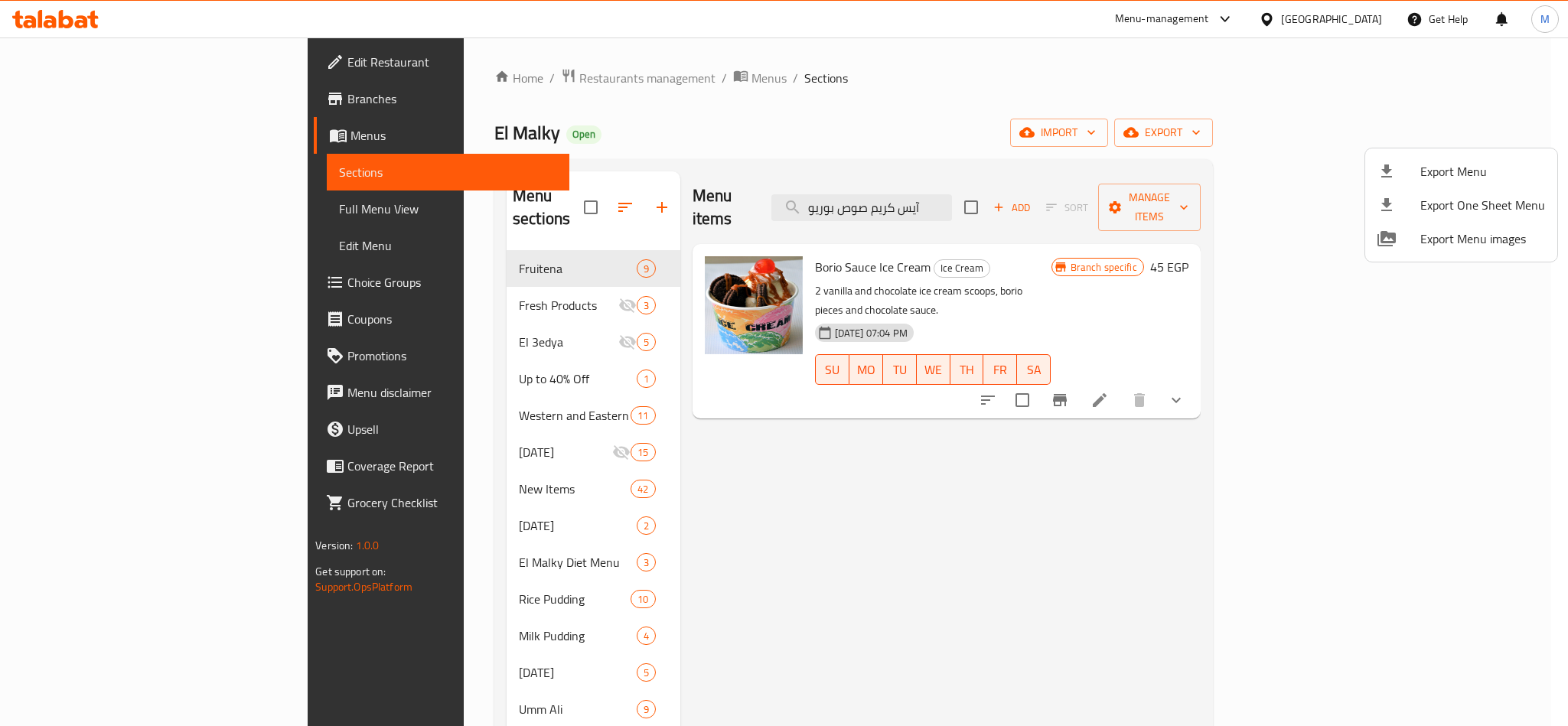
click at [1332, 354] on div at bounding box center [784, 363] width 1568 height 726
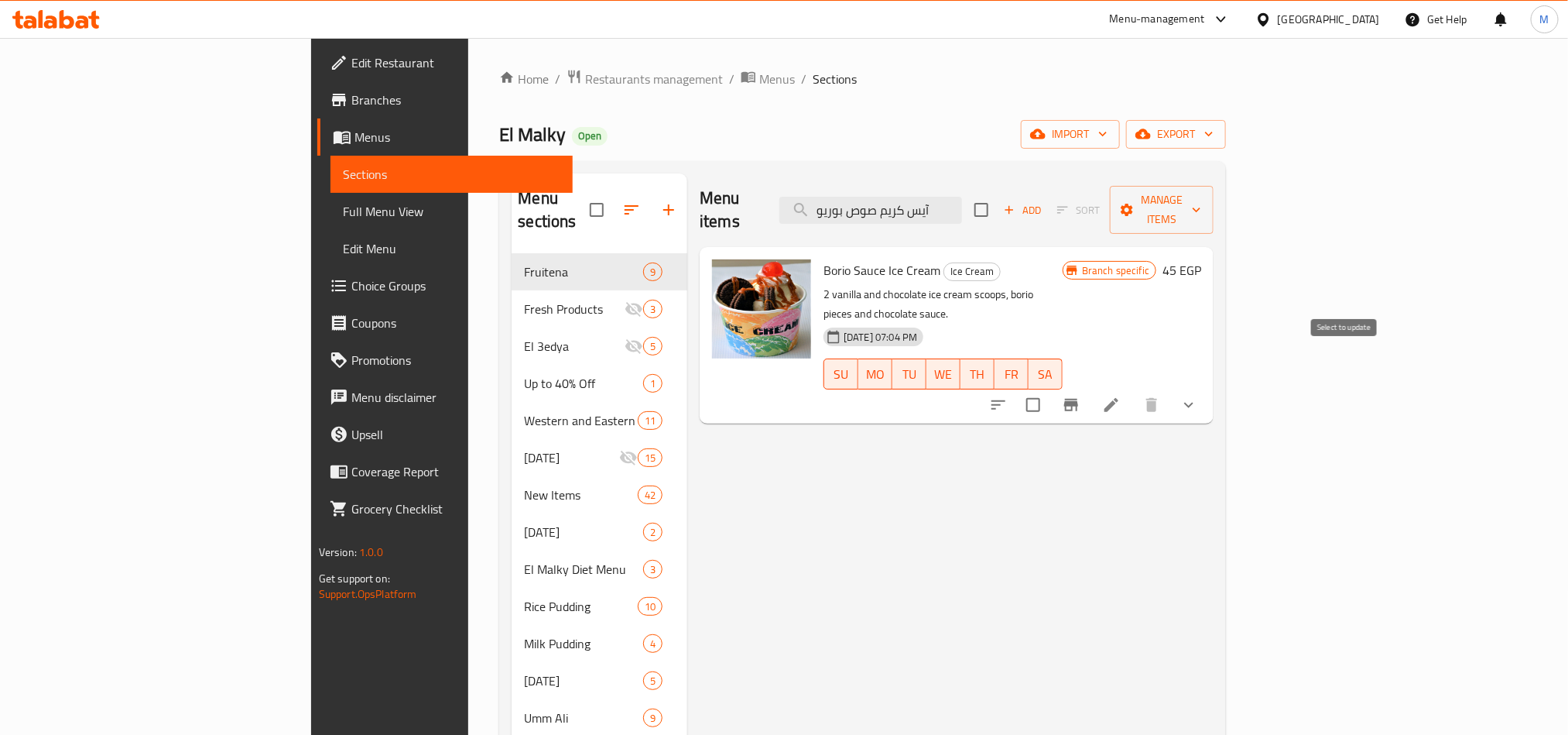
click at [1049, 389] on input "checkbox" at bounding box center [1033, 405] width 32 height 32
checkbox input "true"
click at [1213, 179] on div "Menu items آيس كريم صوص بوريو Add Sort Manage items" at bounding box center [957, 210] width 514 height 73
click at [1202, 191] on span "Manage items" at bounding box center [1162, 210] width 79 height 39
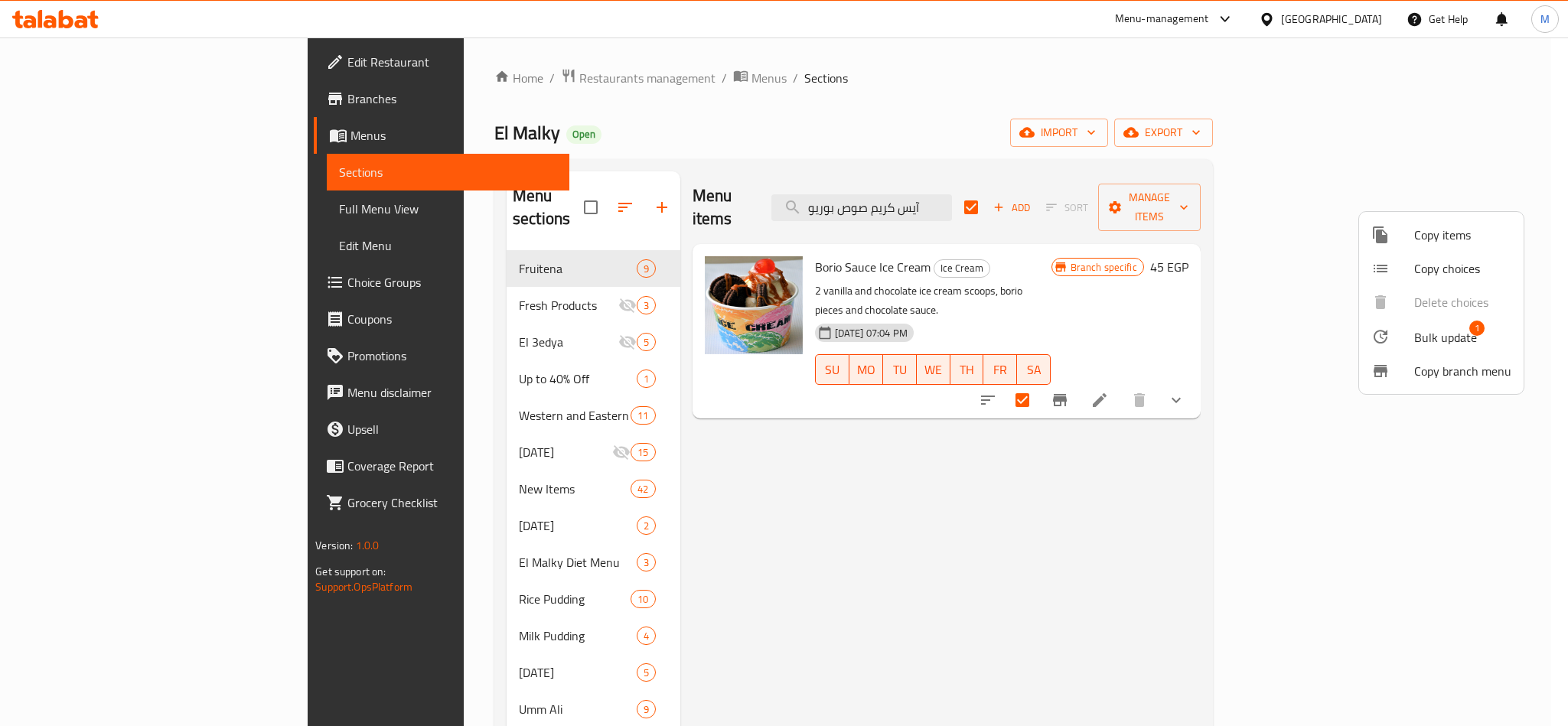
click at [1465, 338] on span "Bulk update" at bounding box center [1445, 338] width 63 height 18
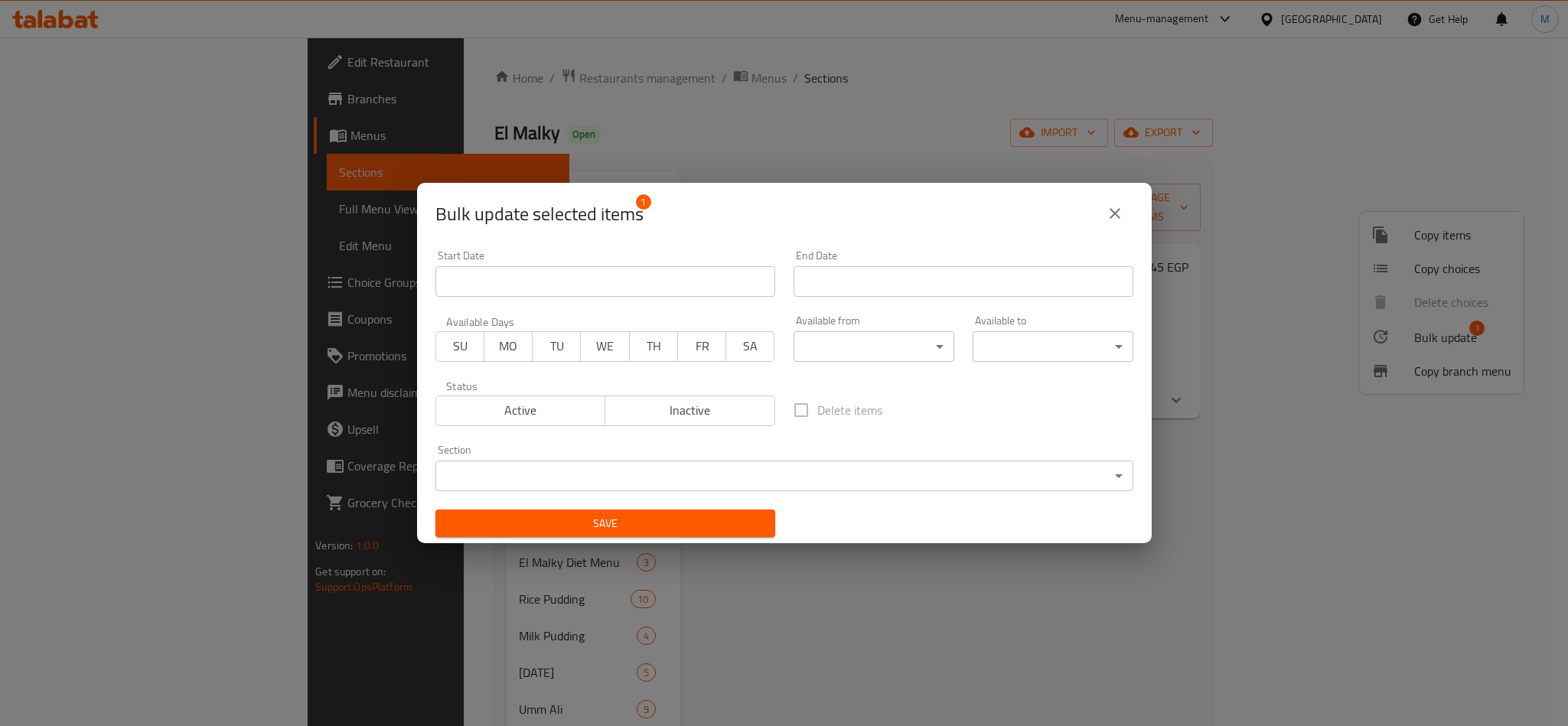
click at [726, 396] on button "Inactive" at bounding box center [689, 411] width 171 height 30
click at [663, 521] on span "Save" at bounding box center [605, 523] width 315 height 19
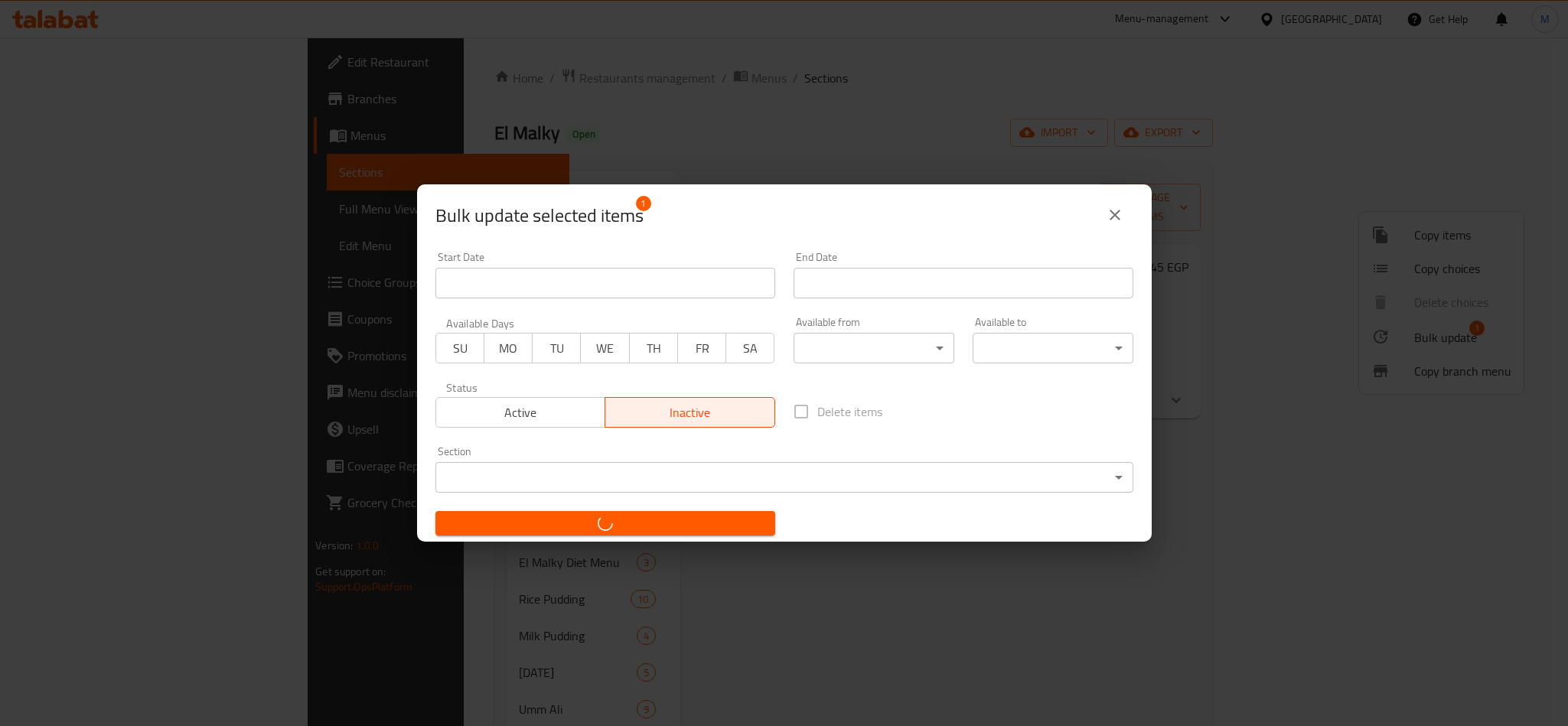
checkbox input "false"
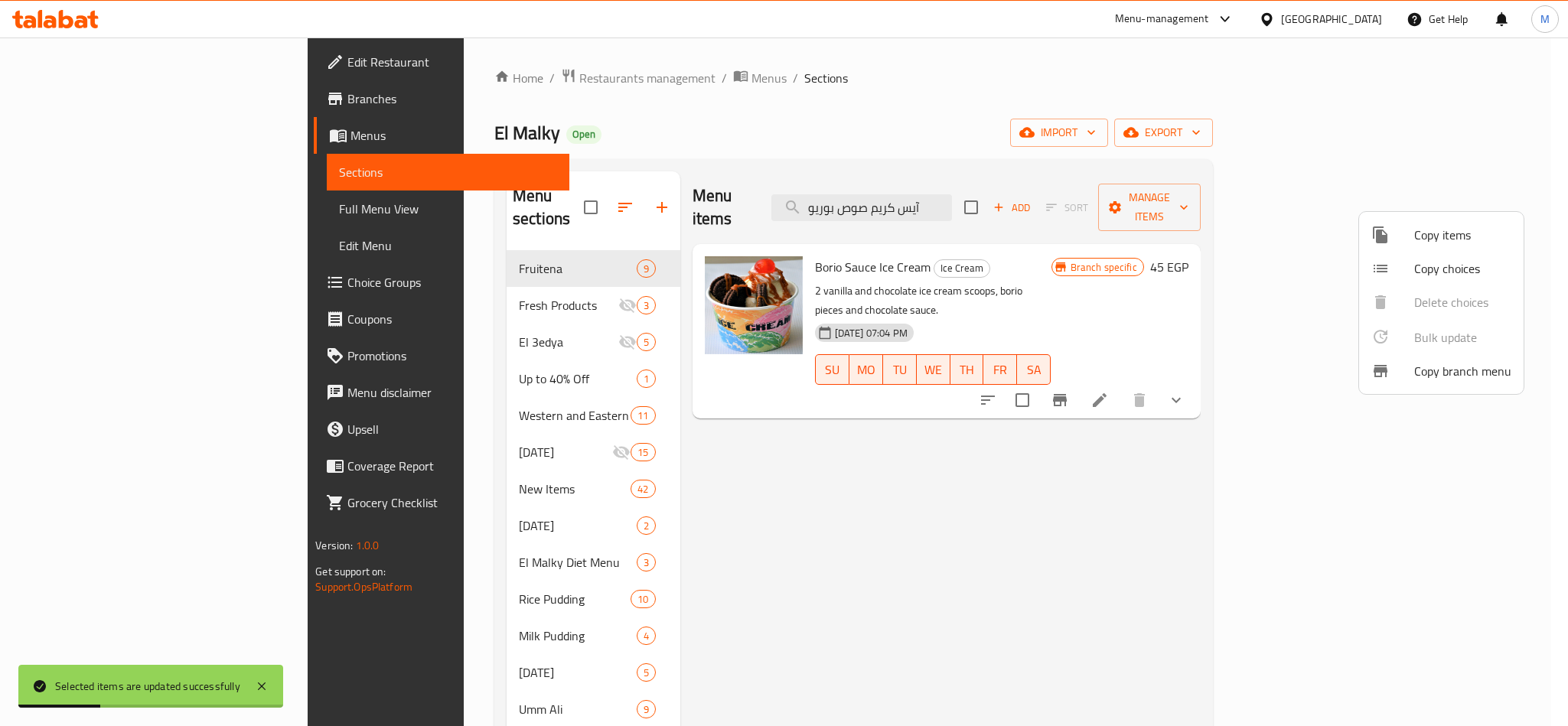
click at [974, 200] on div at bounding box center [784, 363] width 1568 height 726
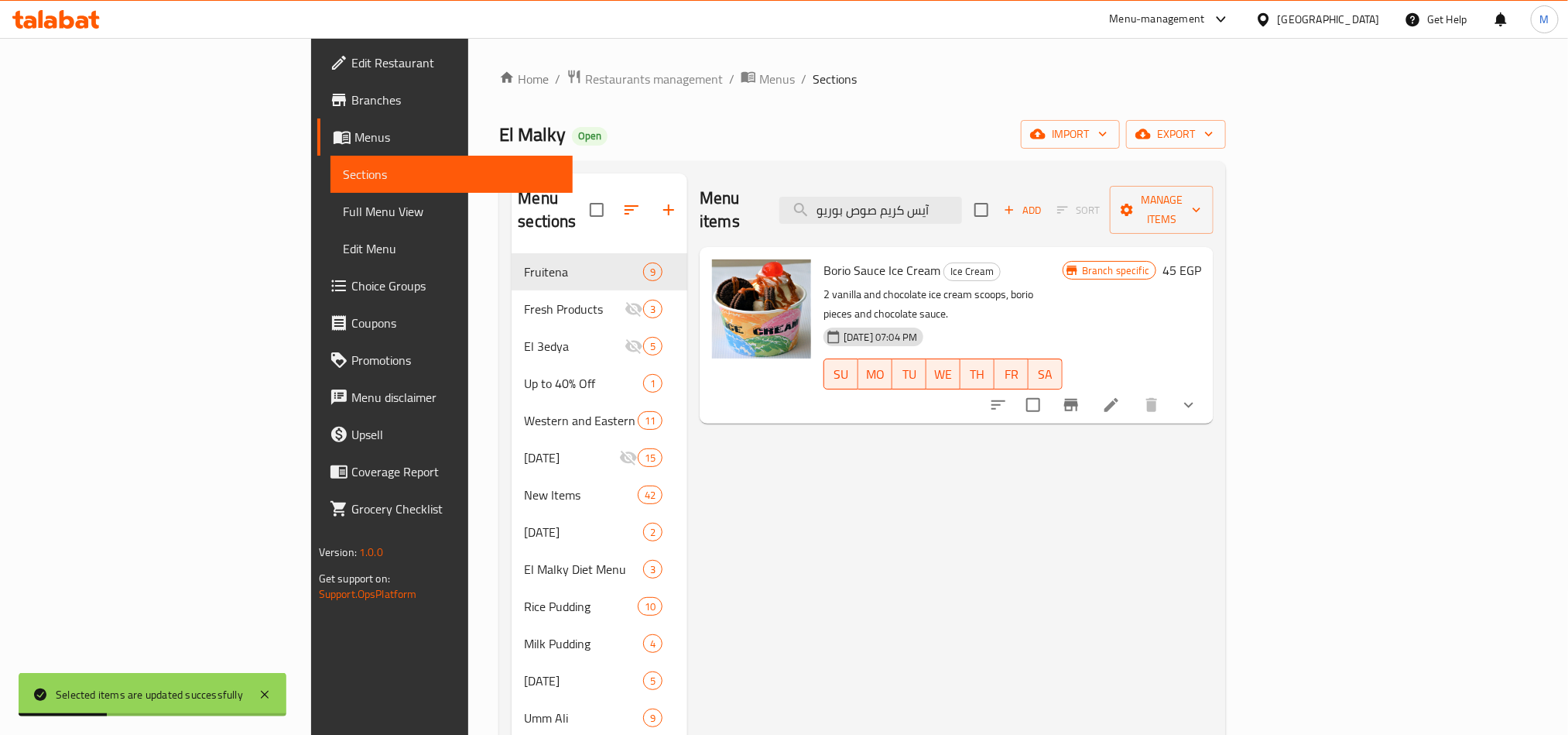
click at [962, 202] on input "آيس كريم صوص بوريو" at bounding box center [871, 210] width 183 height 27
paste input "لوز"
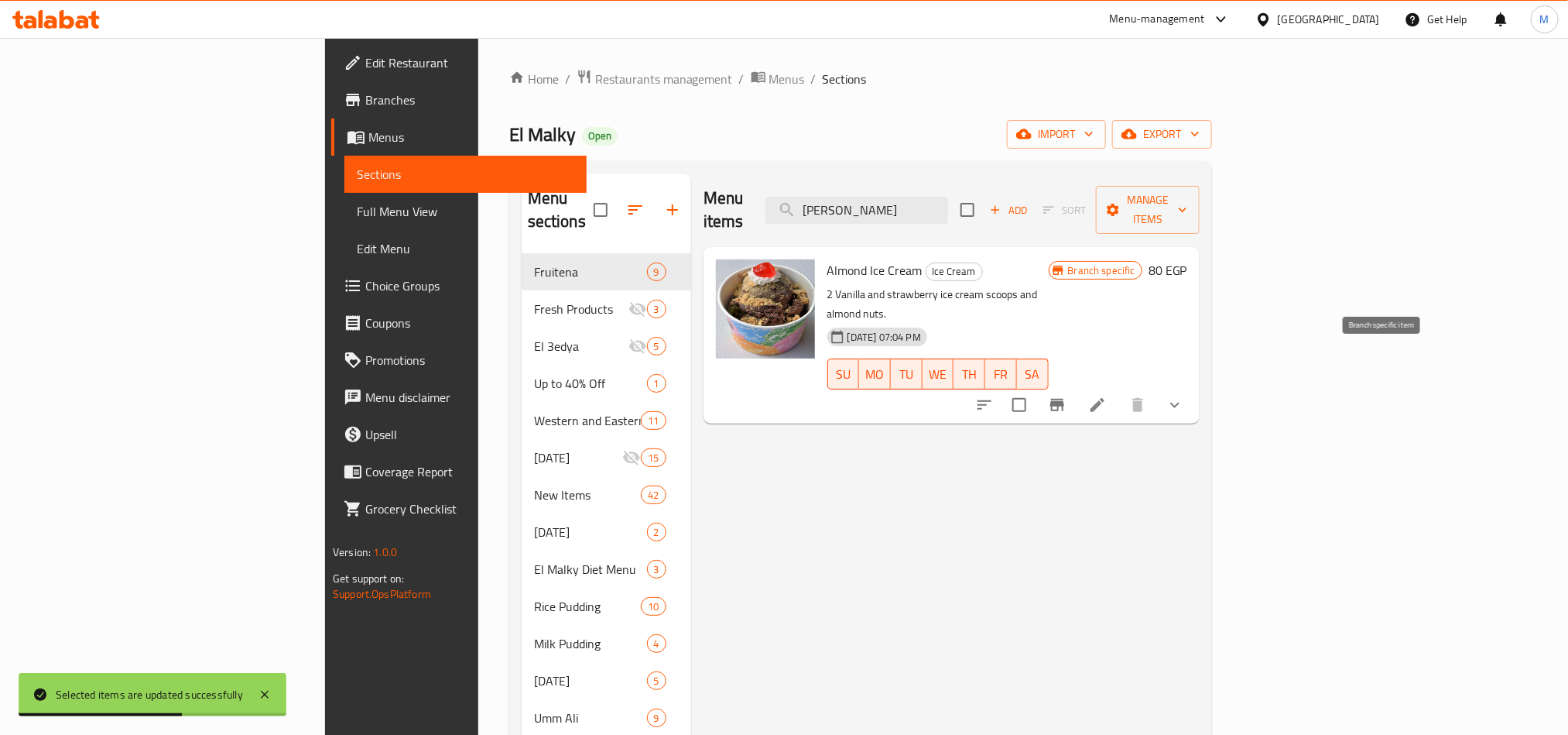
type input "آيس كريم لوز"
click at [1036, 389] on input "checkbox" at bounding box center [1020, 405] width 32 height 32
checkbox input "true"
click at [1187, 197] on span "Manage items" at bounding box center [1148, 210] width 79 height 39
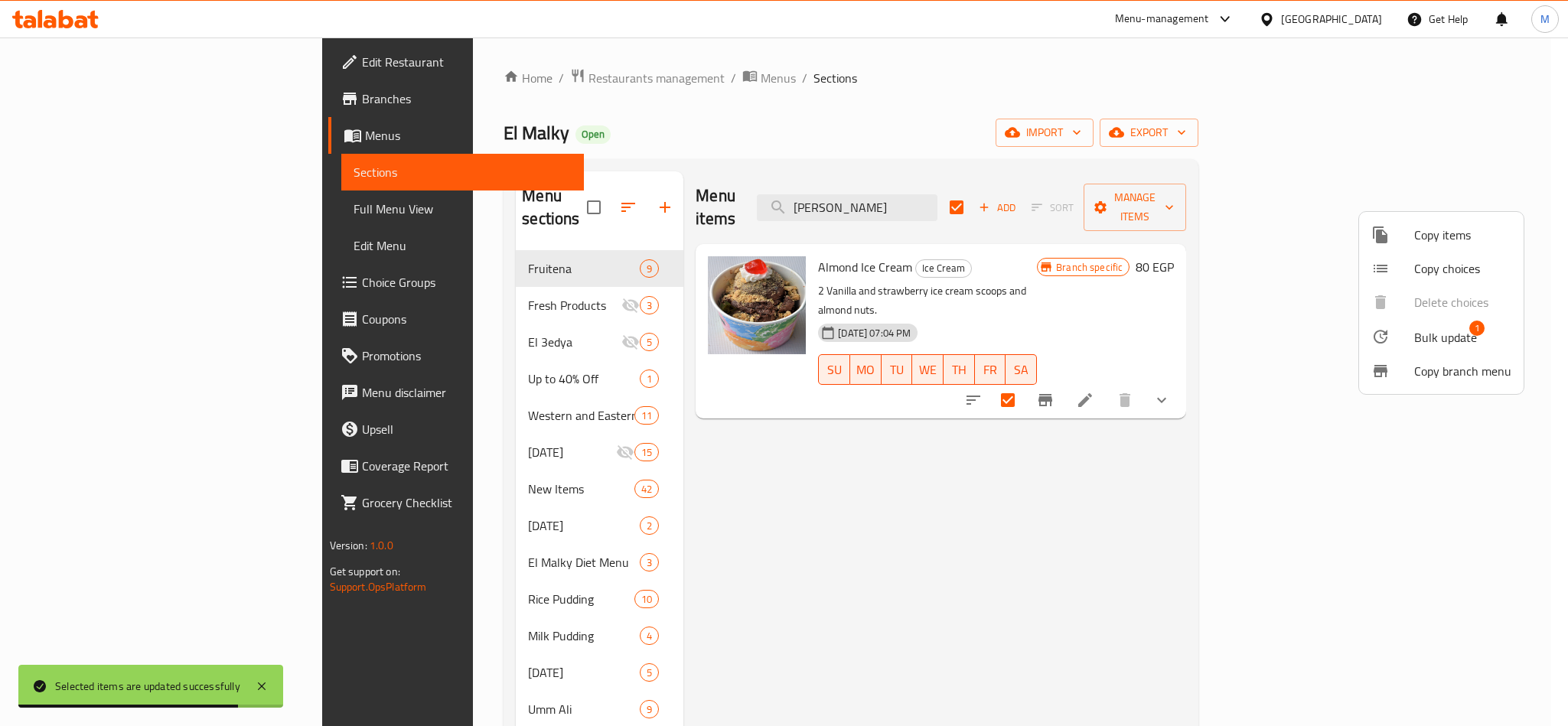
click at [1433, 339] on span "Bulk update" at bounding box center [1445, 338] width 63 height 18
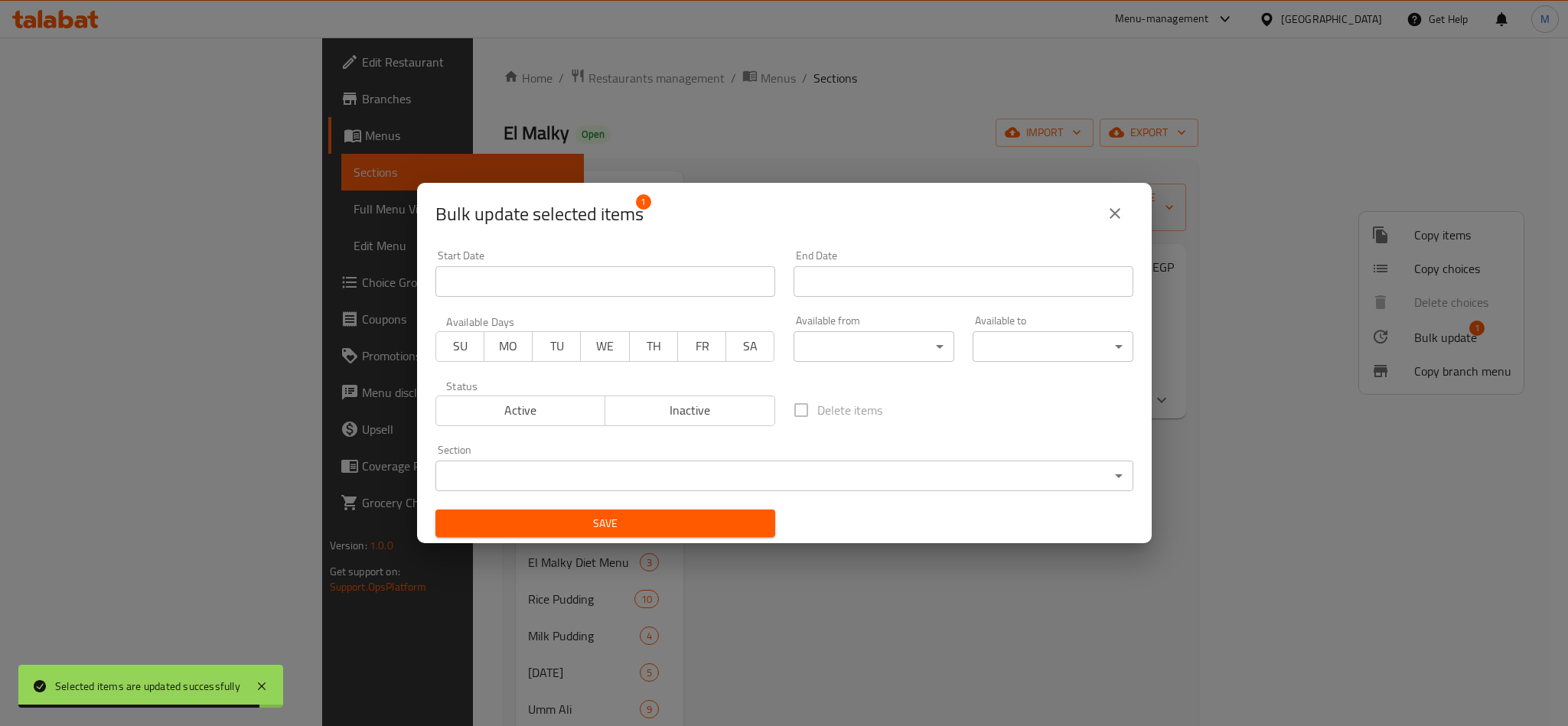
click at [694, 422] on button "Inactive" at bounding box center [689, 411] width 171 height 30
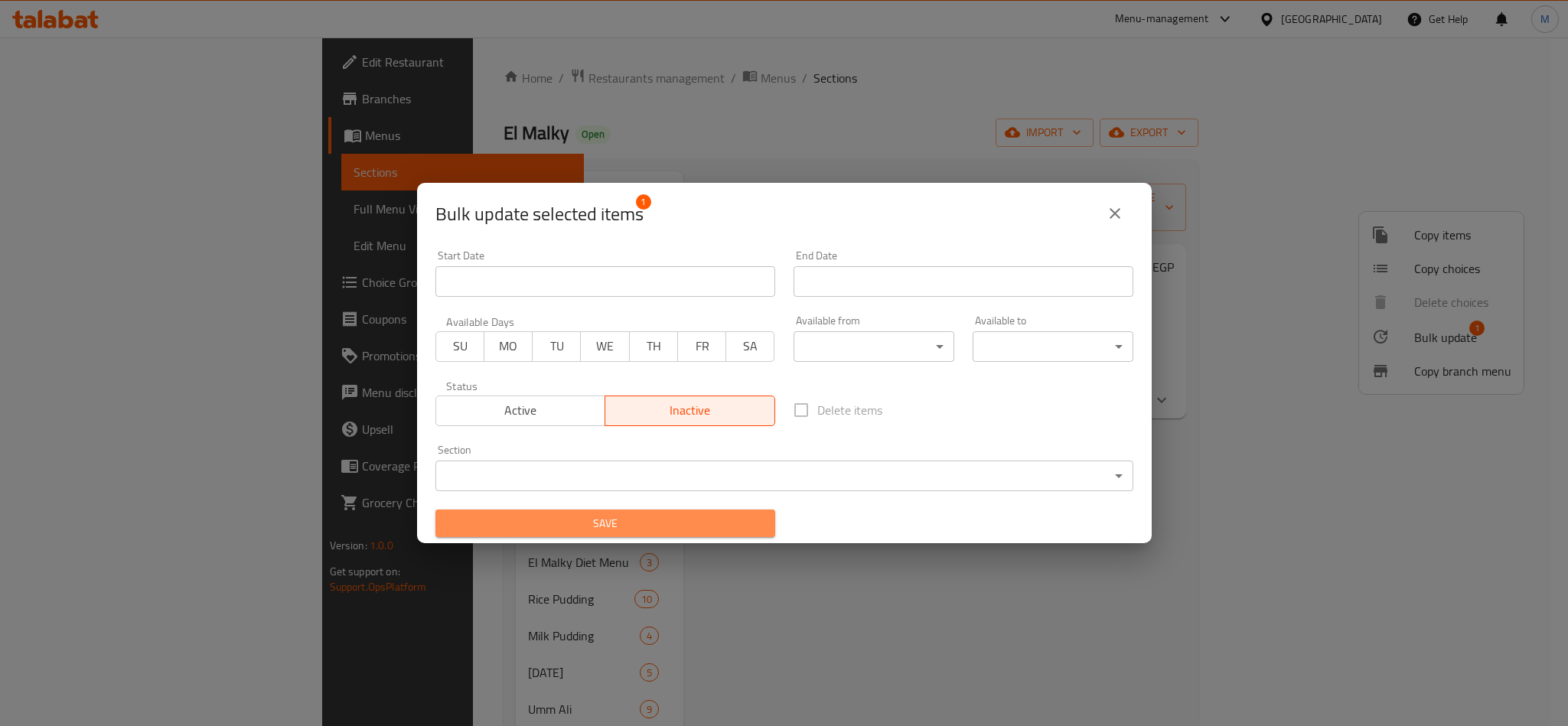
click at [639, 529] on span "Save" at bounding box center [605, 523] width 315 height 19
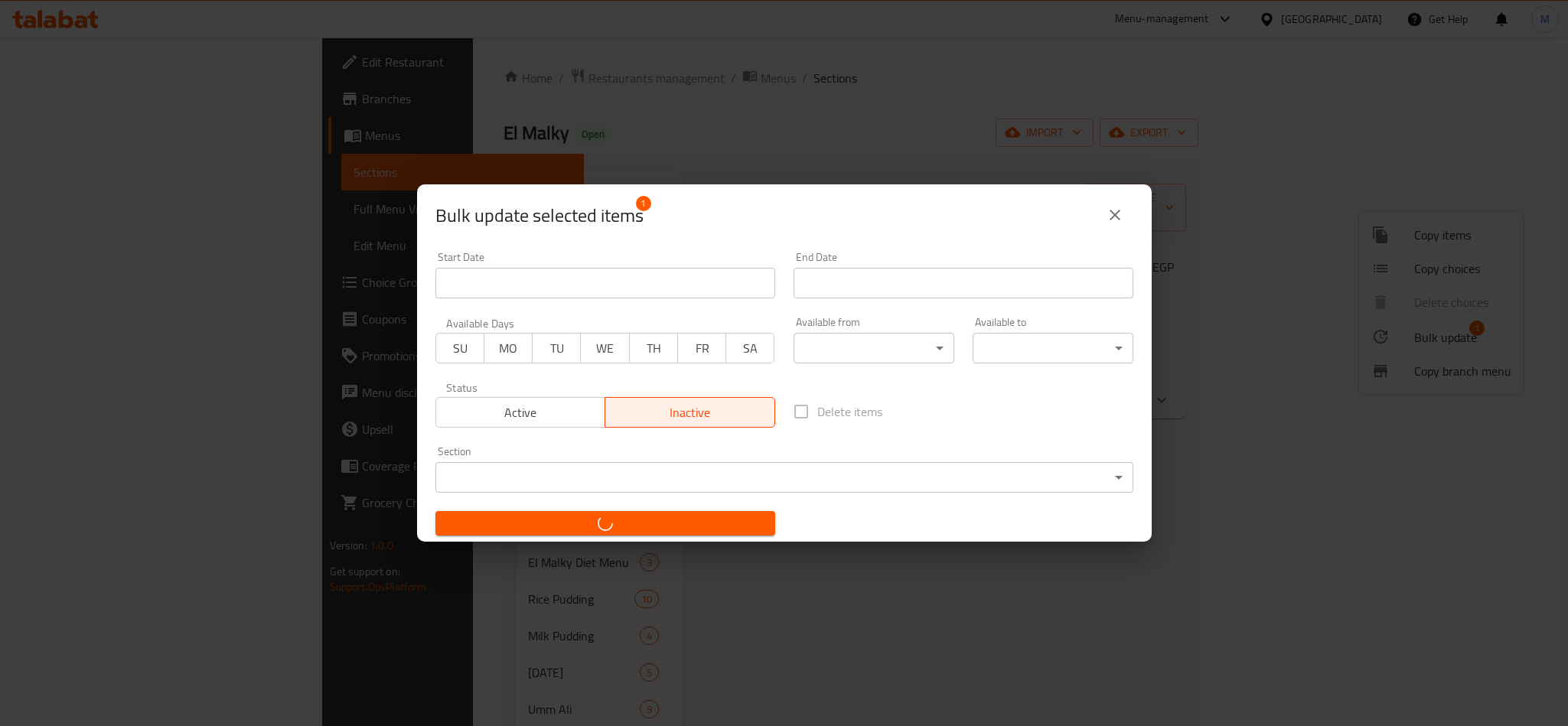
checkbox input "false"
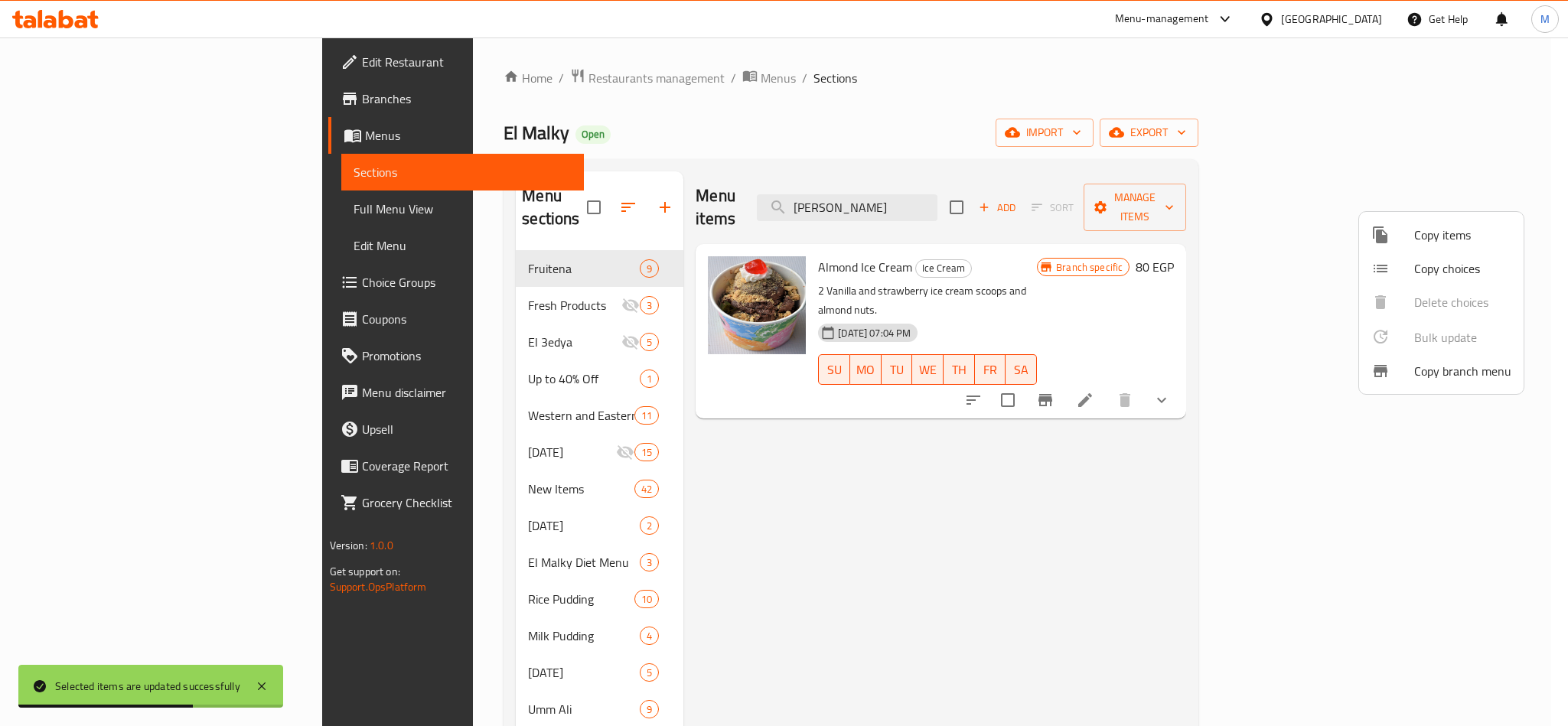
click at [997, 192] on div at bounding box center [784, 363] width 1568 height 726
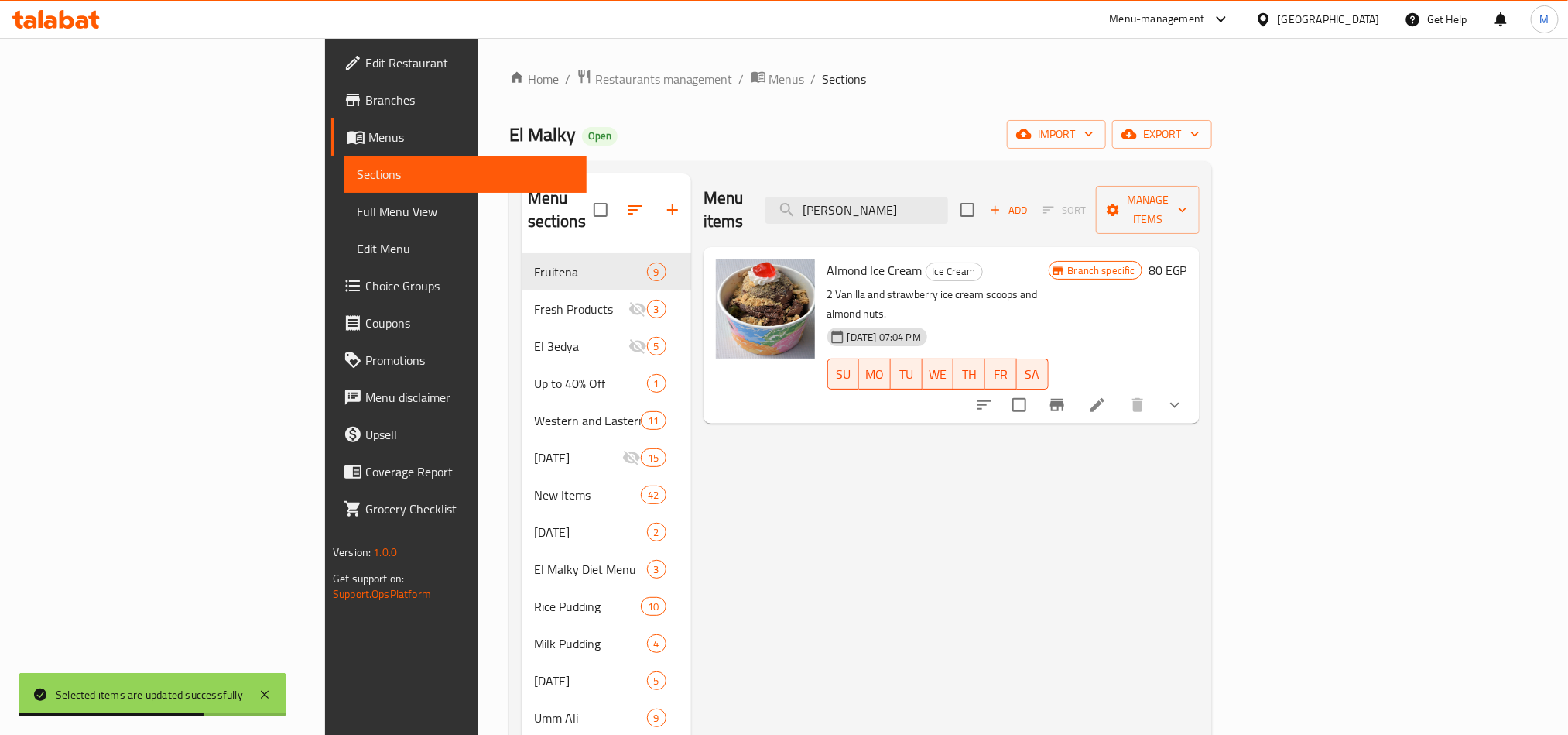
click at [948, 197] on input "آيس كريم لوز" at bounding box center [856, 210] width 183 height 27
paste input "انيليا مع فراولة بصوص كراميل"
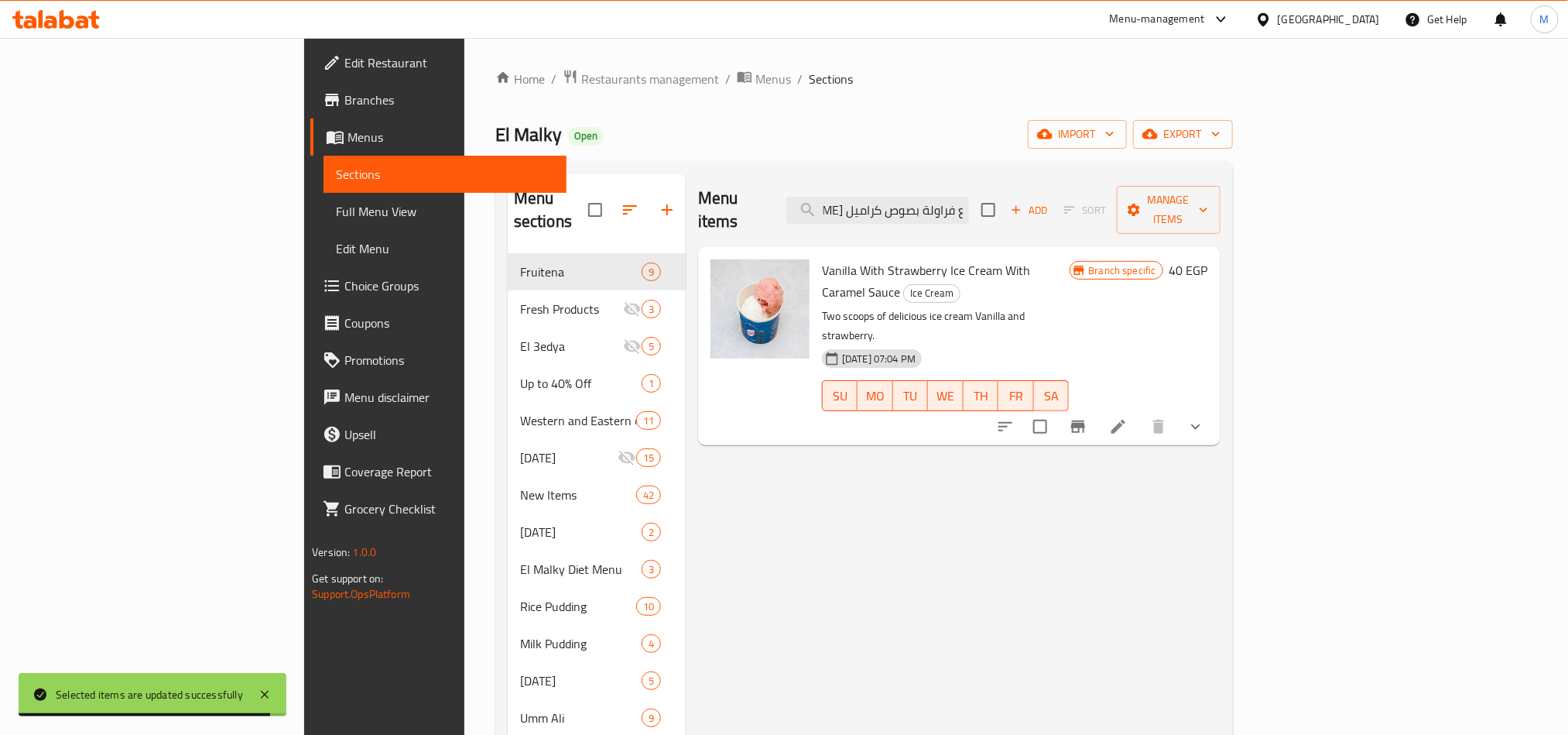
type input "آيس كريم فانيليا مع فراولة بصوص كراميل"
click at [1057, 410] on input "checkbox" at bounding box center [1040, 426] width 32 height 32
checkbox input "true"
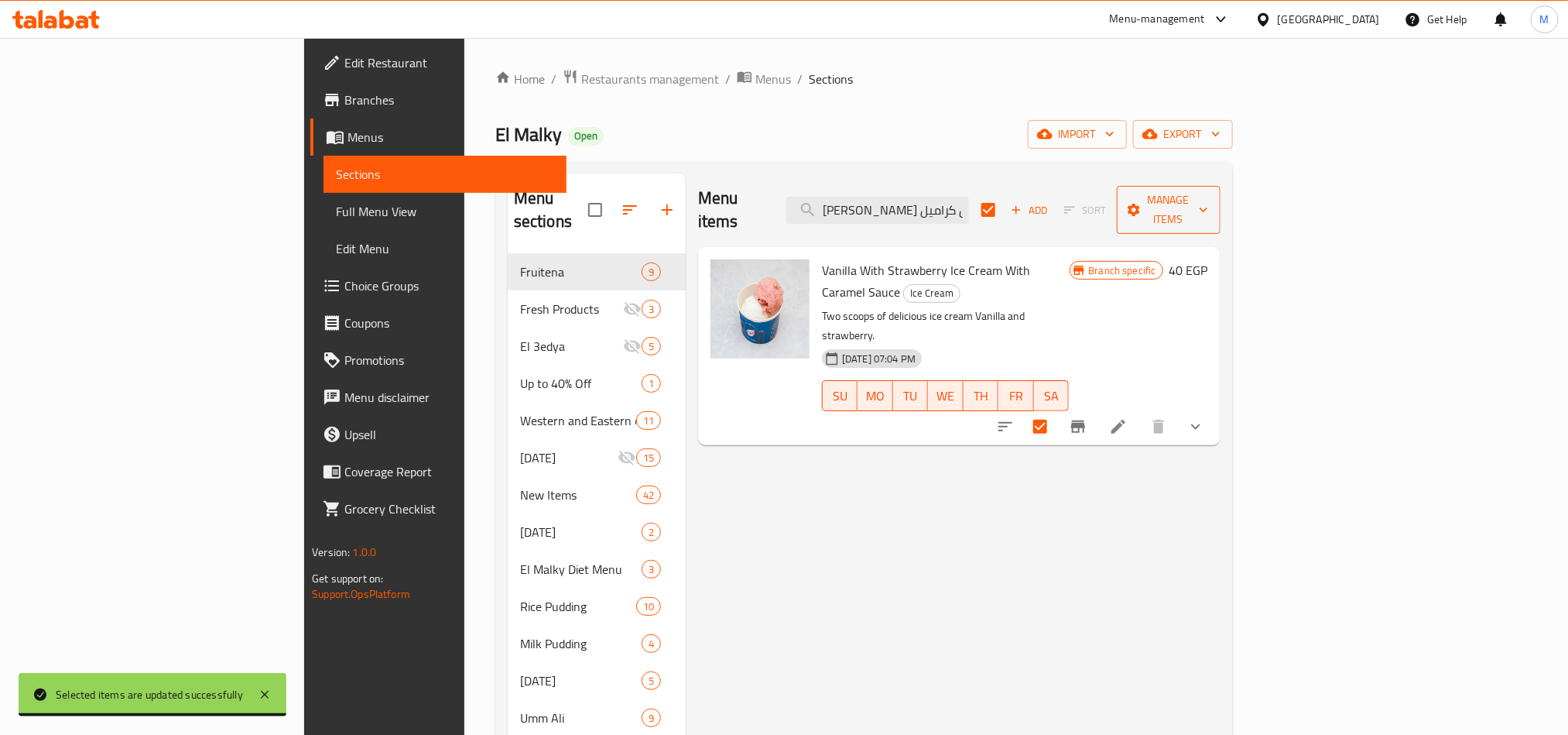
click at [1208, 200] on span "Manage items" at bounding box center [1168, 210] width 79 height 39
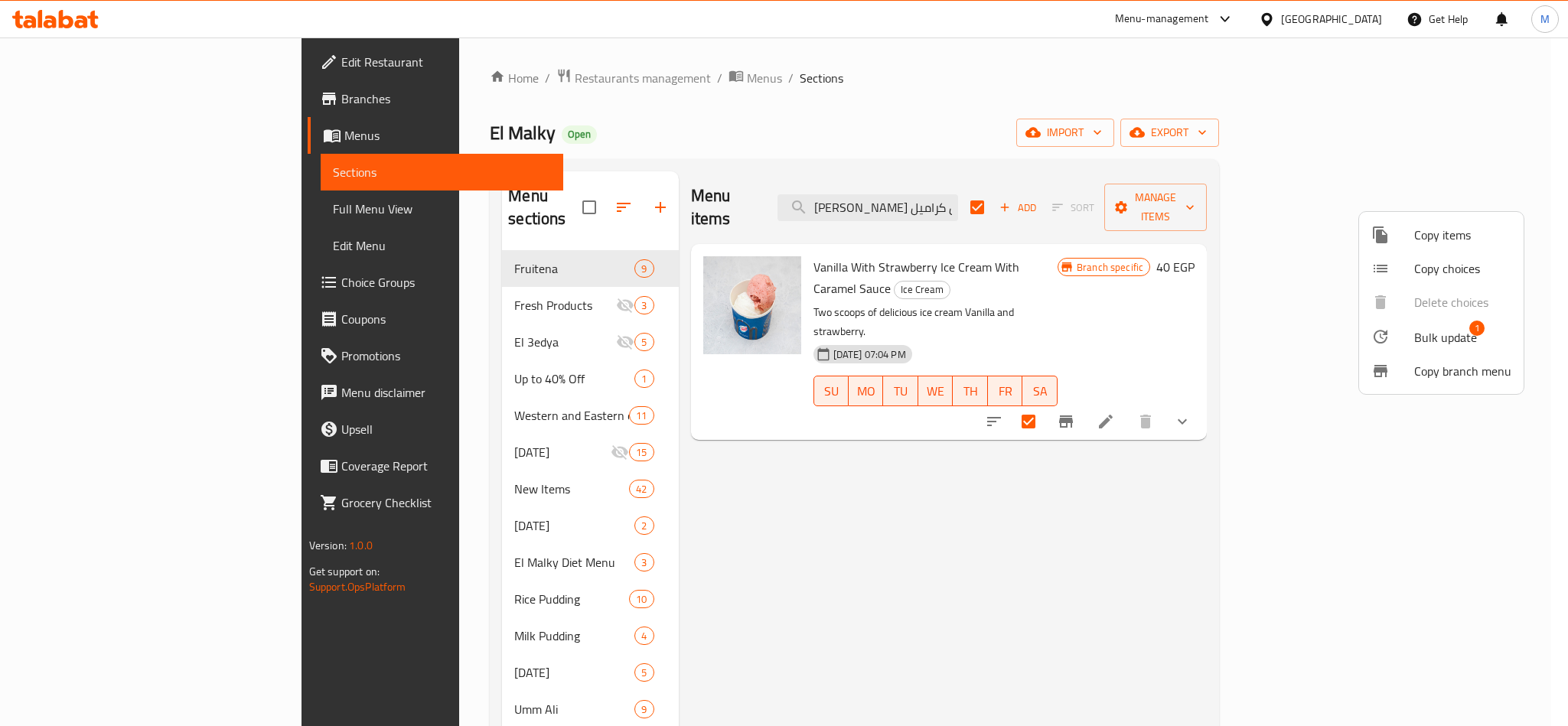
click at [1481, 326] on span "1" at bounding box center [1477, 328] width 15 height 15
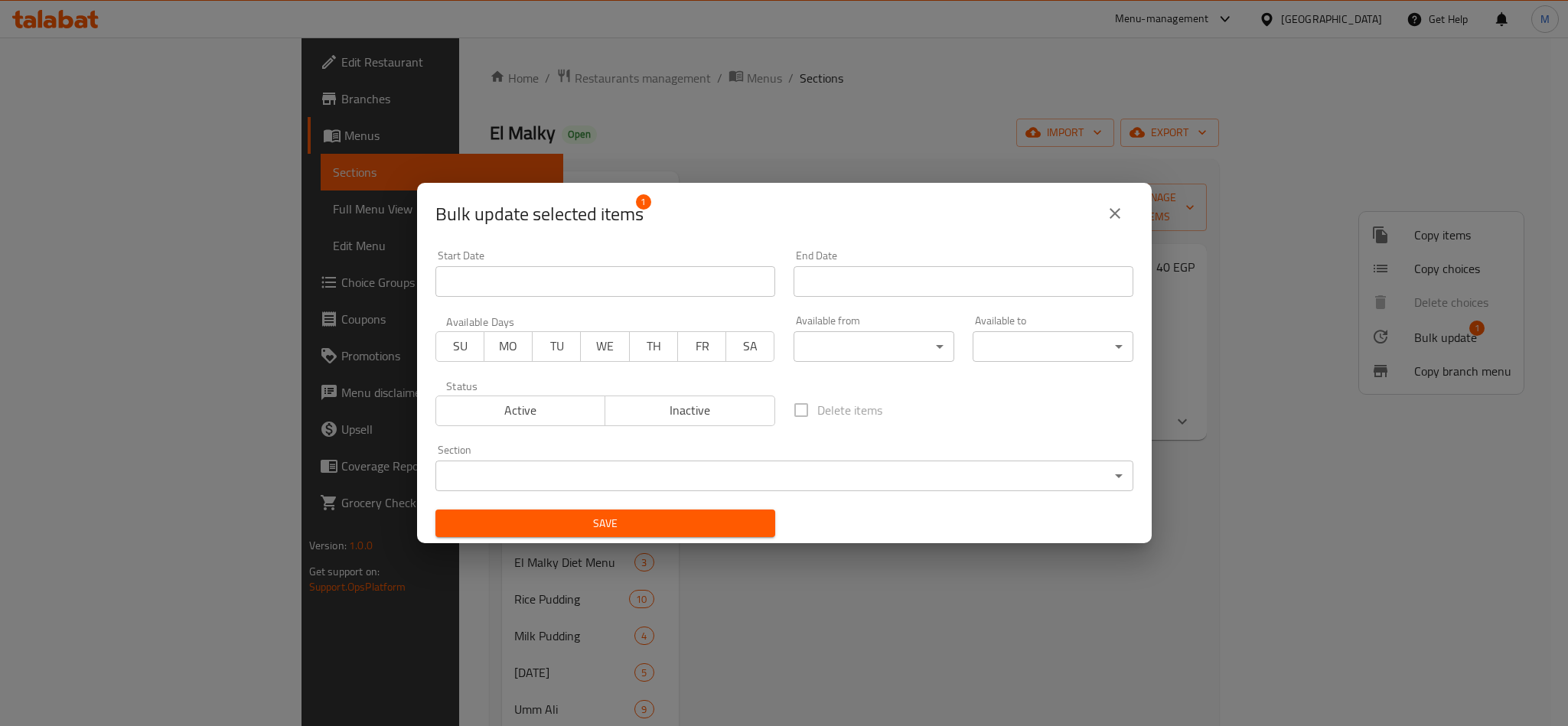
click at [716, 418] on span "Inactive" at bounding box center [690, 410] width 158 height 22
type button "1"
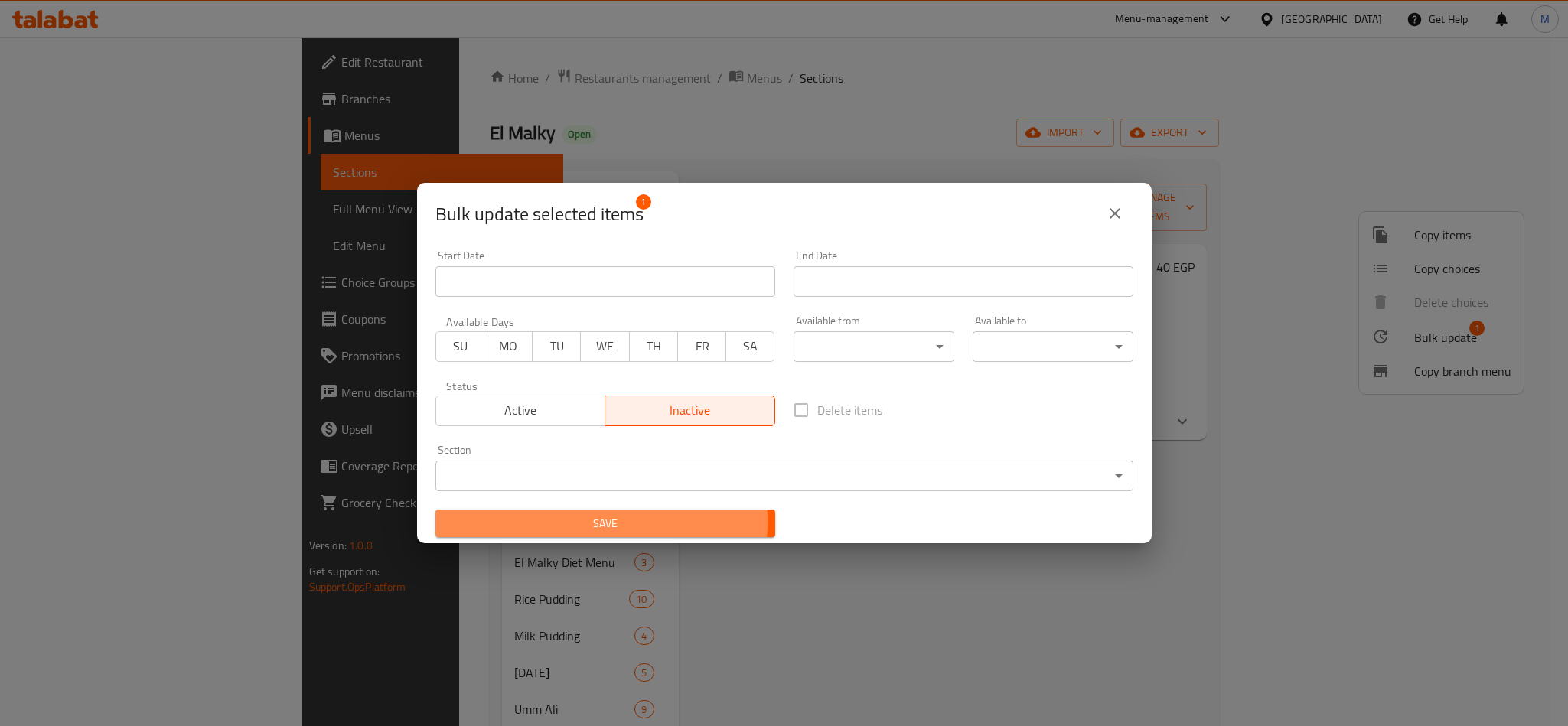
click at [559, 522] on span "Save" at bounding box center [605, 523] width 315 height 19
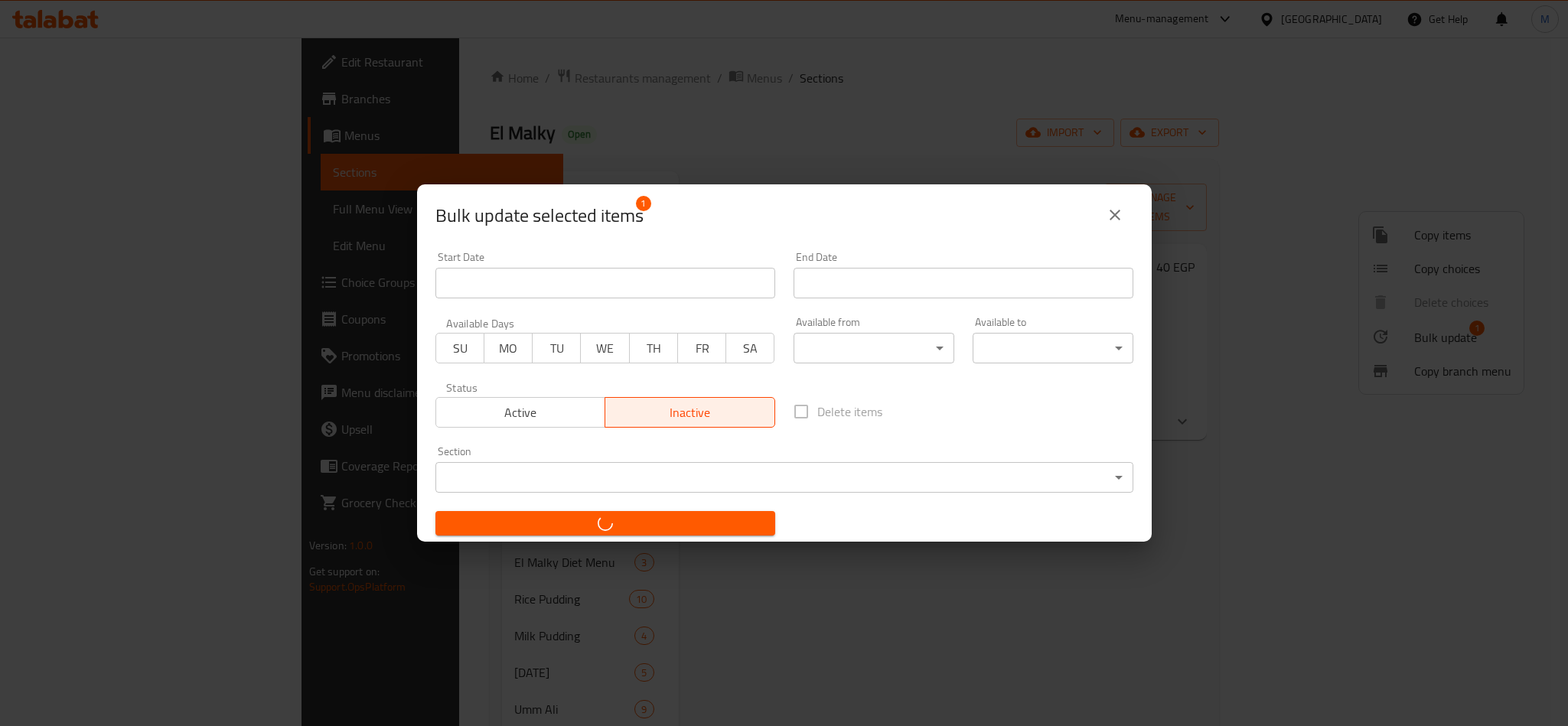
checkbox input "false"
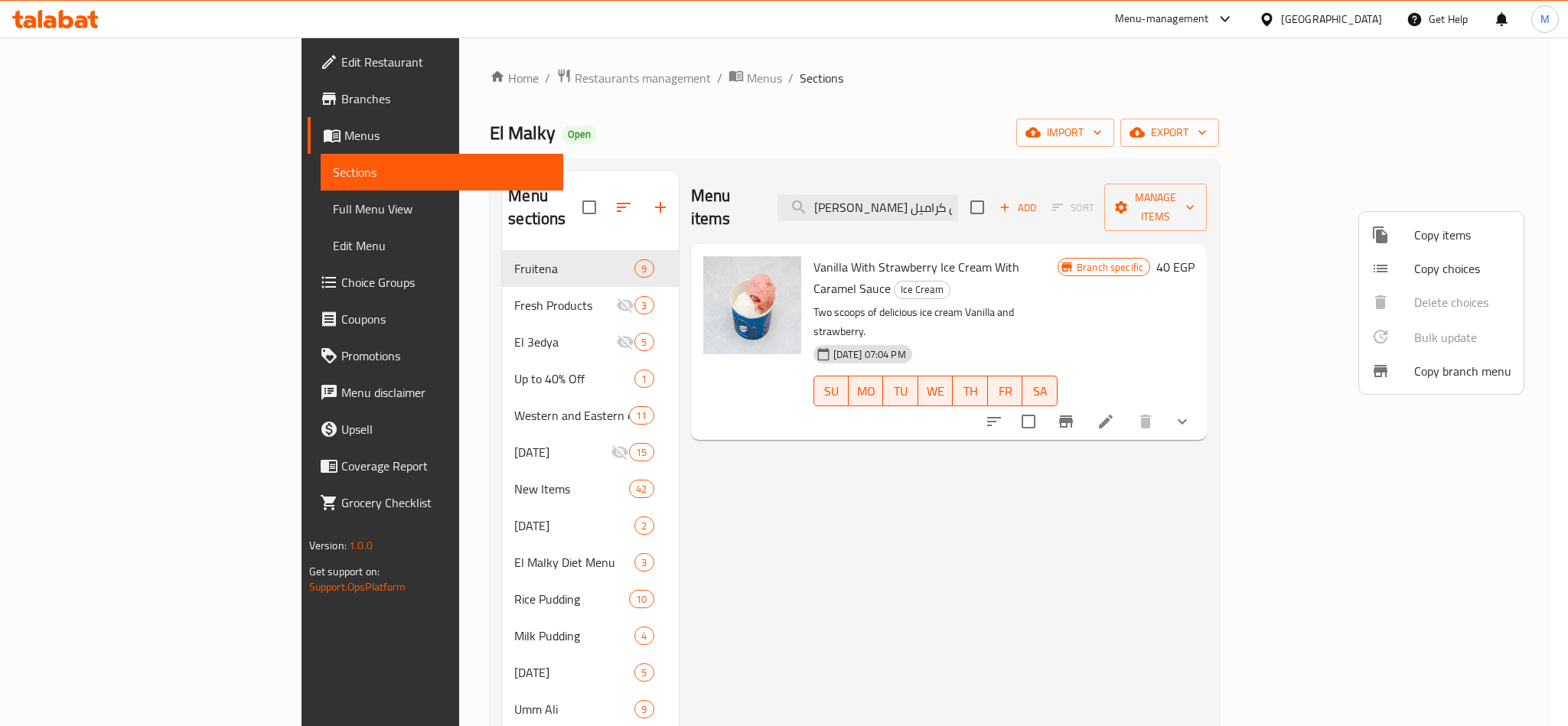
click at [948, 187] on div at bounding box center [784, 363] width 1568 height 726
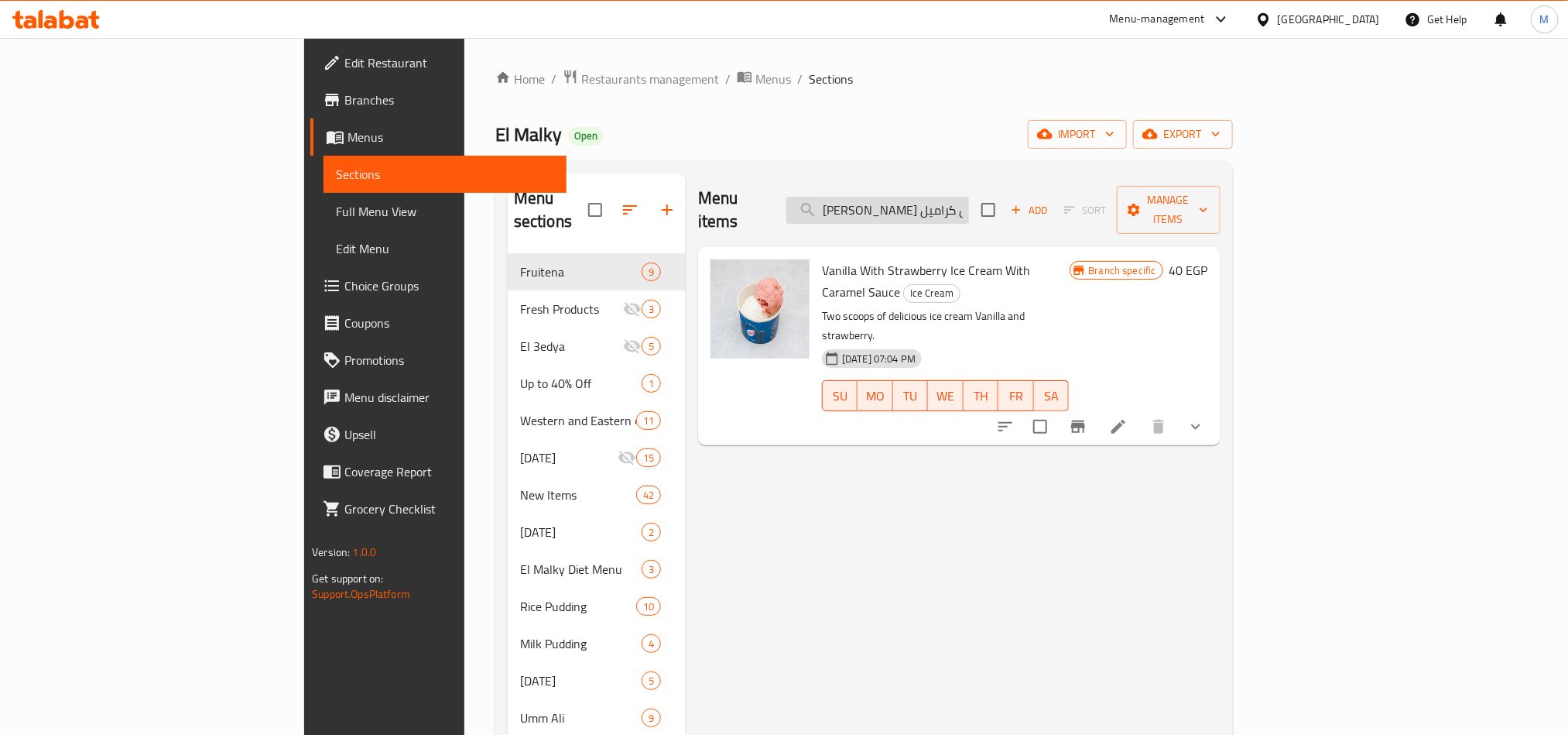
click at [963, 197] on input "آيس كريم فانيليا مع فراولة بصوص كراميل" at bounding box center [878, 210] width 183 height 27
click at [969, 212] on input "آيس كريم فانيليا مع فراولة بصوص كراميل" at bounding box center [878, 210] width 183 height 27
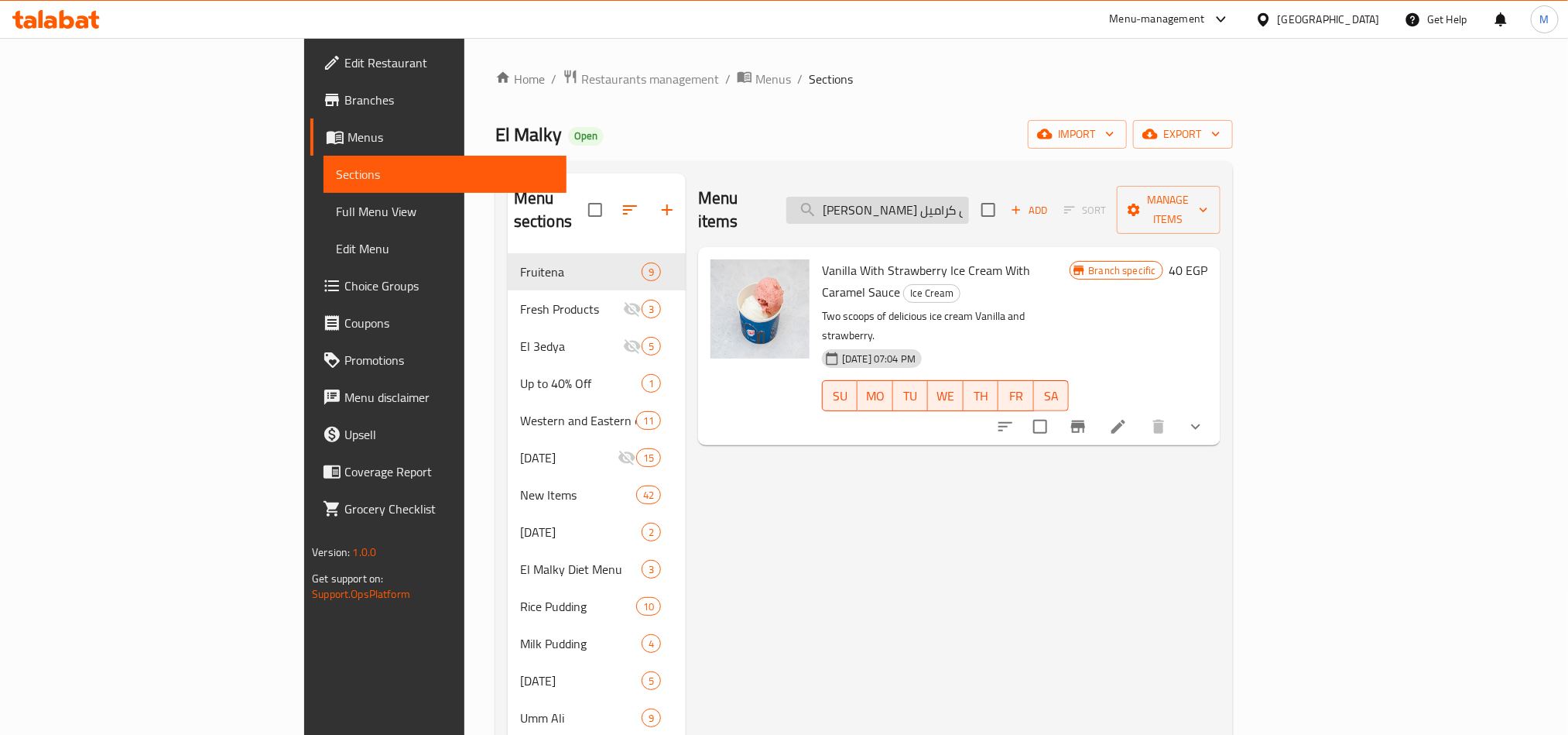
click at [969, 212] on input "آيس كريم فانيليا مع فراولة بصوص كراميل" at bounding box center [878, 210] width 183 height 27
paste input "شيكولاتة مع مانجو"
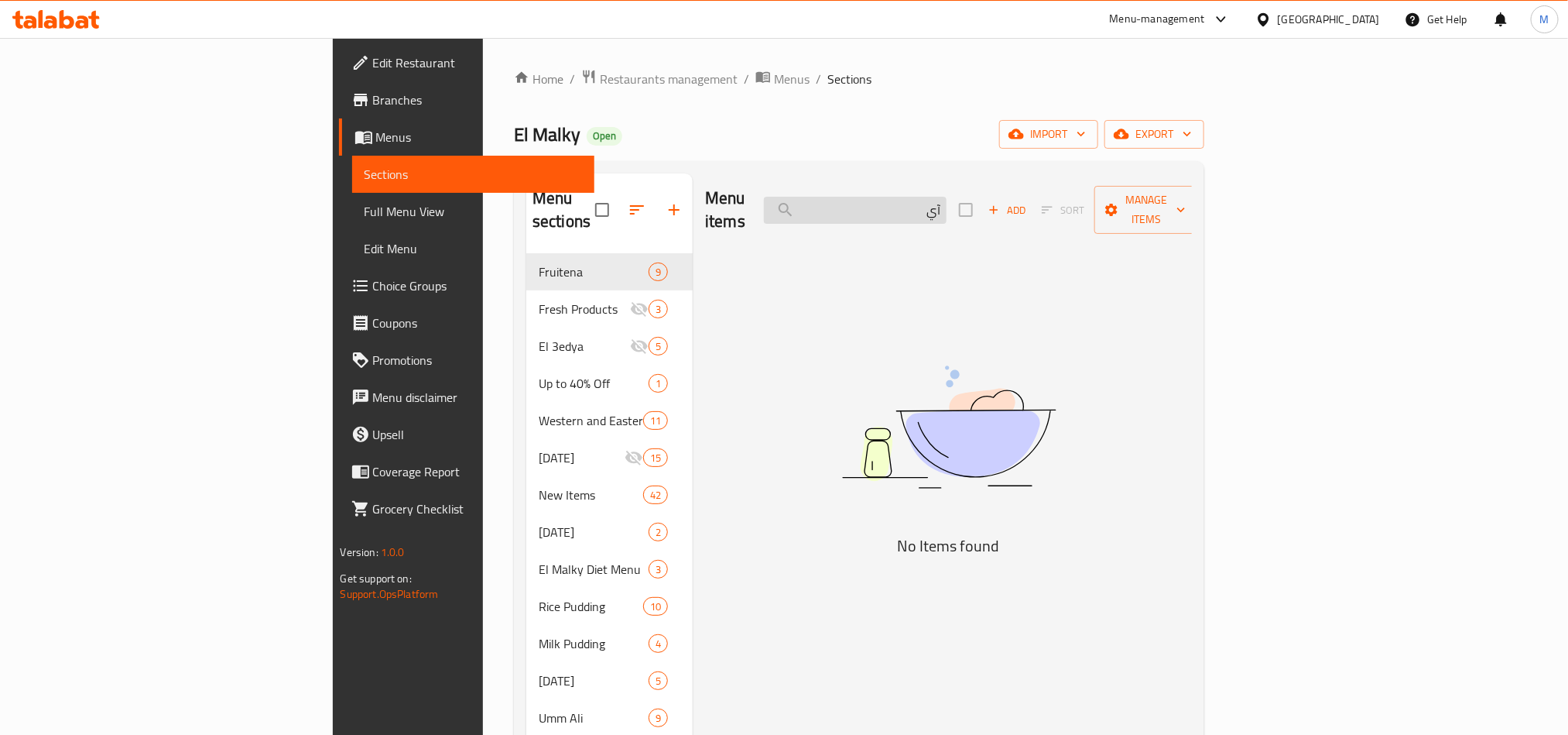
type input "آ"
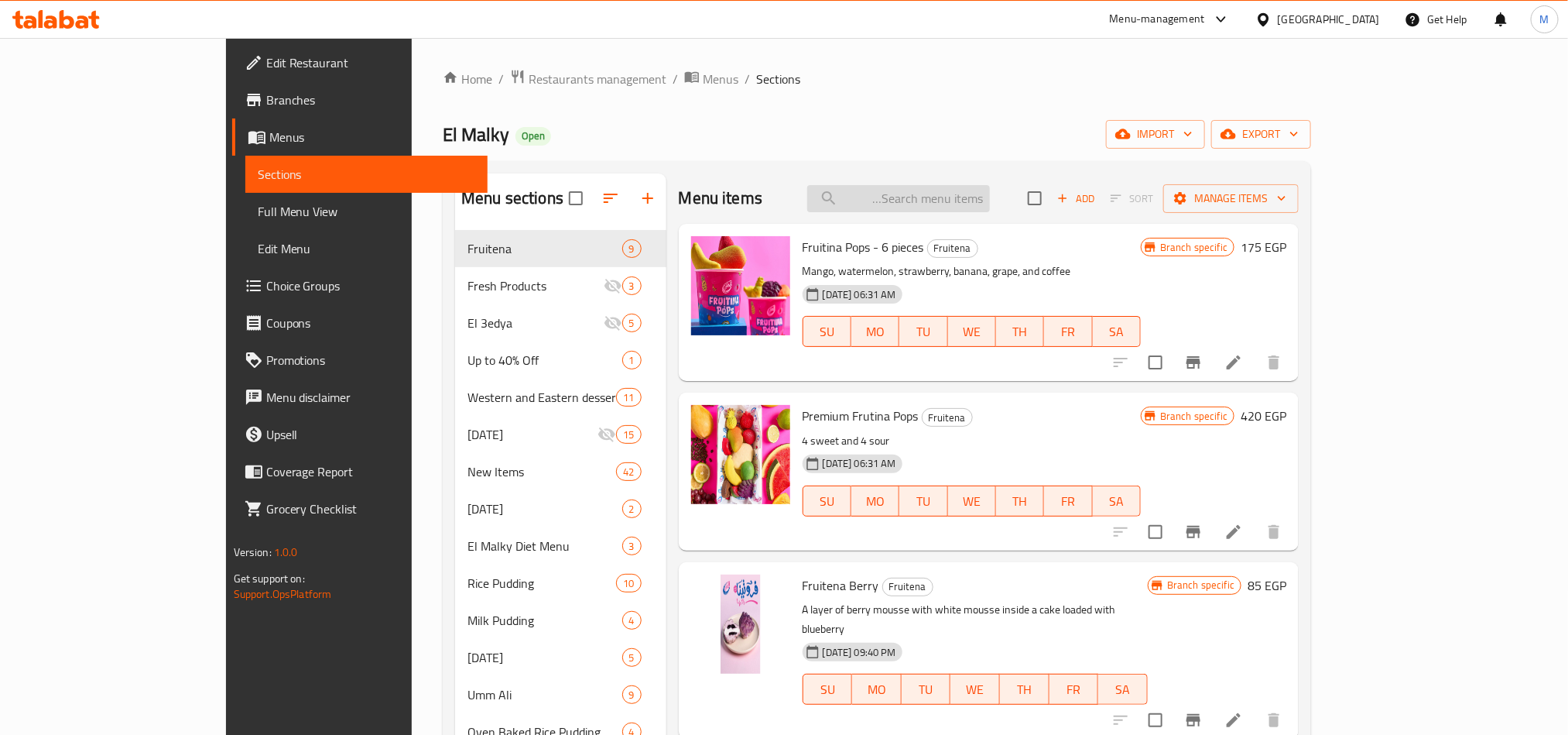
paste input "آيس كريم شيكولاتة مع مانجو بصوص كراميل"
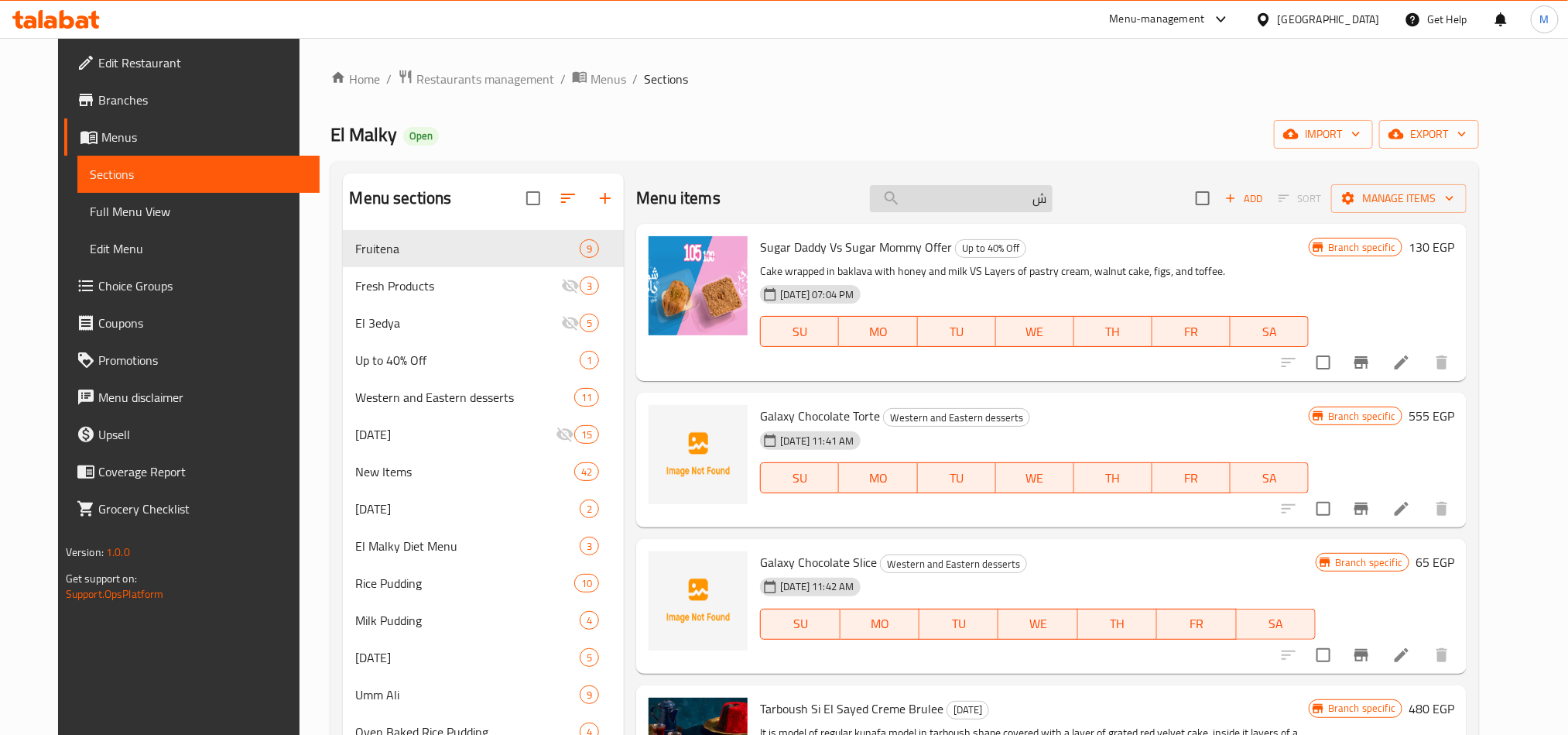
click at [962, 195] on input "ش" at bounding box center [961, 199] width 183 height 27
click at [967, 200] on input "ش" at bounding box center [961, 199] width 183 height 27
paste input "يكولاتة"
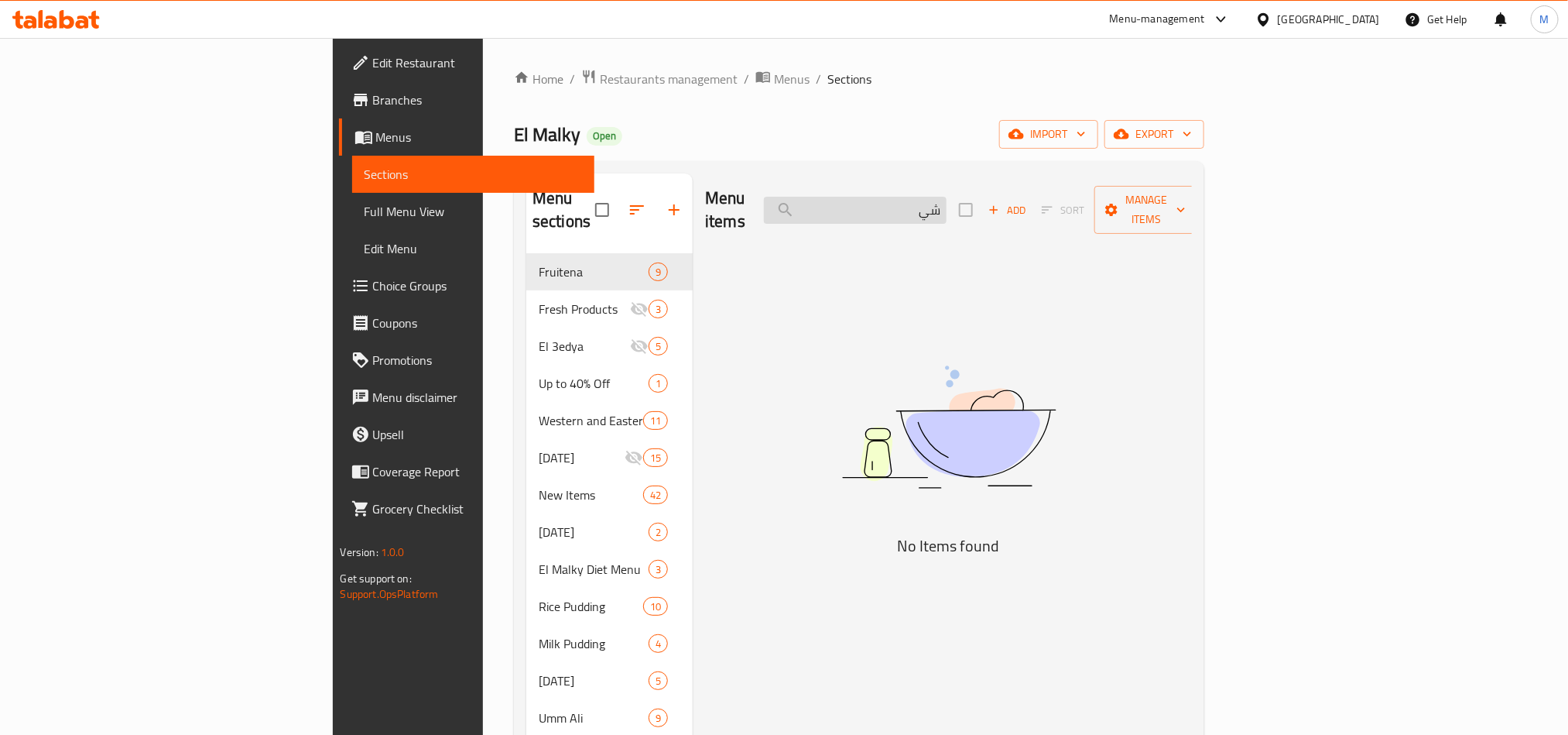
type input "ش"
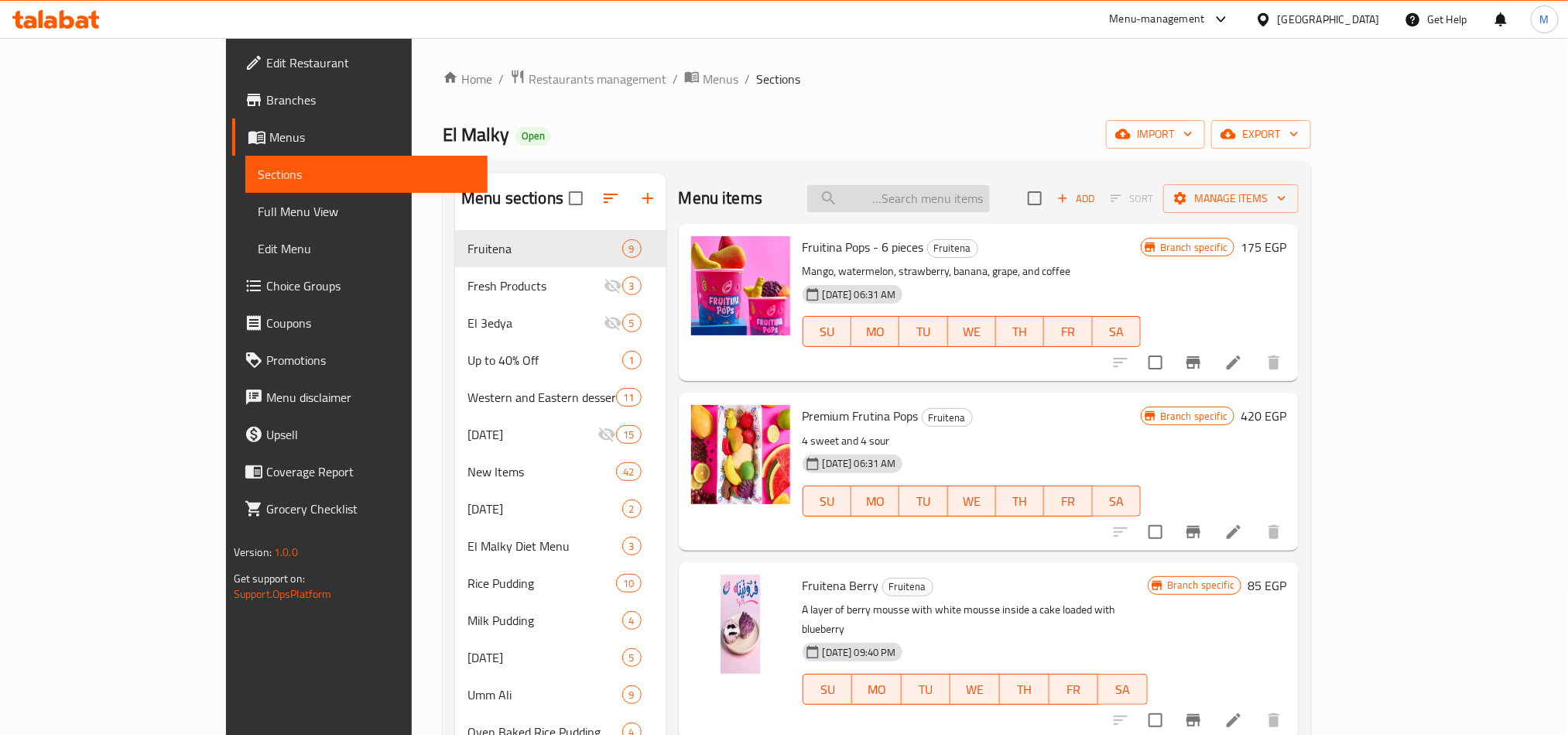
click at [990, 208] on input "search" at bounding box center [898, 199] width 183 height 27
paste input "شيكولاتة"
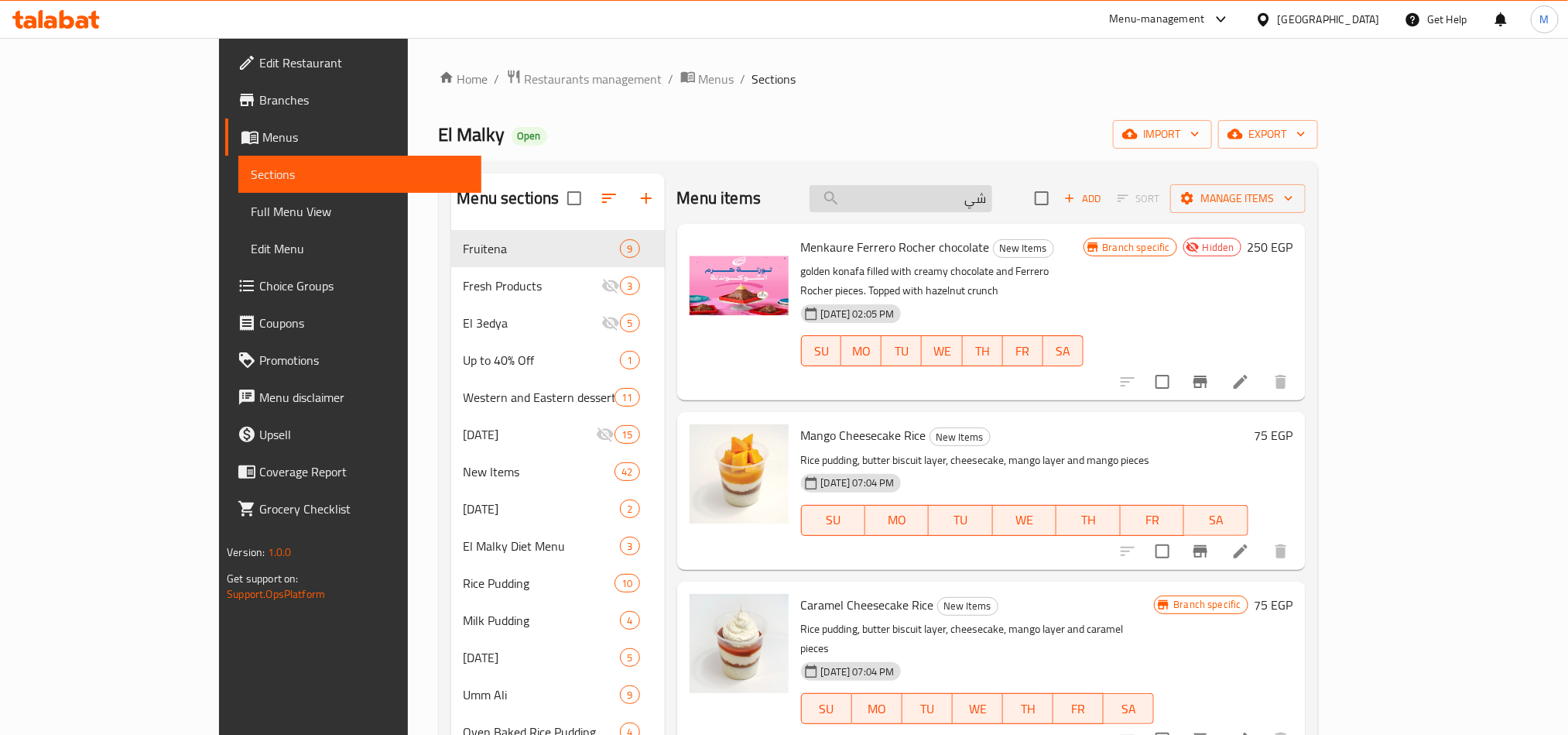
type input "ش"
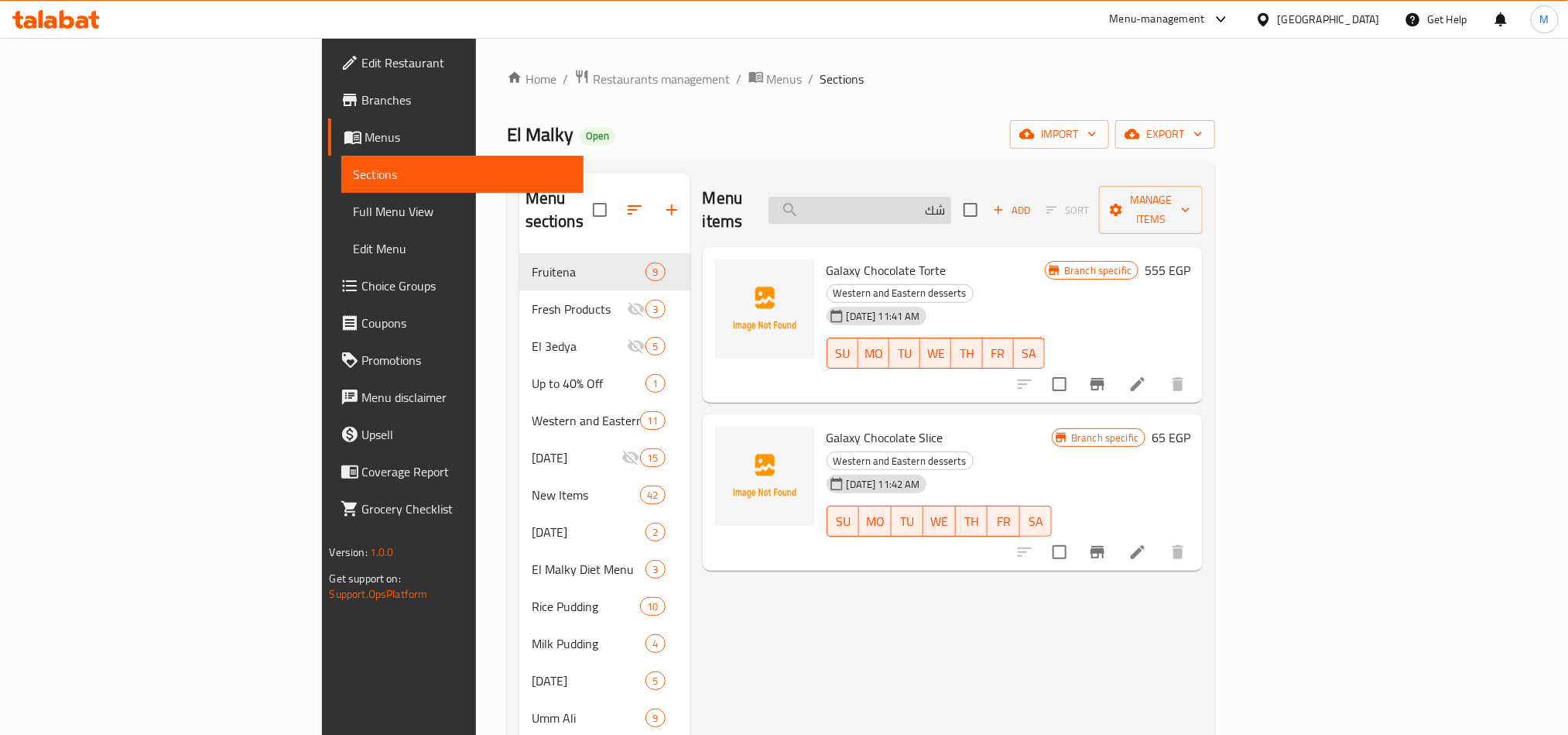
type input "ش"
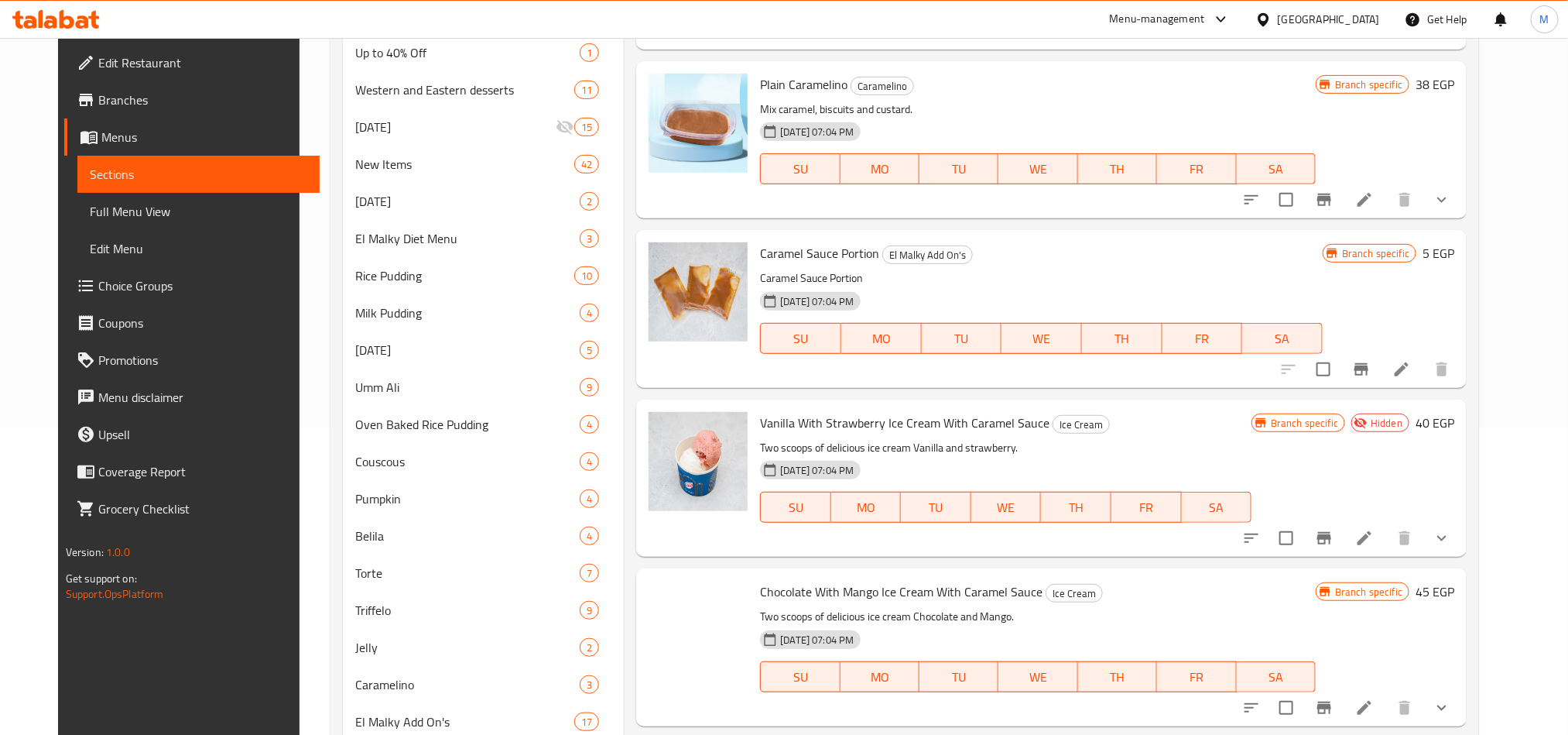
scroll to position [510, 0]
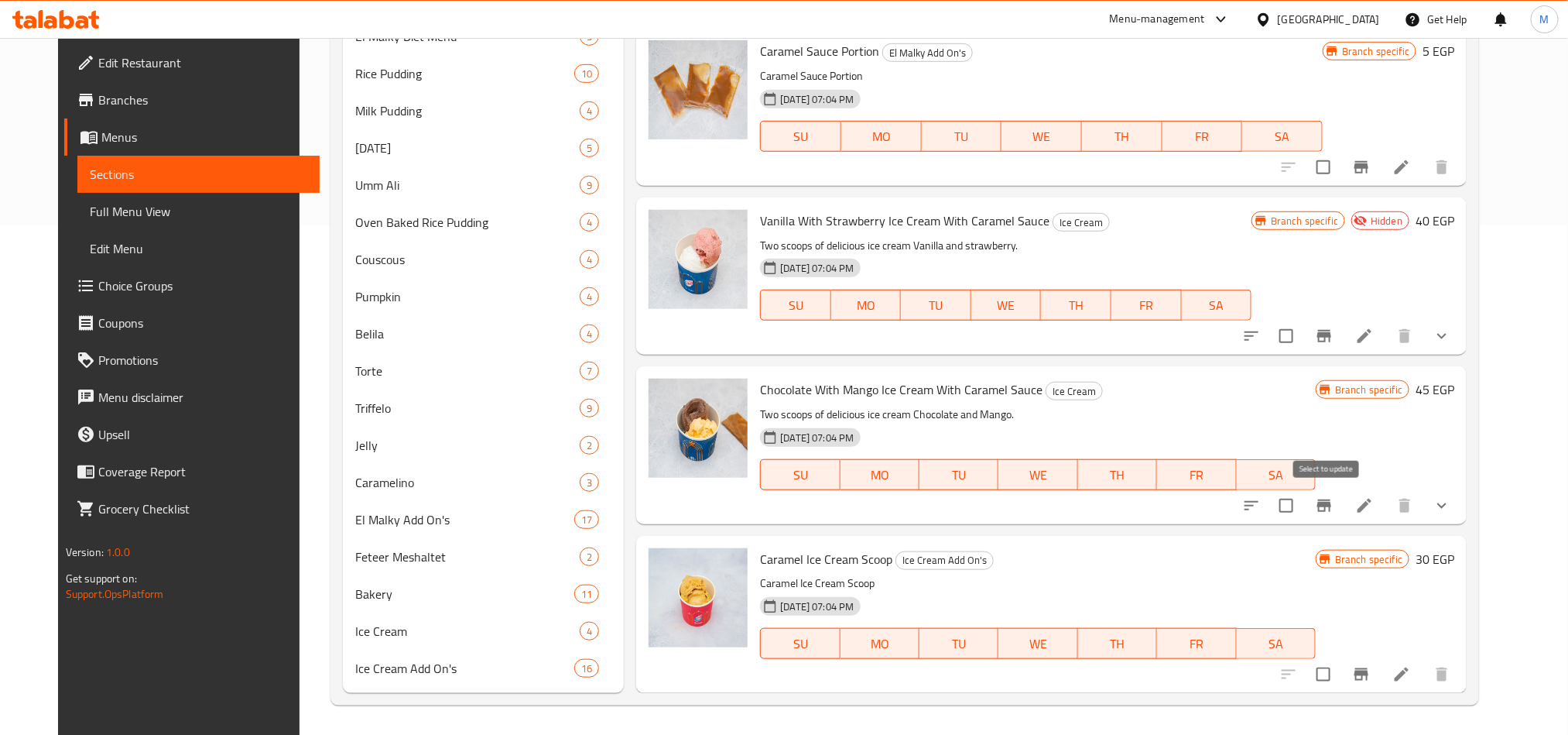
type input "Caramel"
click at [1303, 510] on input "checkbox" at bounding box center [1287, 505] width 32 height 32
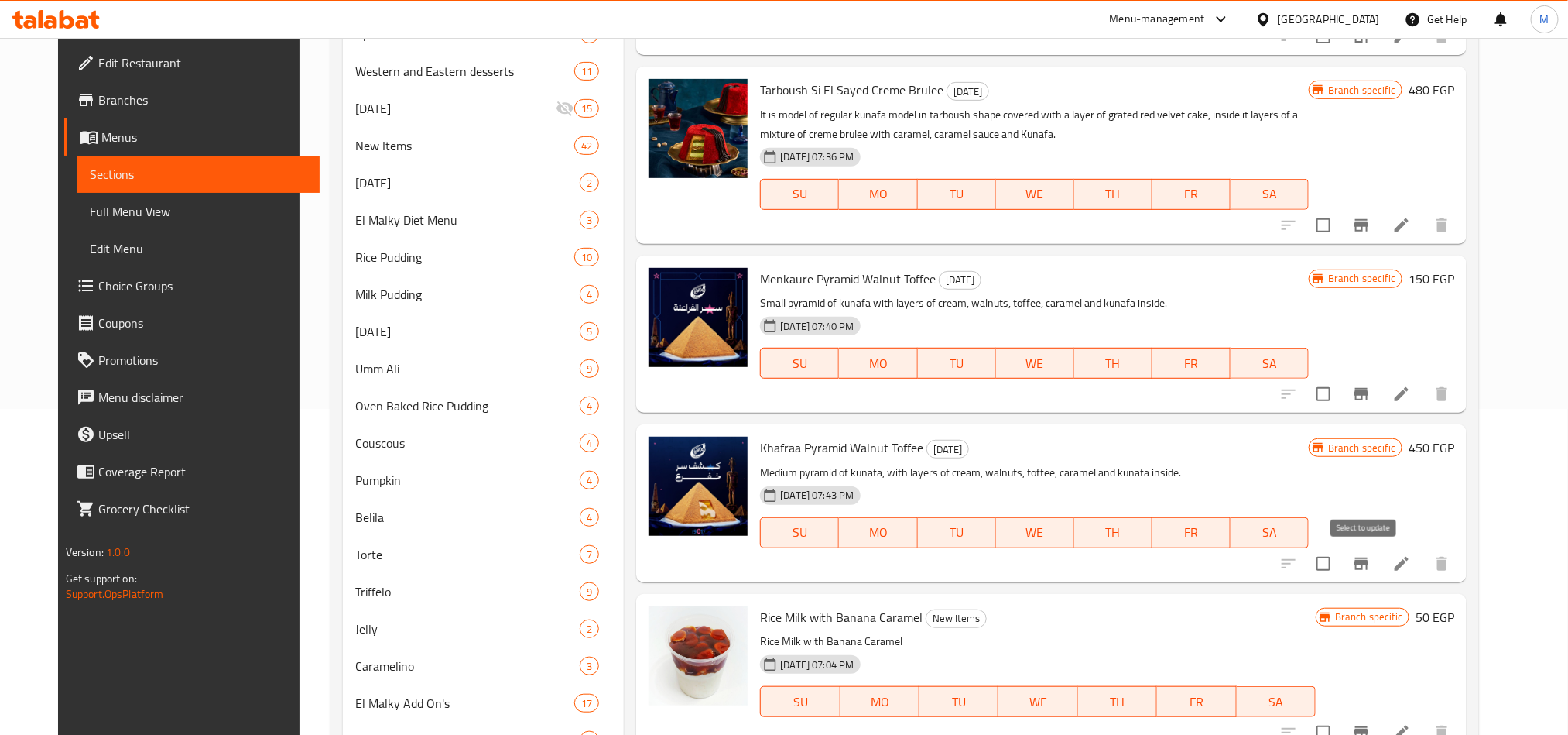
scroll to position [45, 0]
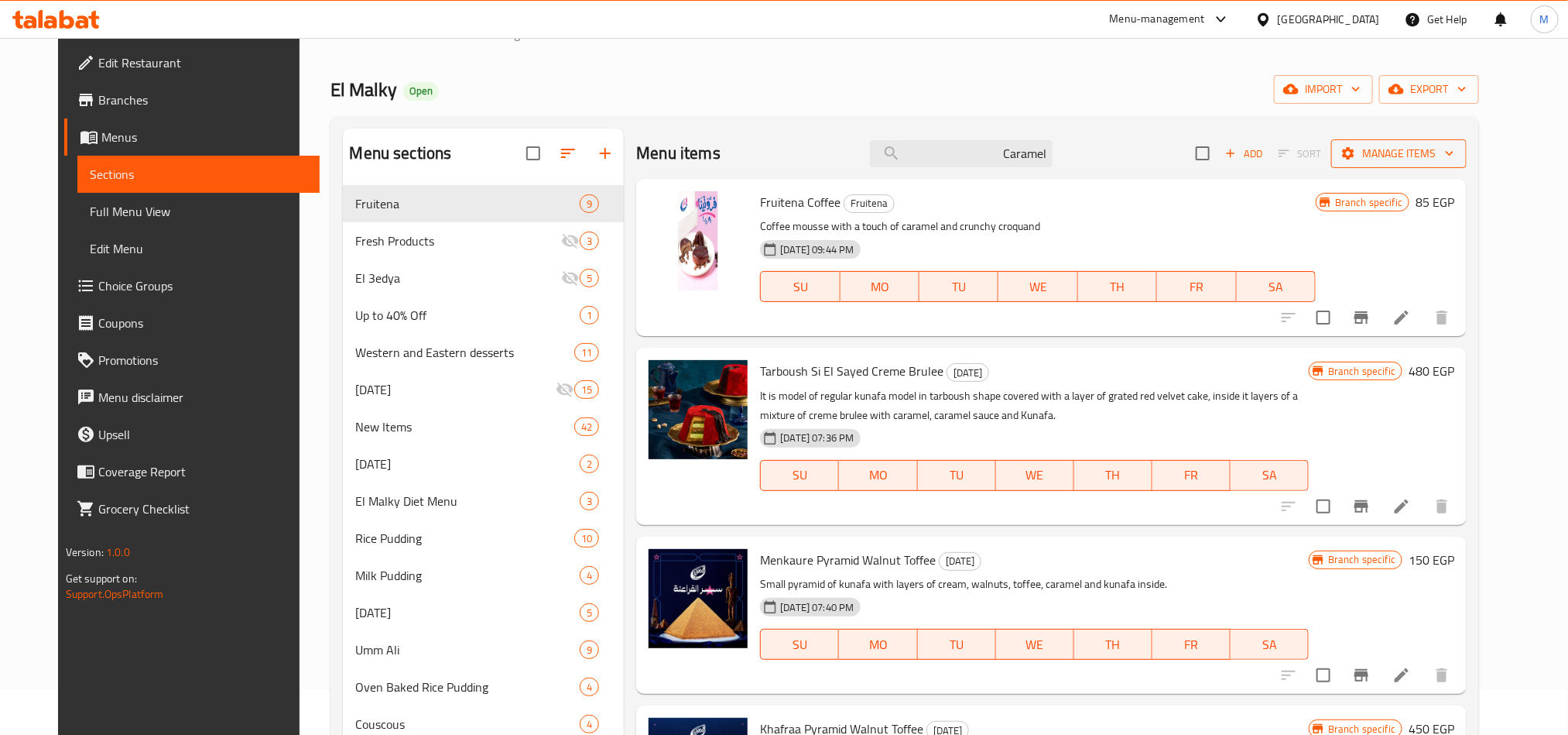
click at [1355, 156] on icon "button" at bounding box center [1348, 153] width 13 height 13
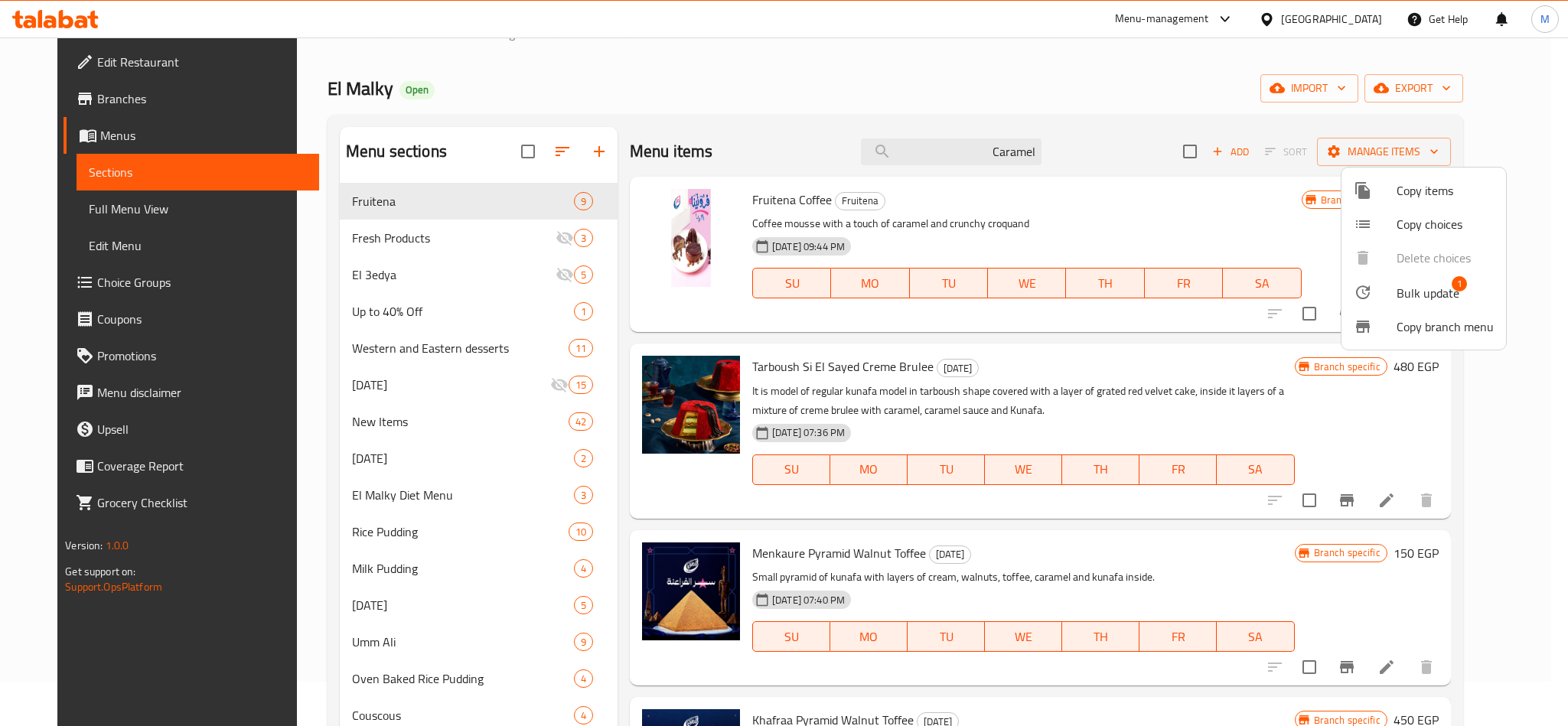
click at [1417, 294] on span "Bulk update" at bounding box center [1428, 293] width 63 height 18
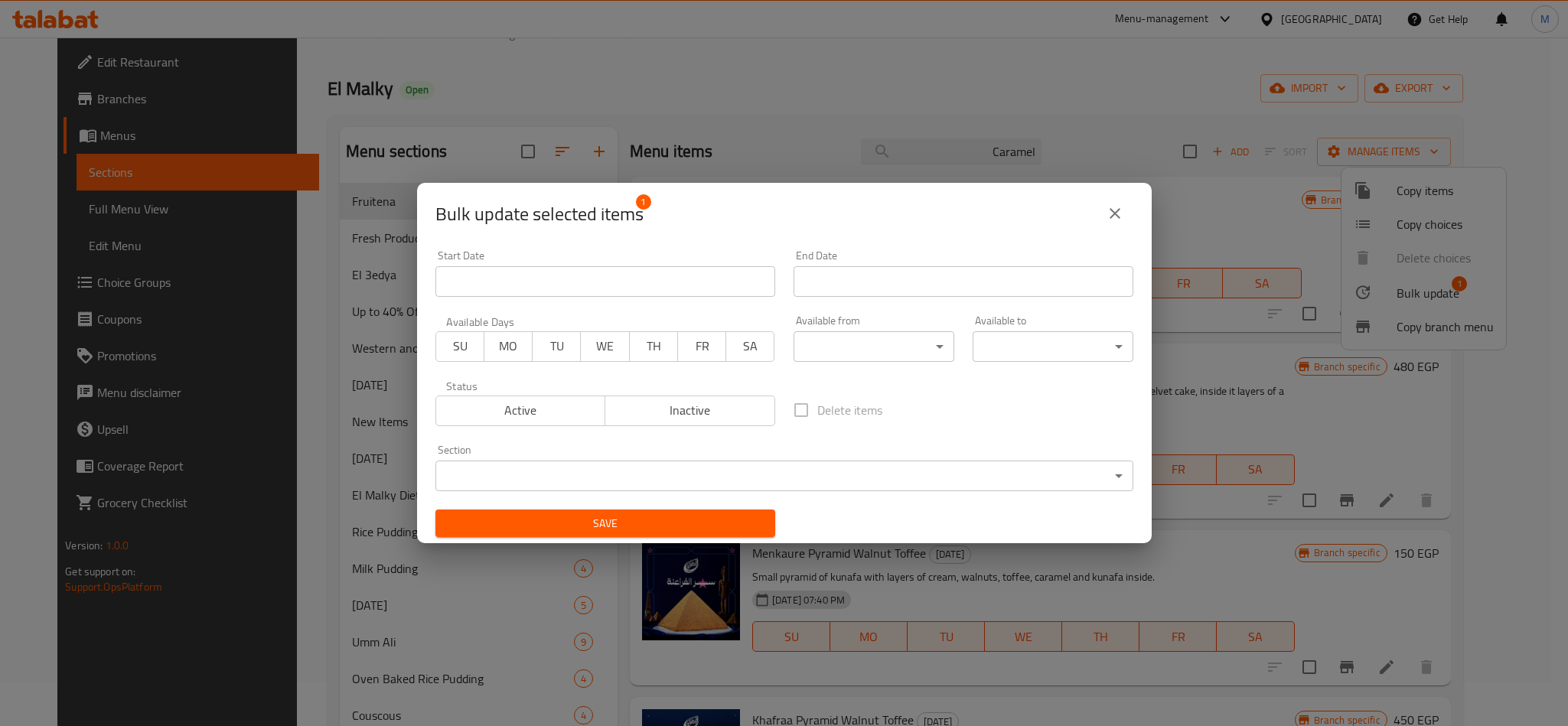
click at [678, 409] on span "Inactive" at bounding box center [690, 410] width 158 height 22
click at [666, 524] on span "Save" at bounding box center [605, 523] width 315 height 19
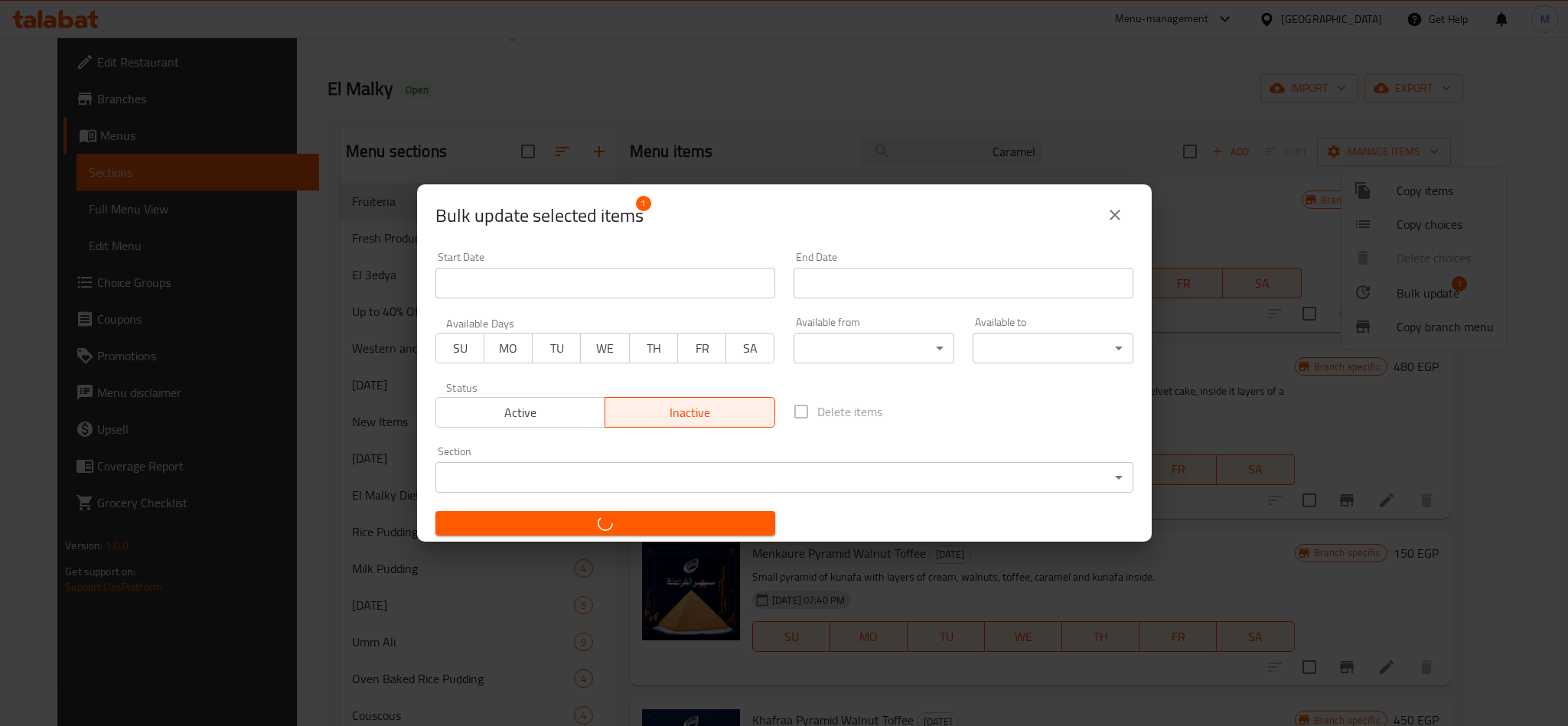
checkbox input "false"
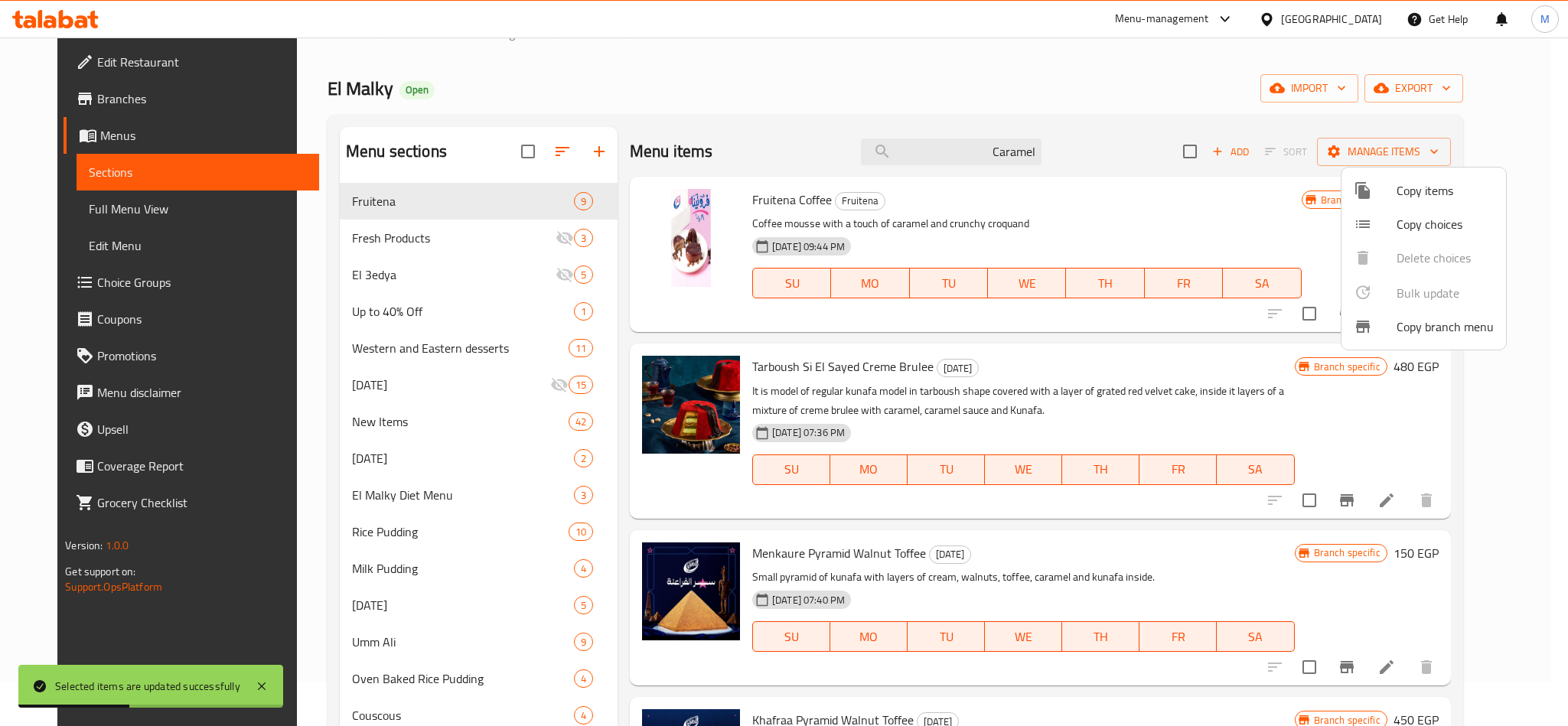
click at [964, 145] on div at bounding box center [784, 363] width 1568 height 726
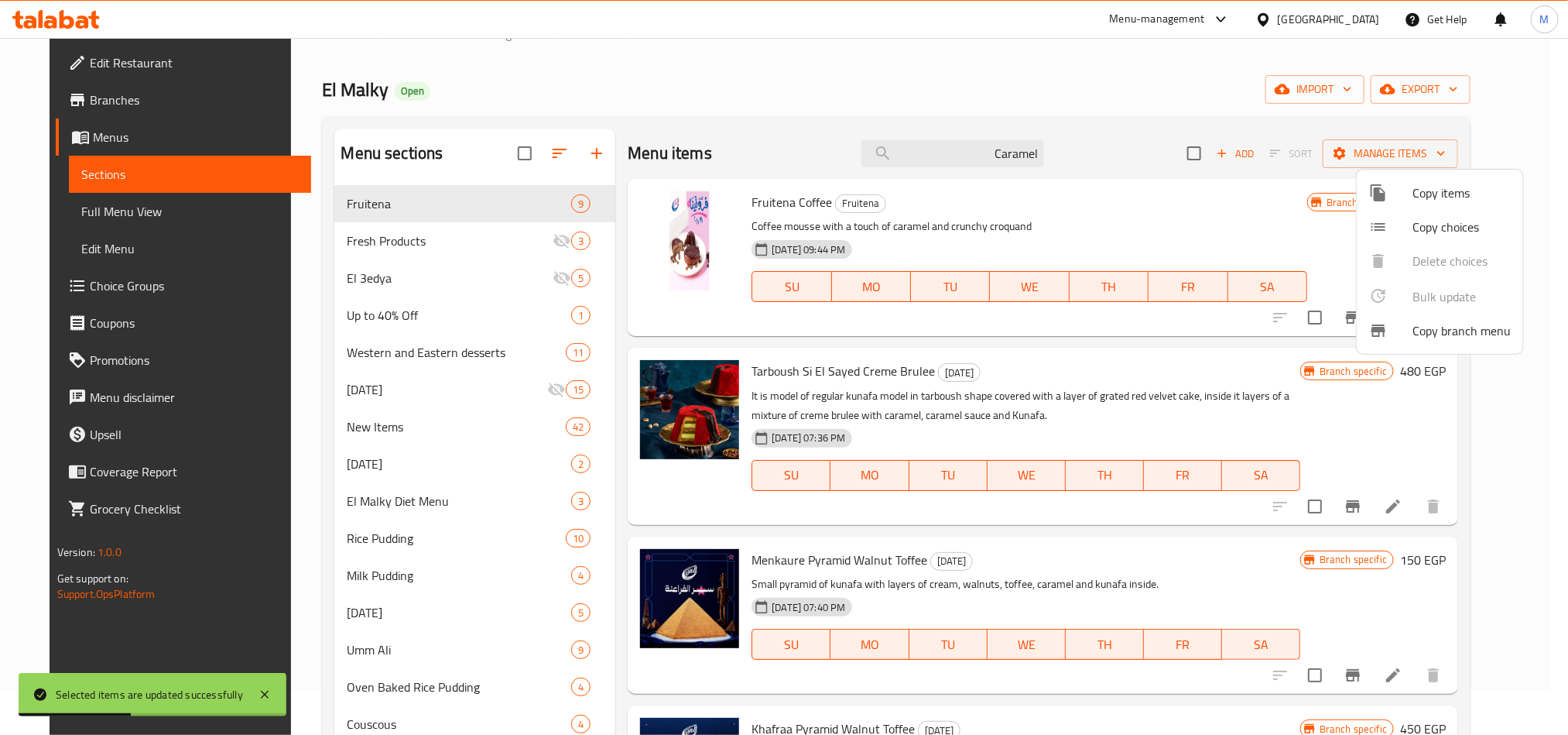
click at [975, 147] on input "Caramel" at bounding box center [952, 154] width 183 height 27
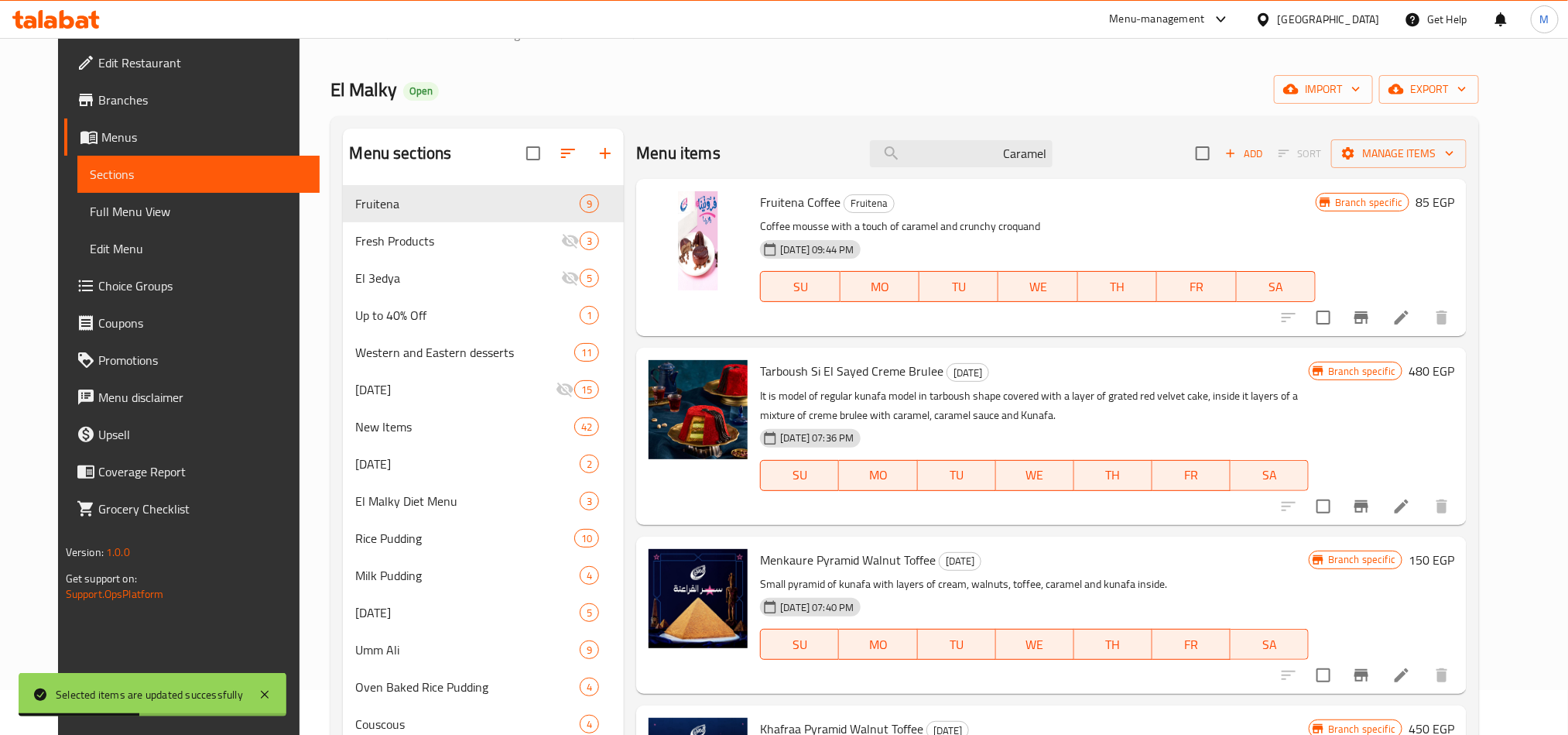
click at [975, 147] on input "Caramel" at bounding box center [961, 154] width 183 height 27
paste input "آيس كريم فانيليا مع فراولة بصوص كراميل"
type input "آيس كريم فانيليا مع فراولة بصوص كراميل"
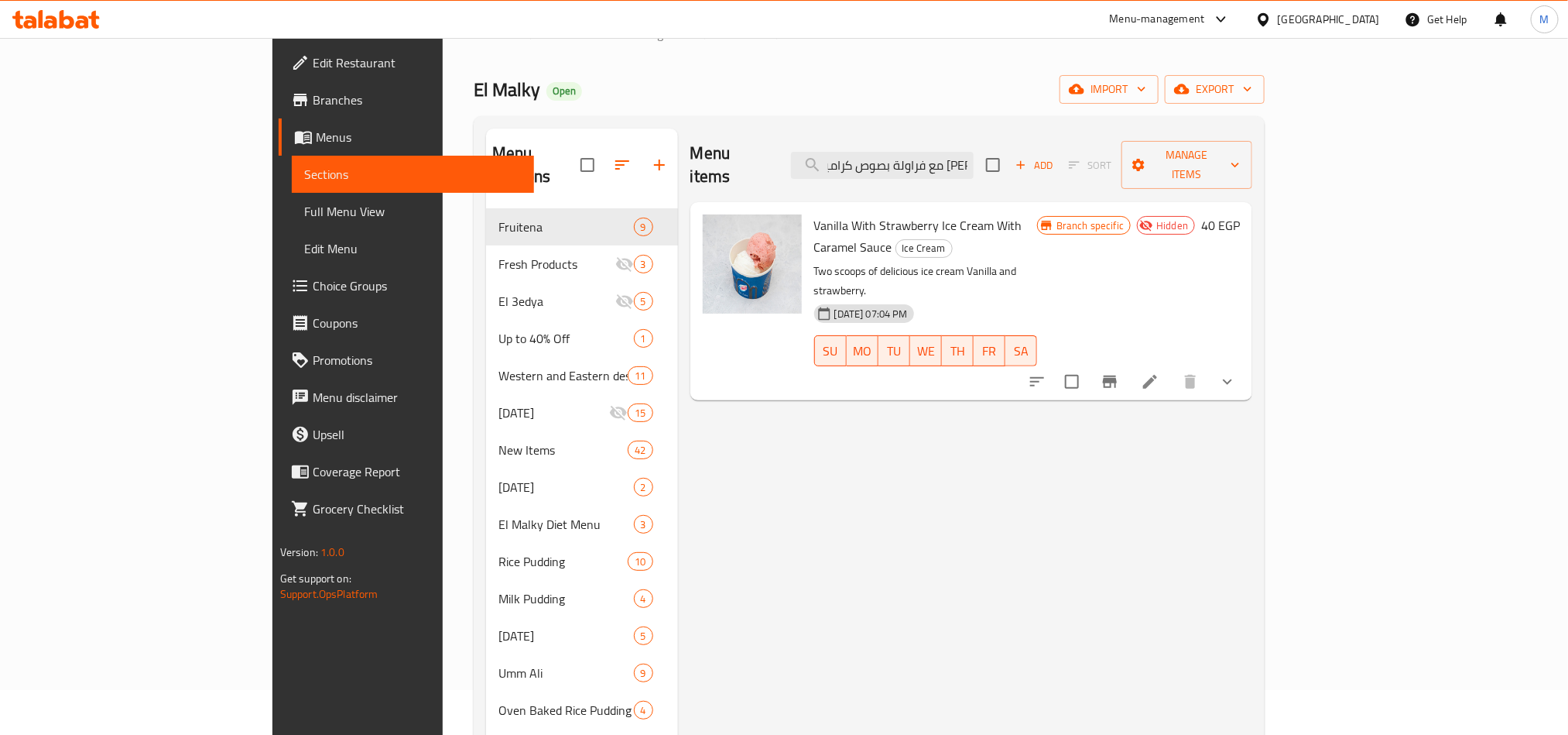
scroll to position [0, 0]
drag, startPoint x: 100, startPoint y: 99, endPoint x: 91, endPoint y: 103, distance: 9.8
click at [313, 99] on span "Branches" at bounding box center [418, 100] width 209 height 19
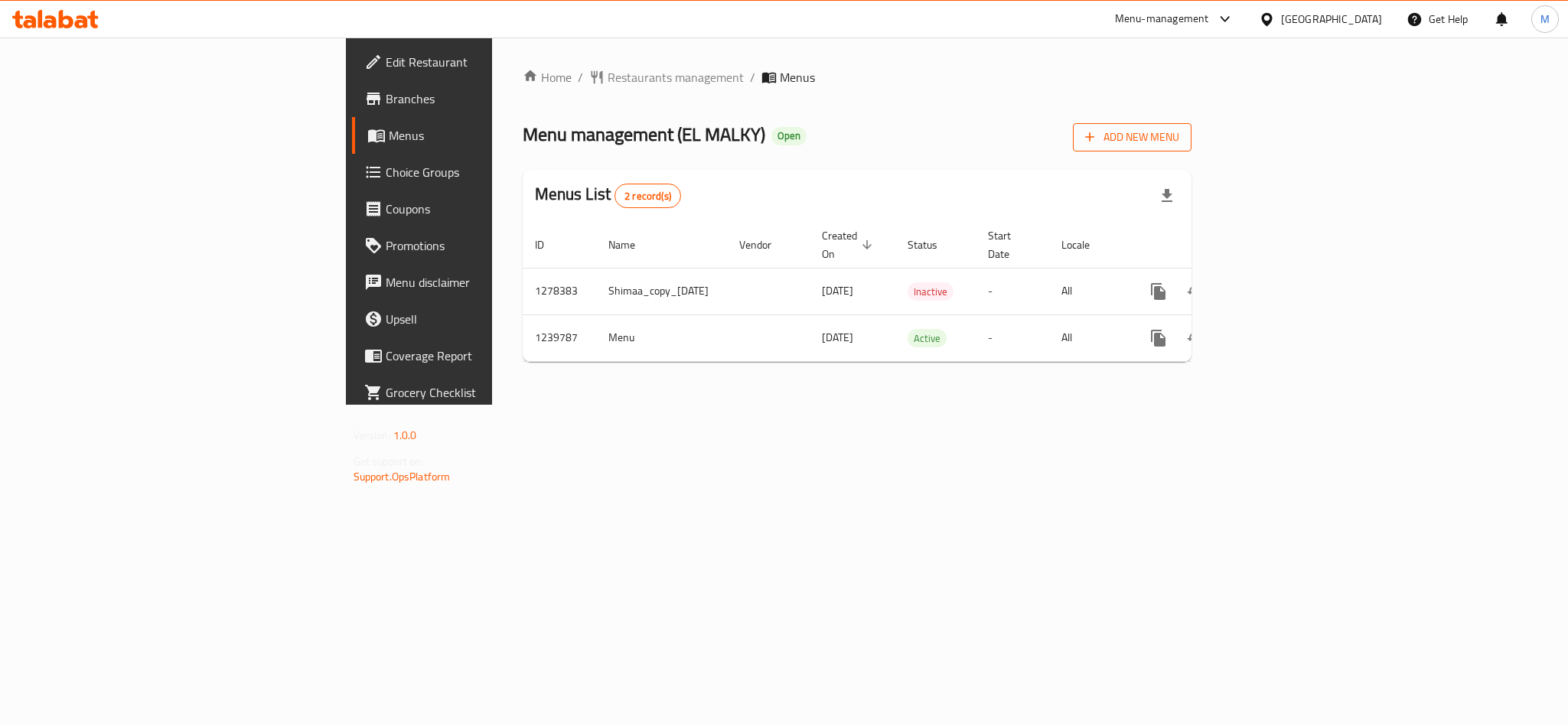
click at [1180, 129] on span "Add New Menu" at bounding box center [1132, 137] width 94 height 19
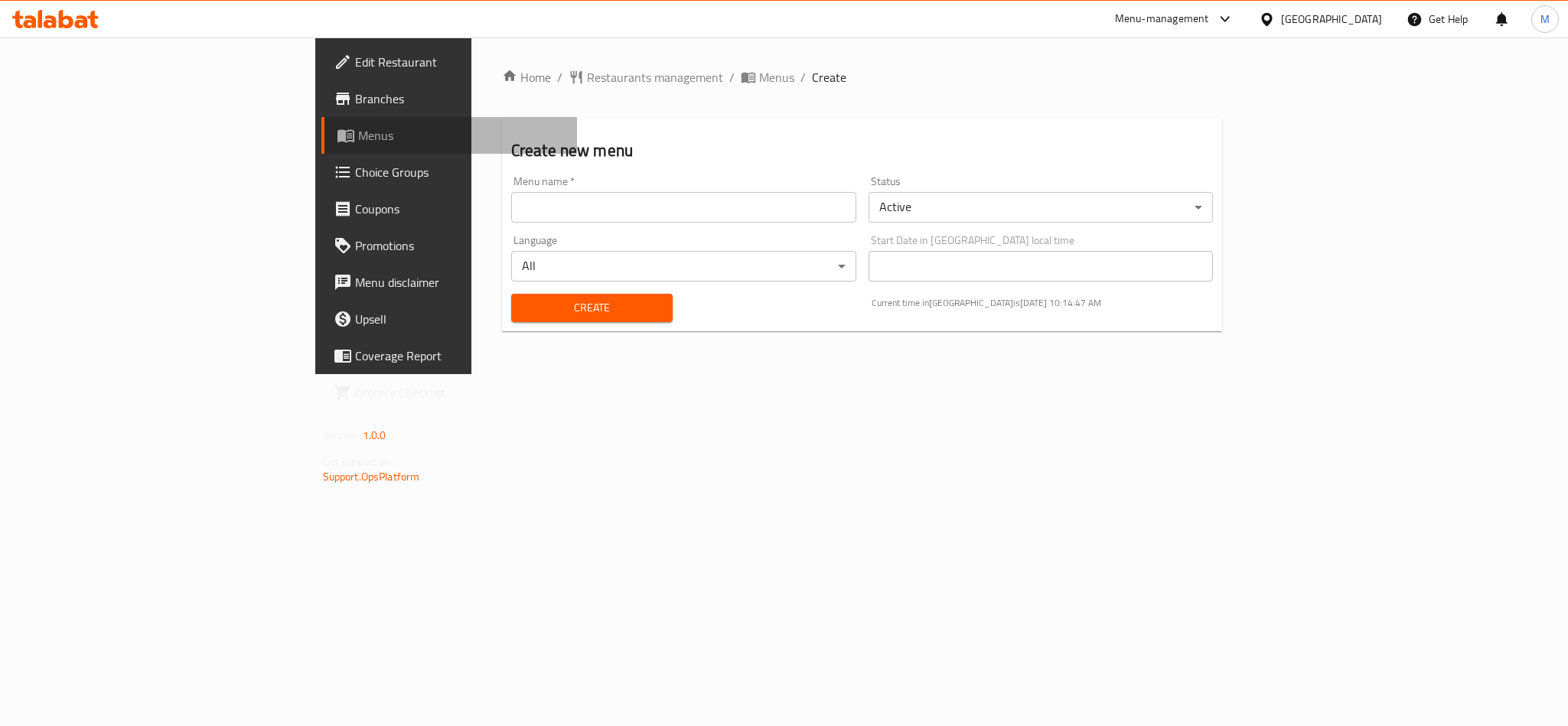
click at [358, 139] on span "Menus" at bounding box center [462, 135] width 207 height 18
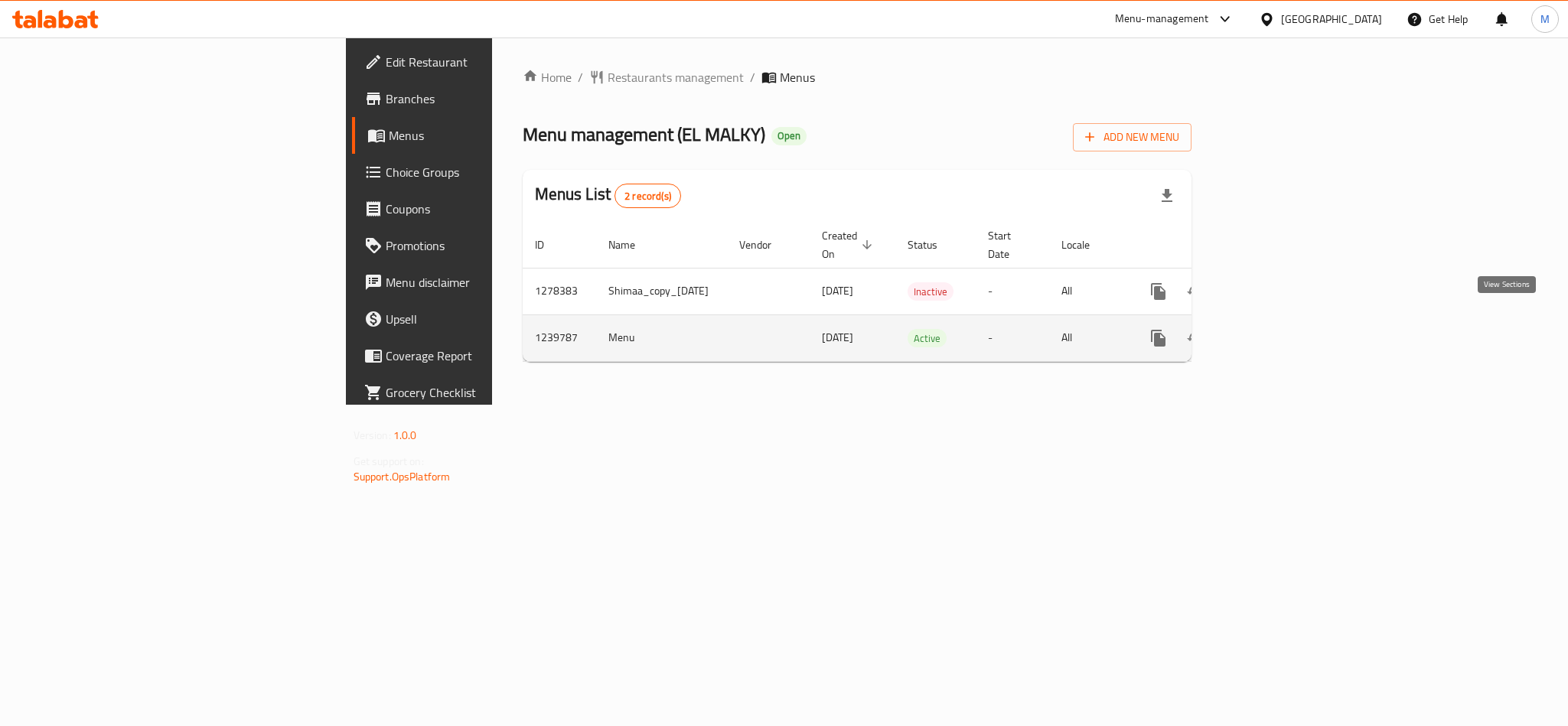
click at [1278, 329] on icon "enhanced table" at bounding box center [1269, 338] width 18 height 18
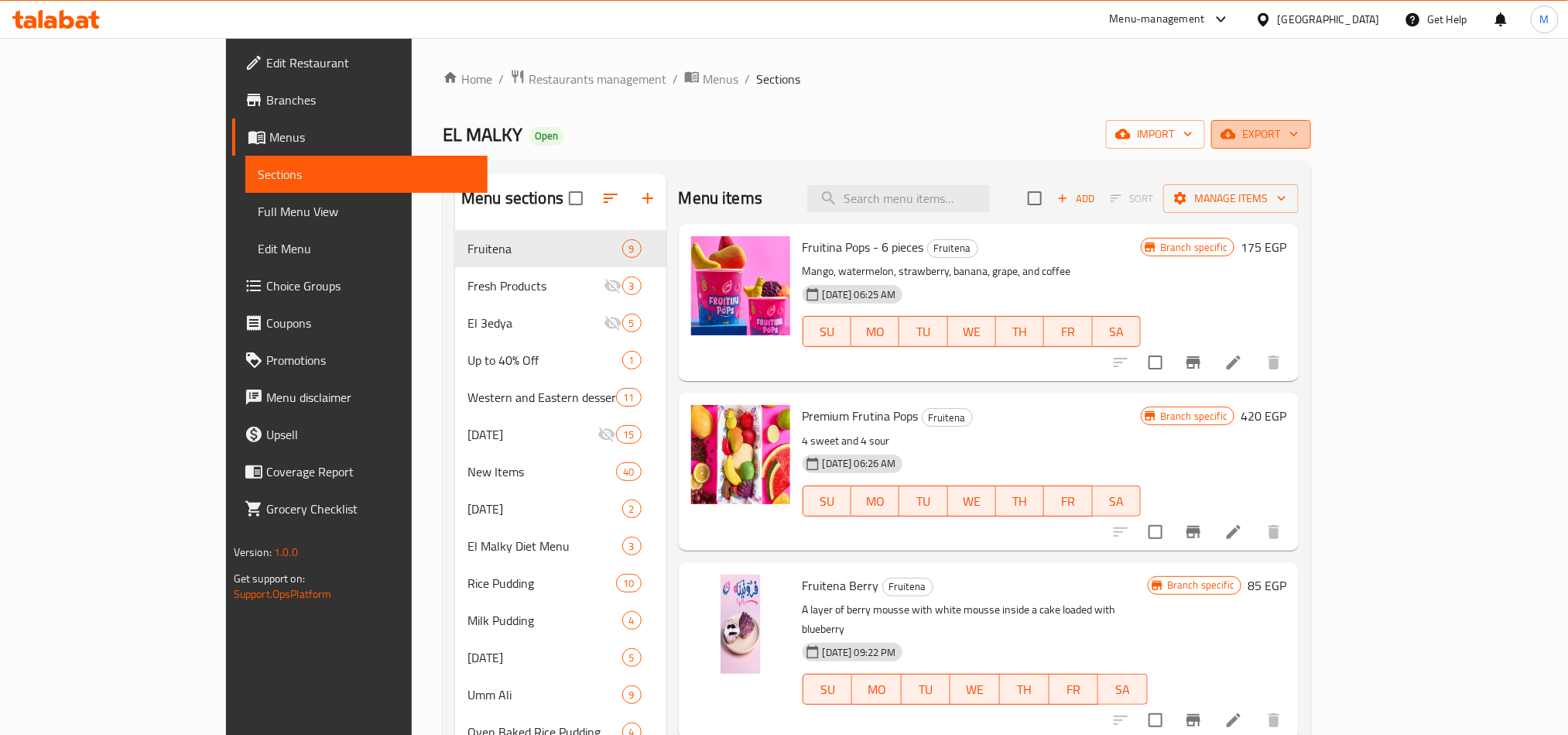
click at [1311, 147] on button "export" at bounding box center [1261, 134] width 99 height 29
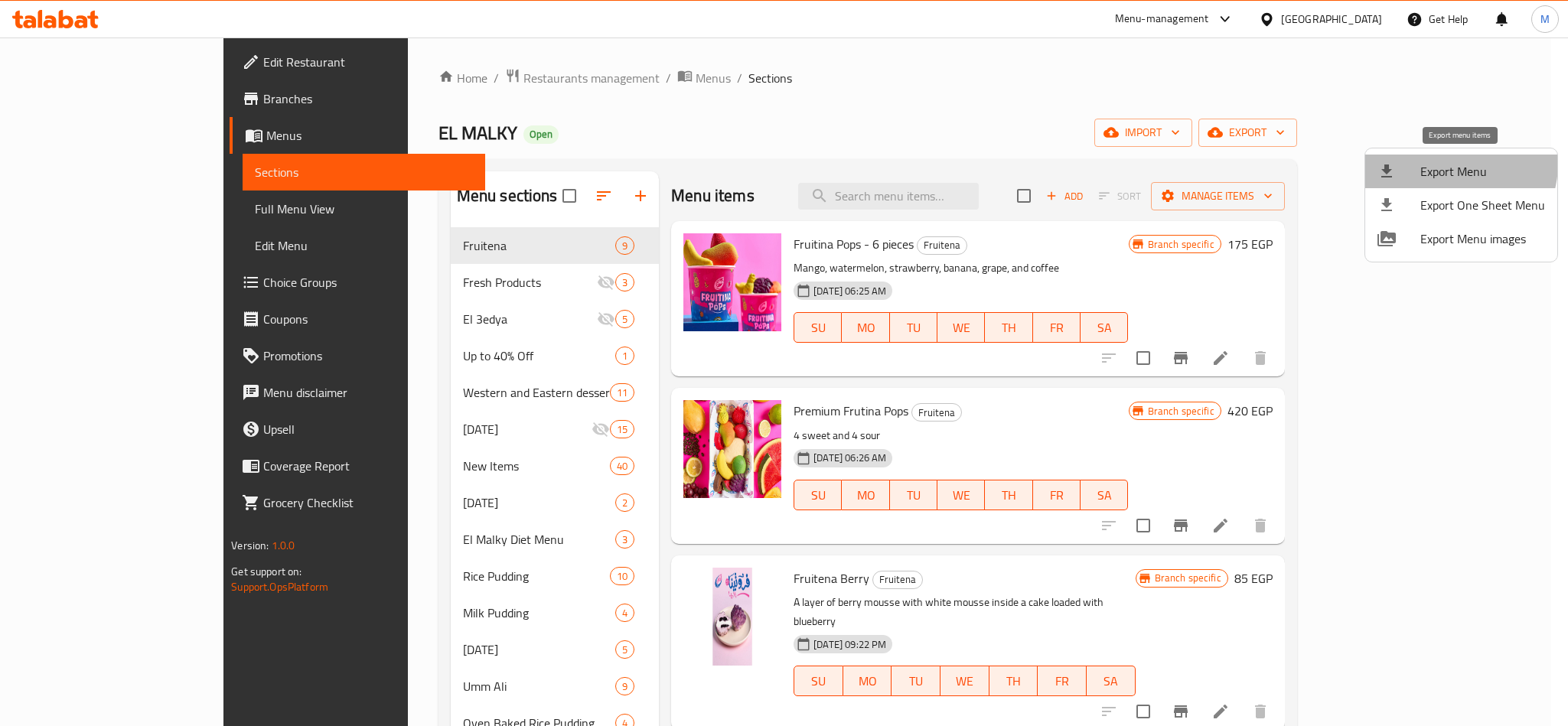
click at [1451, 164] on span "Export Menu" at bounding box center [1483, 171] width 124 height 18
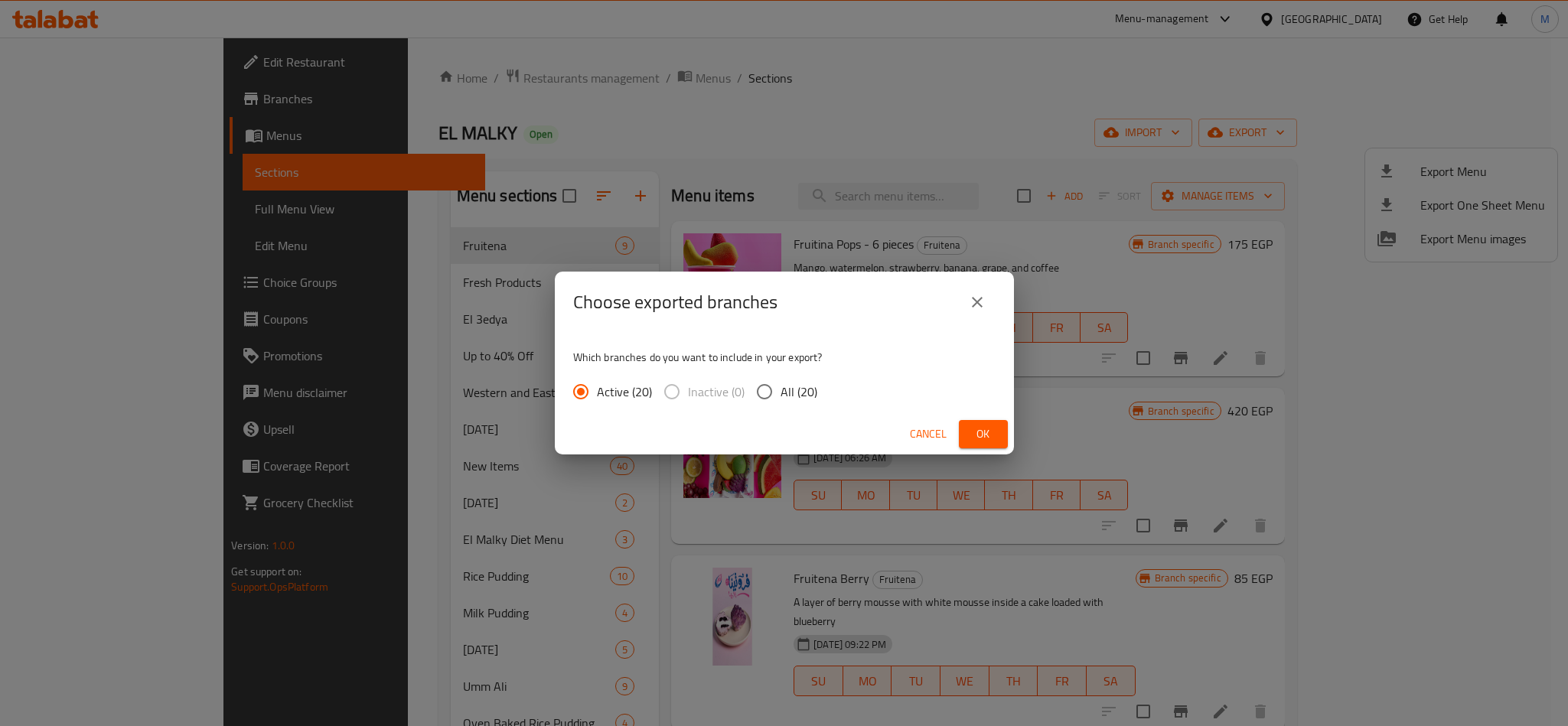
click at [768, 395] on input "All (20)" at bounding box center [764, 392] width 32 height 32
radio input "true"
click at [990, 431] on span "Ok" at bounding box center [983, 434] width 24 height 19
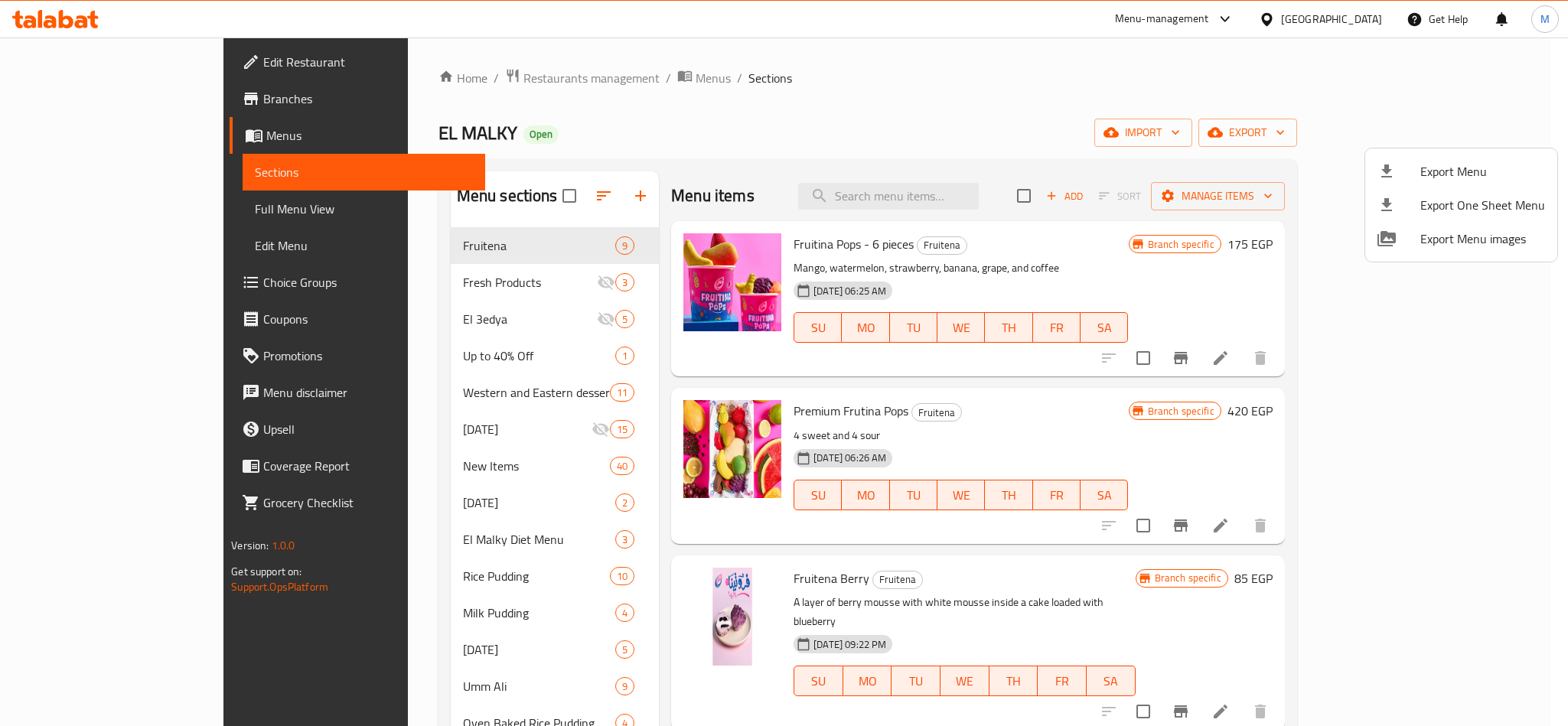
click at [915, 196] on div at bounding box center [784, 363] width 1568 height 726
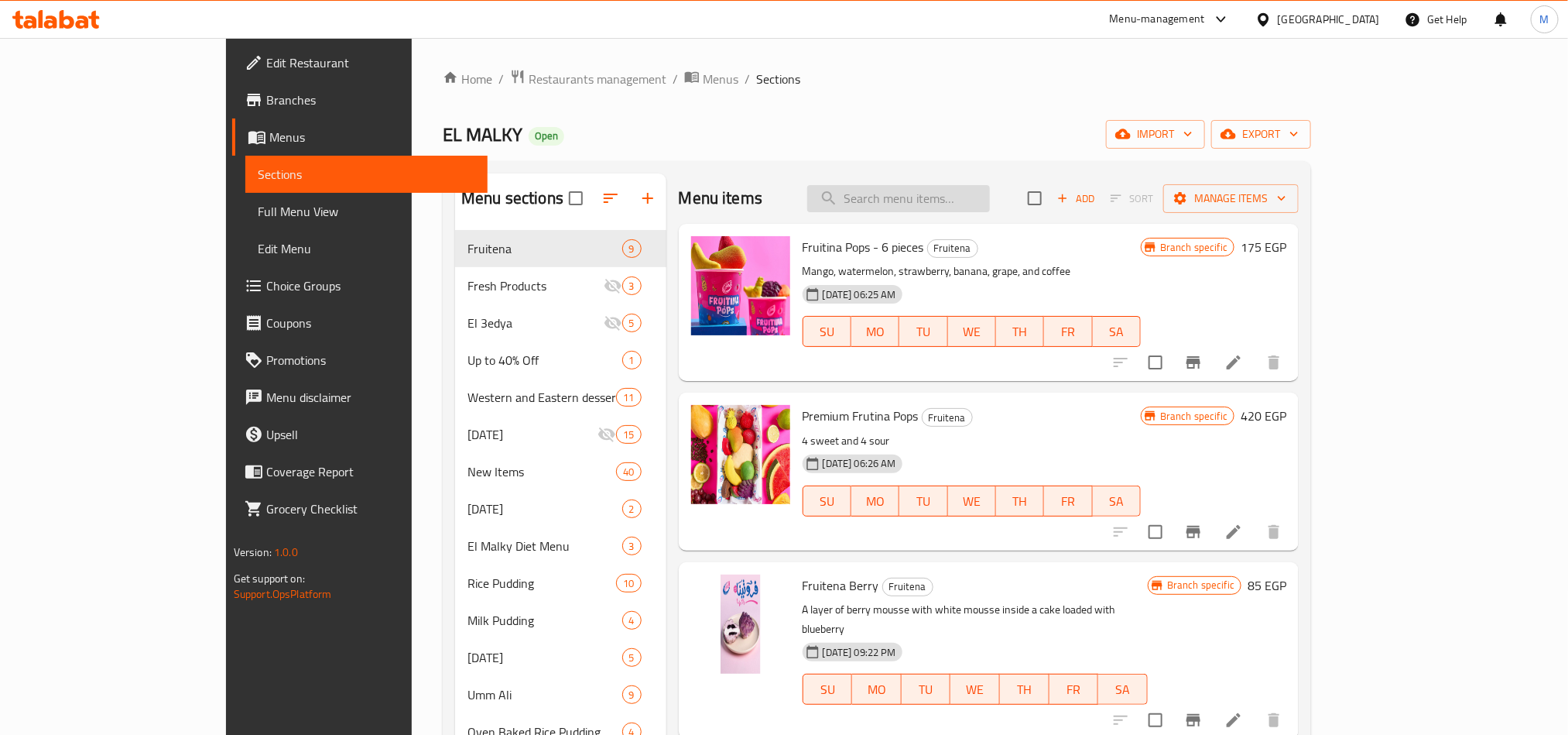
click at [928, 198] on input "search" at bounding box center [898, 199] width 183 height 27
paste input "680017"
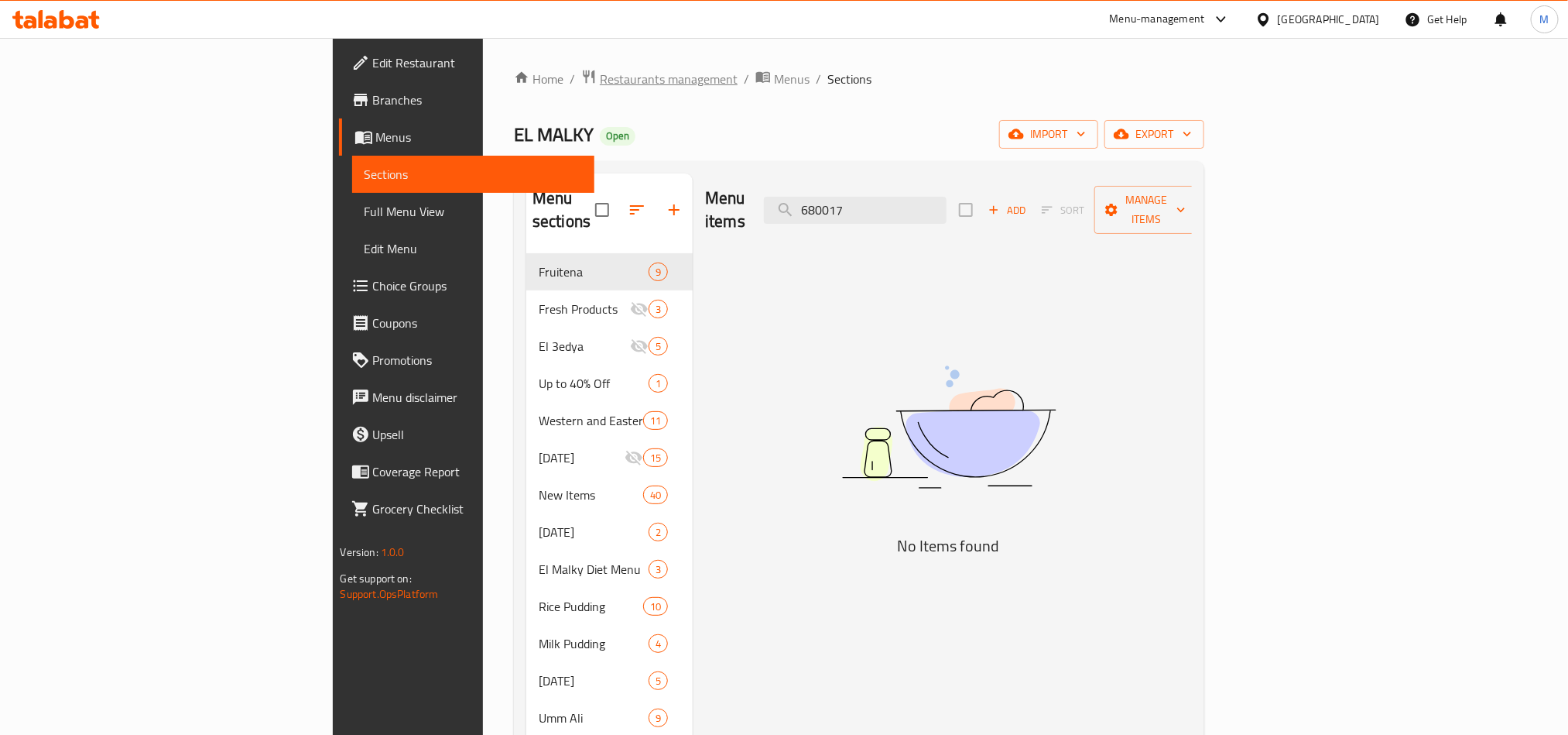
type input "680017"
click at [599, 82] on span "Restaurants management" at bounding box center [668, 79] width 138 height 19
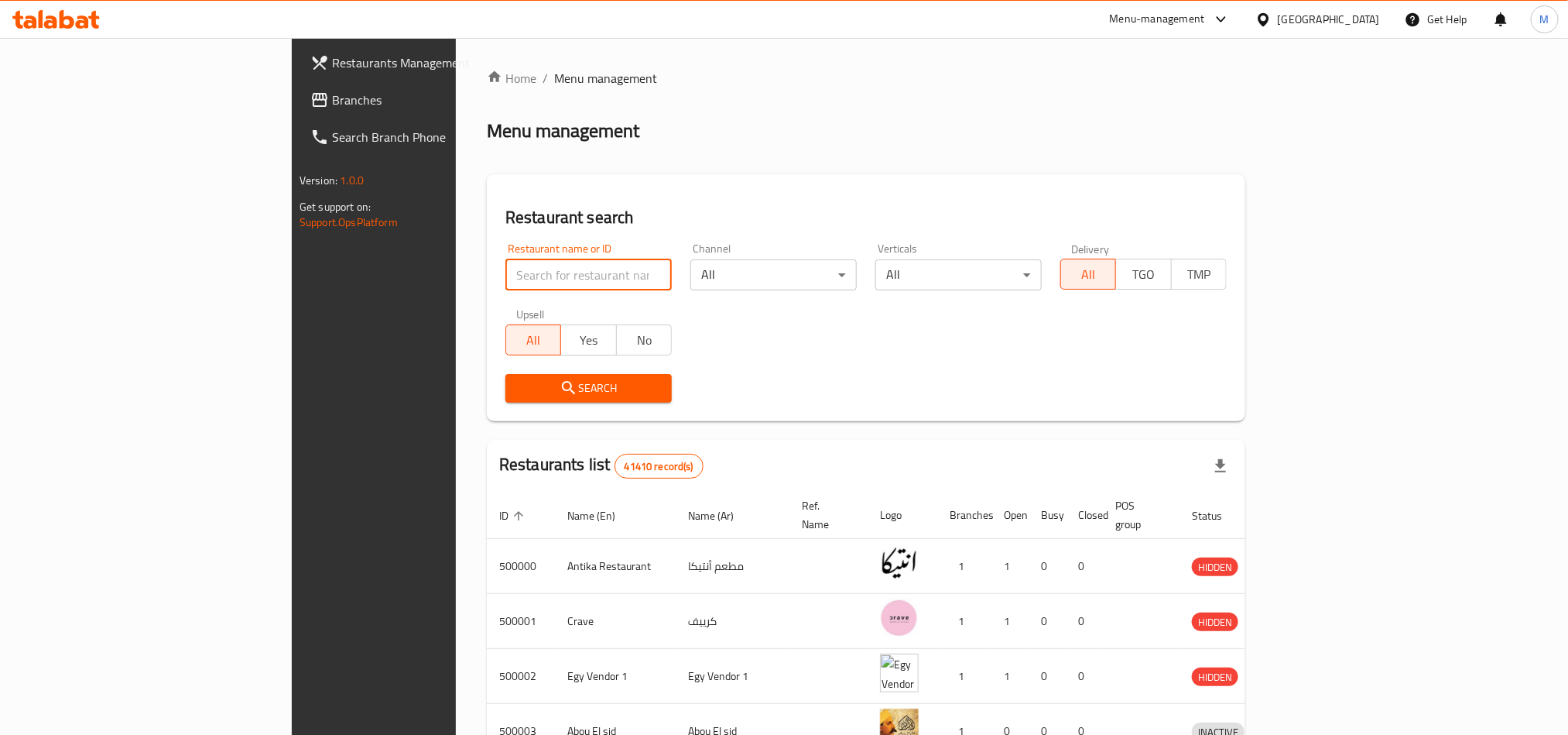
click at [505, 272] on input "search" at bounding box center [588, 275] width 167 height 31
paste input "680017"
type input "680017"
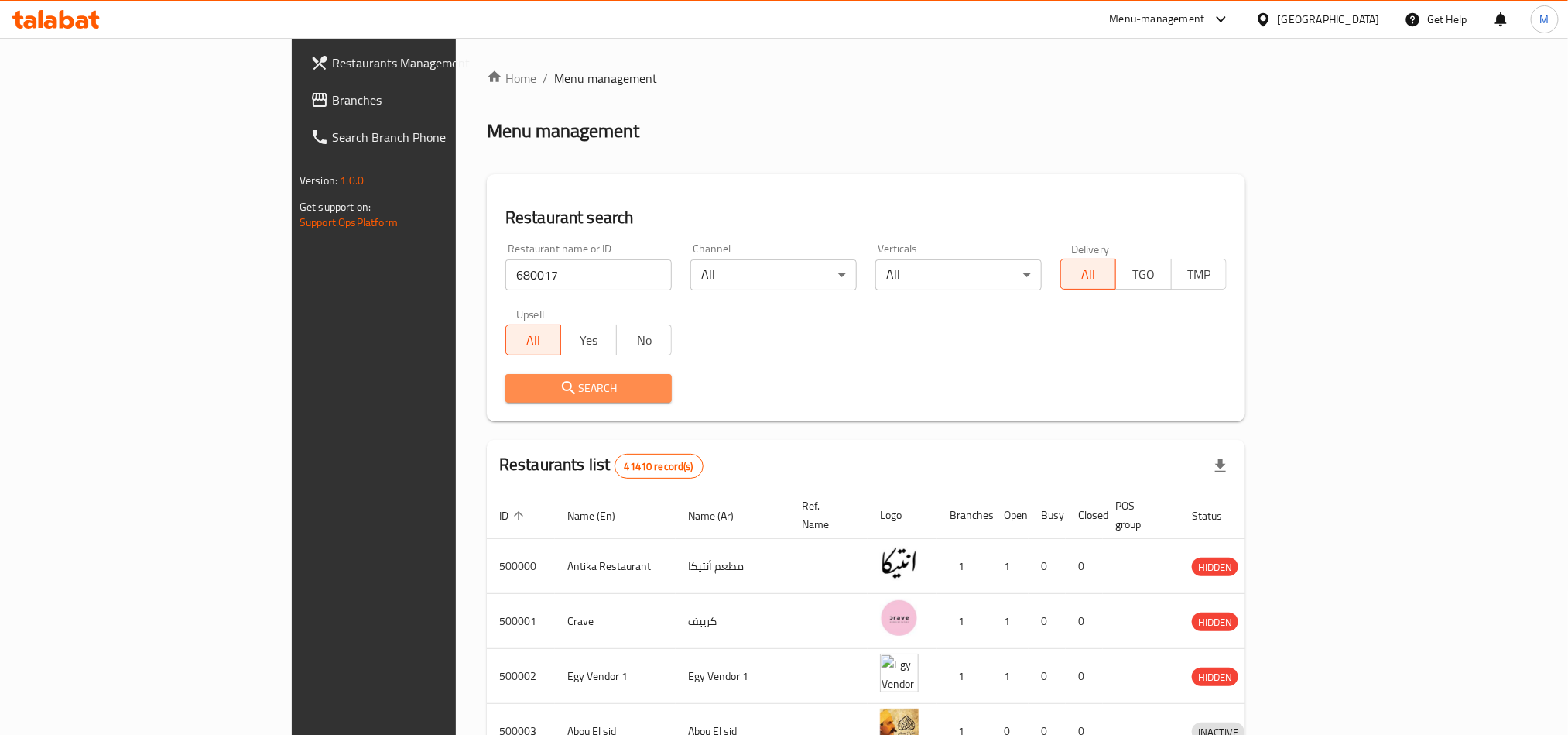
click at [518, 379] on span "Search" at bounding box center [588, 388] width 142 height 20
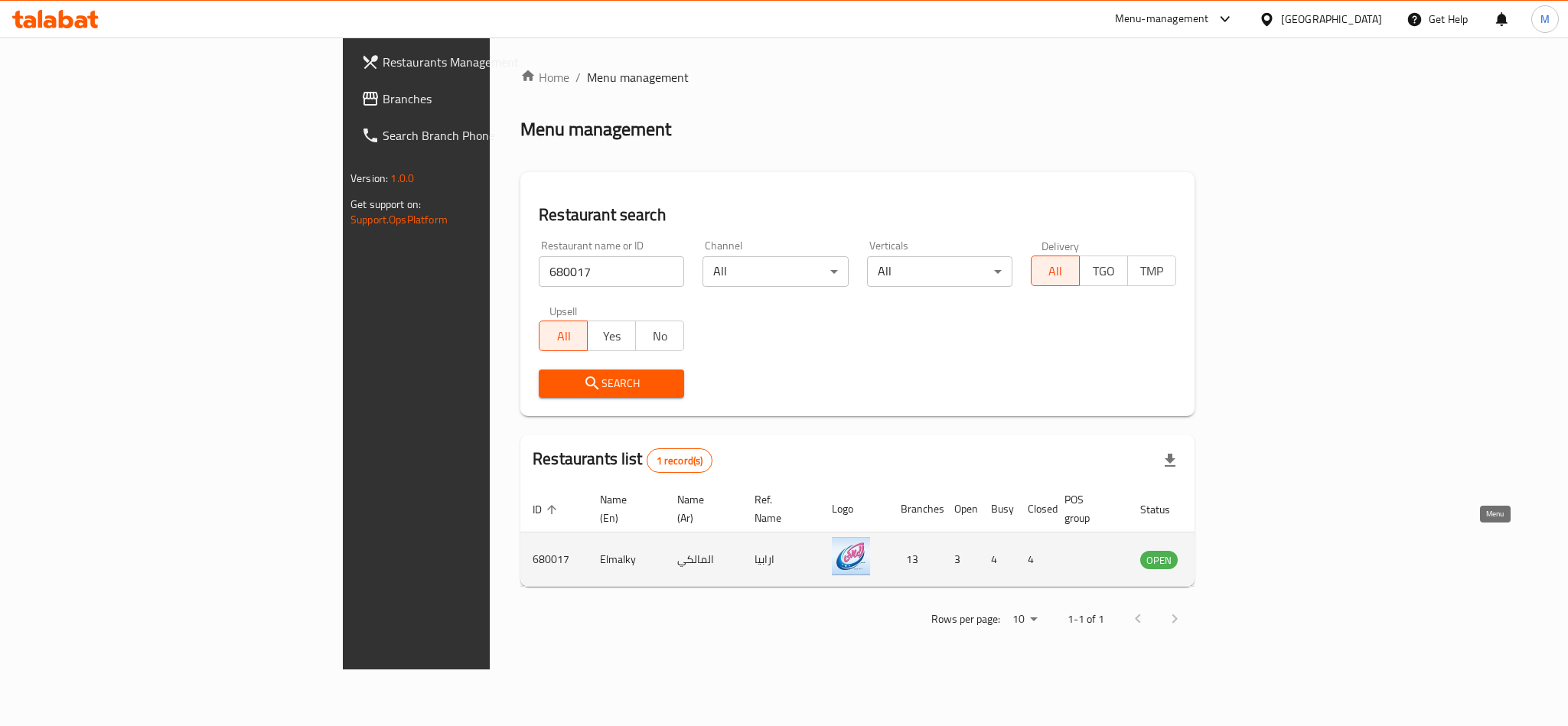
click at [1249, 550] on link "enhanced table" at bounding box center [1235, 560] width 29 height 18
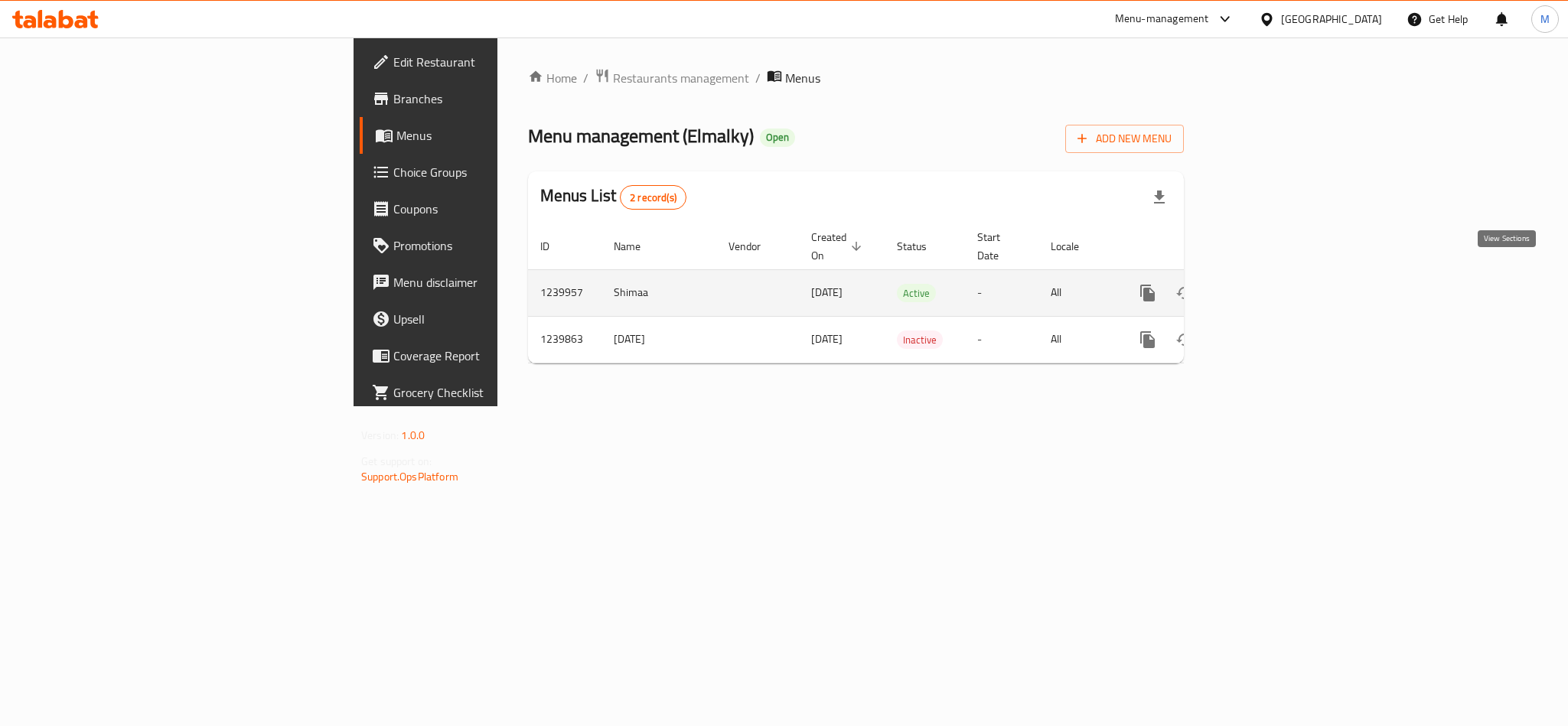
click at [1276, 276] on link "enhanced table" at bounding box center [1259, 293] width 37 height 37
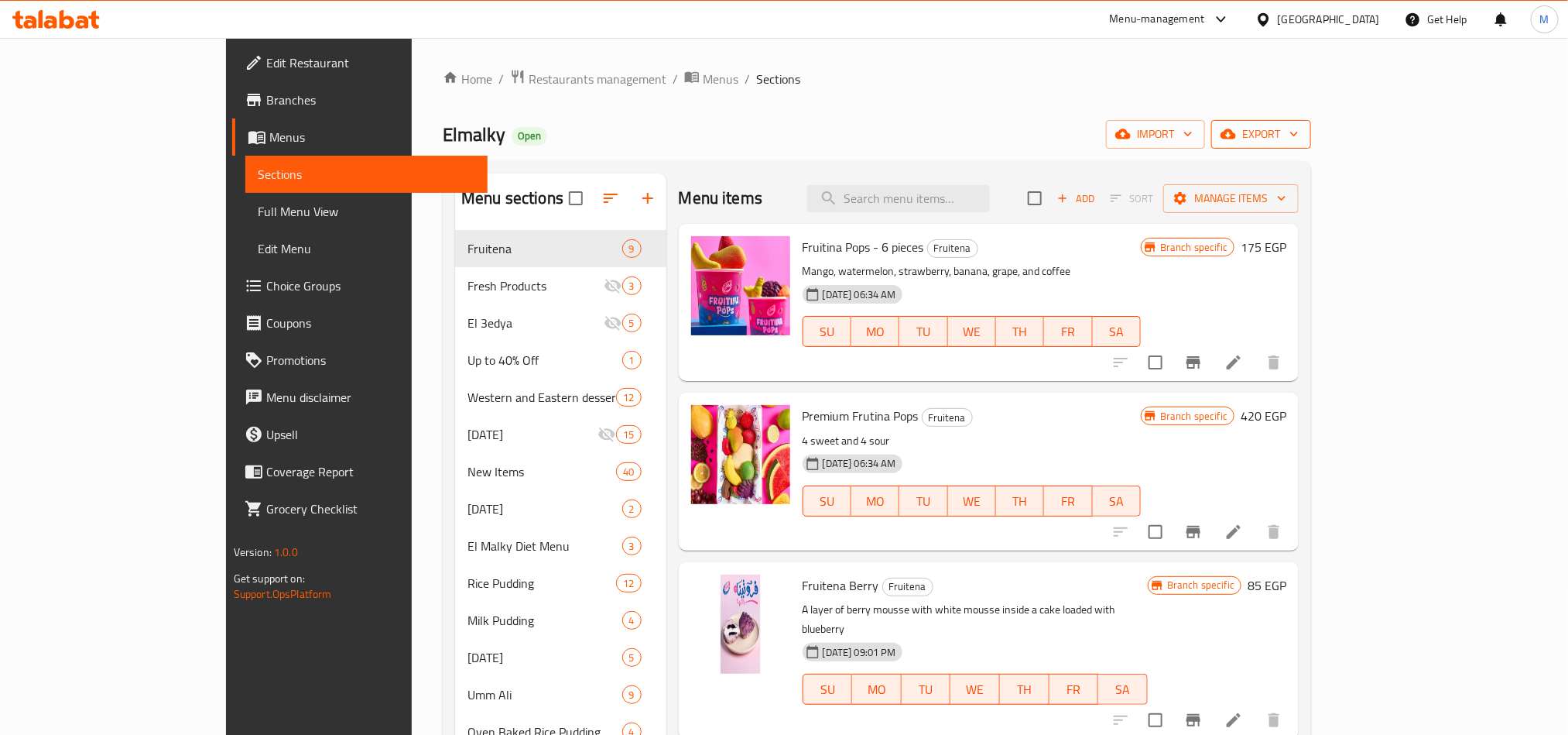
click at [1298, 137] on span "export" at bounding box center [1261, 134] width 75 height 20
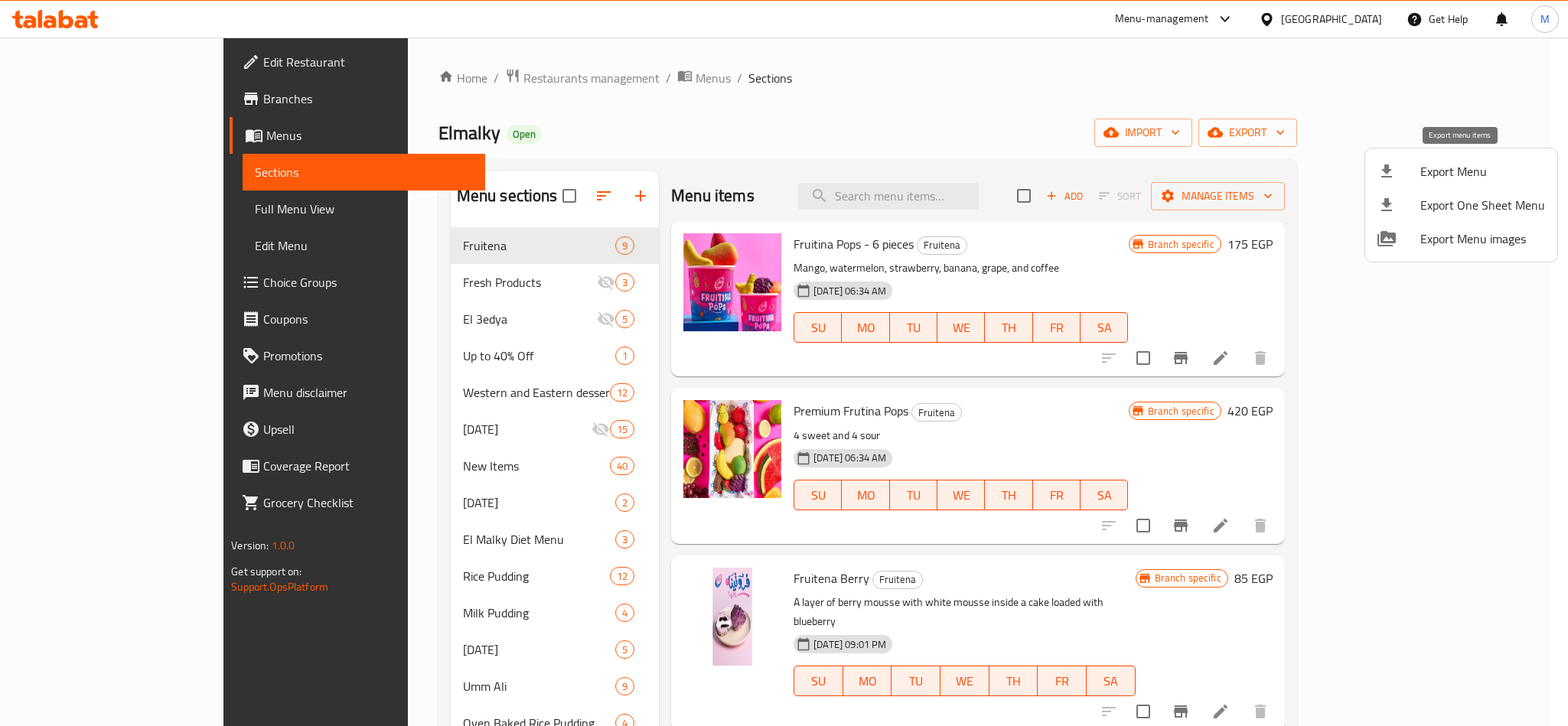
click at [1439, 180] on span "Export Menu" at bounding box center [1483, 171] width 124 height 18
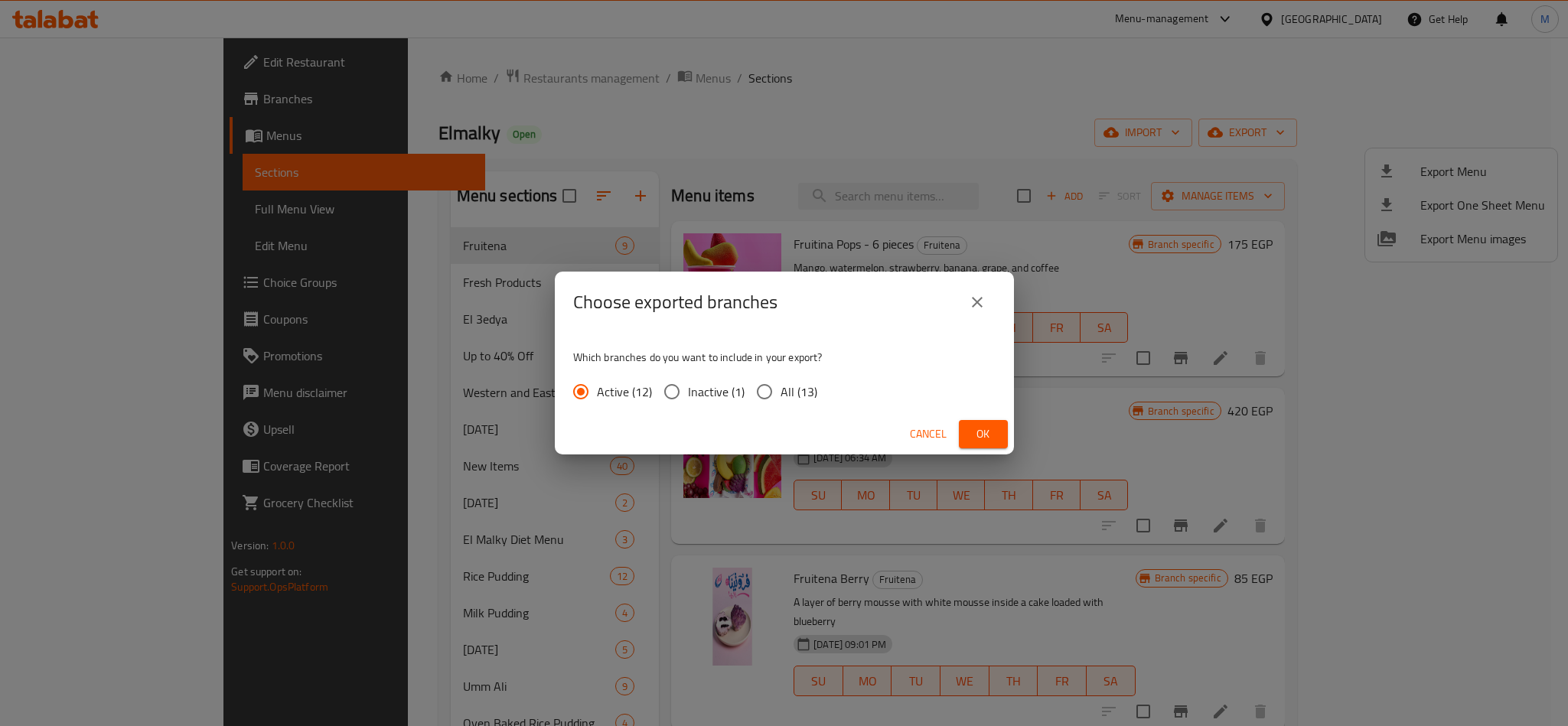
click at [785, 382] on span "All (13)" at bounding box center [799, 392] width 37 height 18
click at [780, 381] on input "All (13)" at bounding box center [764, 392] width 32 height 32
radio input "true"
click at [1001, 439] on button "Ok" at bounding box center [984, 434] width 49 height 29
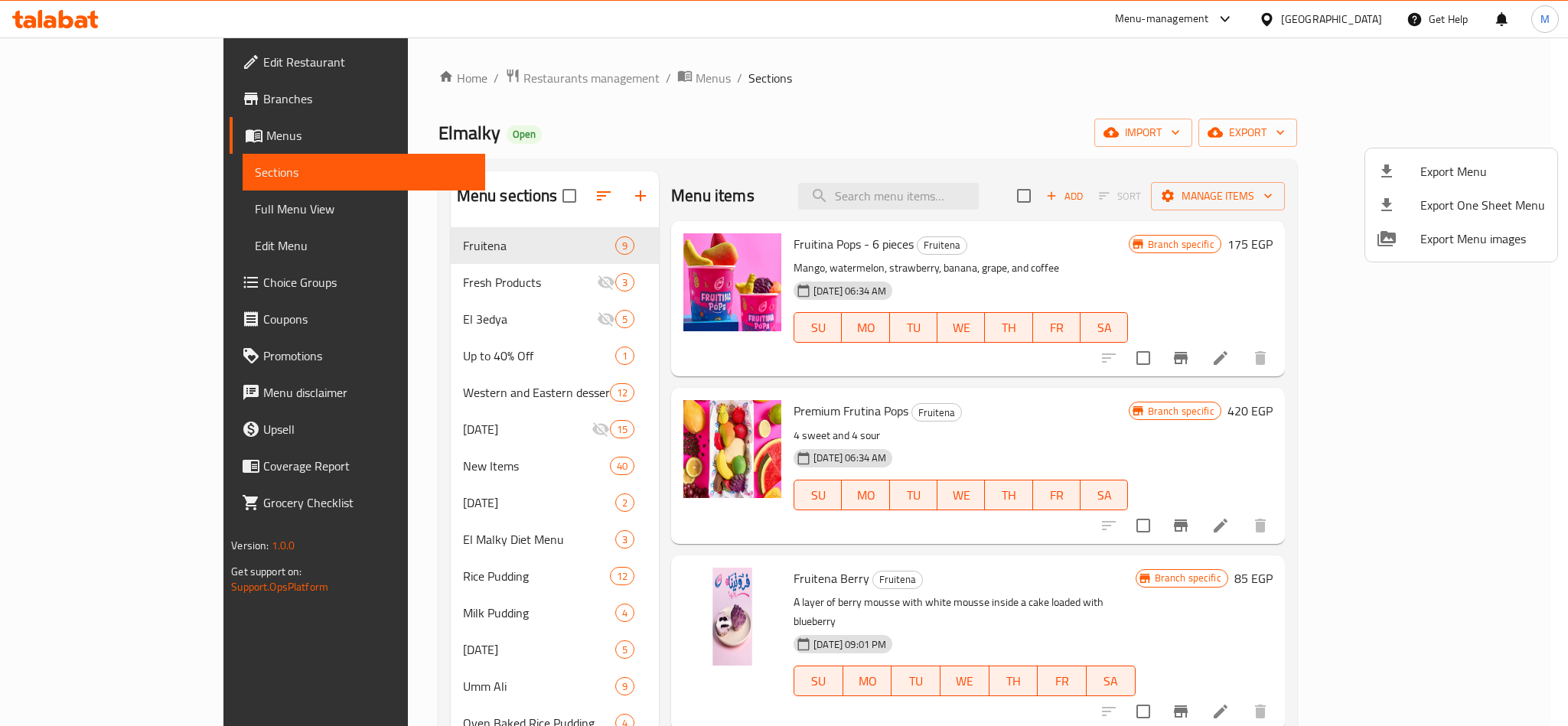
click at [455, 79] on div at bounding box center [784, 363] width 1568 height 726
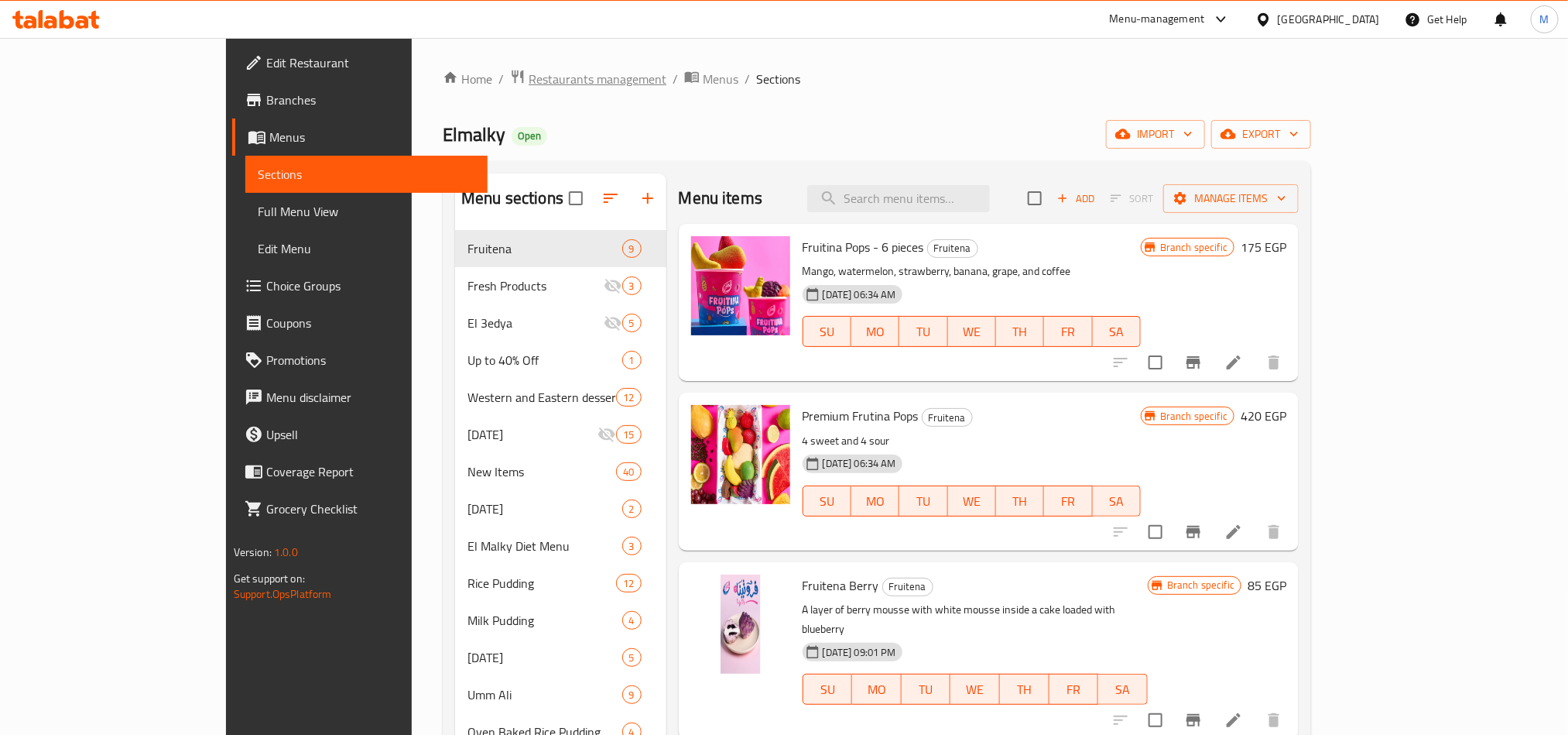
click at [529, 80] on span "Restaurants management" at bounding box center [598, 79] width 138 height 19
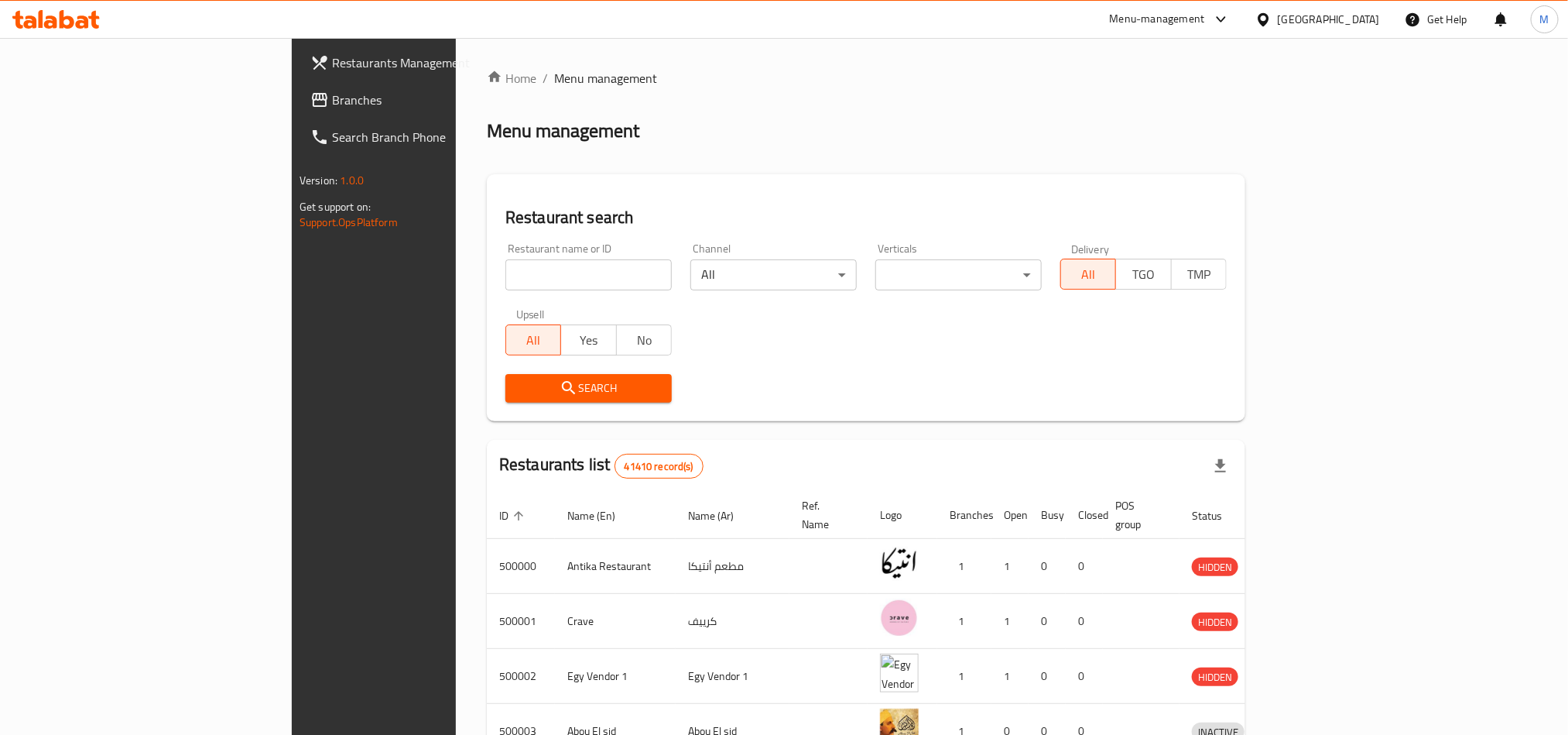
click at [505, 267] on input "search" at bounding box center [588, 275] width 167 height 31
paste input "684749"
type input "684749"
drag, startPoint x: 369, startPoint y: 376, endPoint x: 369, endPoint y: 388, distance: 12.0
click at [518, 388] on span "Search" at bounding box center [588, 388] width 142 height 20
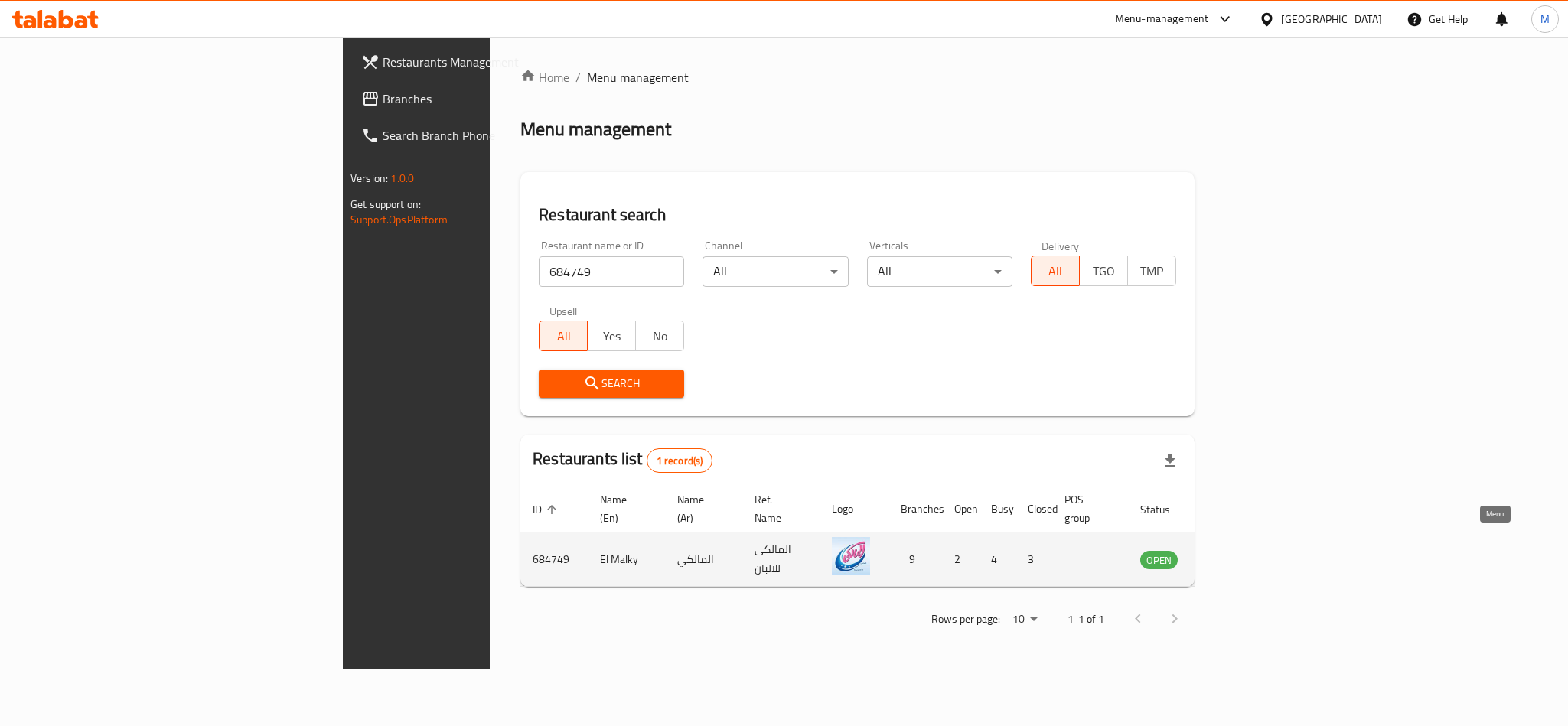
click at [1239, 550] on icon "enhanced table" at bounding box center [1230, 560] width 18 height 18
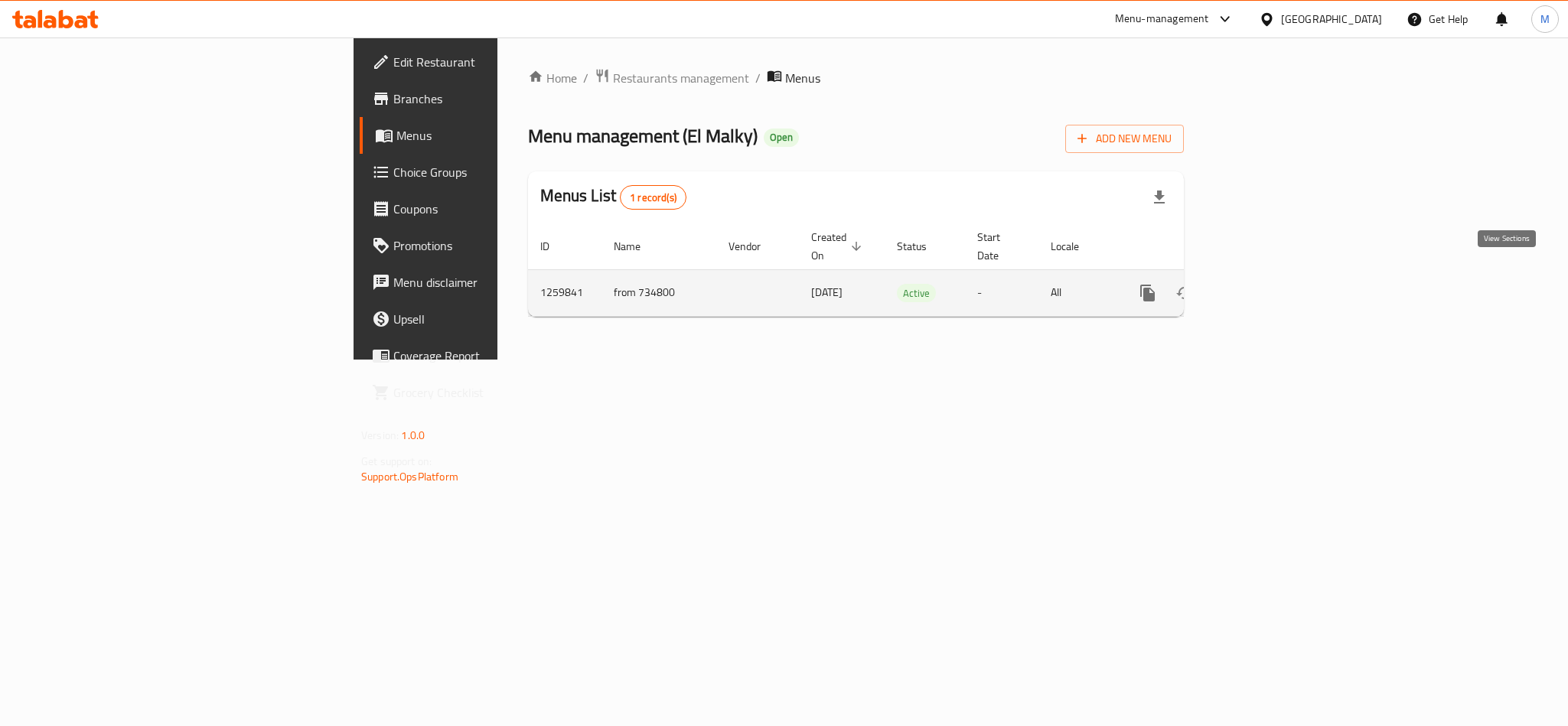
click at [1276, 275] on link "enhanced table" at bounding box center [1259, 293] width 37 height 37
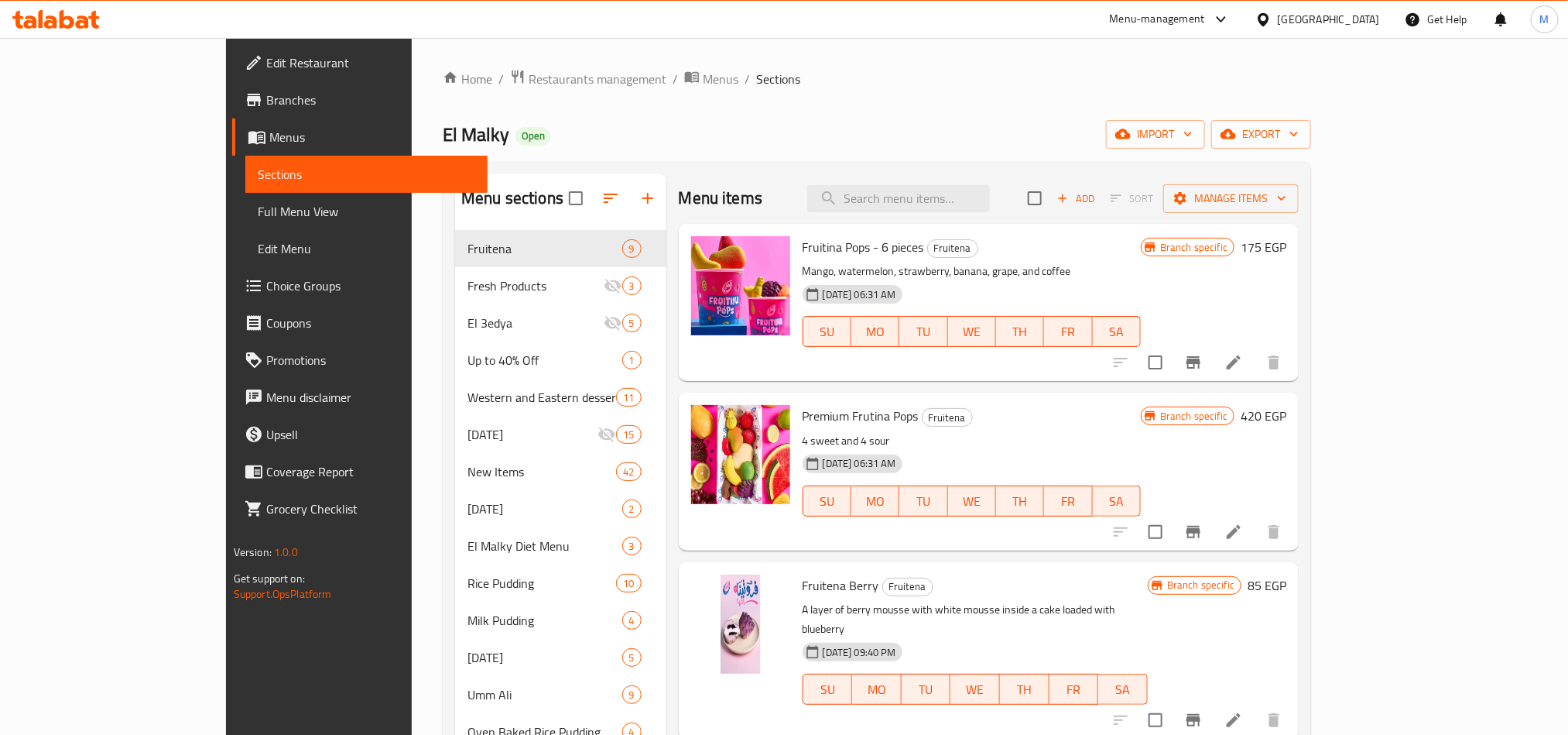
click at [1311, 150] on div "Home / Restaurants management / Menus / Sections El [PERSON_NAME] Open import e…" at bounding box center [877, 641] width 868 height 1146
click at [1236, 133] on icon "button" at bounding box center [1229, 134] width 15 height 15
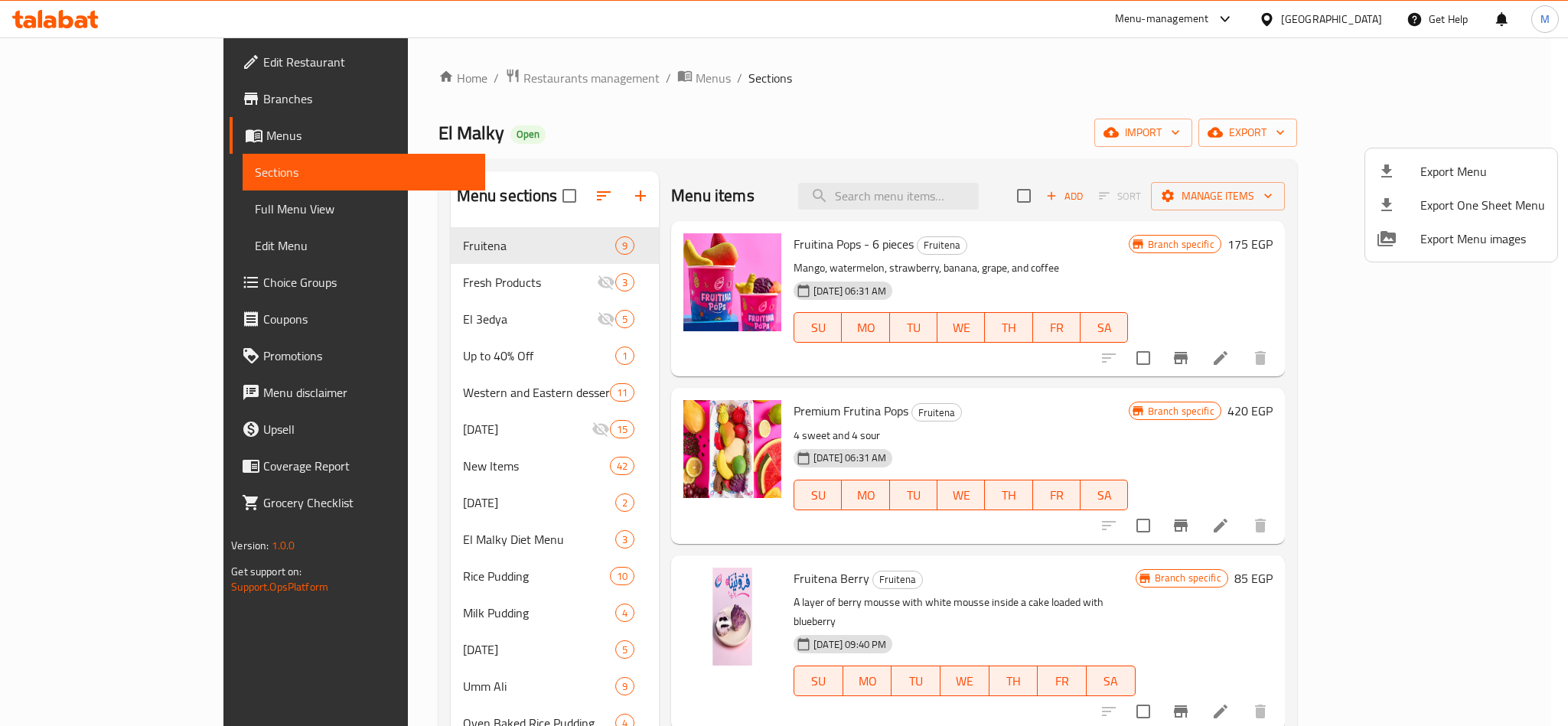
click at [457, 76] on div at bounding box center [784, 363] width 1568 height 726
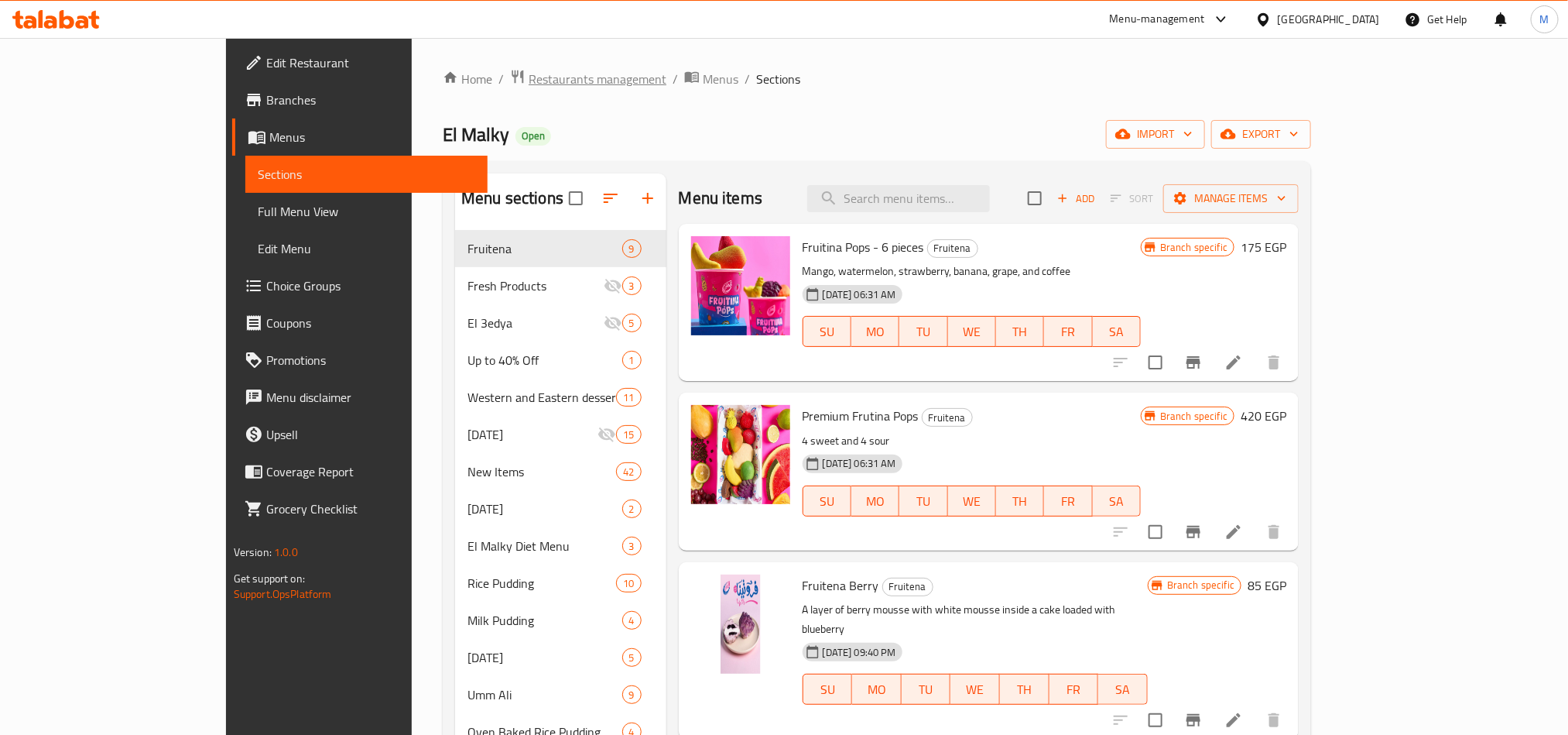
click at [529, 77] on span "Restaurants management" at bounding box center [598, 79] width 138 height 19
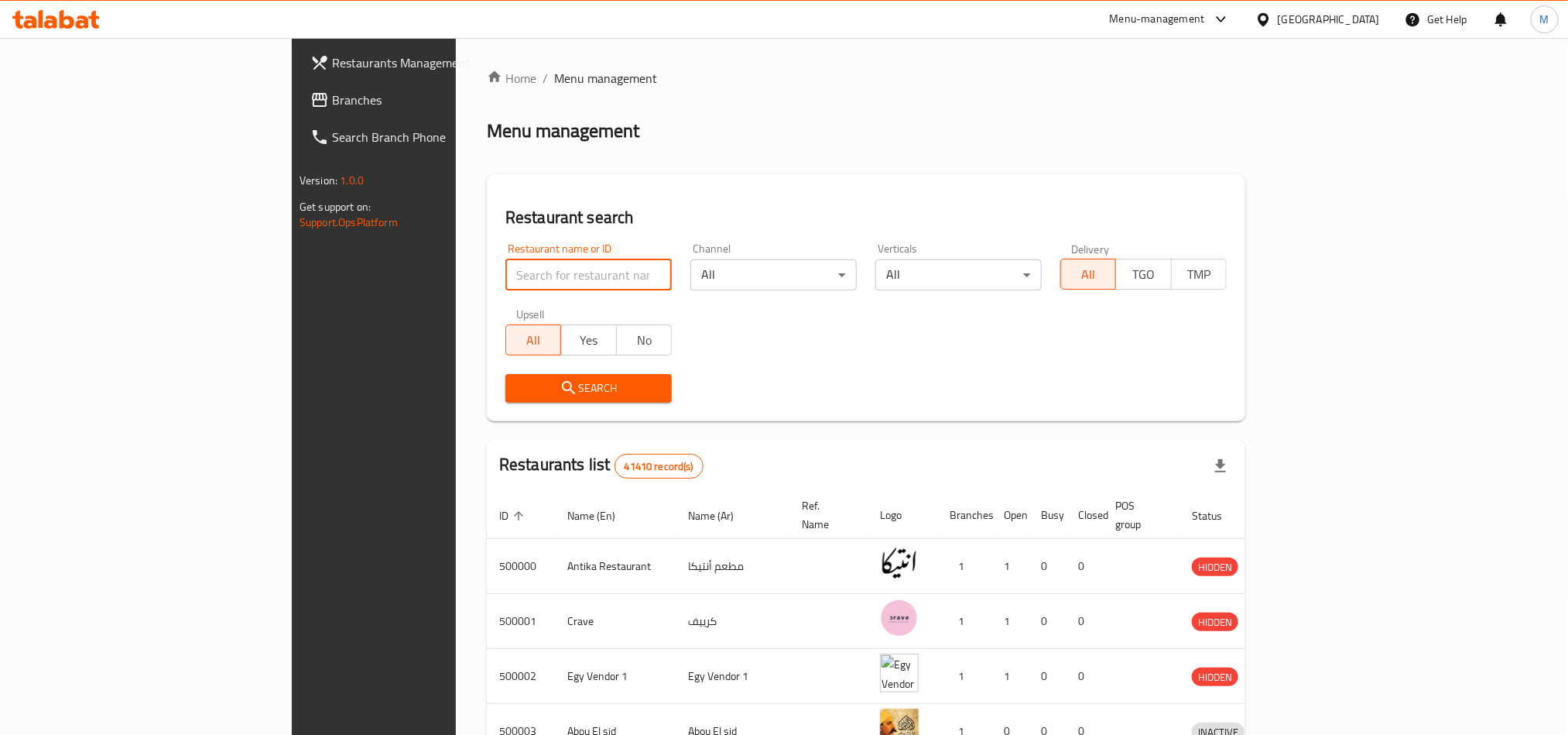
click at [505, 272] on input "search" at bounding box center [588, 275] width 167 height 31
paste input "684749"
type input "684749"
click at [518, 379] on span "Search" at bounding box center [588, 388] width 142 height 20
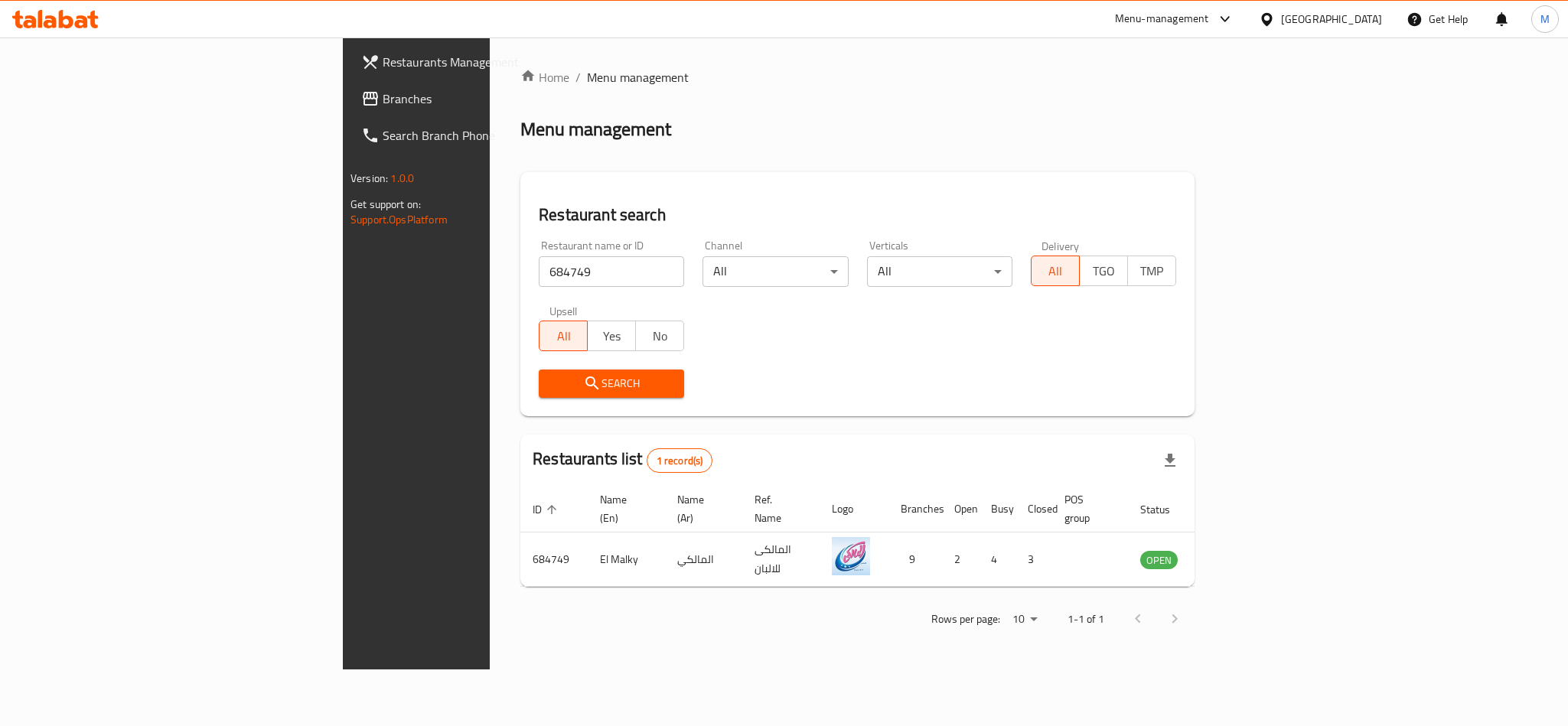
click at [551, 374] on span "Search" at bounding box center [611, 383] width 121 height 19
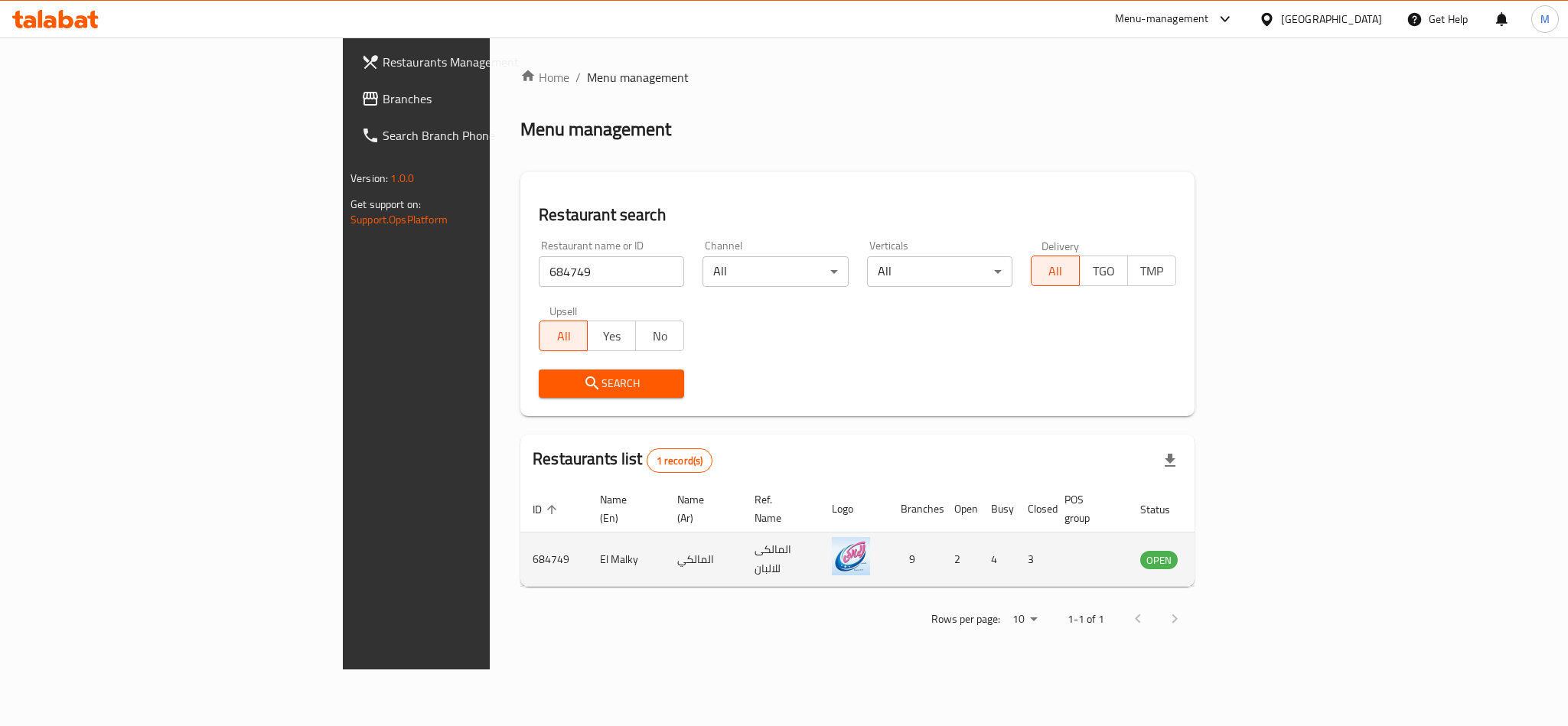
click at [1261, 533] on td "enhanced table" at bounding box center [1234, 560] width 53 height 55
click at [1261, 551] on td "enhanced table" at bounding box center [1234, 560] width 53 height 55
click at [1249, 550] on link "enhanced table" at bounding box center [1235, 560] width 29 height 18
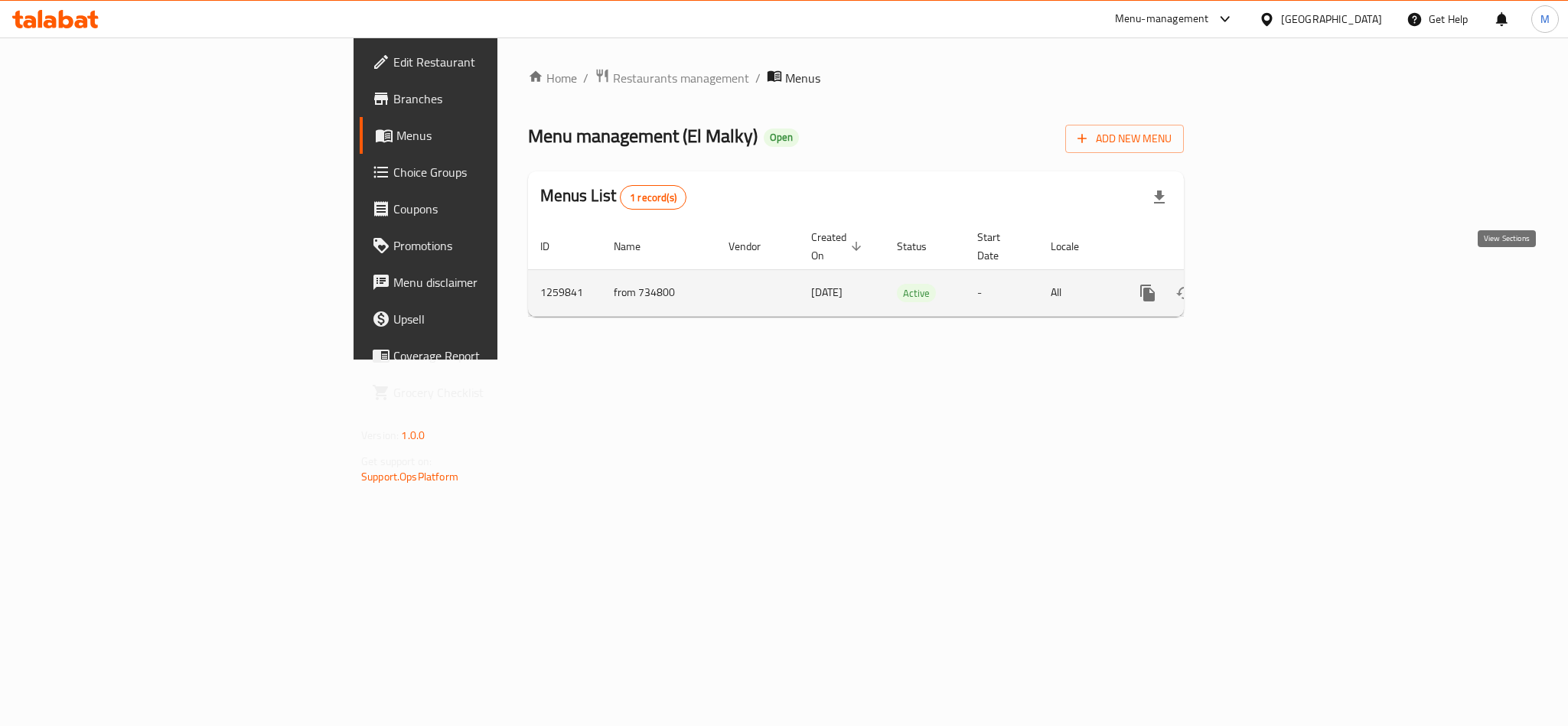
click at [1276, 289] on link "enhanced table" at bounding box center [1259, 293] width 37 height 37
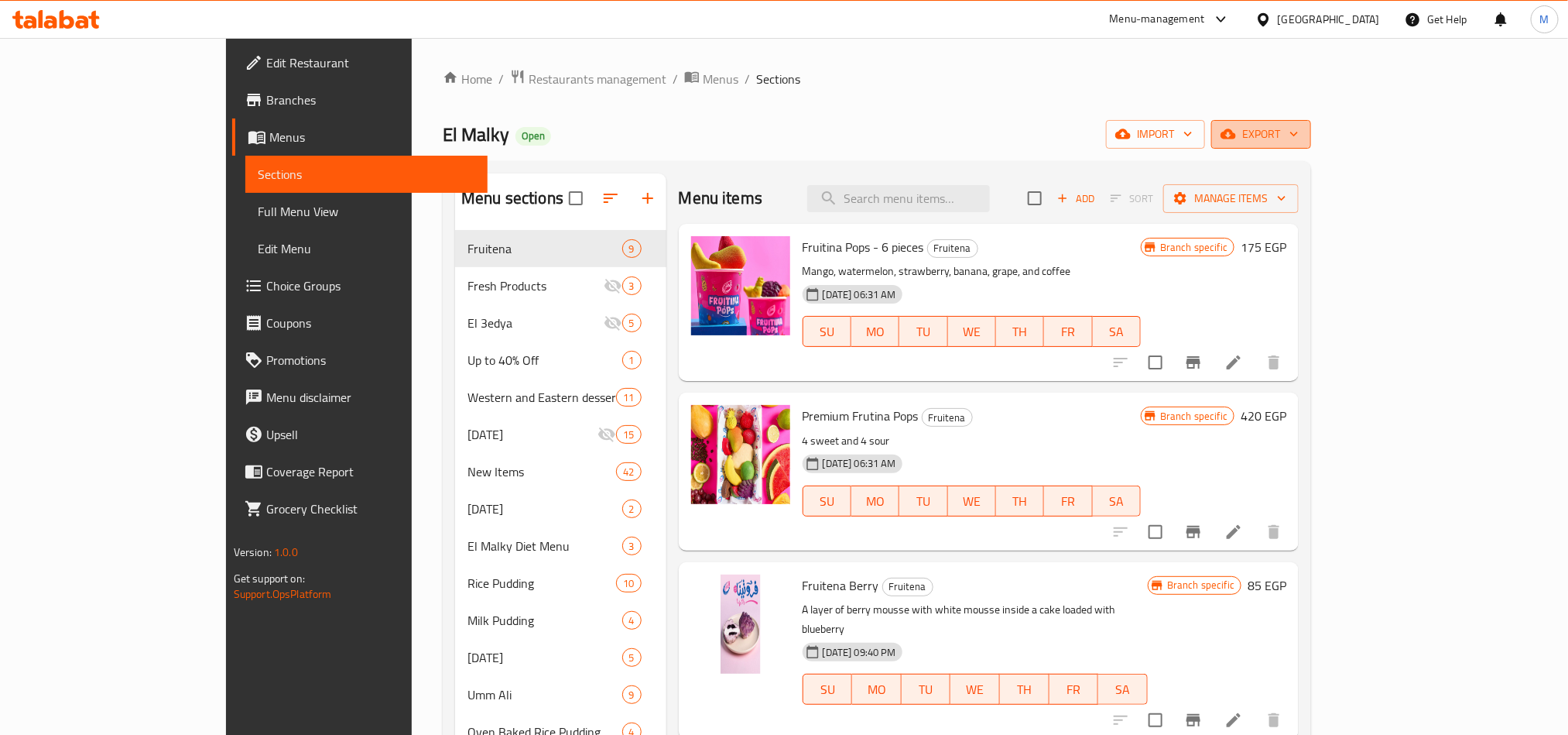
click at [1236, 137] on icon "button" at bounding box center [1229, 134] width 15 height 10
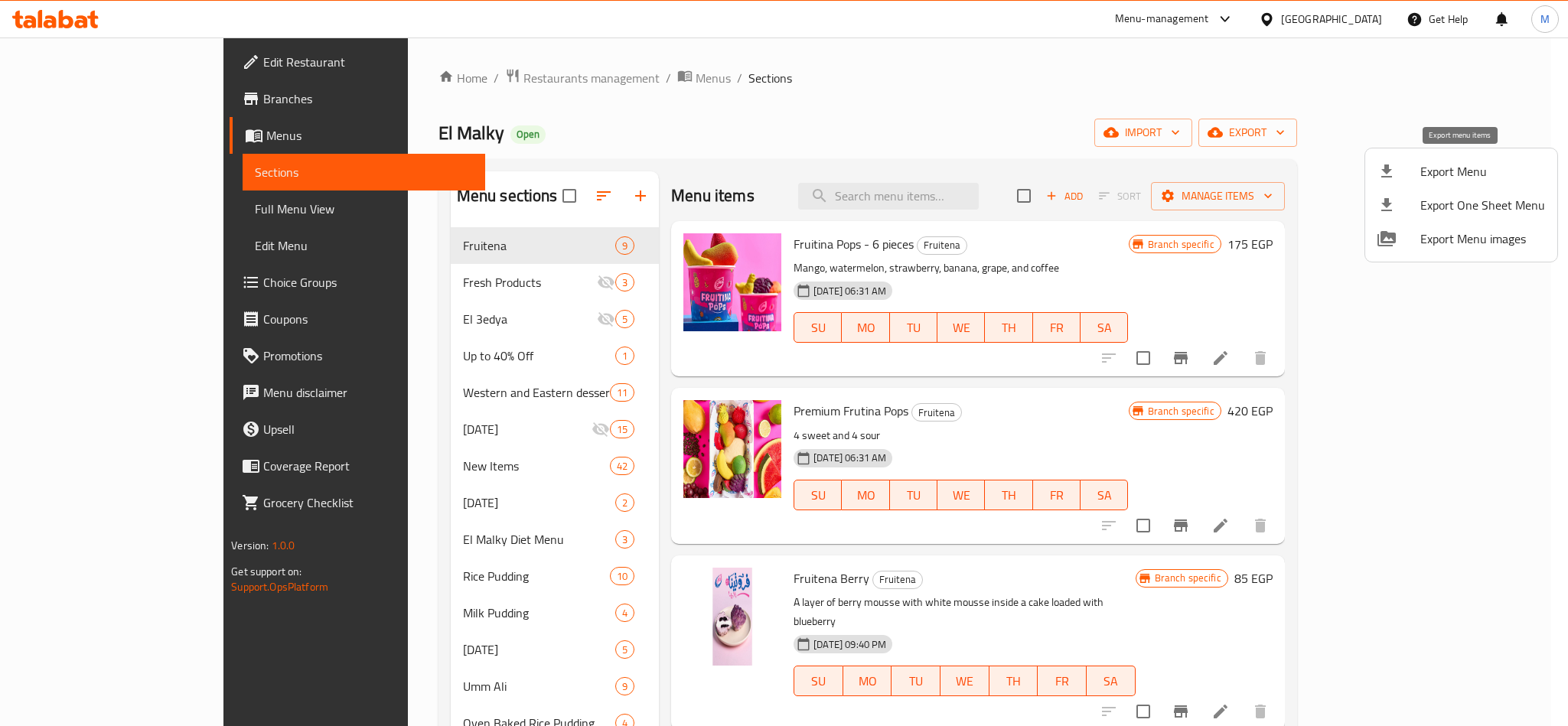
click at [1424, 167] on span "Export Menu" at bounding box center [1483, 171] width 124 height 18
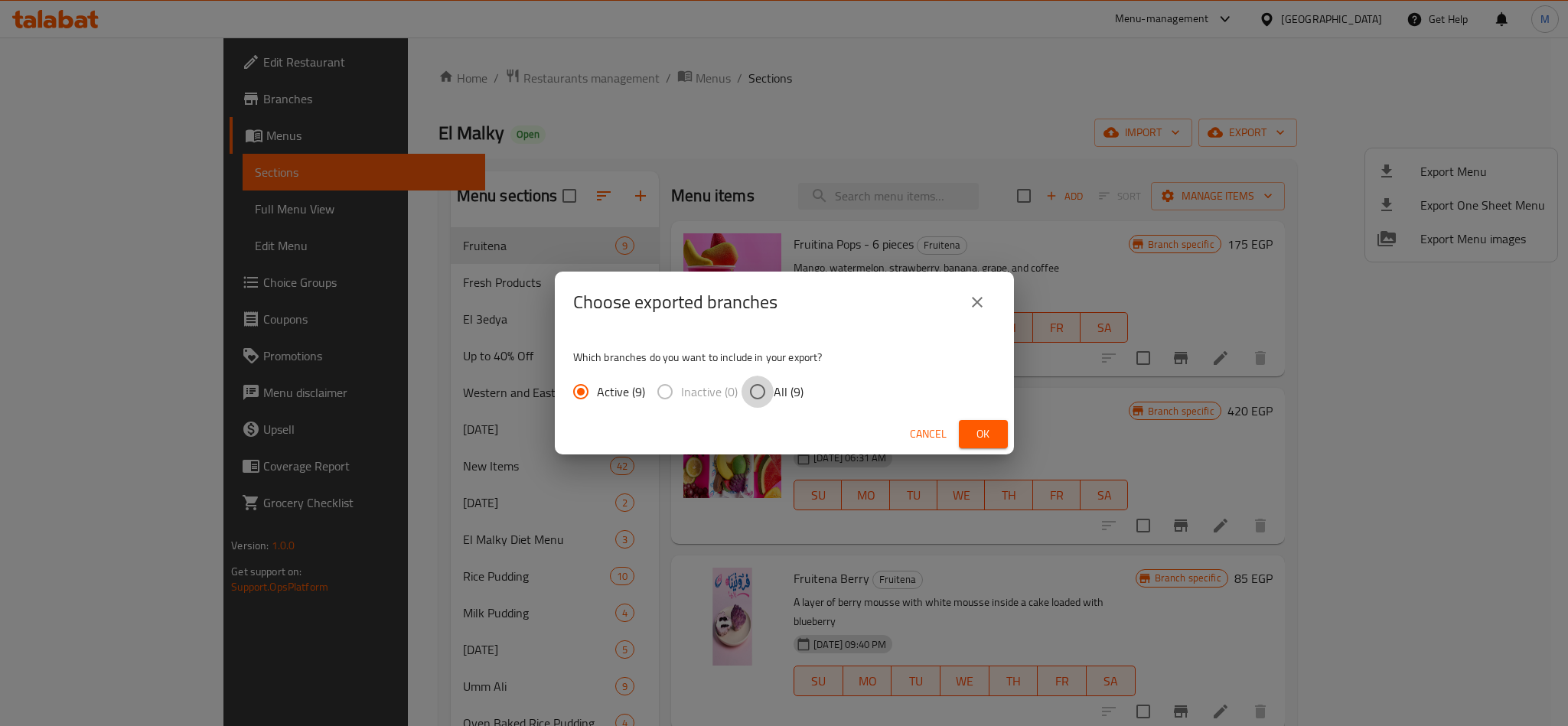
click at [772, 388] on input "All (9)" at bounding box center [758, 392] width 32 height 32
radio input "true"
click at [980, 432] on span "Ok" at bounding box center [983, 434] width 24 height 19
